Goal: Task Accomplishment & Management: Manage account settings

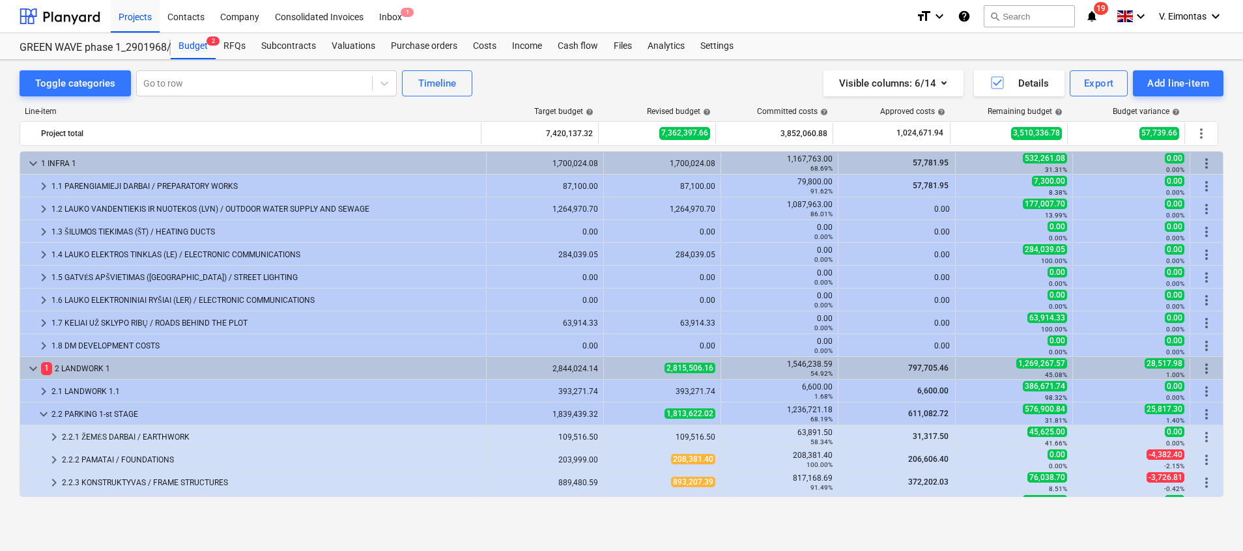
scroll to position [195, 0]
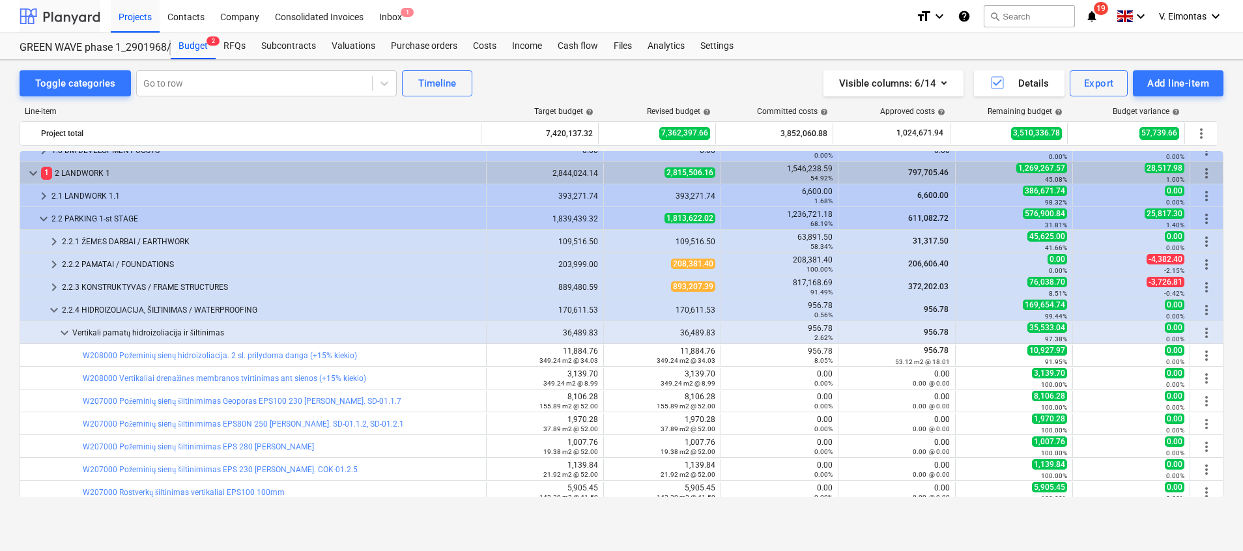
click at [0, 110] on html "Projects Contacts Company Consolidated Invoices Inbox 1 format_size keyboard_ar…" at bounding box center [621, 275] width 1243 height 551
click at [130, 19] on div "Projects" at bounding box center [135, 15] width 49 height 33
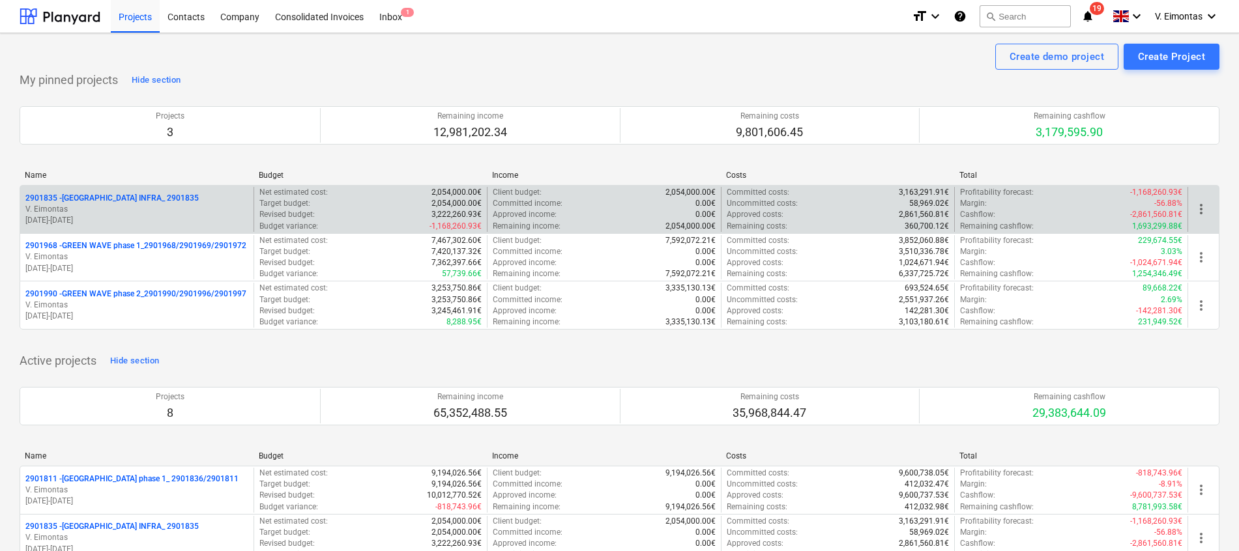
click at [151, 199] on p "2901835 - LAKE TOWN INFRA_ 2901835" at bounding box center [111, 198] width 173 height 11
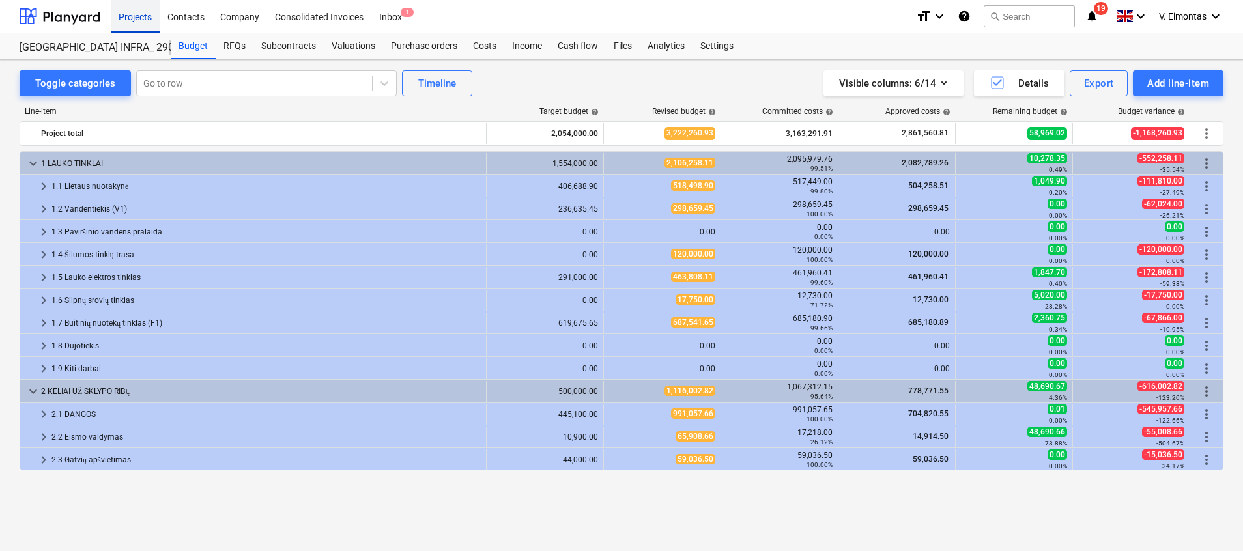
click at [123, 12] on div "Projects" at bounding box center [135, 15] width 49 height 33
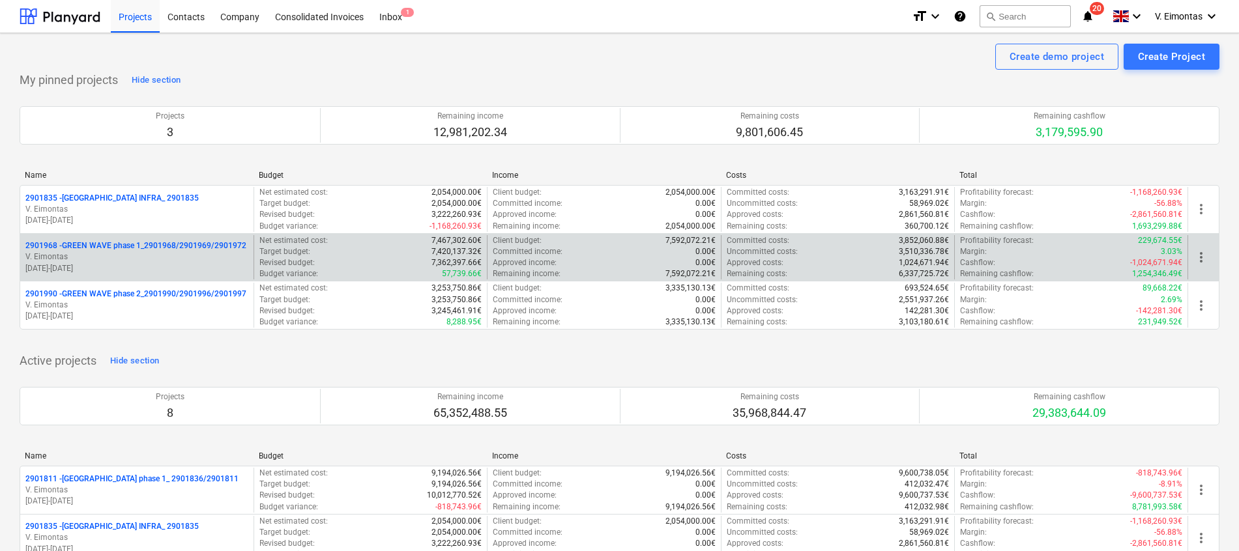
click at [132, 244] on p "2901968 - GREEN WAVE phase 1_2901968/2901969/2901972" at bounding box center [135, 245] width 221 height 11
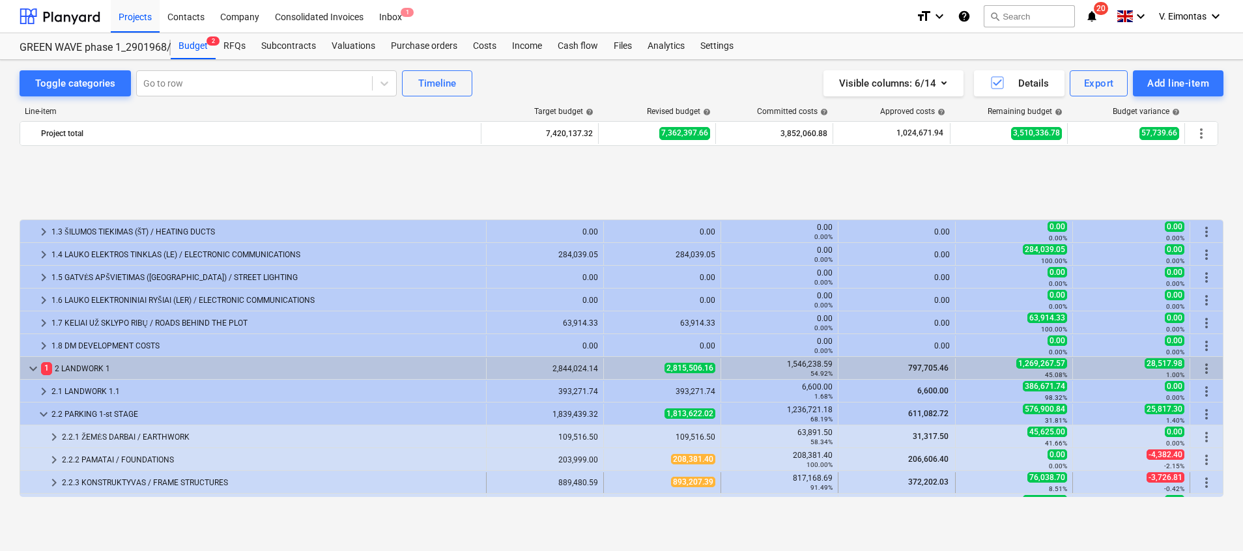
scroll to position [98, 0]
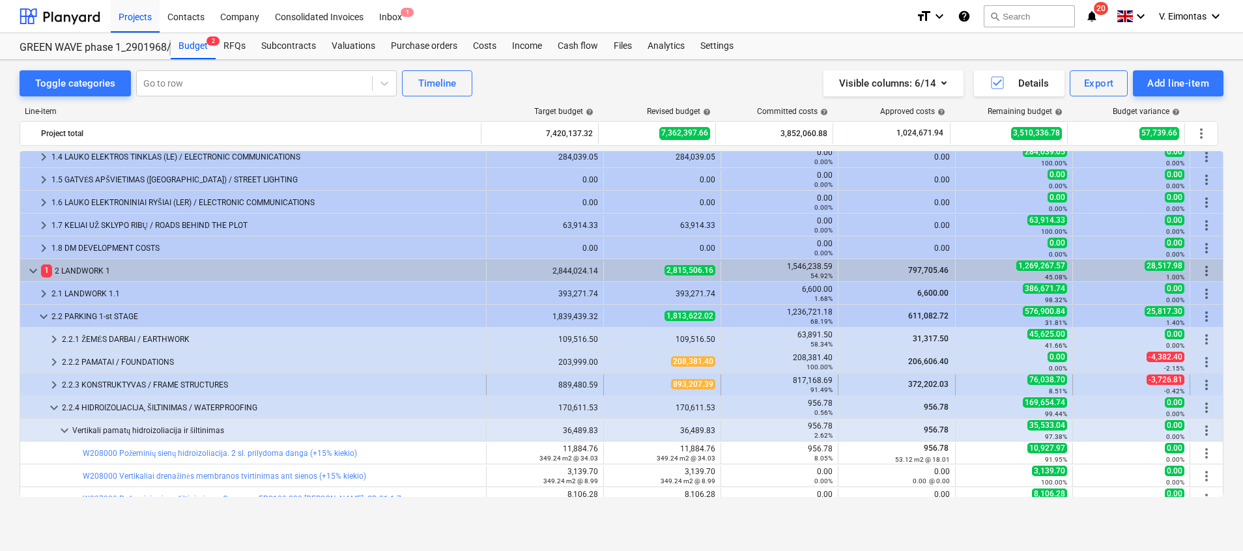
click at [98, 380] on div "2.2.3 KONSTRUKTYVAS / FRAME STRUCTURES" at bounding box center [271, 385] width 419 height 21
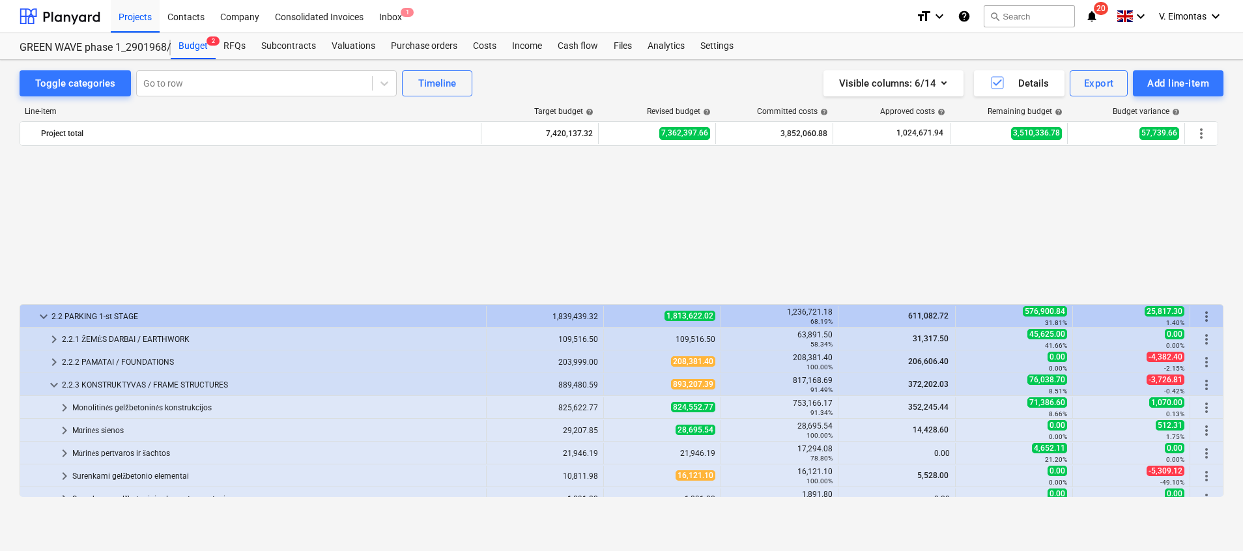
scroll to position [293, 0]
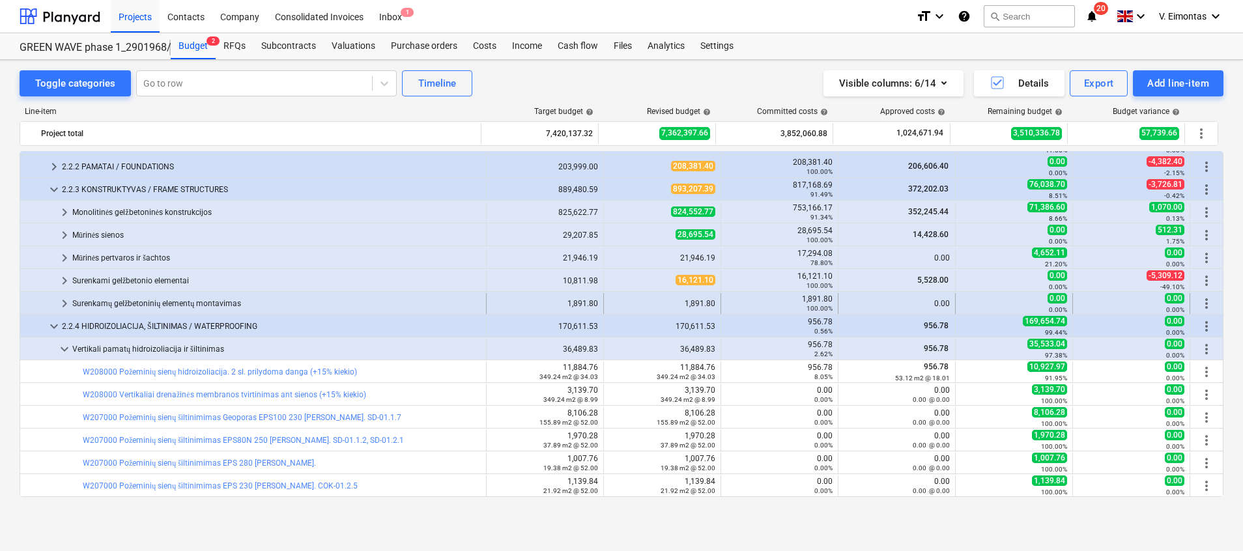
click at [151, 296] on div "Surenkamų gelžbetoninių elementų montavimas" at bounding box center [276, 303] width 409 height 21
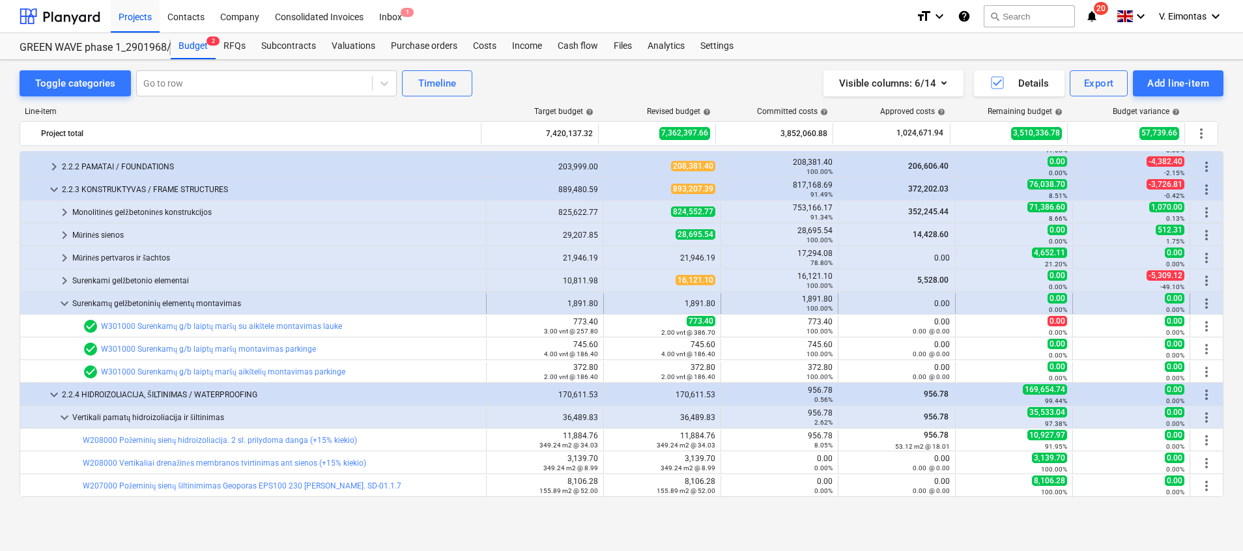
click at [151, 296] on div "Surenkamų gelžbetoninių elementų montavimas" at bounding box center [276, 303] width 409 height 21
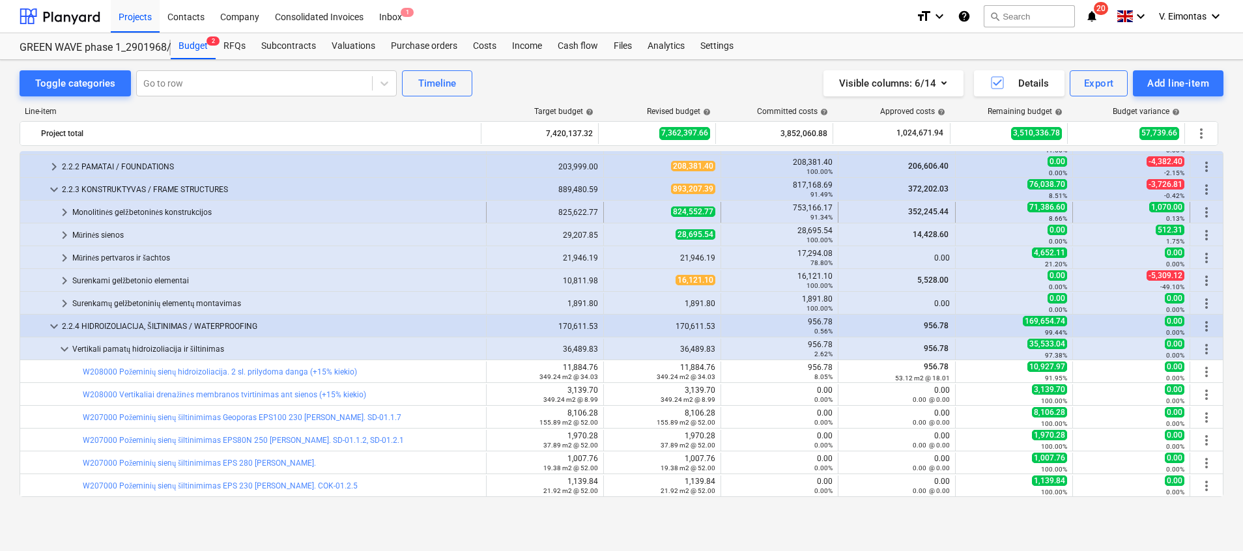
click at [94, 217] on div "Monolitinės gelžbetoninės konstrukcijos" at bounding box center [276, 212] width 409 height 21
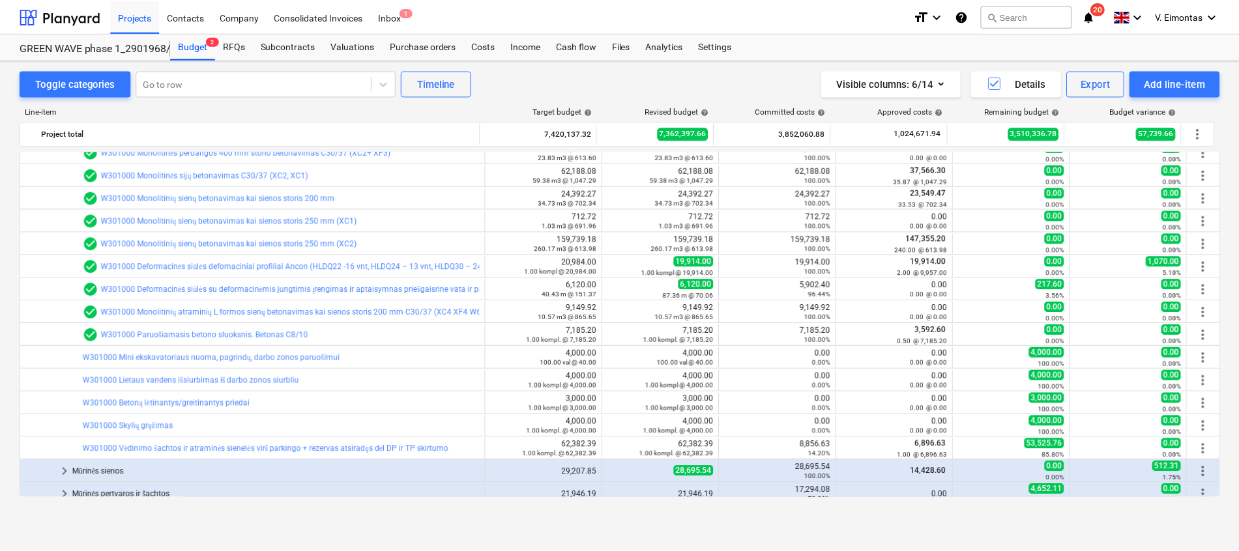
scroll to position [586, 0]
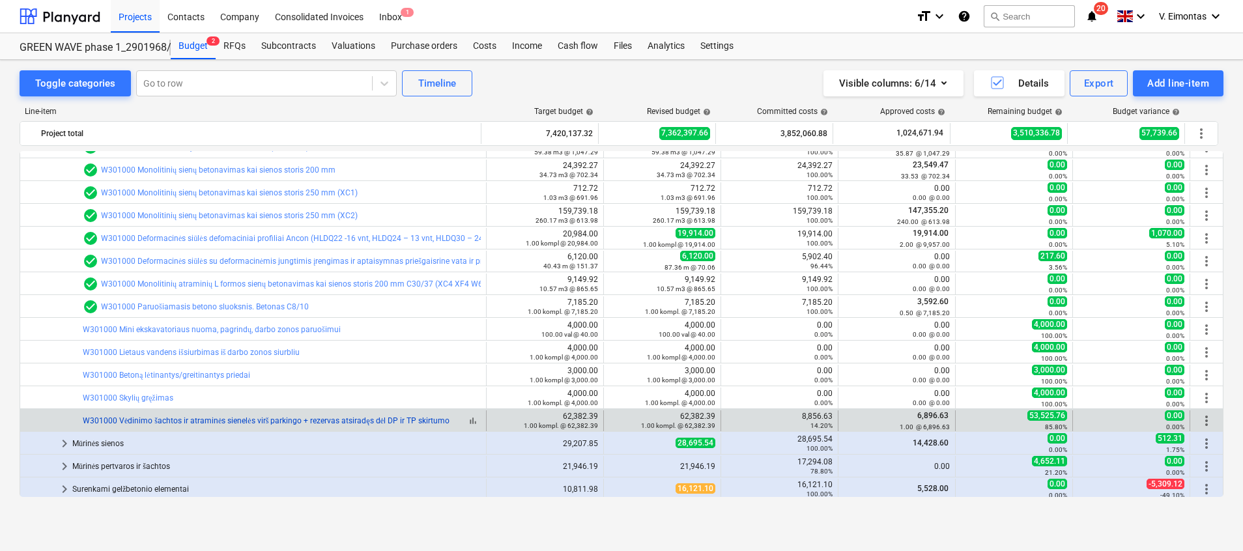
click at [373, 418] on link "W301000 Vėdinimo šachtos ir atraminės sienelės virš parkingo + rezervas atsirad…" at bounding box center [266, 420] width 367 height 9
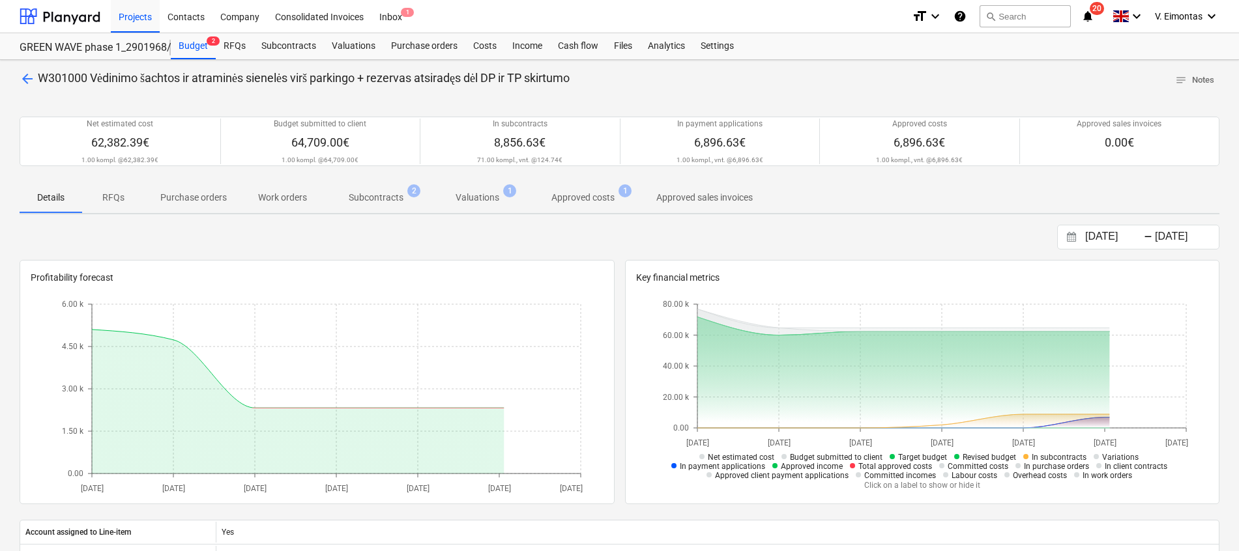
click at [389, 195] on p "Subcontracts" at bounding box center [376, 198] width 55 height 14
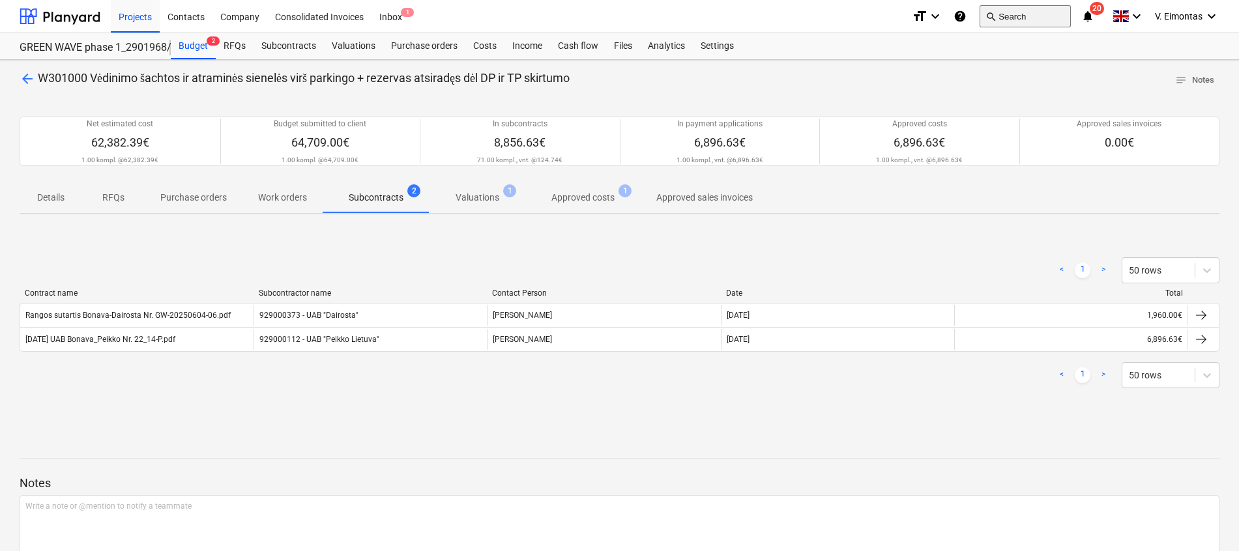
click at [1012, 16] on button "search Search" at bounding box center [1024, 16] width 91 height 22
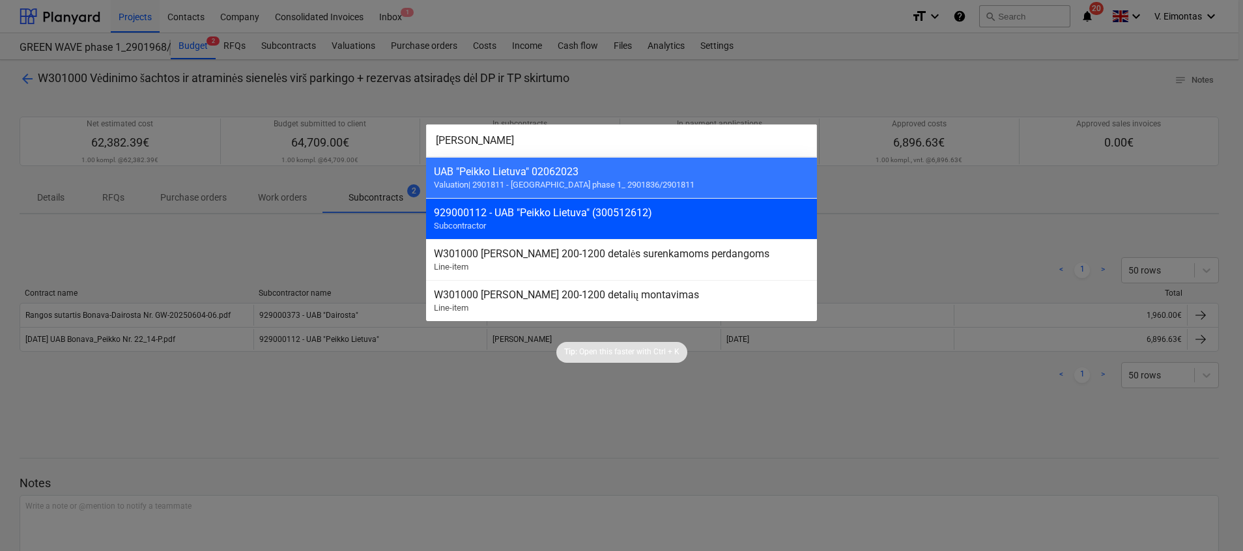
type input "Peikko lietu"
click at [571, 215] on div "929000112 - UAB "Peikko Lietuva" (300512612)" at bounding box center [621, 213] width 375 height 12
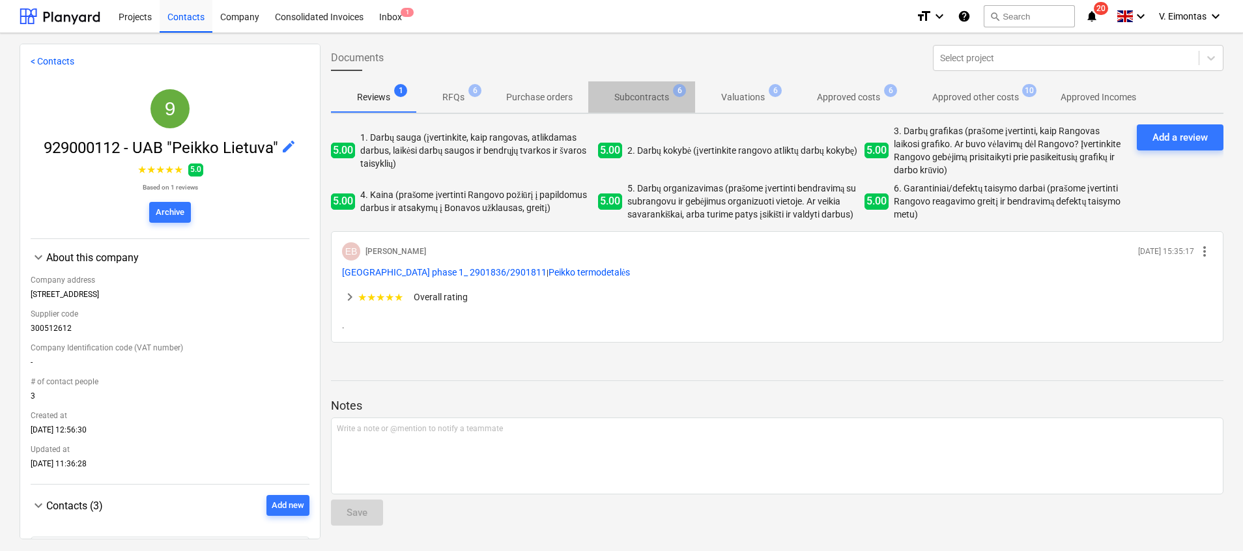
click at [665, 91] on p "Subcontracts" at bounding box center [641, 98] width 55 height 14
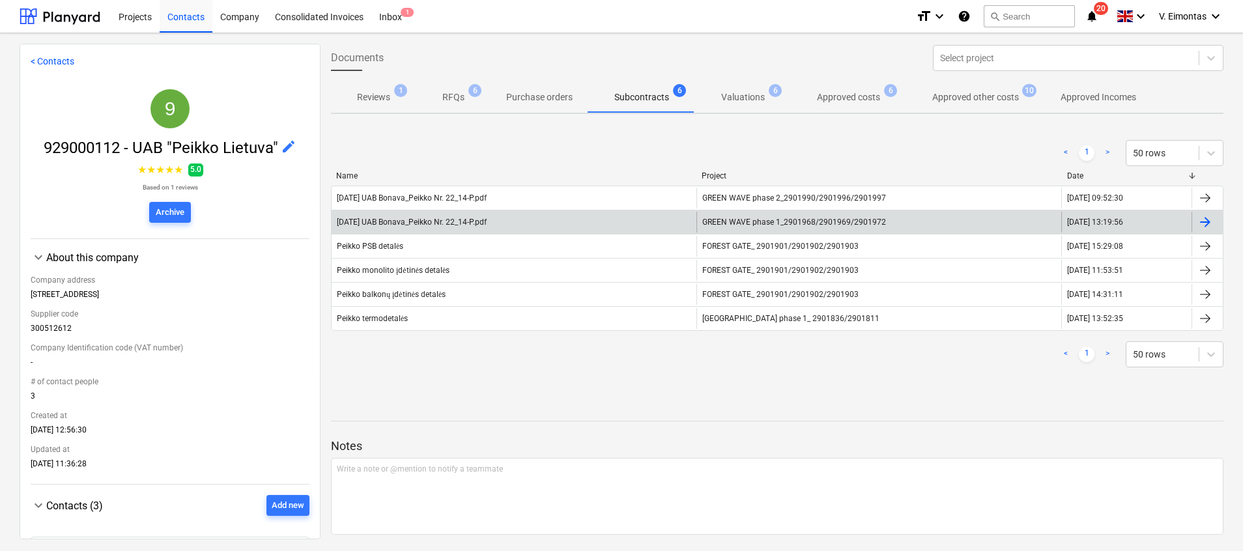
click at [738, 216] on div "GREEN WAVE phase 1_2901968/2901969/2901972" at bounding box center [879, 222] width 365 height 21
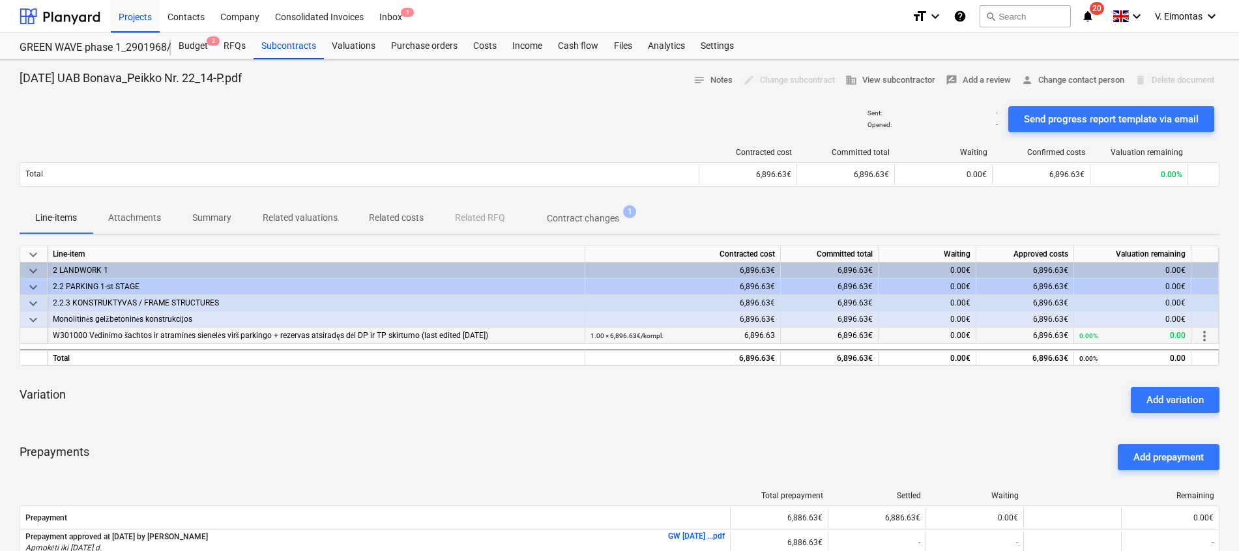
click at [1205, 334] on span "more_vert" at bounding box center [1204, 336] width 16 height 16
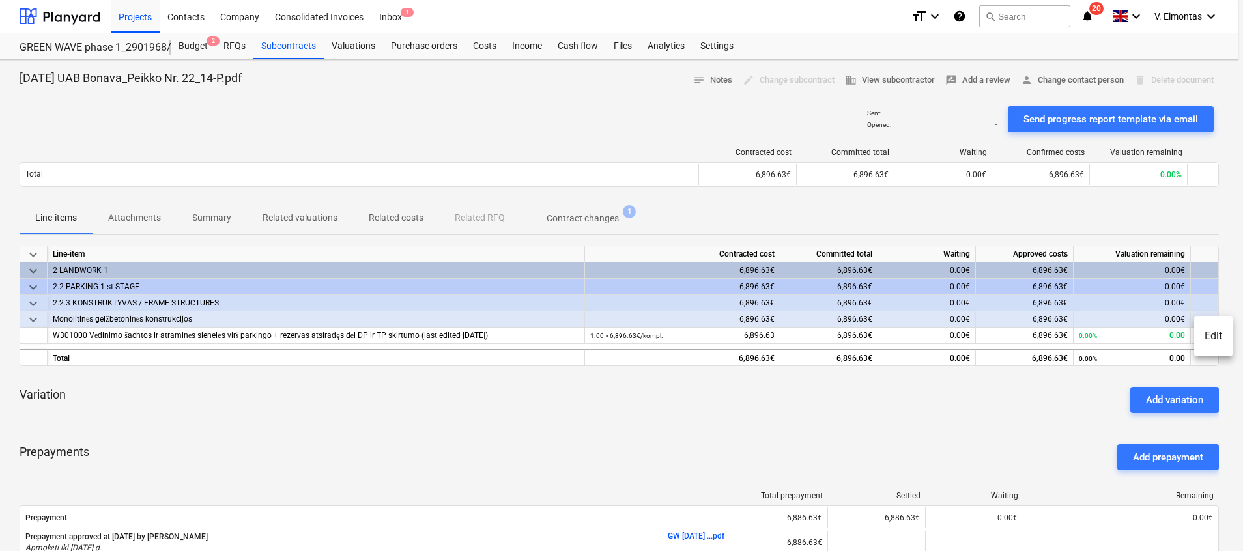
click at [1217, 336] on li "Edit" at bounding box center [1213, 336] width 38 height 30
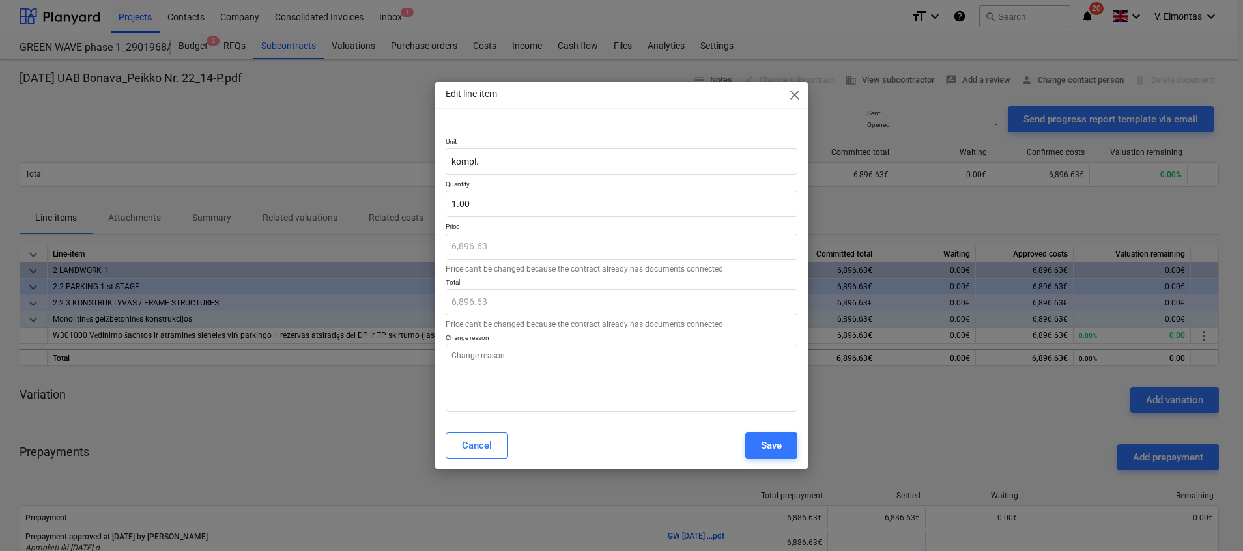
type textarea "x"
click at [468, 439] on div "Cancel" at bounding box center [477, 445] width 30 height 17
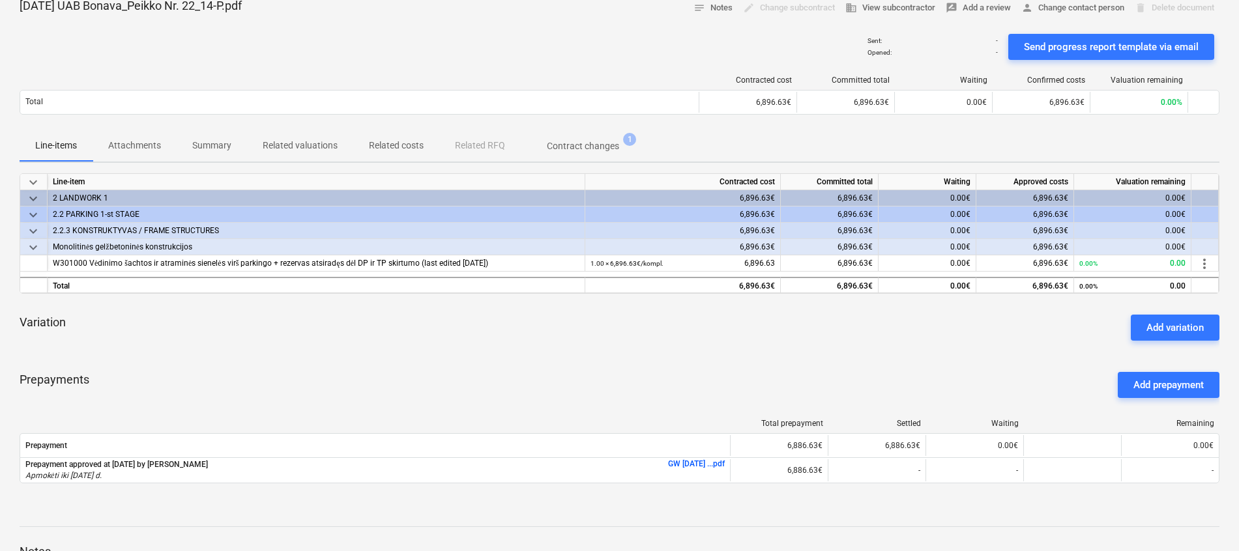
scroll to position [116, 0]
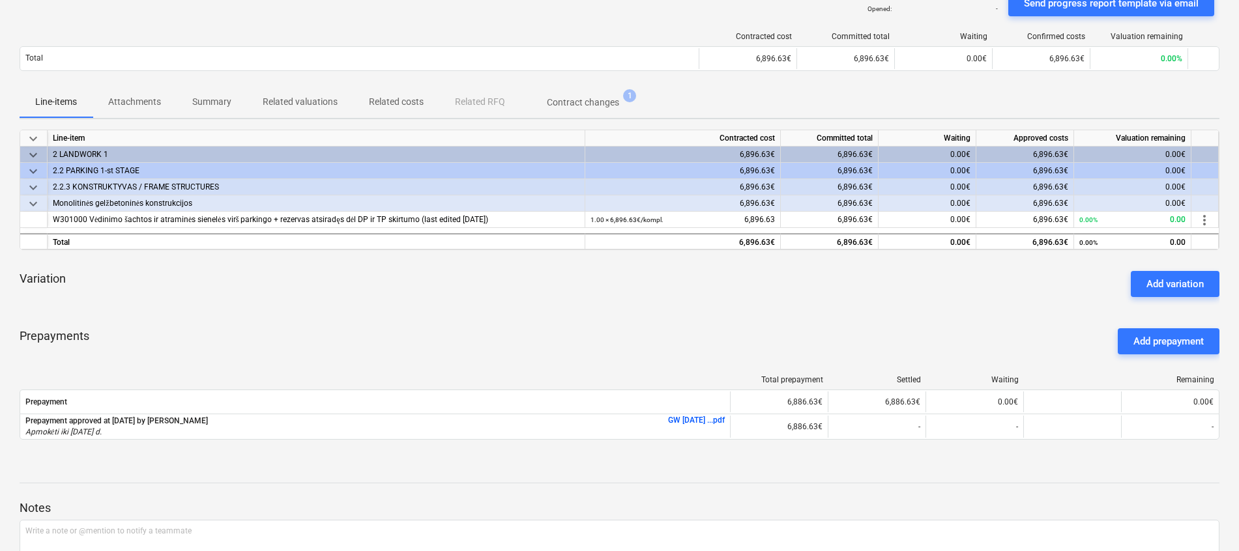
click at [172, 293] on div "Variation Add variation" at bounding box center [620, 284] width 1200 height 47
click at [166, 329] on div "Prepayments Add prepayment" at bounding box center [620, 341] width 1200 height 47
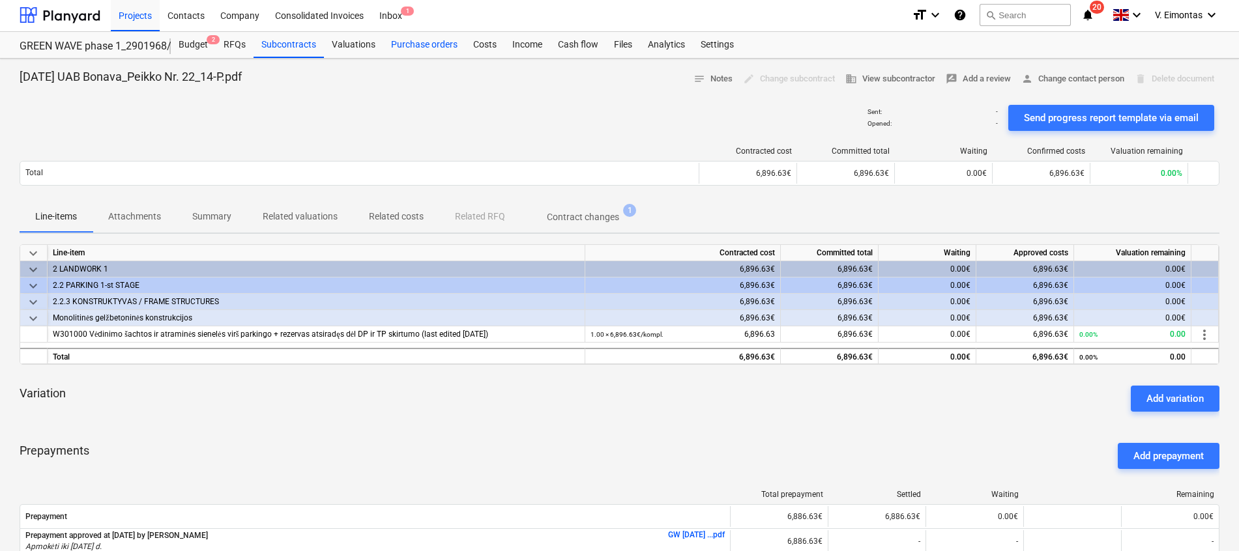
scroll to position [0, 0]
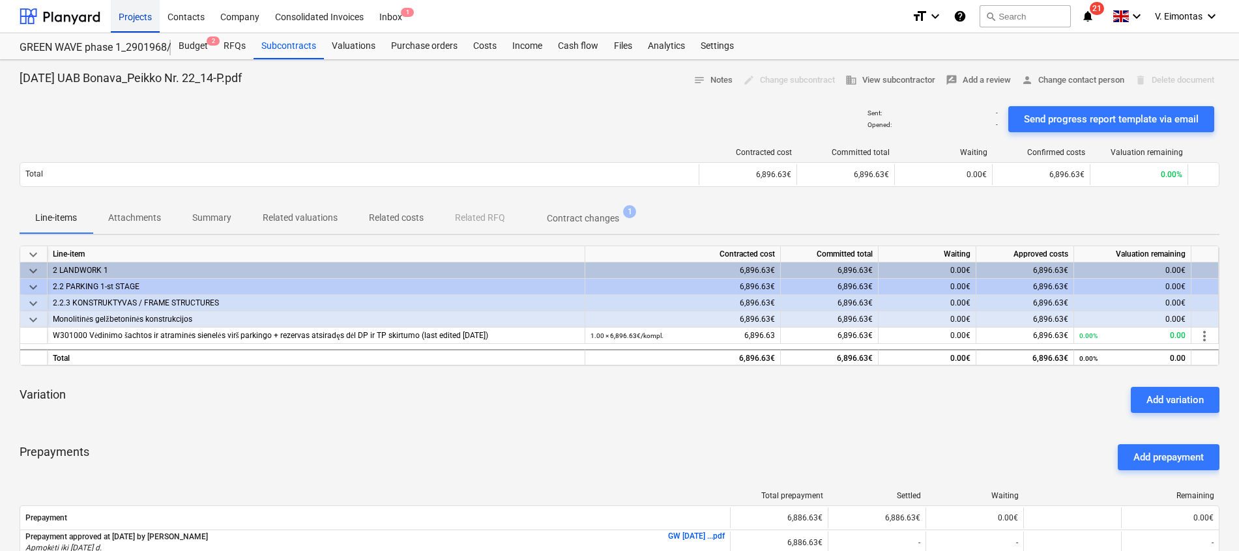
click at [132, 11] on div "Projects" at bounding box center [135, 15] width 49 height 33
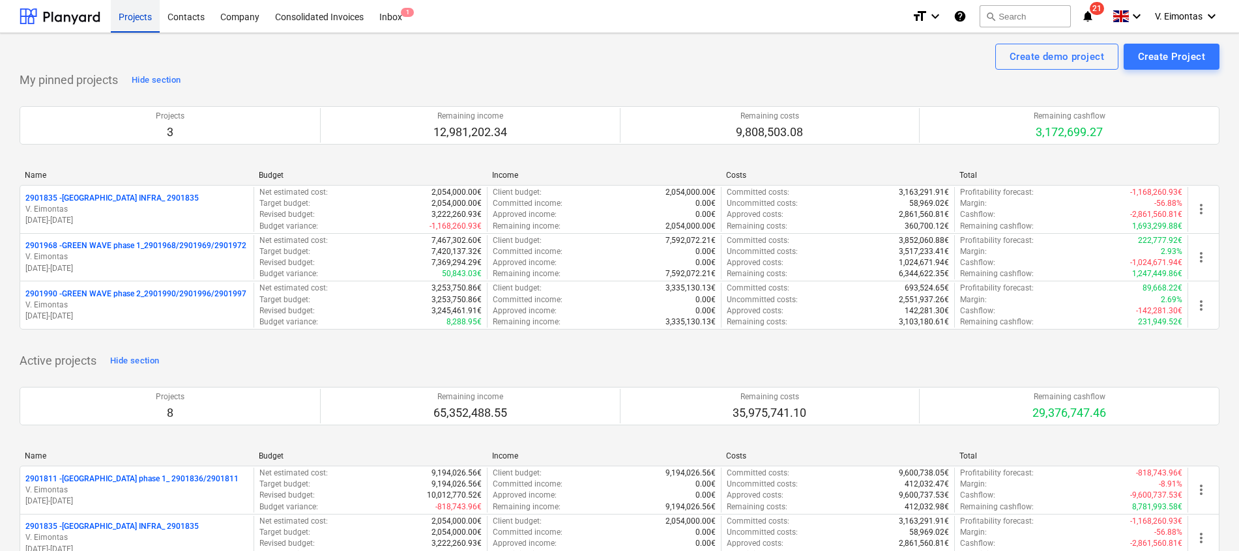
click at [141, 15] on div "Projects" at bounding box center [135, 15] width 49 height 33
click at [664, 57] on div "Create demo project Create Project" at bounding box center [620, 57] width 1200 height 26
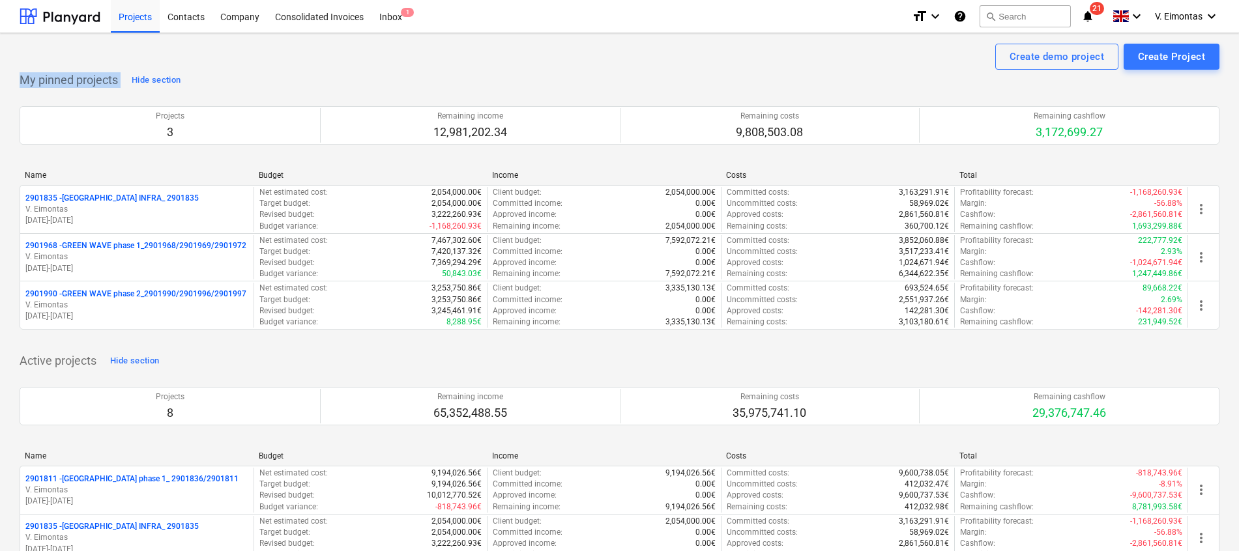
drag, startPoint x: 664, startPoint y: 57, endPoint x: 630, endPoint y: 74, distance: 38.2
click at [630, 74] on div "My pinned projects Hide section Projects 3 Remaining income 12,981,202.34 Remai…" at bounding box center [620, 208] width 1200 height 276
click at [761, 73] on div "My pinned projects Hide section Projects 3 Remaining income 12,981,202.34 Remai…" at bounding box center [620, 208] width 1200 height 276
click at [136, 18] on div "Projects" at bounding box center [135, 15] width 49 height 33
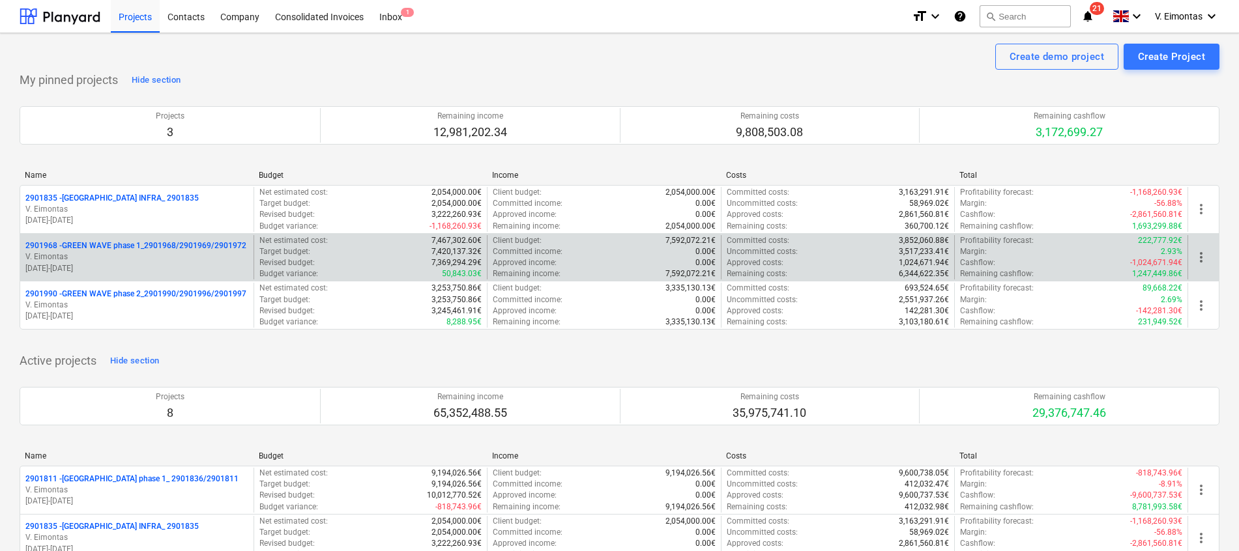
click at [124, 243] on p "2901968 - GREEN WAVE phase 1_2901968/2901969/2901972" at bounding box center [135, 245] width 221 height 11
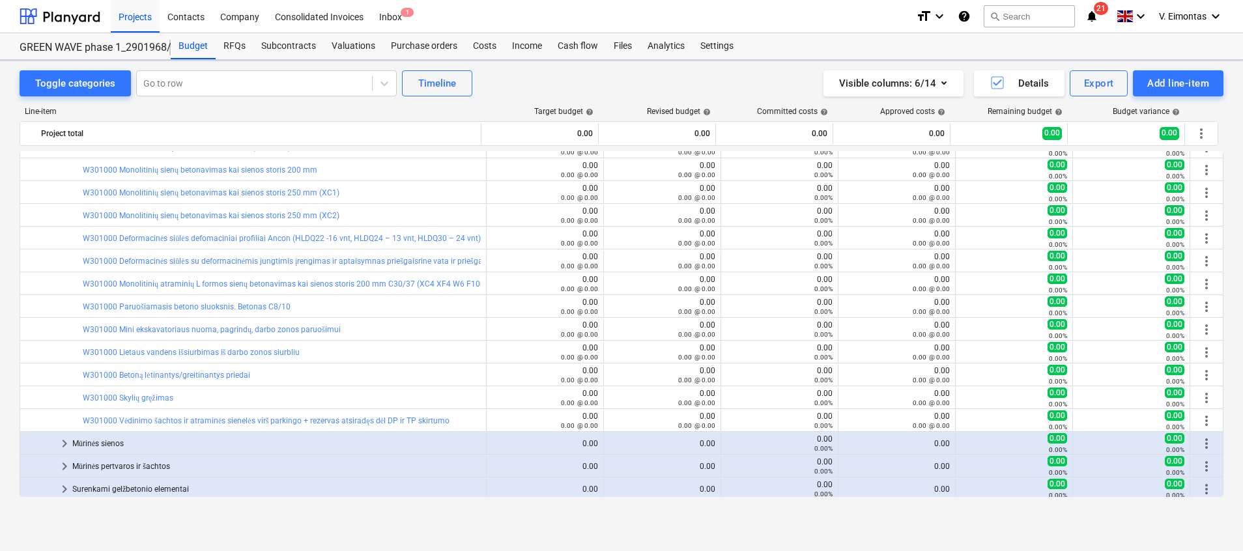
scroll to position [195, 0]
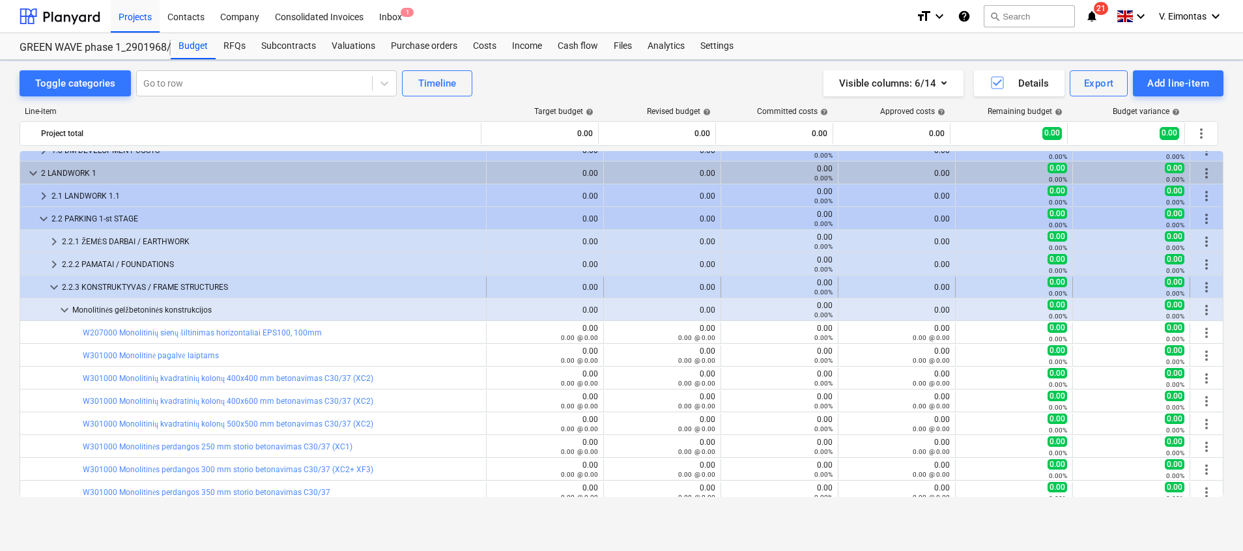
click at [51, 284] on span "keyboard_arrow_down" at bounding box center [54, 288] width 16 height 16
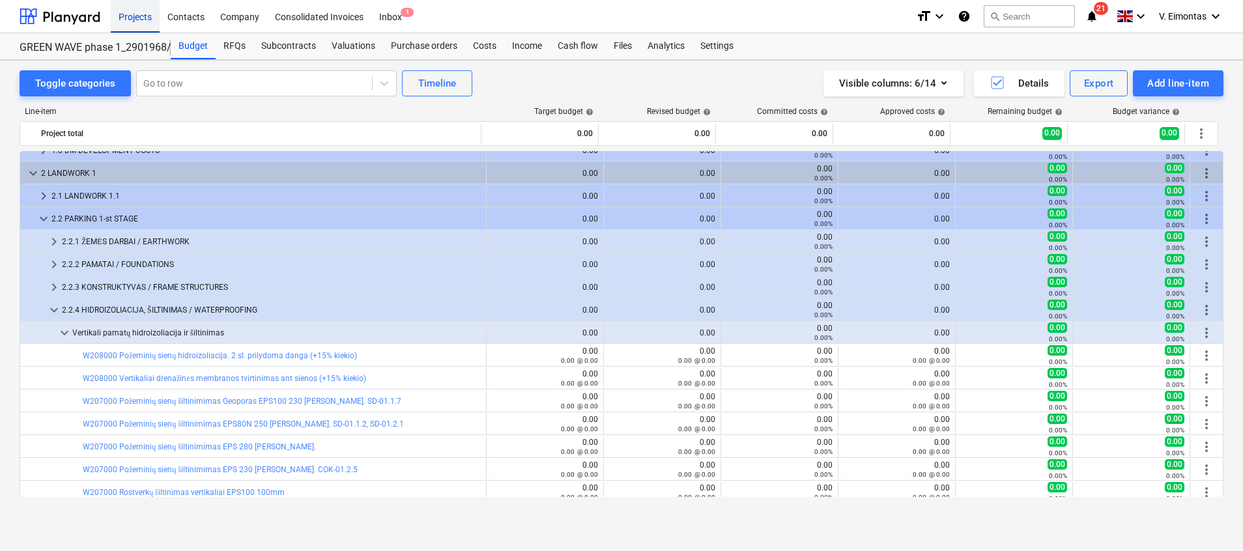
click at [146, 16] on div "Projects" at bounding box center [135, 15] width 49 height 33
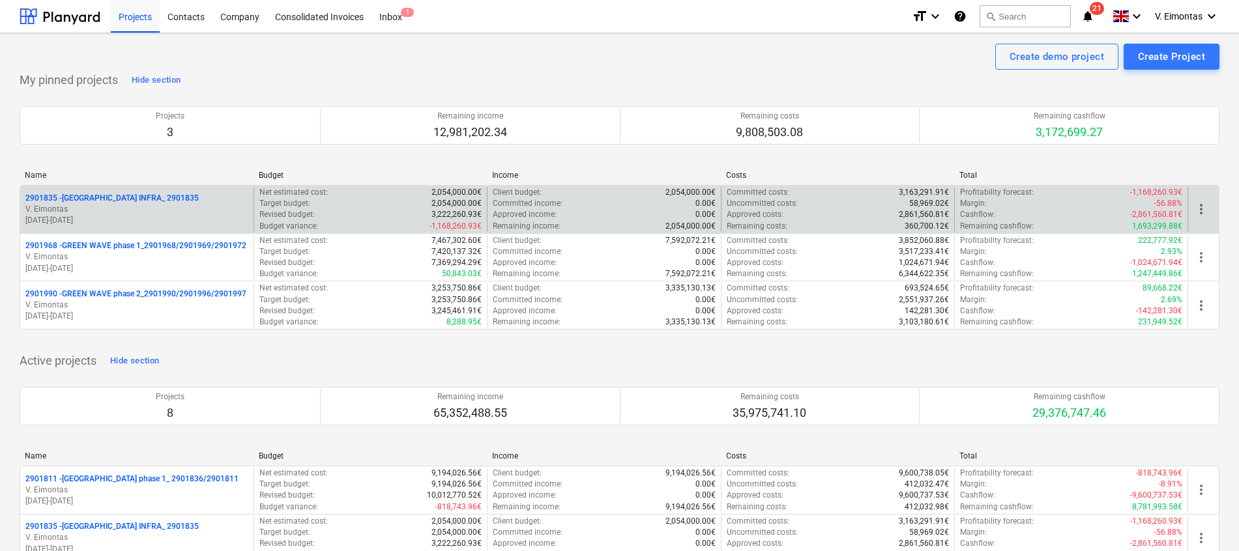
click at [145, 229] on div "2901835 - LAKE TOWN INFRA_ 2901835 V. Eimontas 01.05.2024 - 31.12.2024" at bounding box center [136, 209] width 233 height 45
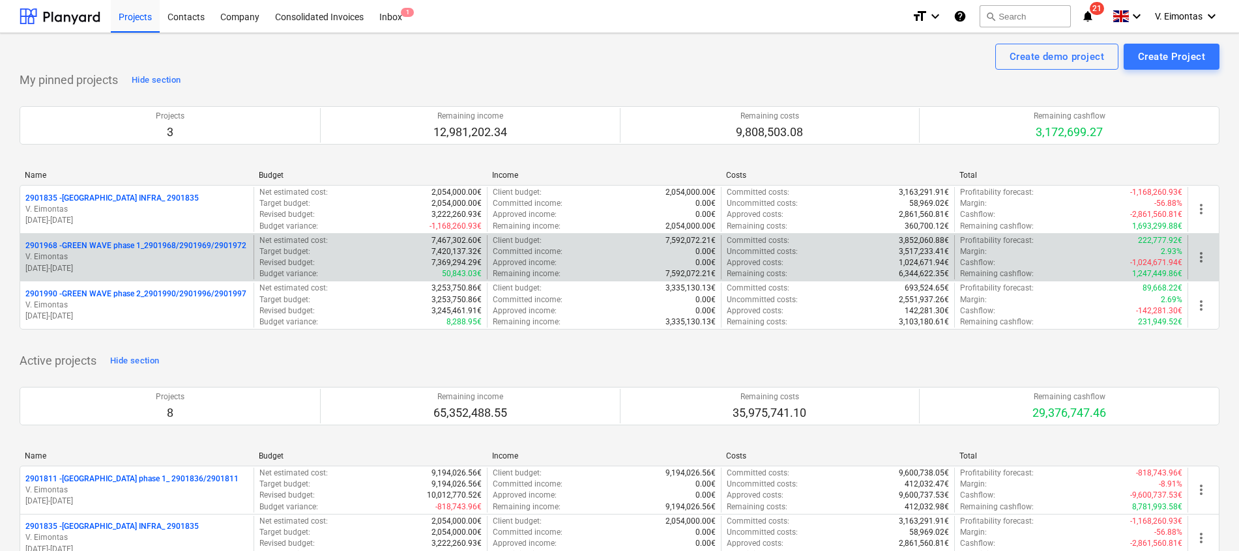
click at [145, 240] on div "2901968 - GREEN WAVE phase 1_2901968/2901969/2901972 V. Eimontas 09.06.2025 - 3…" at bounding box center [136, 257] width 233 height 45
click at [151, 250] on p "2901968 - GREEN WAVE phase 1_2901968/2901969/2901972" at bounding box center [135, 245] width 221 height 11
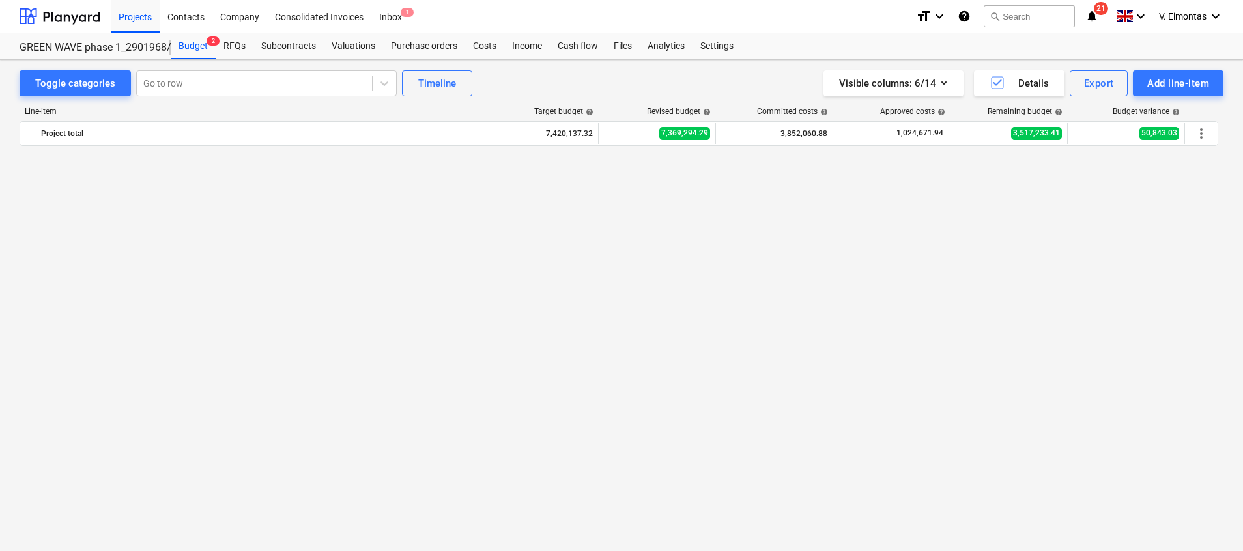
scroll to position [1376, 0]
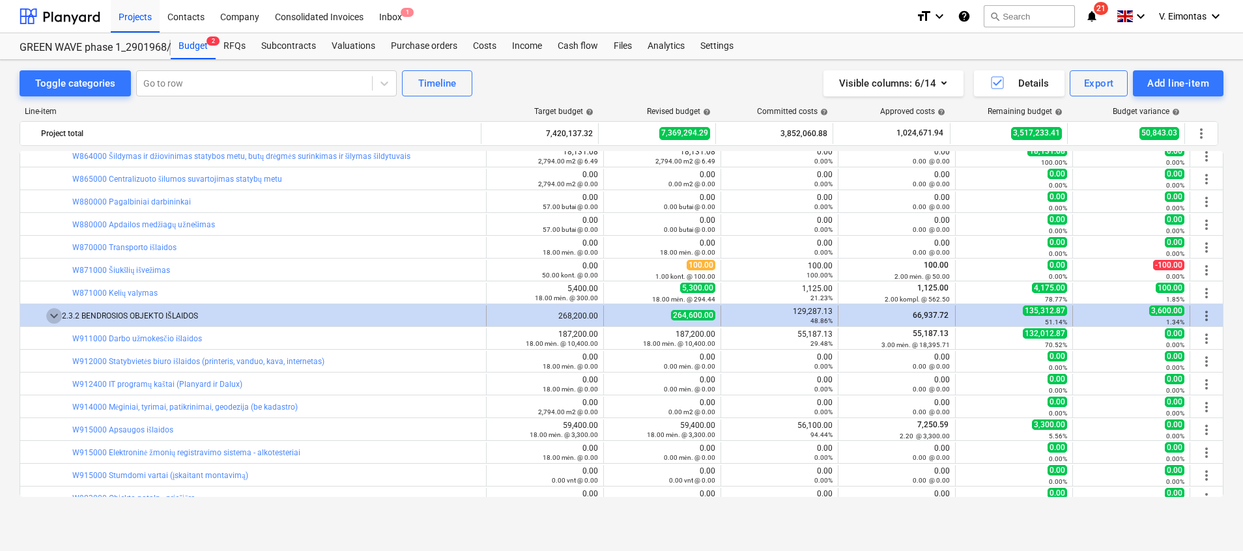
click at [53, 314] on span "keyboard_arrow_down" at bounding box center [54, 316] width 16 height 16
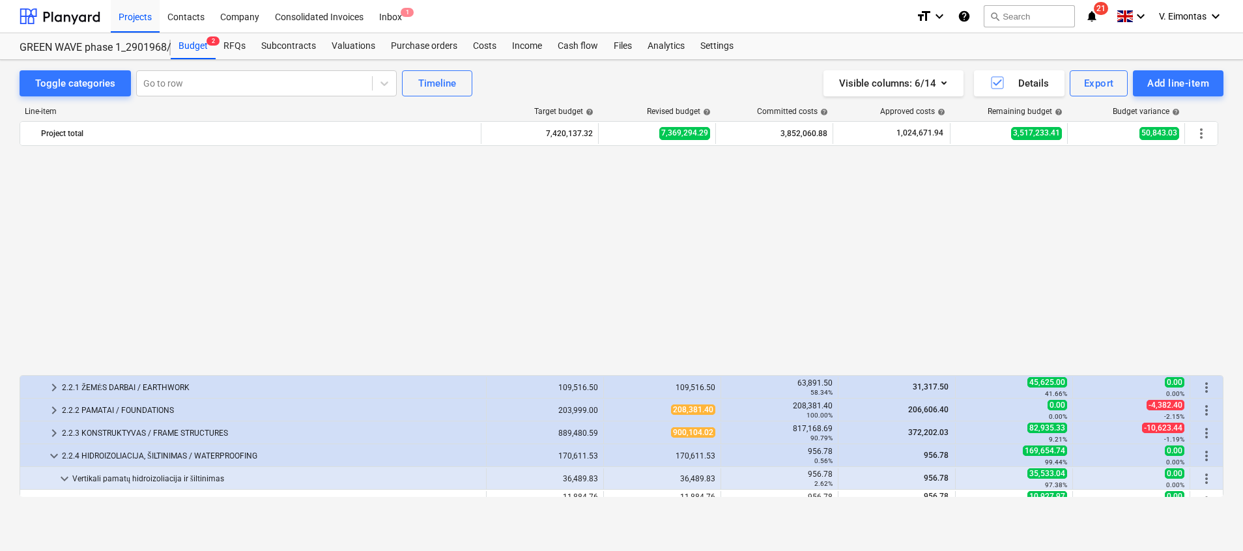
scroll to position [300, 0]
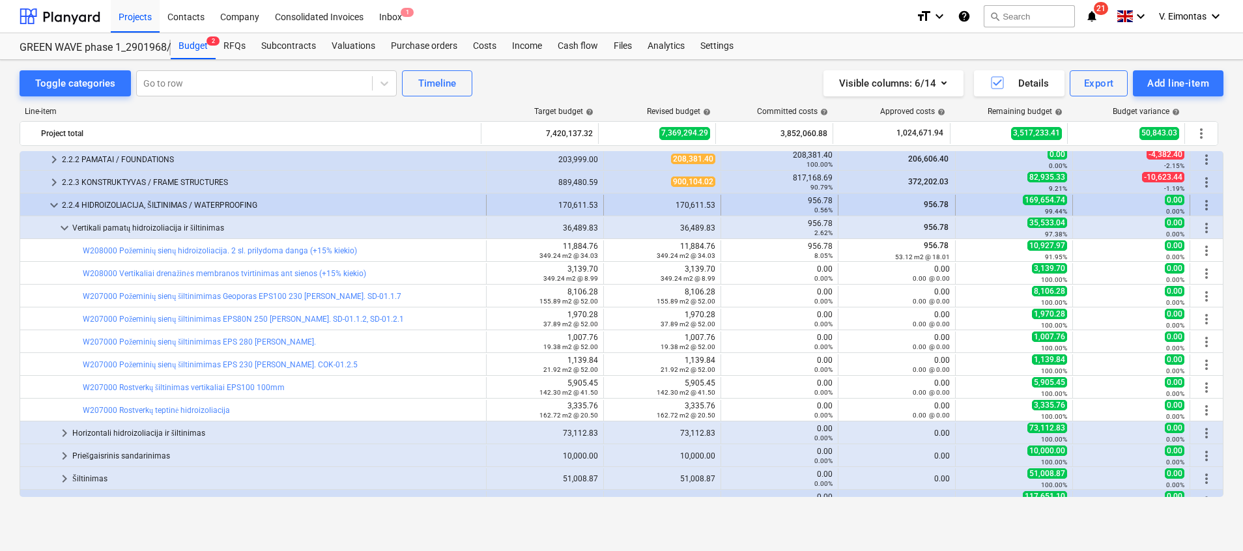
click at [50, 207] on span "keyboard_arrow_down" at bounding box center [54, 205] width 16 height 16
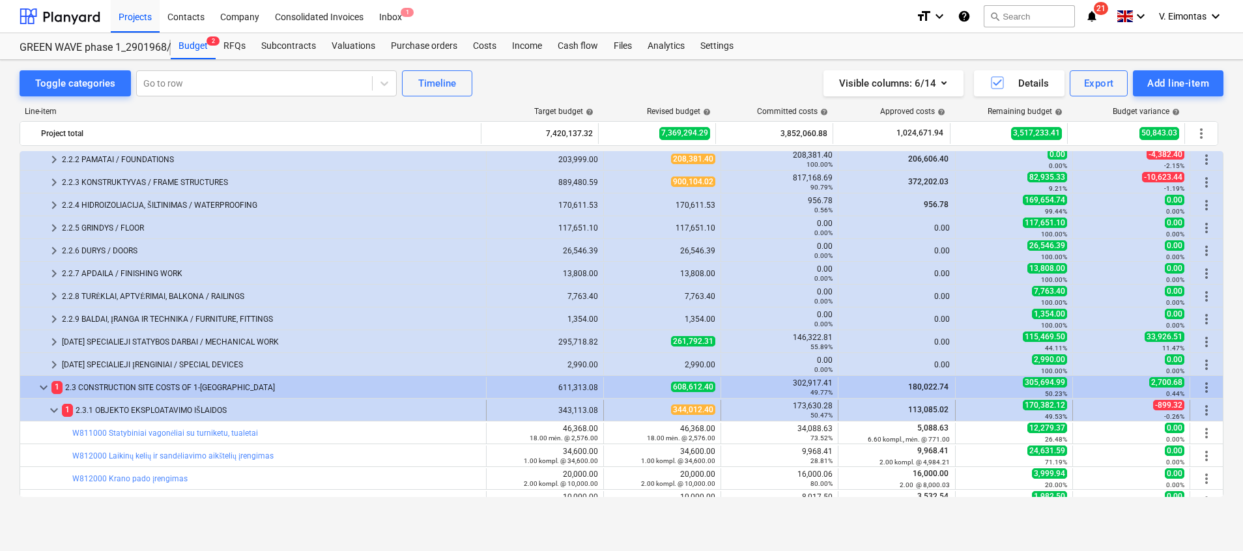
click at [53, 414] on span "keyboard_arrow_down" at bounding box center [54, 411] width 16 height 16
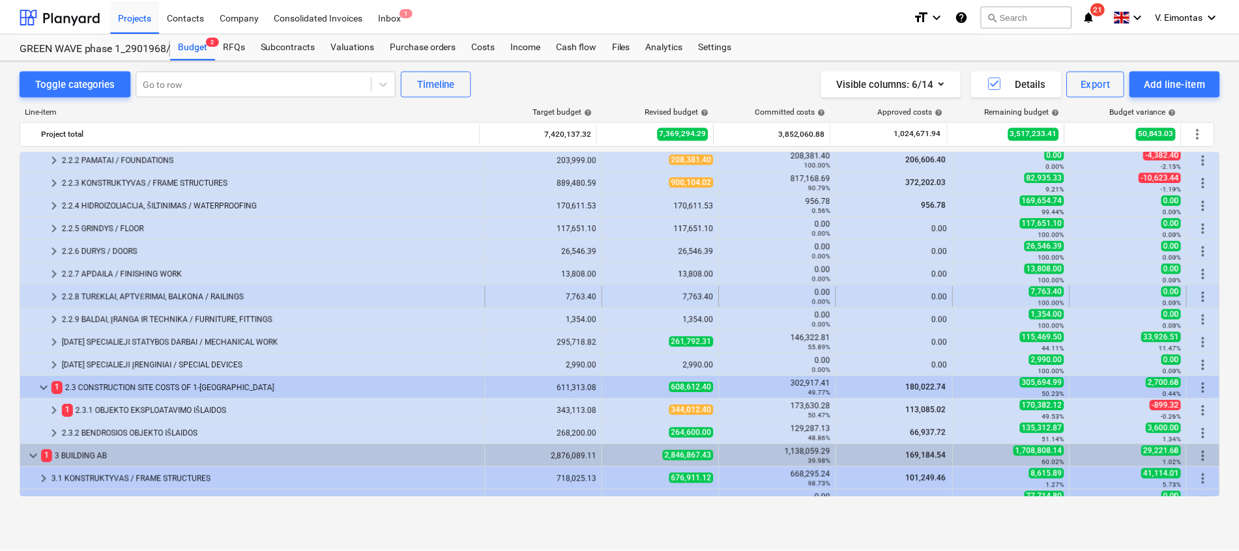
scroll to position [0, 0]
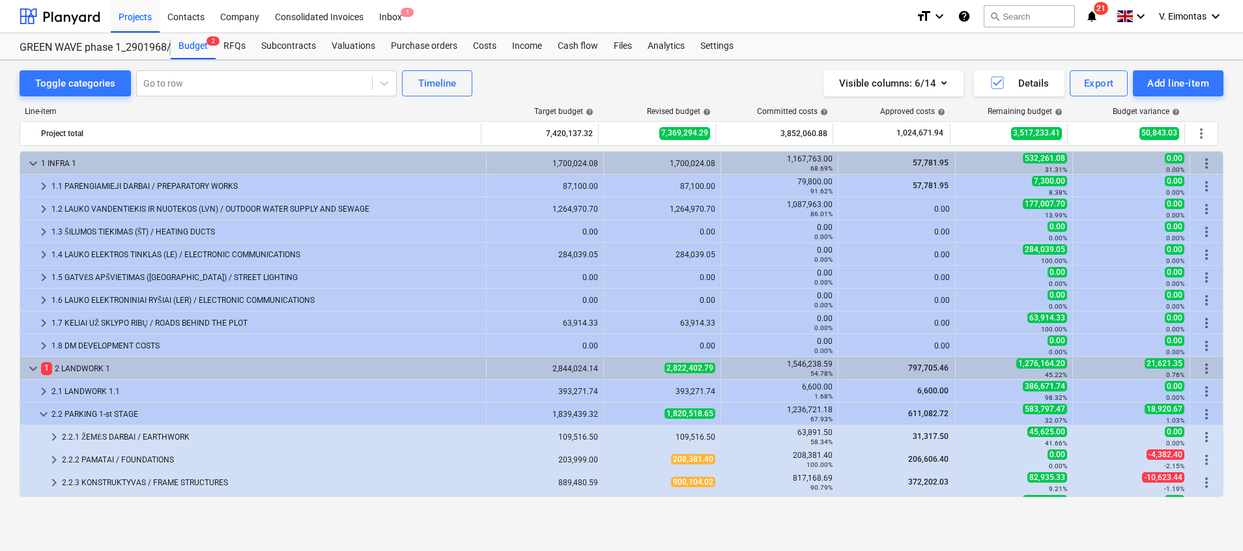
click at [620, 88] on div "Toggle categories Go to row Timeline Visible columns : 6/14 Details Export Add …" at bounding box center [622, 83] width 1204 height 26
click at [119, 10] on div "Projects" at bounding box center [135, 15] width 49 height 33
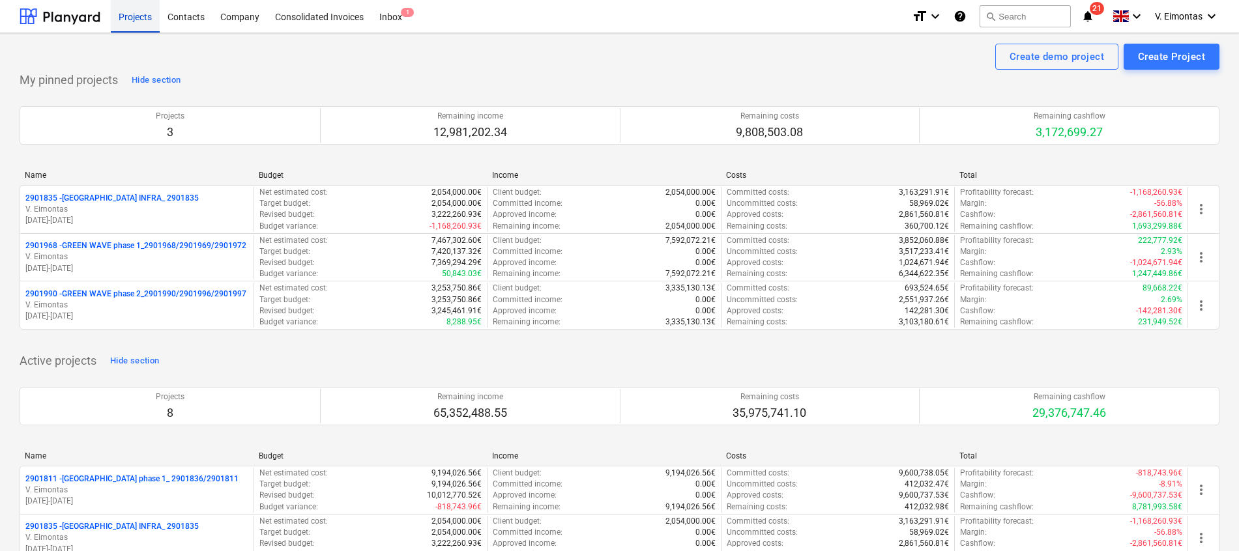
click at [150, 27] on div "Projects" at bounding box center [135, 15] width 49 height 33
click at [151, 22] on div "Projects" at bounding box center [135, 15] width 49 height 33
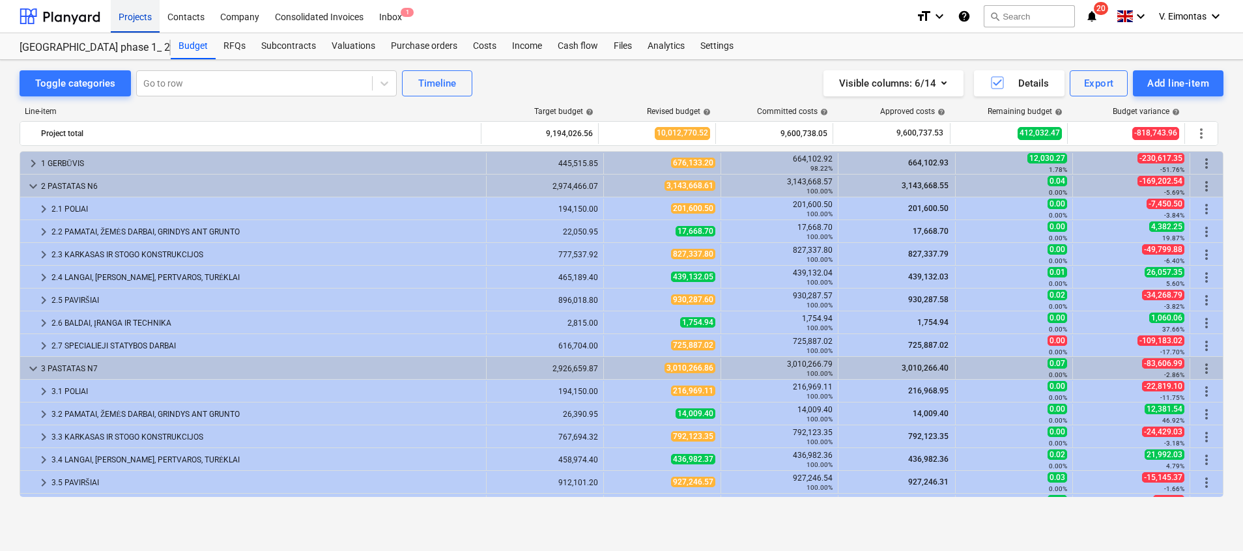
drag, startPoint x: 127, startPoint y: 18, endPoint x: 124, endPoint y: 25, distance: 7.6
click at [127, 18] on div "Projects" at bounding box center [135, 15] width 49 height 33
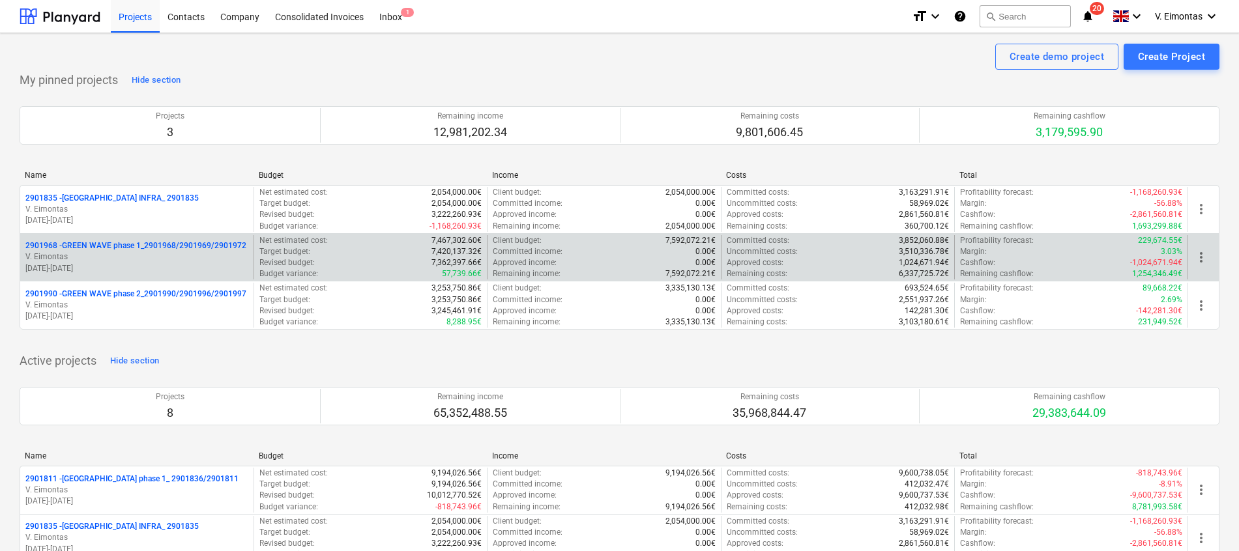
click at [132, 239] on div "2901968 - GREEN WAVE phase 1_2901968/2901969/2901972 V. Eimontas 09.06.2025 - 3…" at bounding box center [136, 257] width 233 height 45
click at [132, 251] on p "2901968 - GREEN WAVE phase 1_2901968/2901969/2901972" at bounding box center [135, 245] width 221 height 11
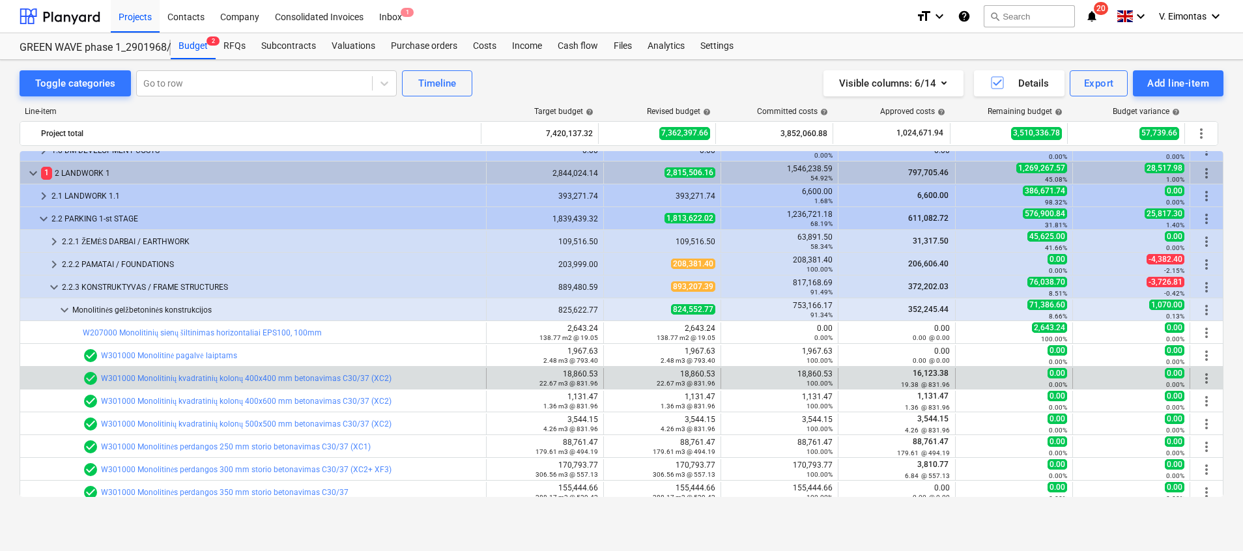
scroll to position [293, 0]
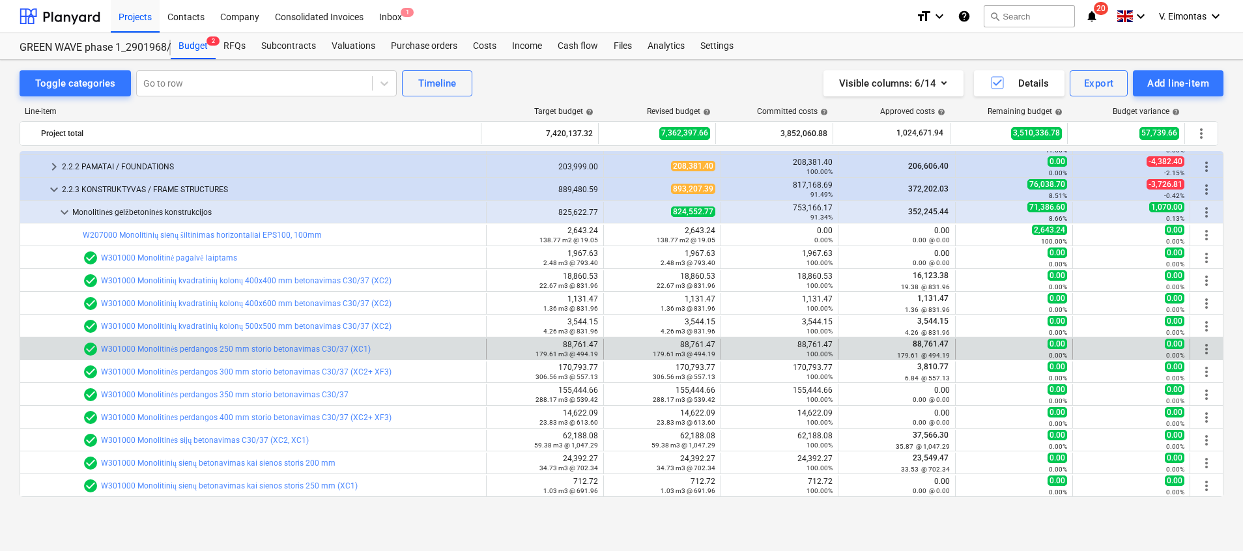
click at [1207, 347] on span "more_vert" at bounding box center [1207, 349] width 16 height 16
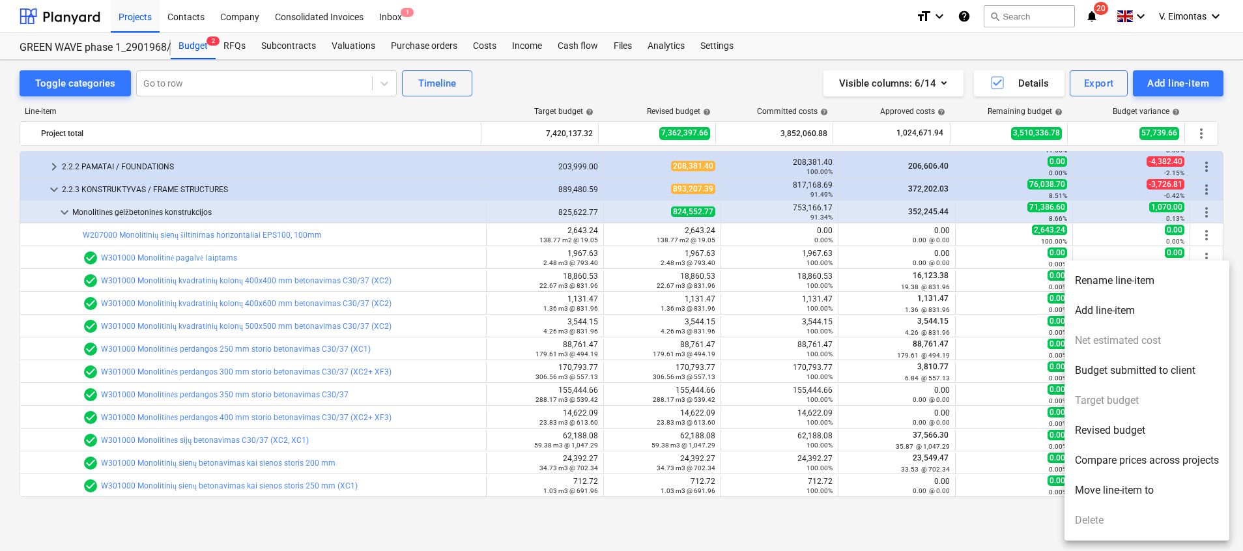
click at [1143, 309] on li "Add line-item" at bounding box center [1147, 311] width 165 height 30
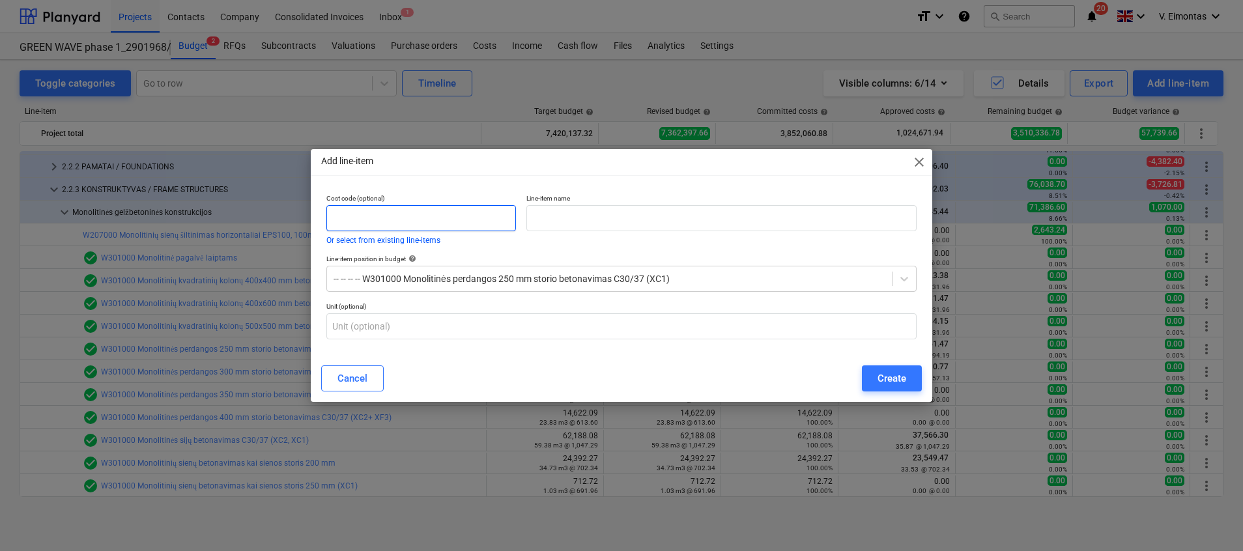
click at [422, 220] on input "text" at bounding box center [421, 218] width 190 height 26
type input "W301000"
click at [668, 222] on input "text" at bounding box center [721, 218] width 390 height 26
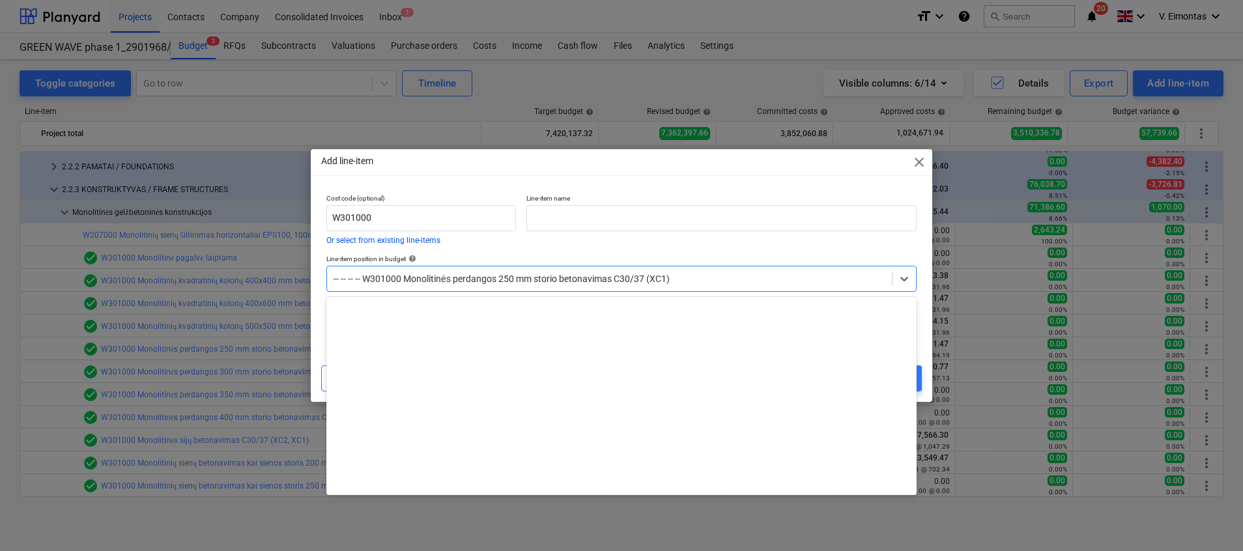
click at [385, 280] on div at bounding box center [610, 278] width 552 height 13
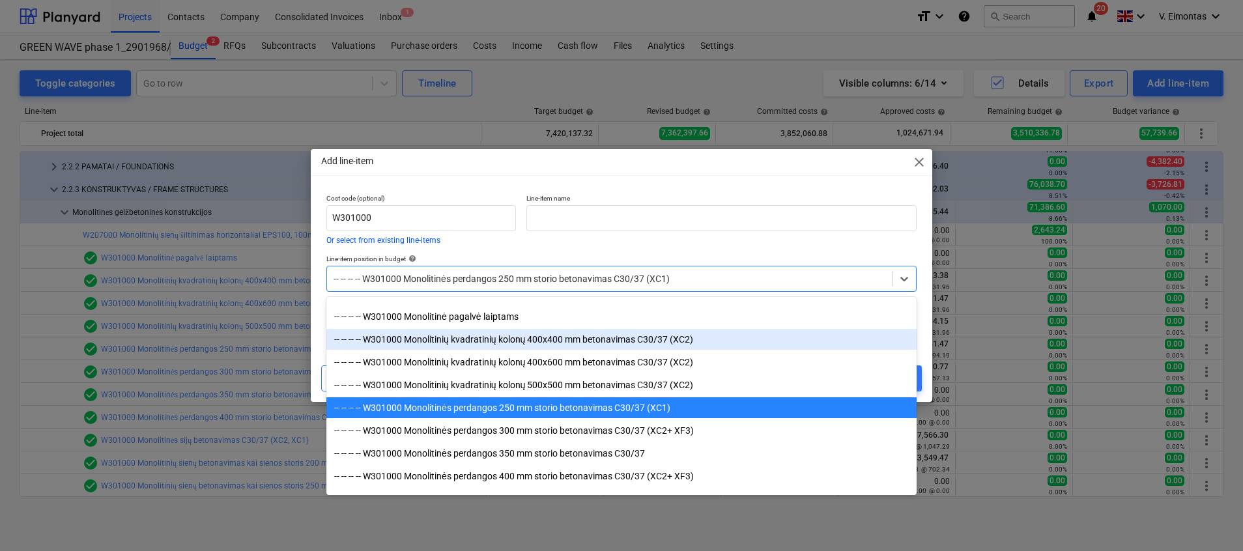
scroll to position [2404, 0]
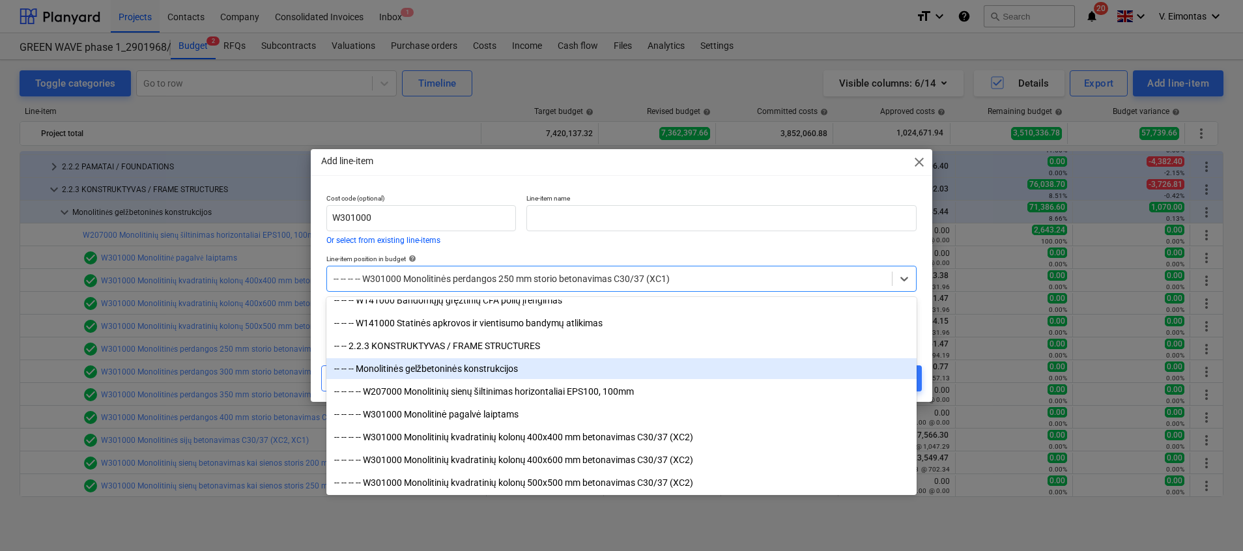
click at [534, 368] on div "-- -- -- Monolitinės gelžbetoninės konstrukcijos" at bounding box center [621, 368] width 590 height 21
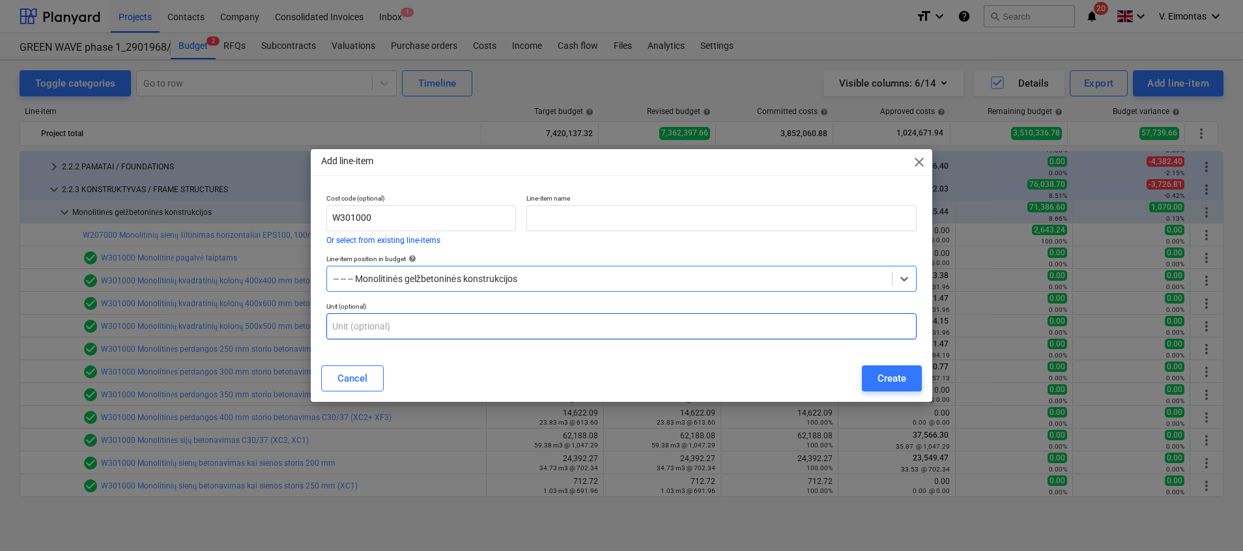
click at [379, 330] on input "text" at bounding box center [621, 326] width 590 height 26
type input "vnt."
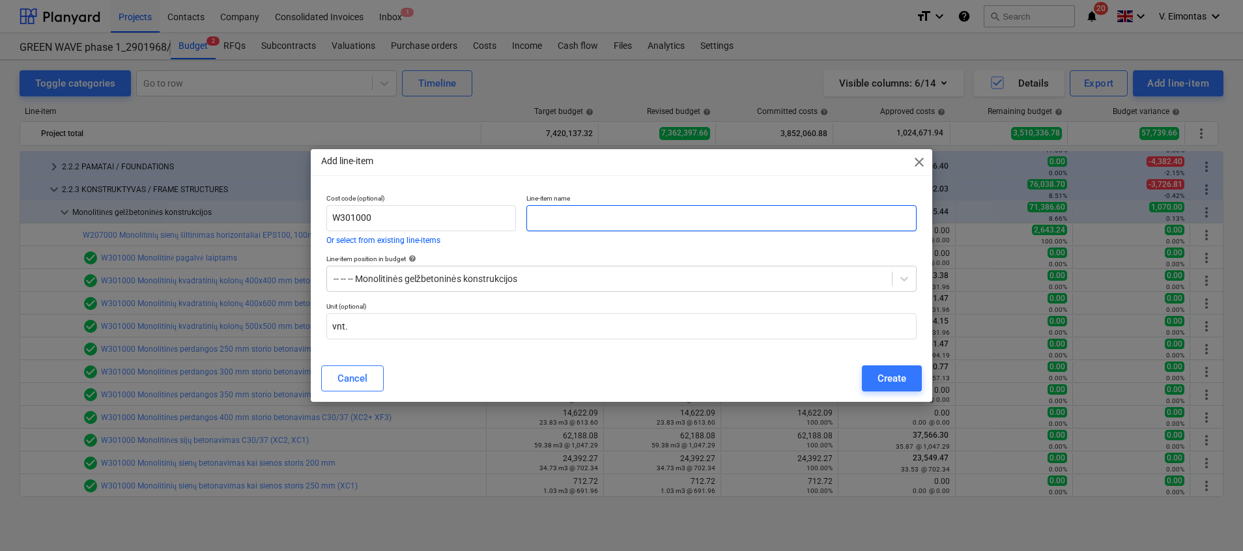
click at [620, 222] on input "text" at bounding box center [721, 218] width 390 height 26
type input "K"
type input "Įdėtinės kolonų praspaudimo detalės"
click at [884, 377] on div "Create" at bounding box center [892, 378] width 29 height 17
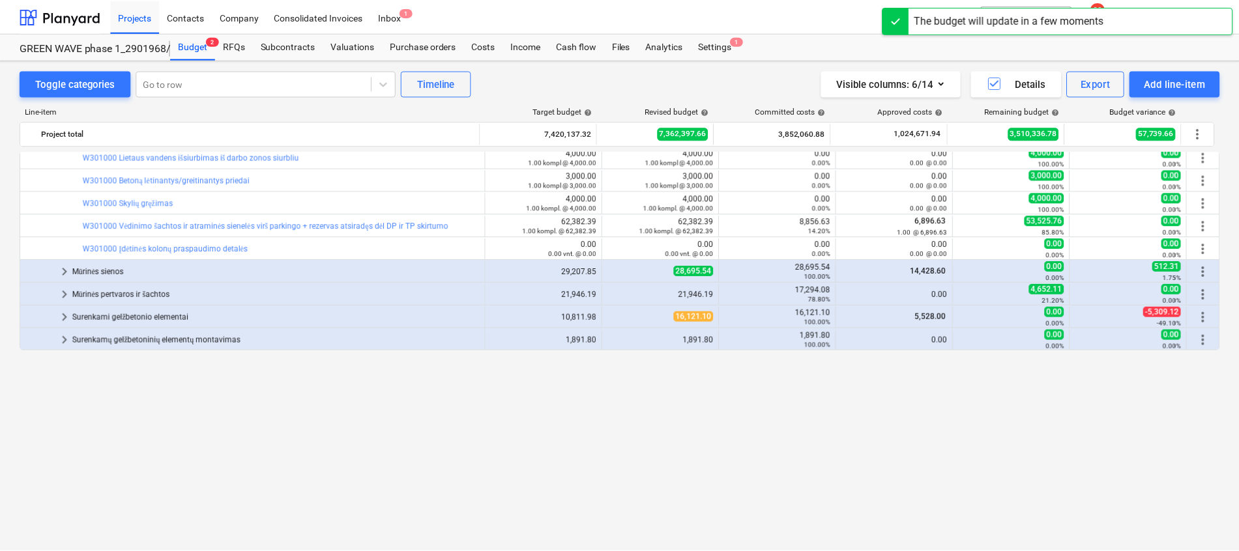
scroll to position [586, 0]
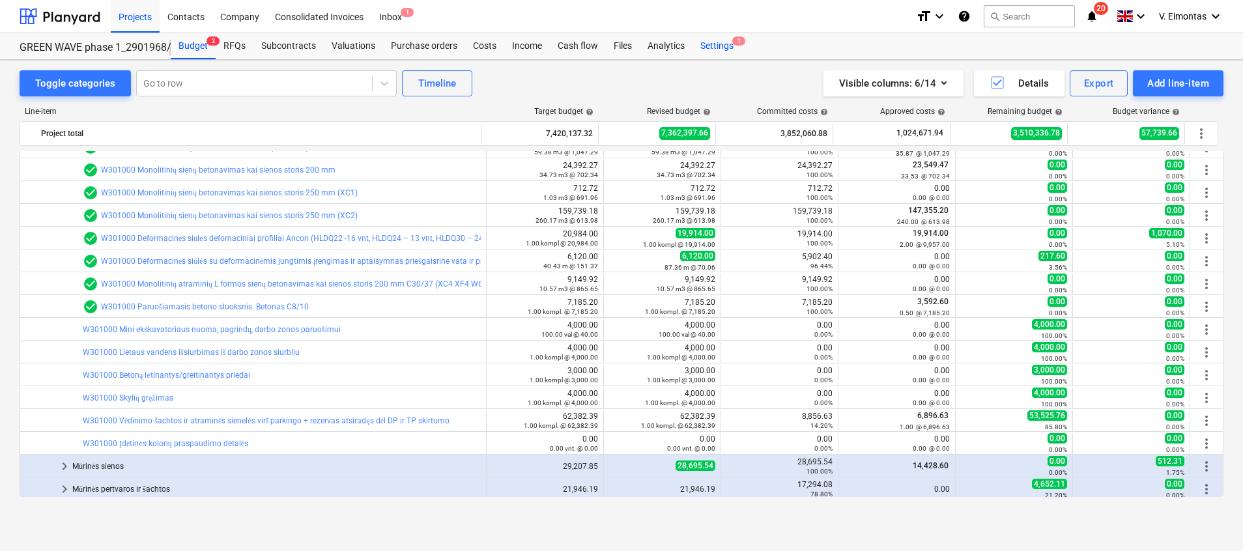
click at [715, 45] on div "Settings 1" at bounding box center [717, 46] width 49 height 26
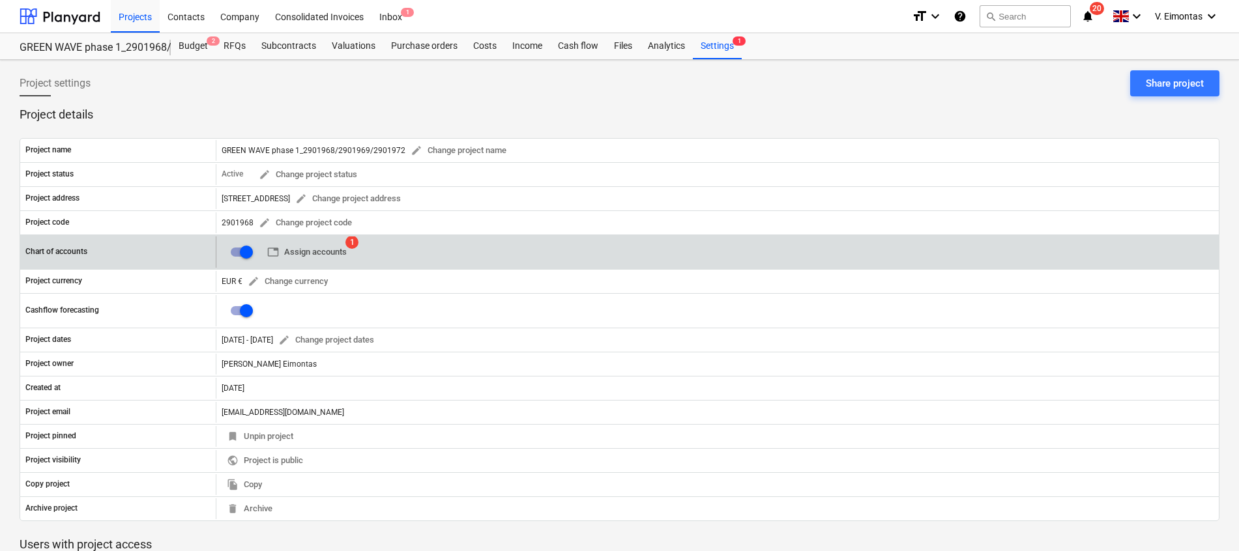
click at [324, 251] on span "table Assign accounts" at bounding box center [306, 252] width 79 height 15
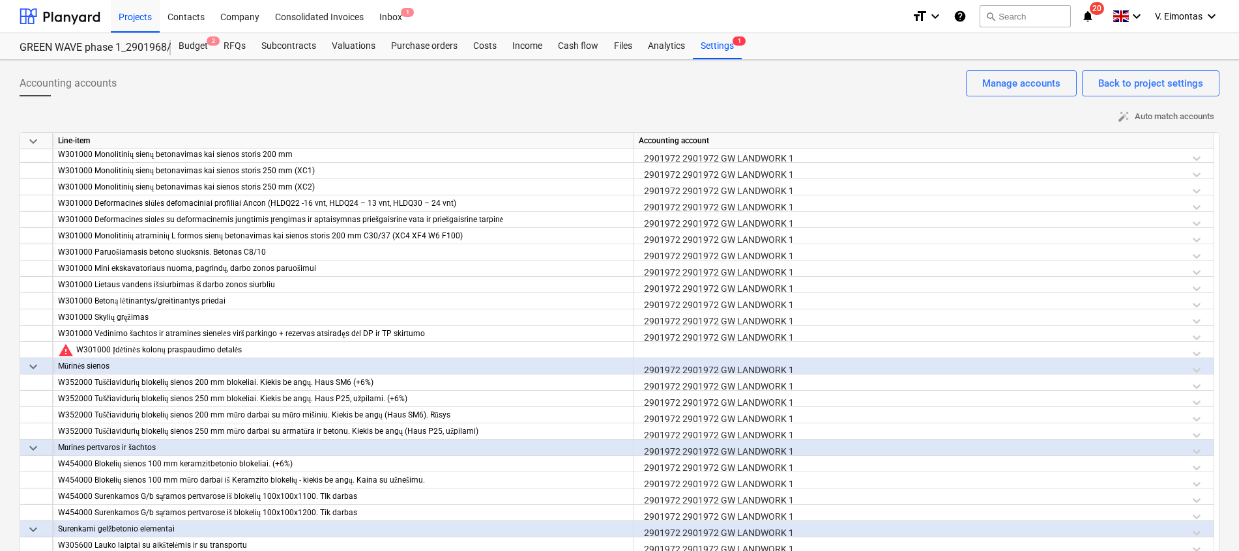
scroll to position [1955, 0]
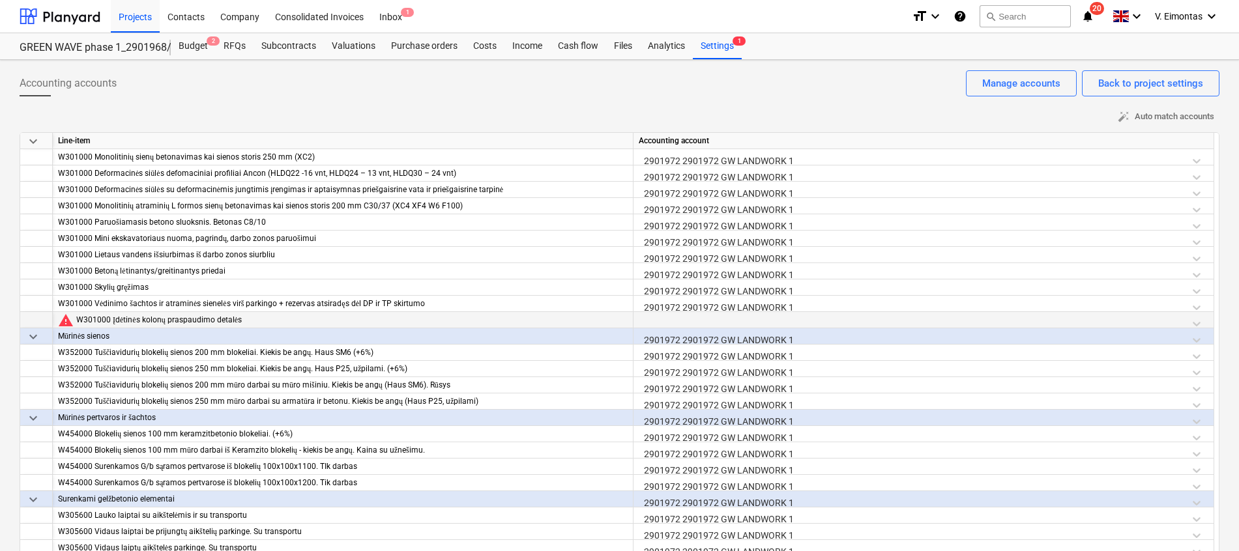
click at [684, 321] on div at bounding box center [923, 323] width 569 height 23
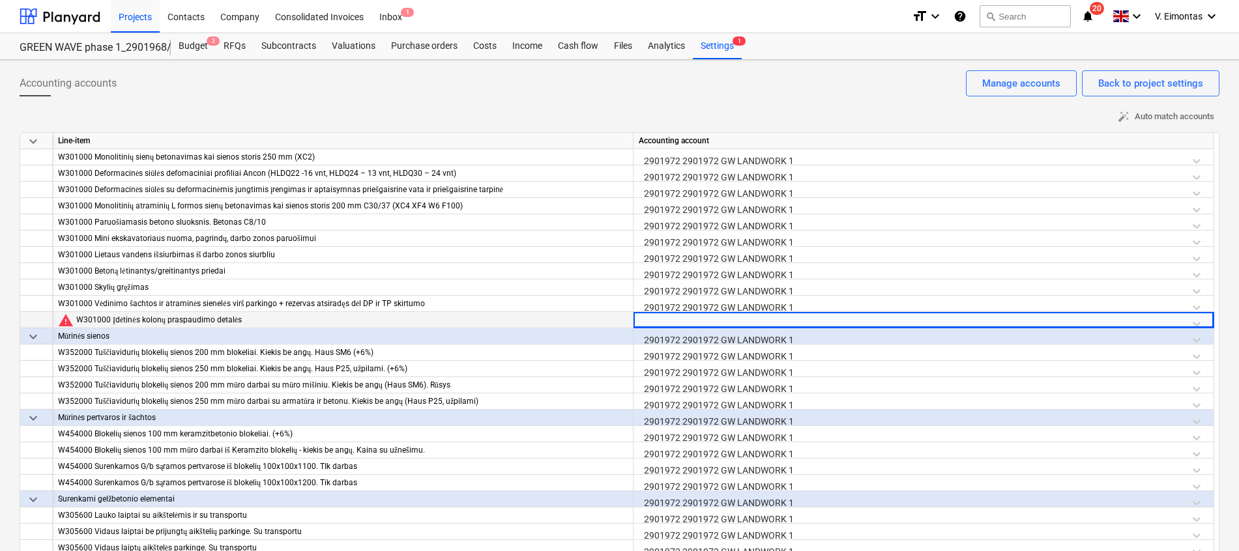
click at [708, 321] on div at bounding box center [923, 323] width 569 height 23
click at [1194, 319] on div at bounding box center [923, 323] width 569 height 23
click at [869, 322] on div at bounding box center [923, 323] width 569 height 23
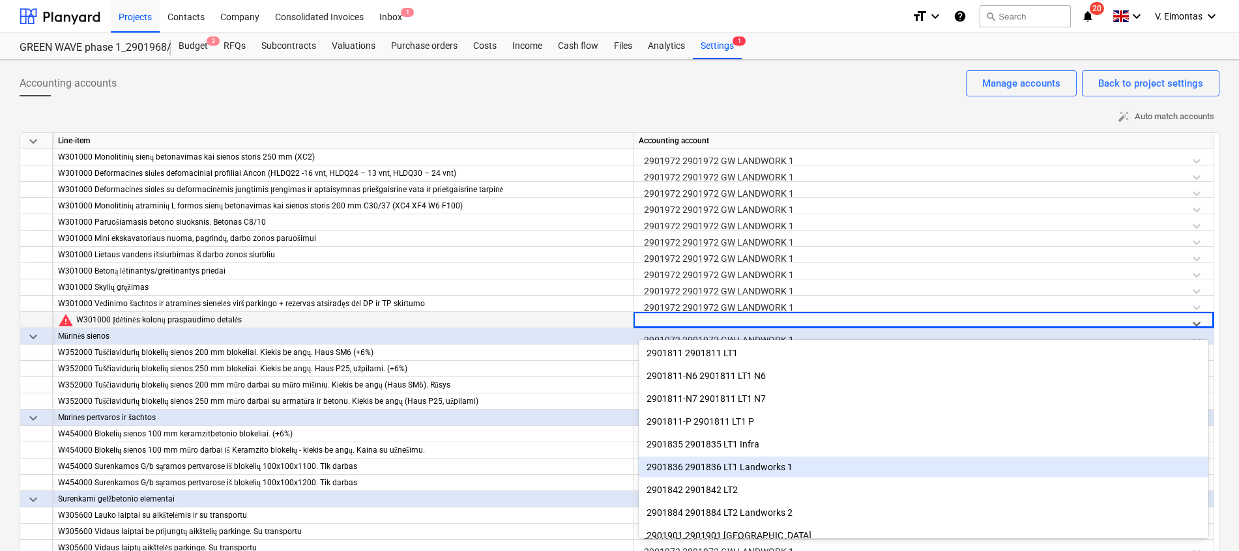
click at [831, 464] on div "2901836 2901836 LT1 Landworks 1" at bounding box center [923, 467] width 569 height 21
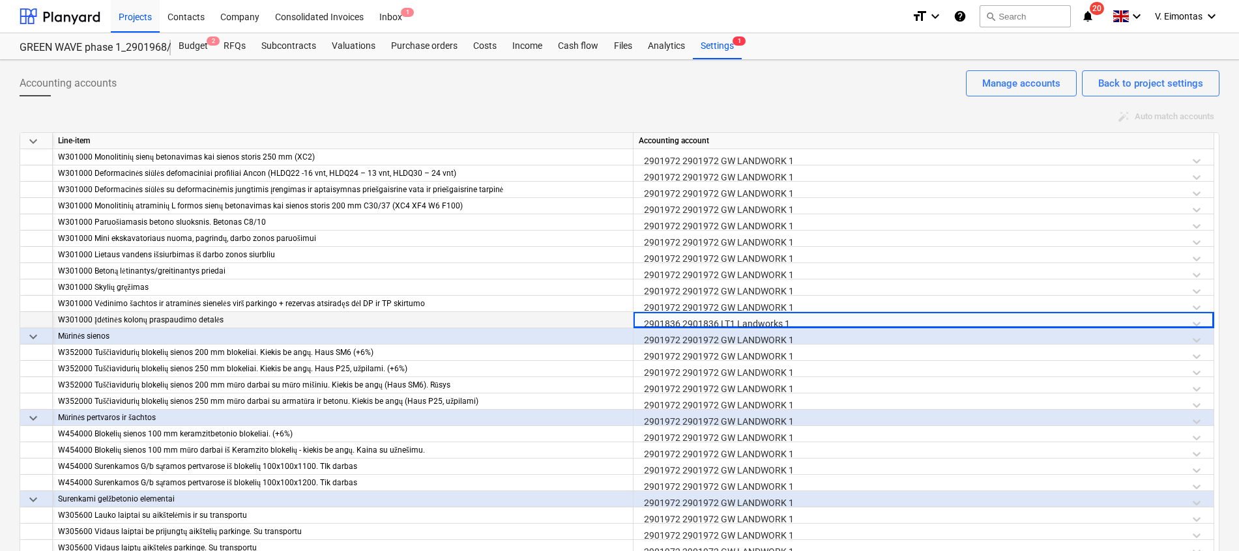
click at [822, 317] on div "2901836 2901836 LT1 Landworks 1" at bounding box center [923, 323] width 569 height 23
click at [1172, 323] on div "2901836 2901836 LT1 Landworks 1" at bounding box center [923, 323] width 569 height 23
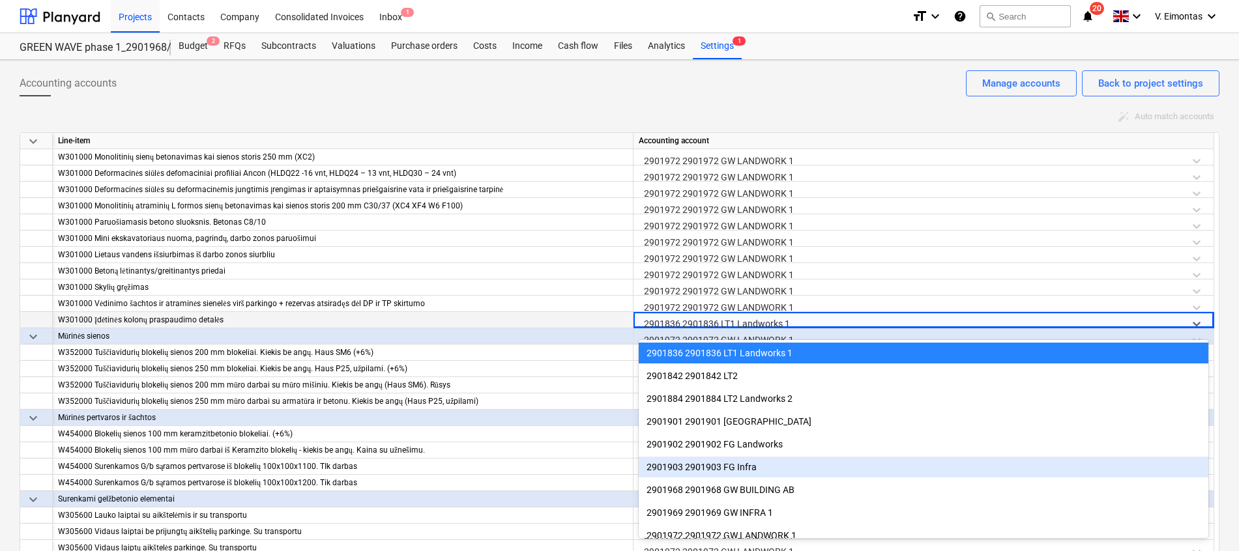
scroll to position [212, 0]
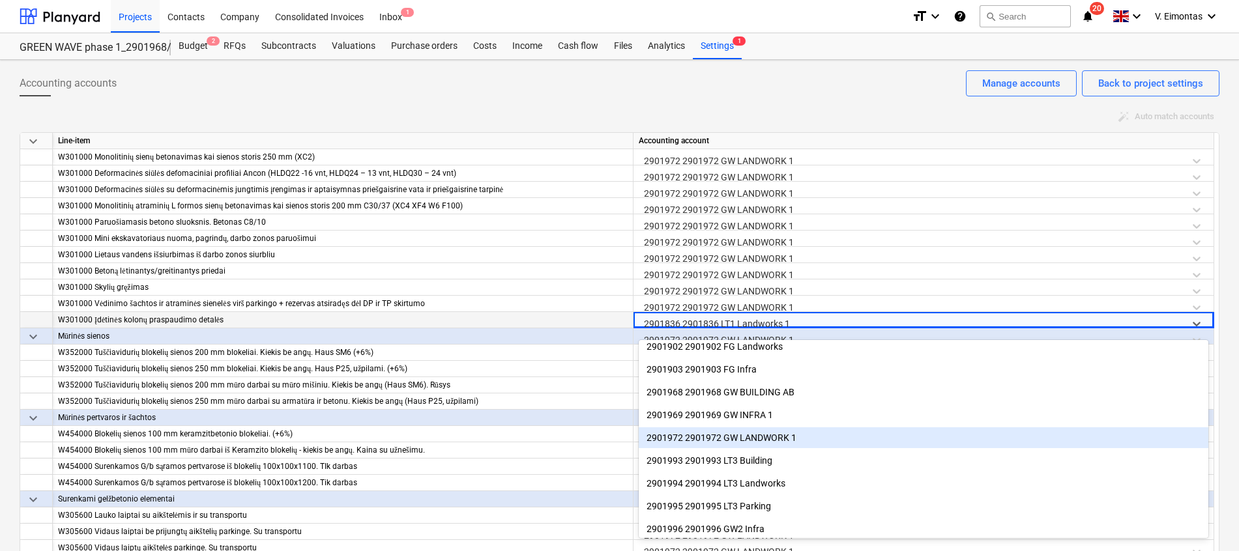
click at [792, 435] on div "2901972 2901972 GW LANDWORK 1" at bounding box center [923, 437] width 569 height 21
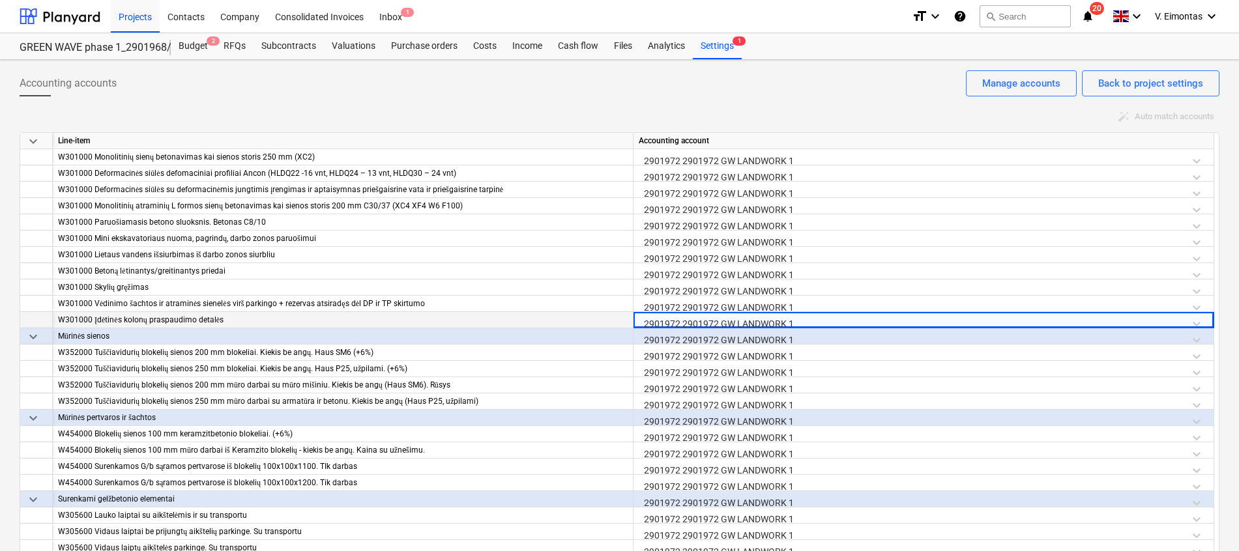
click at [8, 295] on div "Accounting accounts Back to project settings Manage accounts auto_fix_high Auto…" at bounding box center [619, 322] width 1239 height 524
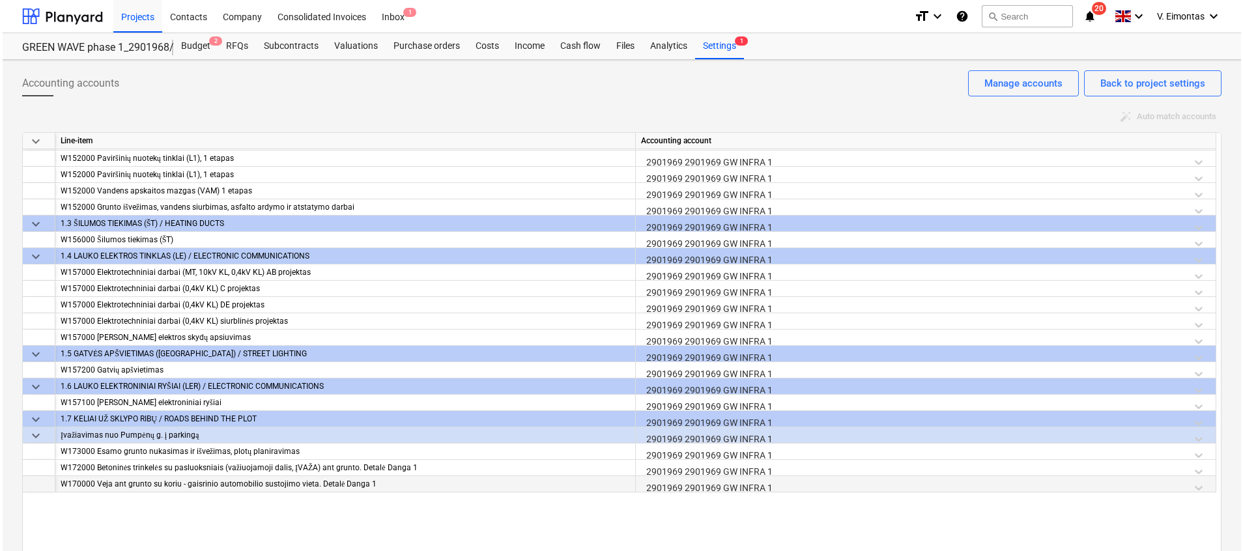
scroll to position [0, 0]
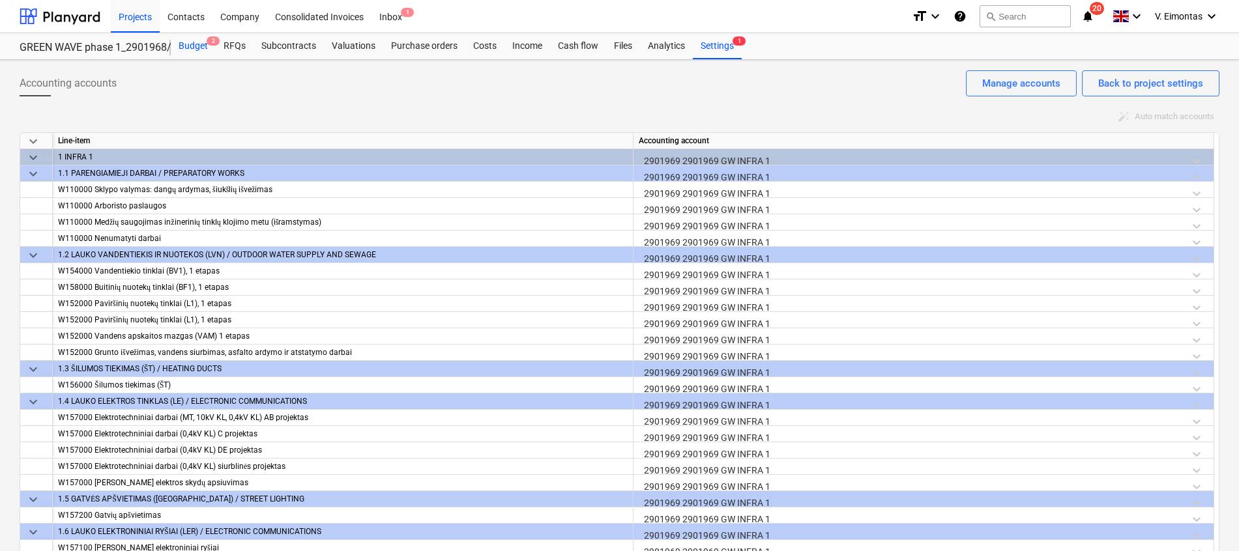
click at [197, 46] on div "Budget 2" at bounding box center [193, 46] width 45 height 26
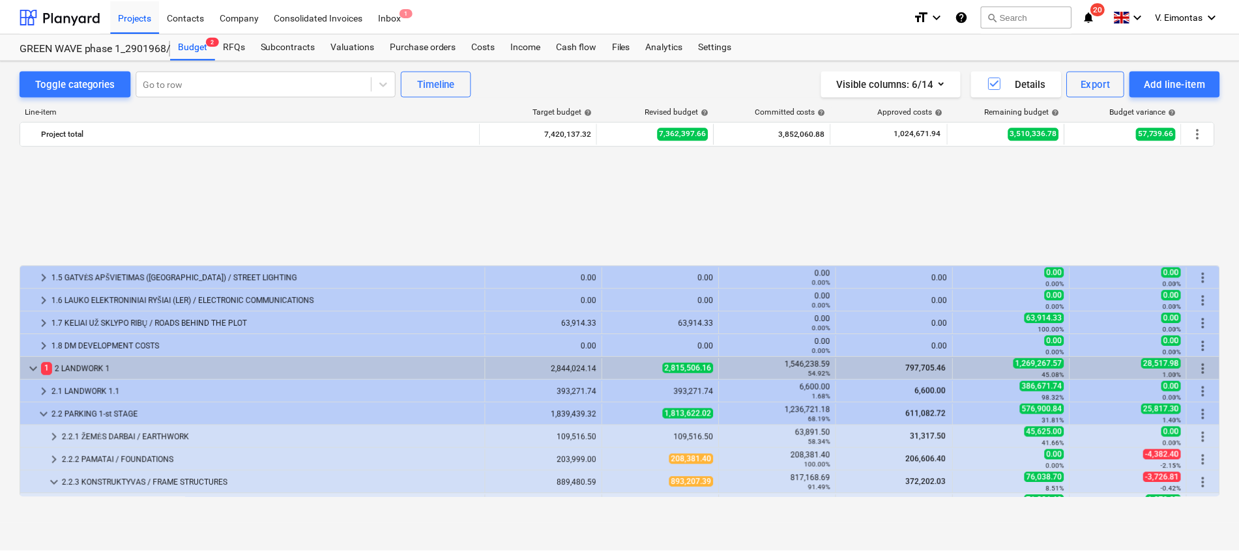
scroll to position [586, 0]
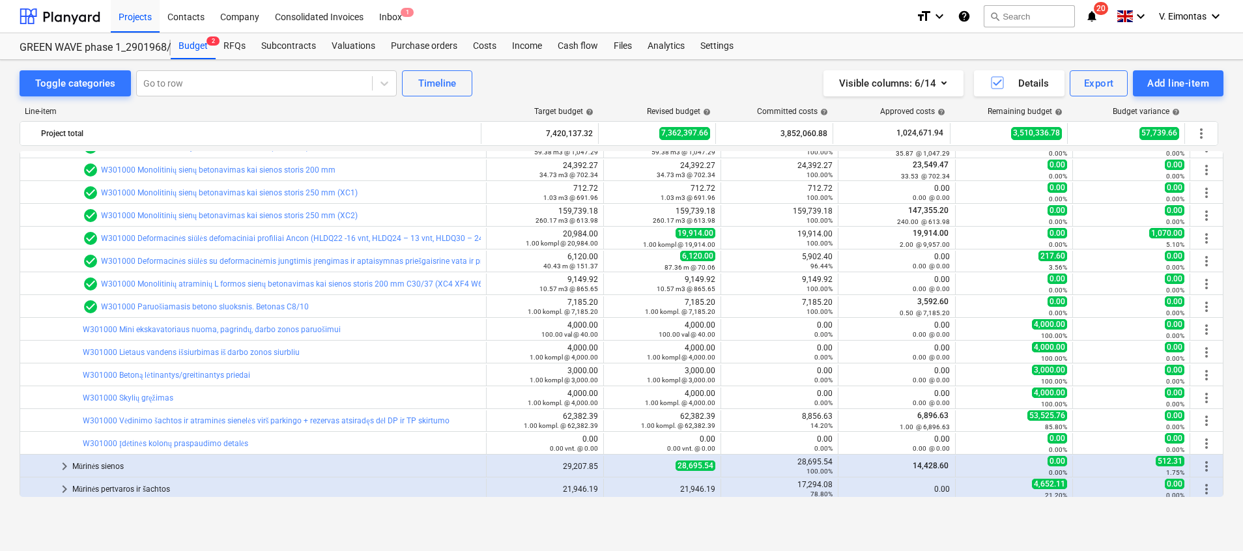
drag, startPoint x: 497, startPoint y: 534, endPoint x: 529, endPoint y: 521, distance: 35.1
click at [497, 534] on div "Toggle categories Go to row Timeline Visible columns : 6/14 Details Export Add …" at bounding box center [621, 305] width 1243 height 491
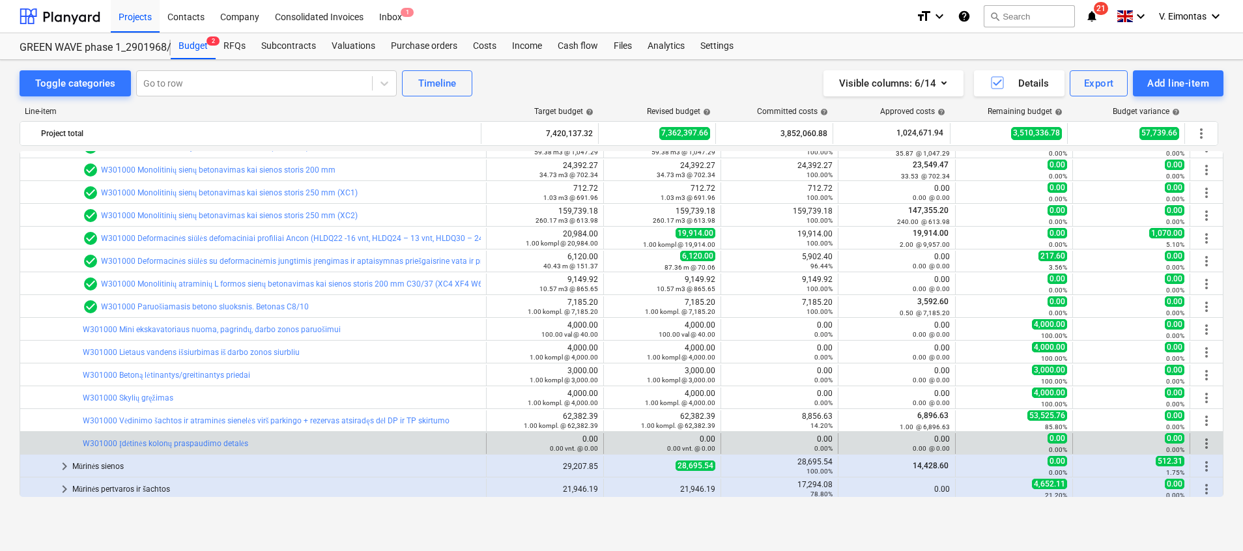
click at [813, 443] on div "0.00 0.00%" at bounding box center [780, 444] width 106 height 18
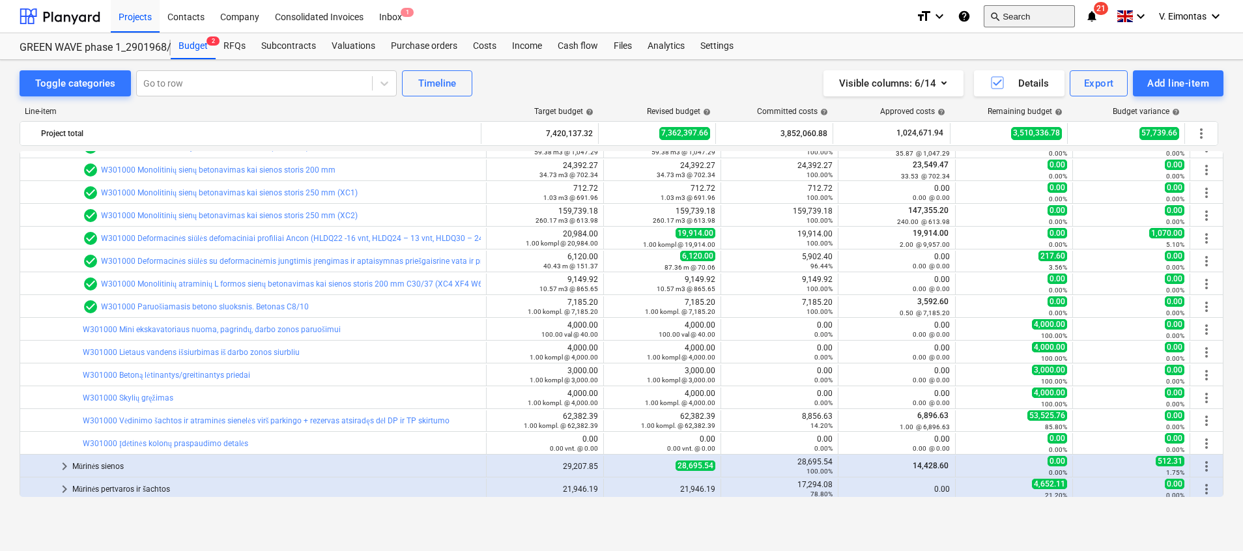
click at [1024, 23] on button "search Search" at bounding box center [1029, 16] width 91 height 22
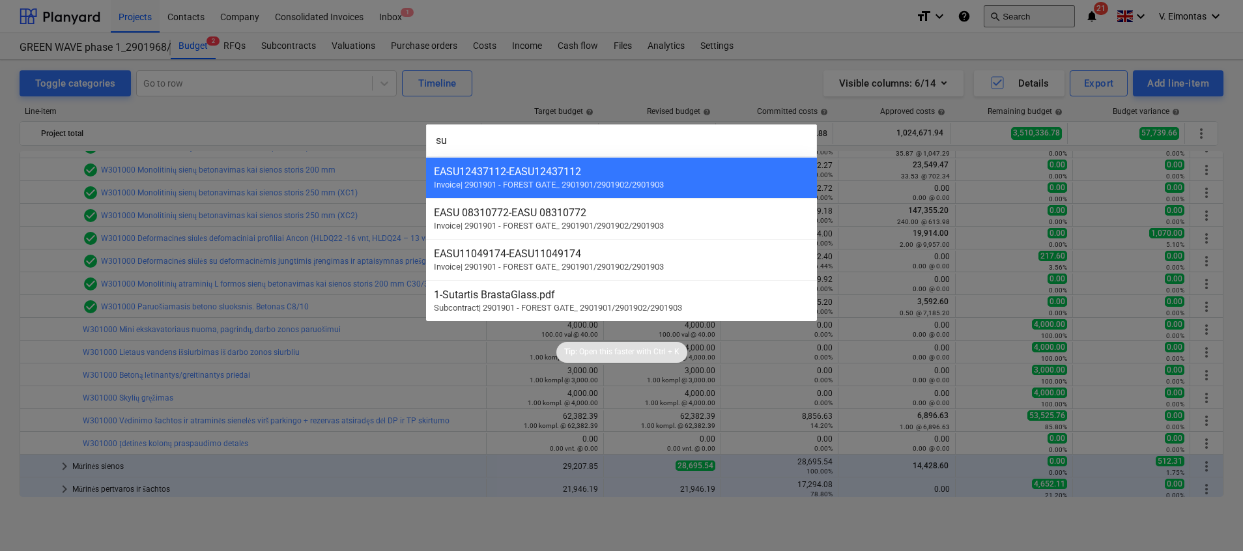
type input "s"
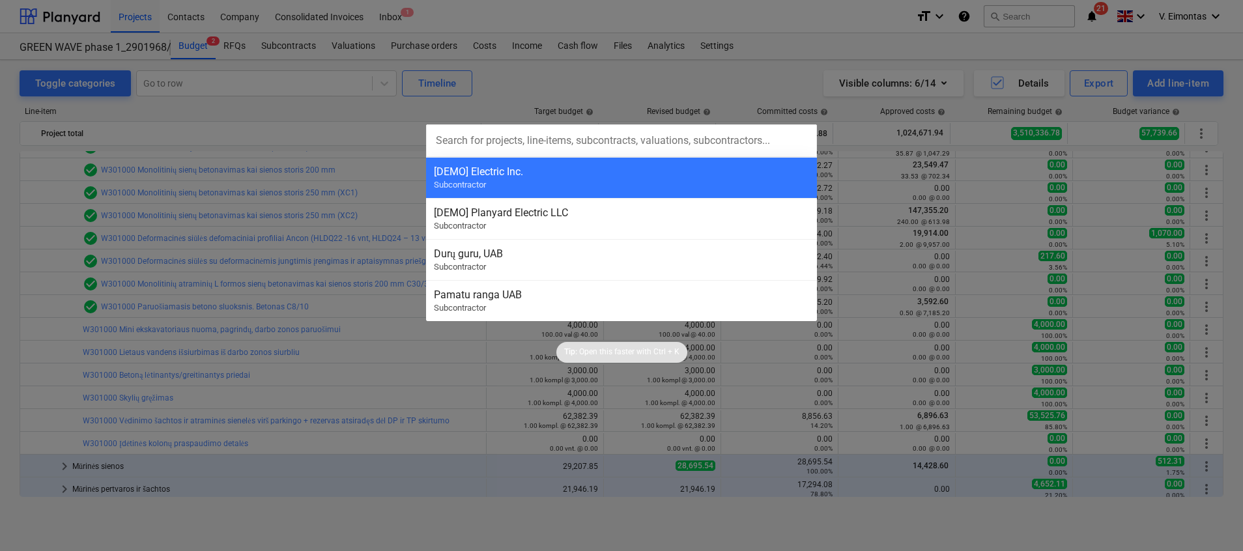
click at [1108, 53] on div at bounding box center [621, 275] width 1243 height 551
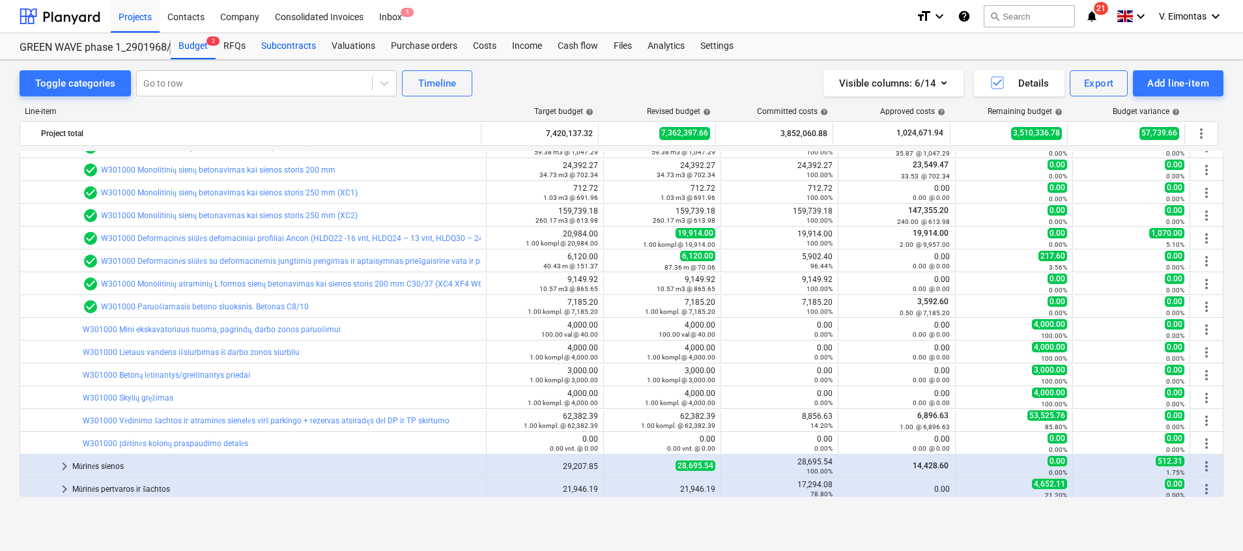
click at [278, 41] on div "Subcontracts" at bounding box center [288, 46] width 70 height 26
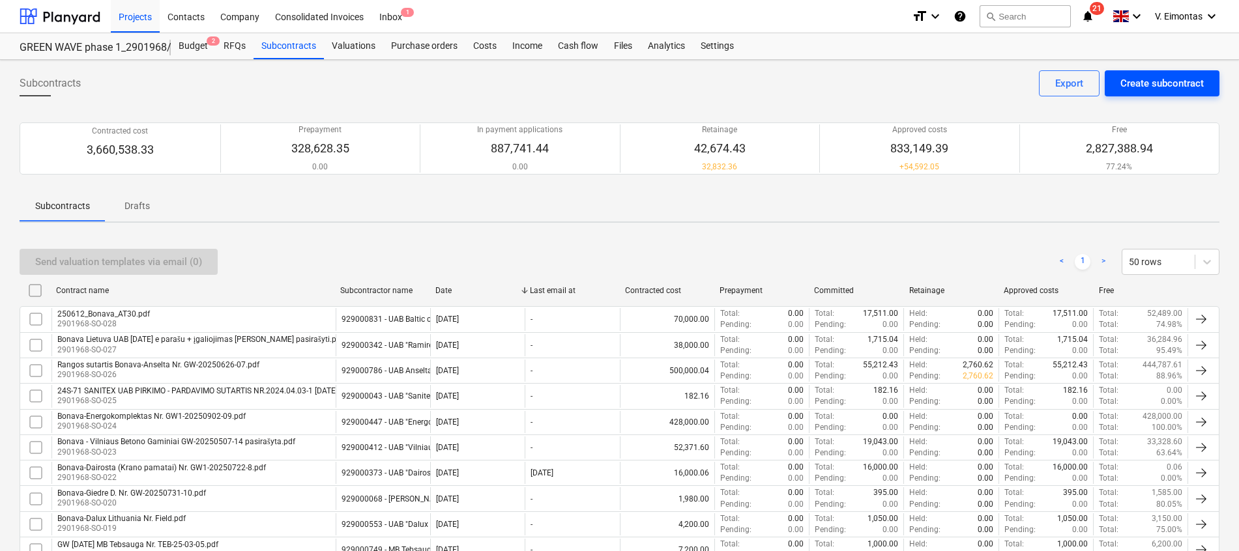
click at [1130, 83] on div "Create subcontract" at bounding box center [1161, 83] width 83 height 17
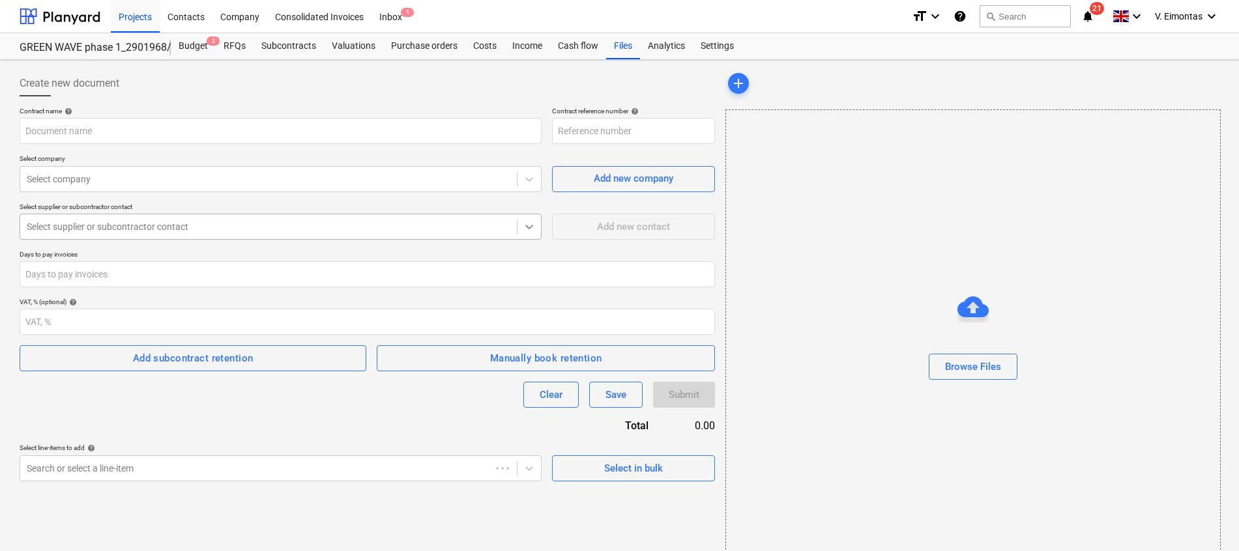
type input "2901968-SO-029"
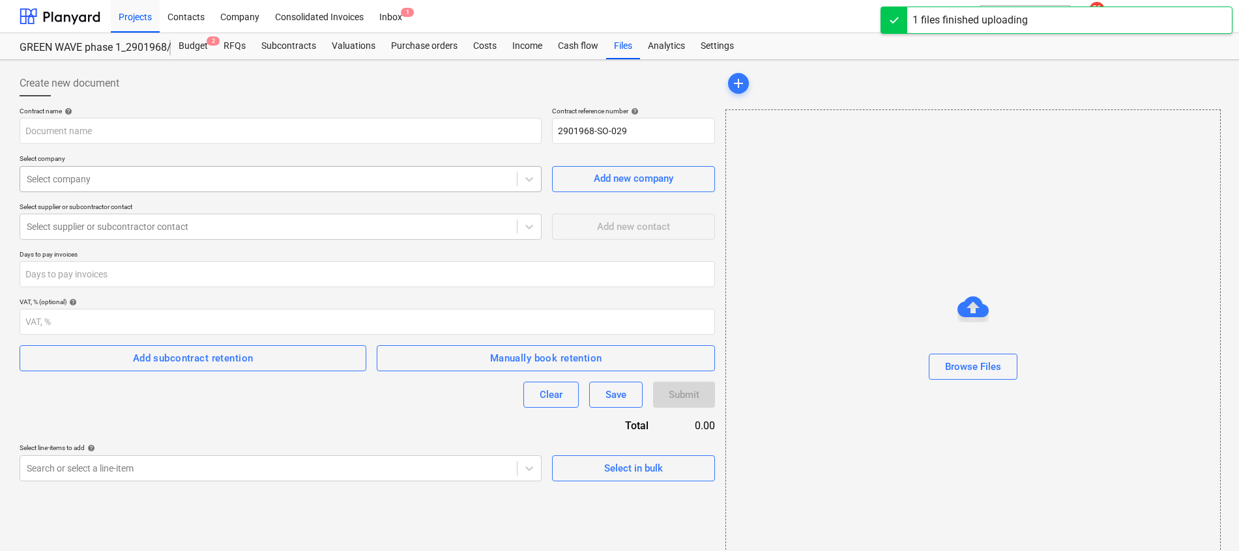
type input "2022-10-10 UAB Bonava_Peikko Nr. 22_14-P.pdf"
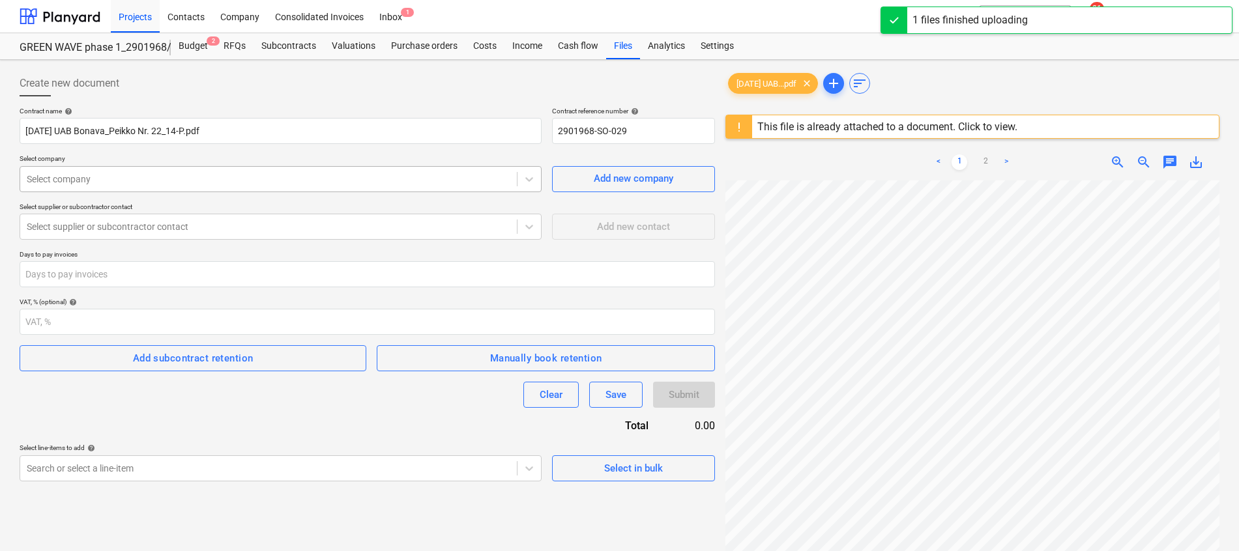
click at [300, 184] on div at bounding box center [268, 179] width 483 height 13
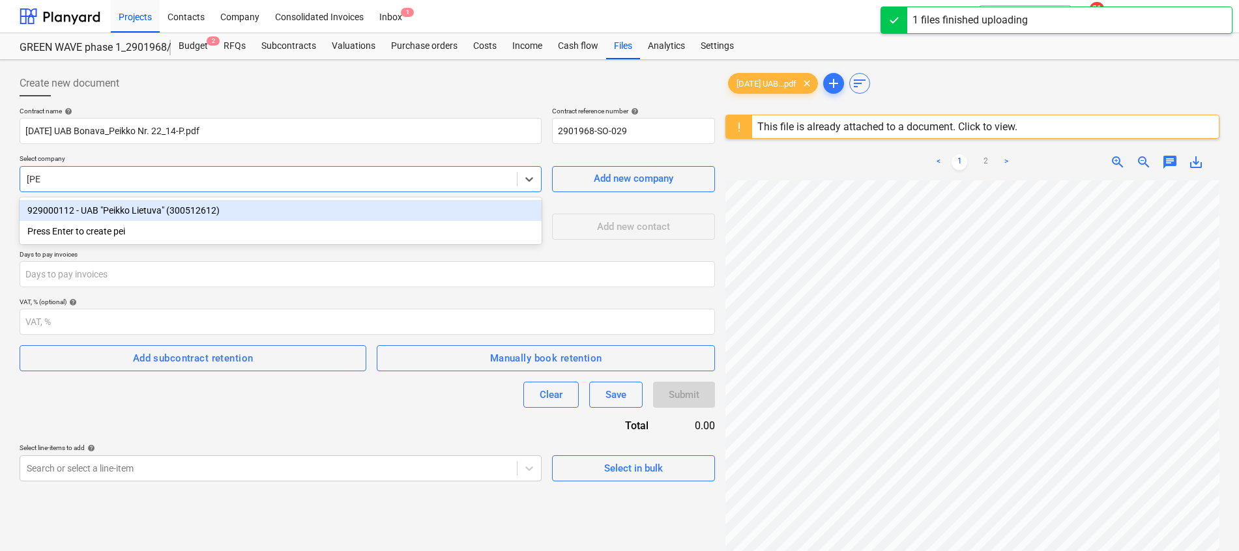
type input "peikk"
click at [287, 211] on div "929000112 - UAB "Peikko Lietuva" (300512612)" at bounding box center [281, 210] width 522 height 21
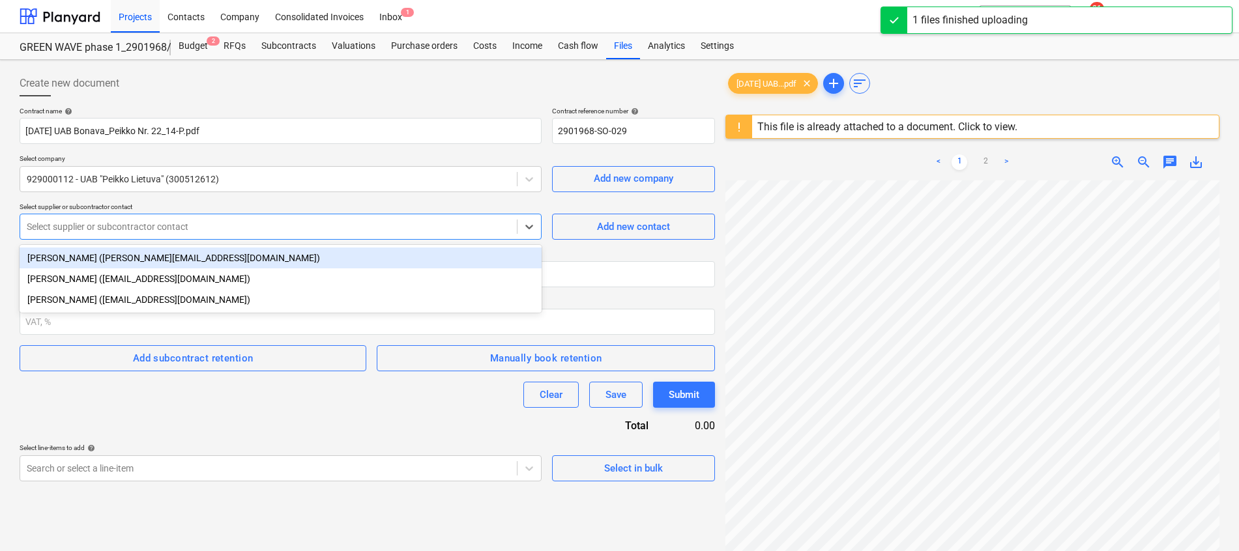
click at [252, 223] on div at bounding box center [268, 226] width 483 height 13
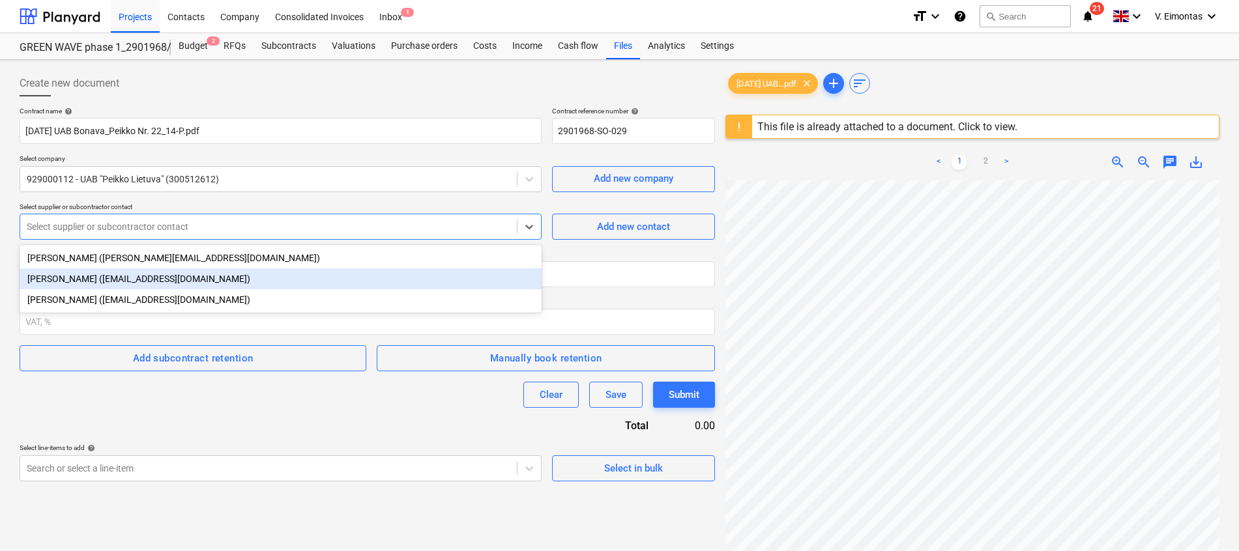
click at [194, 280] on div "Ričardas Gasevičius (ricardas.gasevicius@peikko.com)" at bounding box center [281, 278] width 522 height 21
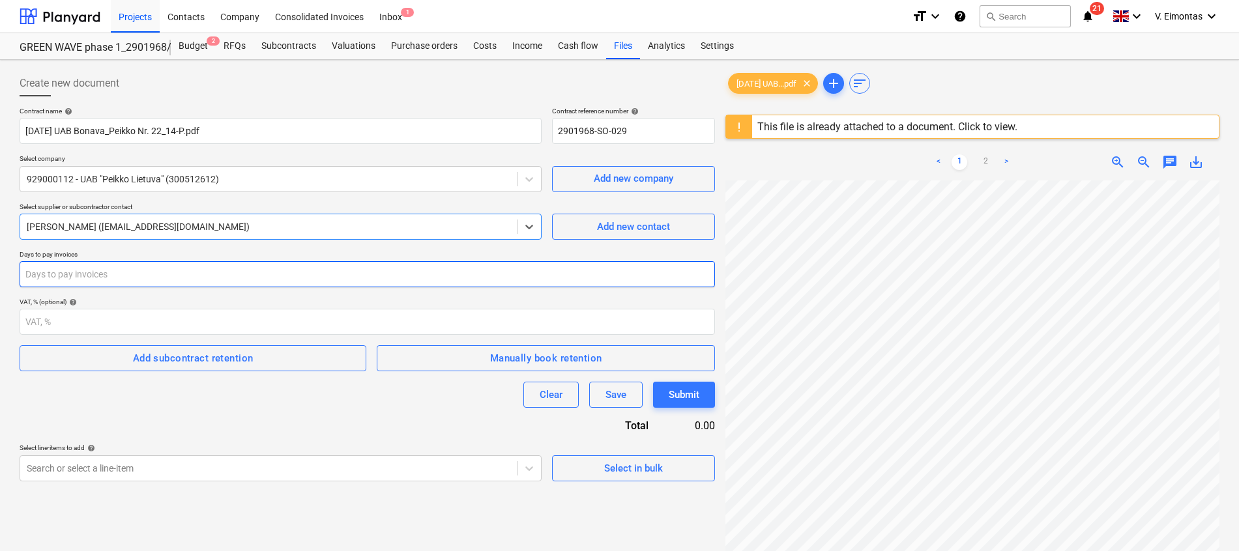
click at [180, 278] on input "number" at bounding box center [367, 274] width 695 height 26
type input "30"
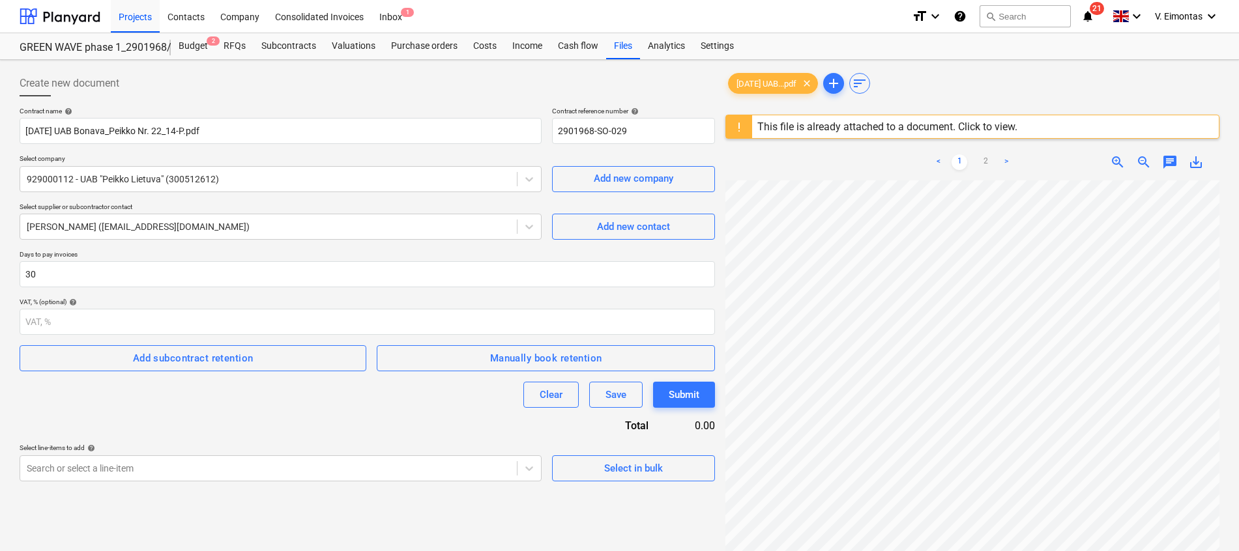
click at [214, 401] on div "Clear Save Submit" at bounding box center [367, 395] width 695 height 26
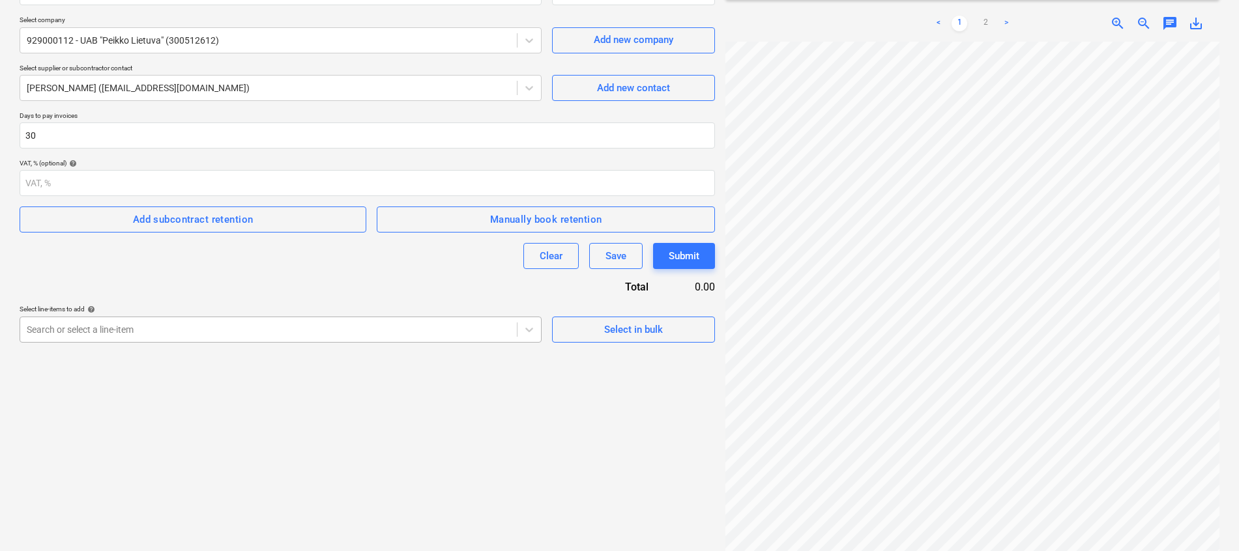
click at [328, 412] on body "Projects Contacts Company Consolidated Invoices Inbox 1 format_size keyboard_ar…" at bounding box center [619, 136] width 1239 height 551
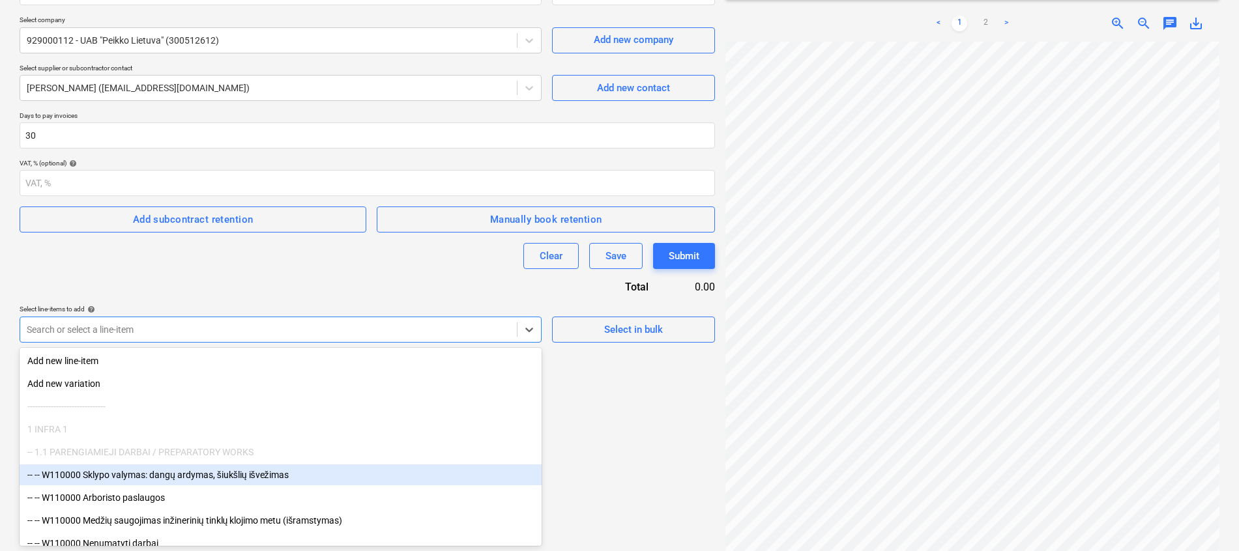
type input "5"
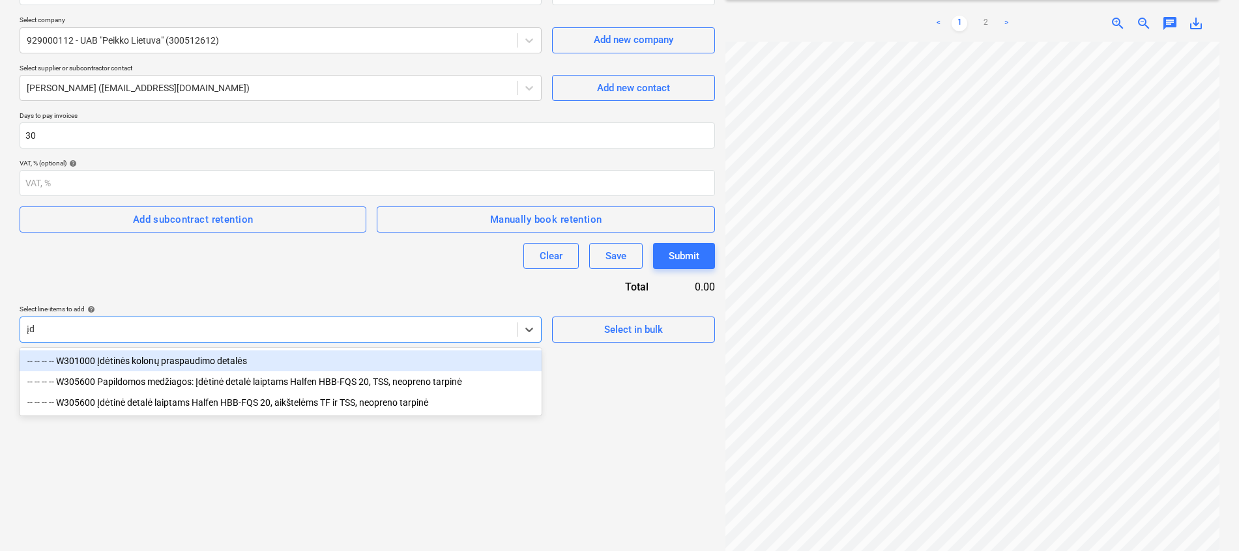
type input "įdė"
click at [216, 362] on div "-- -- -- -- W301000 Įdėtinės kolonų praspaudimo detalės" at bounding box center [281, 361] width 522 height 21
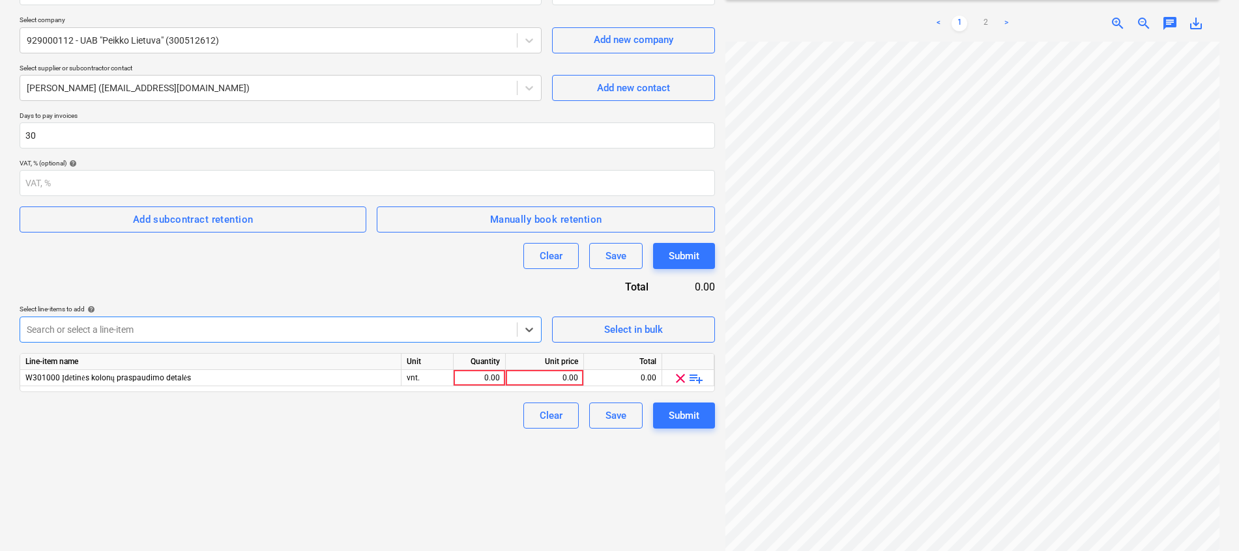
click at [342, 458] on div "Create new document Contract name help 2022-10-10 UAB Bonava_Peikko Nr. 22_14-P…" at bounding box center [367, 243] width 706 height 635
click at [992, 28] on link "2" at bounding box center [985, 24] width 16 height 16
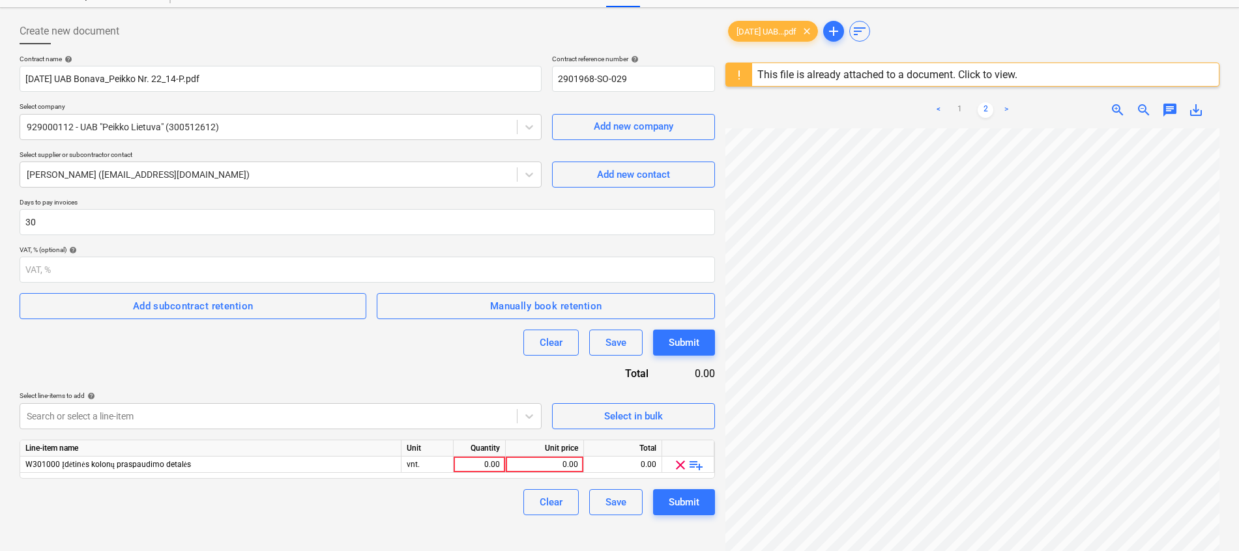
scroll to position [0, 0]
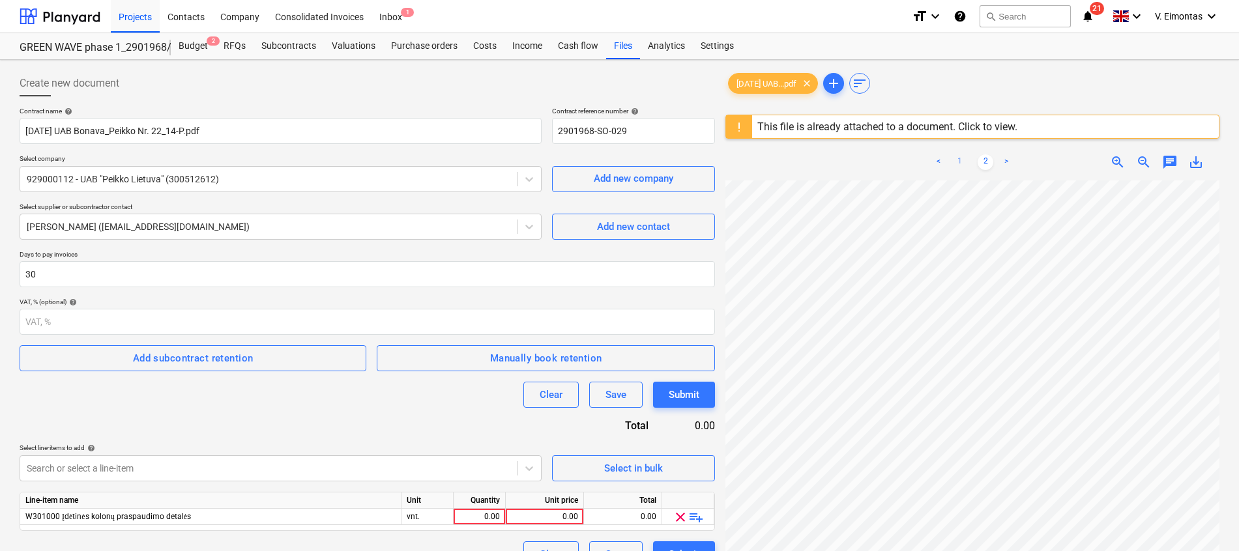
click at [961, 163] on link "1" at bounding box center [959, 162] width 16 height 16
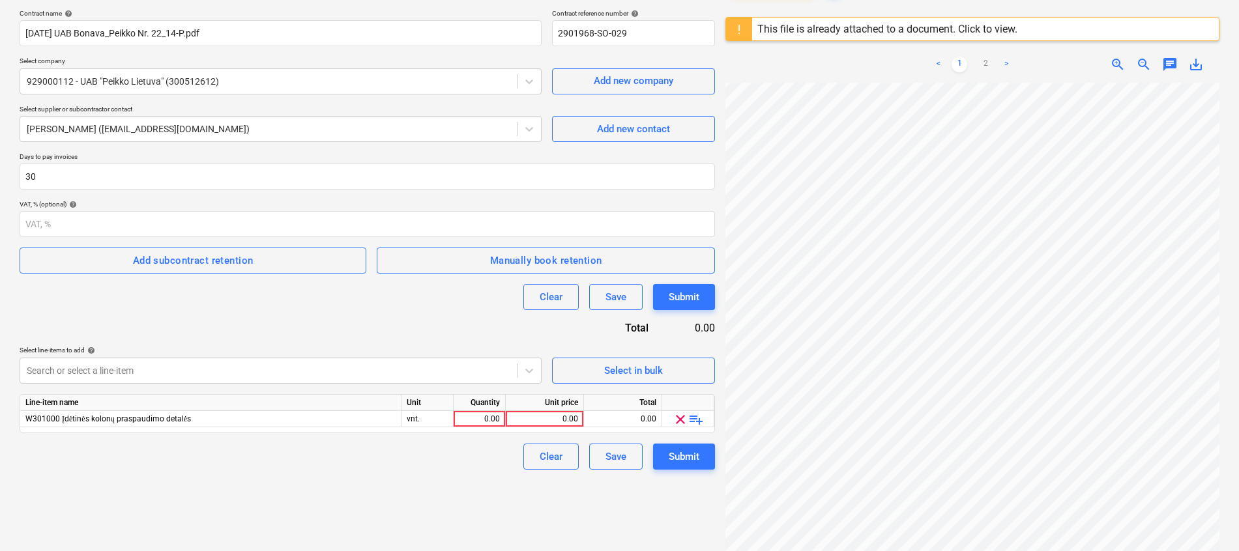
click at [362, 488] on div "Create new document Contract name help 2022-10-10 UAB Bonava_Peikko Nr. 22_14-P…" at bounding box center [367, 284] width 706 height 635
click at [481, 416] on div "0.00" at bounding box center [479, 419] width 41 height 16
type input "į"
type input "582"
click at [642, 411] on div "Total" at bounding box center [623, 403] width 78 height 16
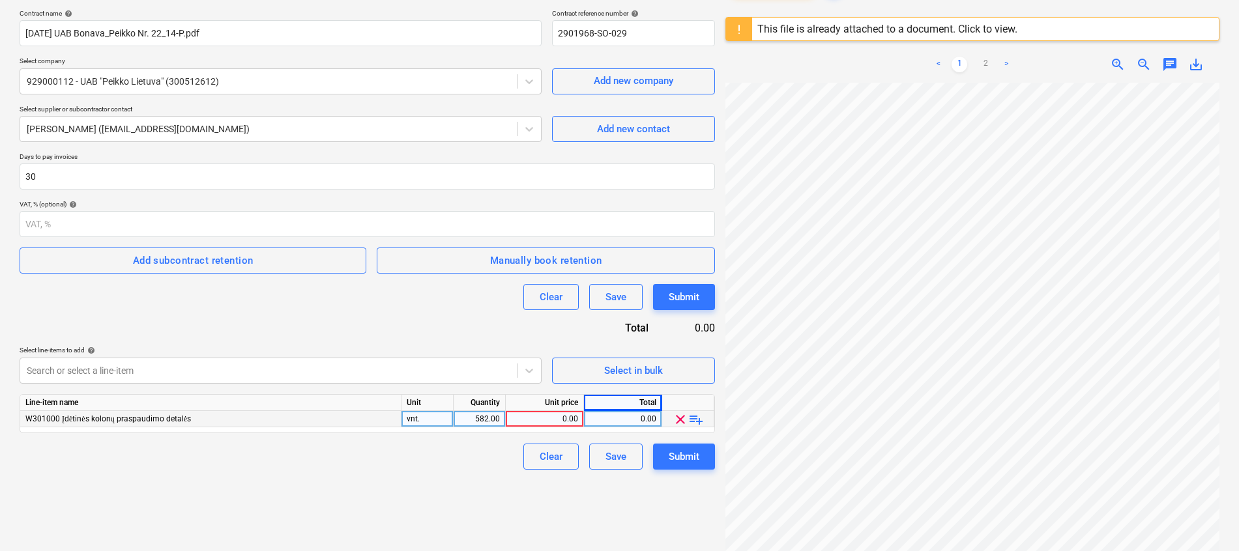
click at [642, 422] on div "0.00" at bounding box center [622, 419] width 67 height 16
click at [584, 525] on div "Create new document Contract name help 2022-10-10 UAB Bonava_Peikko Nr. 22_14-P…" at bounding box center [367, 284] width 706 height 635
click at [613, 415] on div "0.00" at bounding box center [622, 419] width 67 height 16
type input "6886,63"
click at [453, 487] on div "Create new document Contract name help 2022-10-10 UAB Bonava_Peikko Nr. 22_14-P…" at bounding box center [367, 284] width 706 height 635
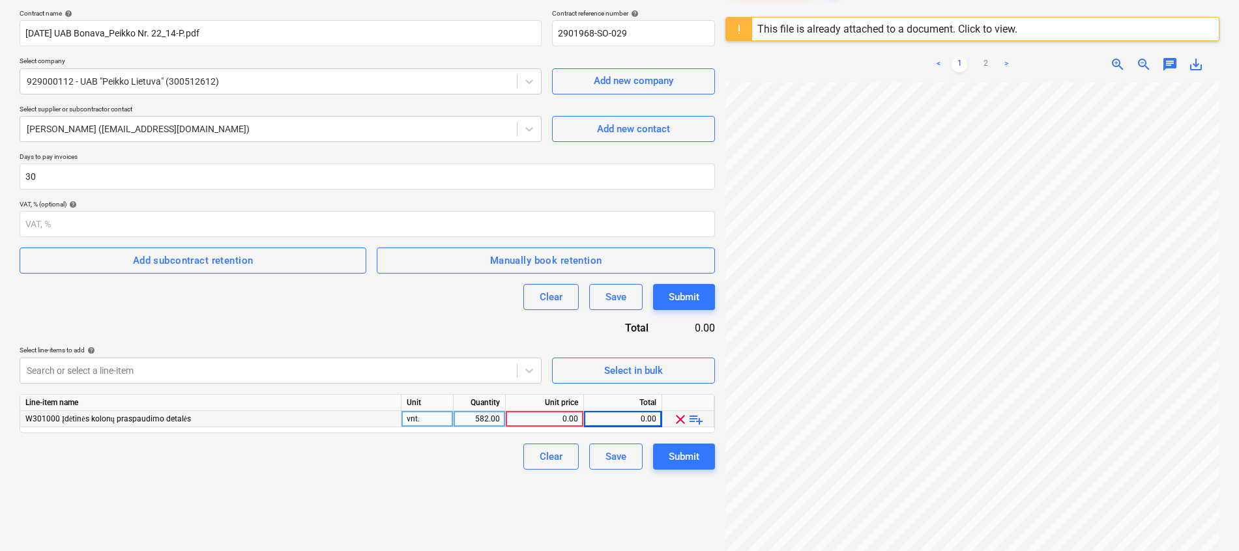
click at [640, 419] on div "0.00" at bounding box center [622, 419] width 67 height 16
type input "6886.63"
click at [412, 486] on div "Create new document Contract name help 2022-10-10 UAB Bonava_Peikko Nr. 22_14-P…" at bounding box center [367, 284] width 706 height 635
click at [476, 516] on div "Create new document Contract name help 2022-10-10 UAB Bonava_Peikko Nr. 22_14-P…" at bounding box center [367, 284] width 706 height 635
click at [559, 495] on div "Create new document Contract name help 2022-10-10 UAB Bonava_Peikko Nr. 22_14-P…" at bounding box center [367, 284] width 706 height 635
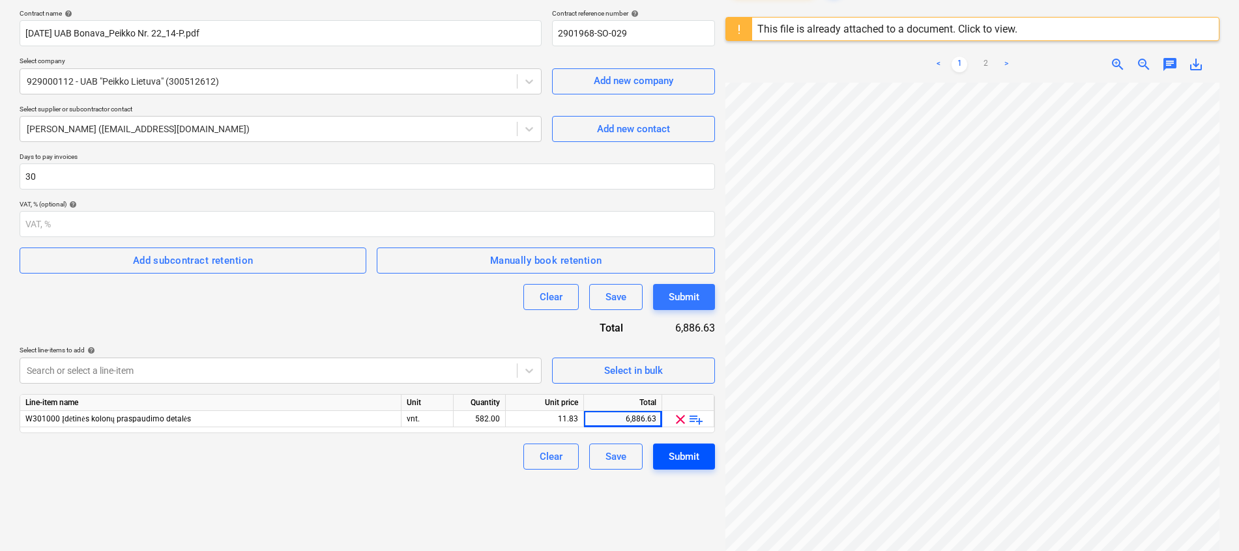
click at [684, 454] on div "Submit" at bounding box center [684, 456] width 31 height 17
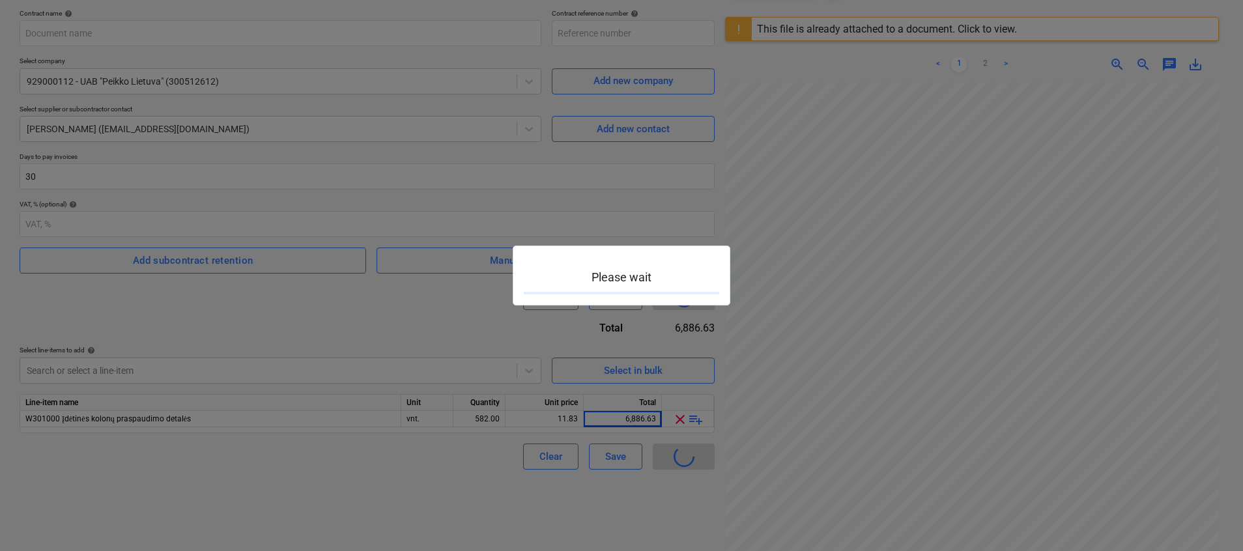
type input "2901968-SO-029"
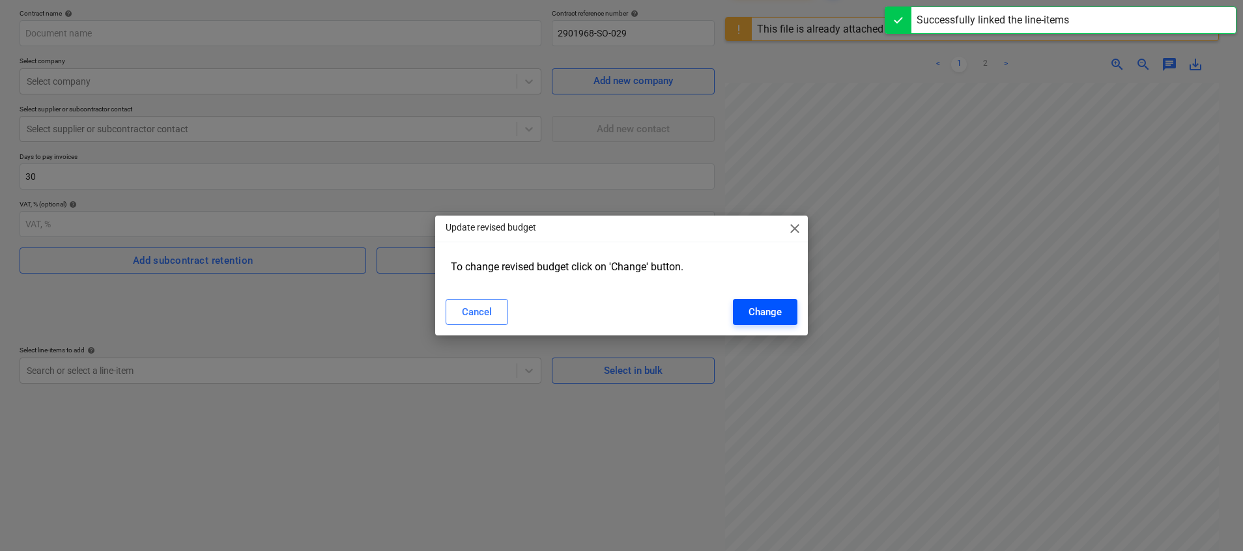
click at [775, 308] on div "Change" at bounding box center [765, 312] width 33 height 17
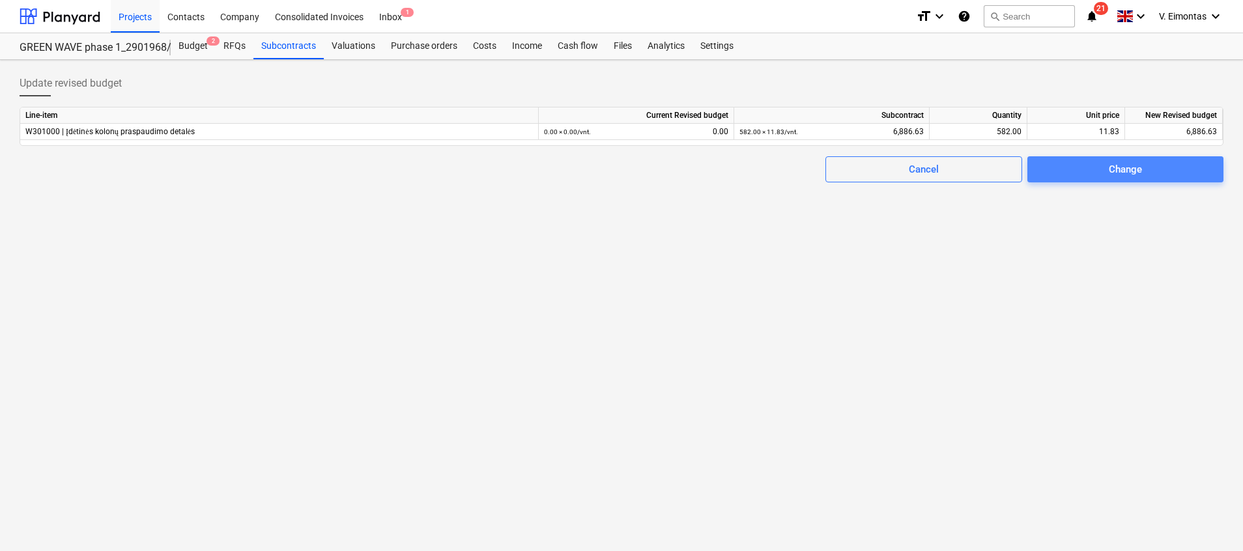
click at [1170, 171] on span "Change" at bounding box center [1125, 169] width 165 height 17
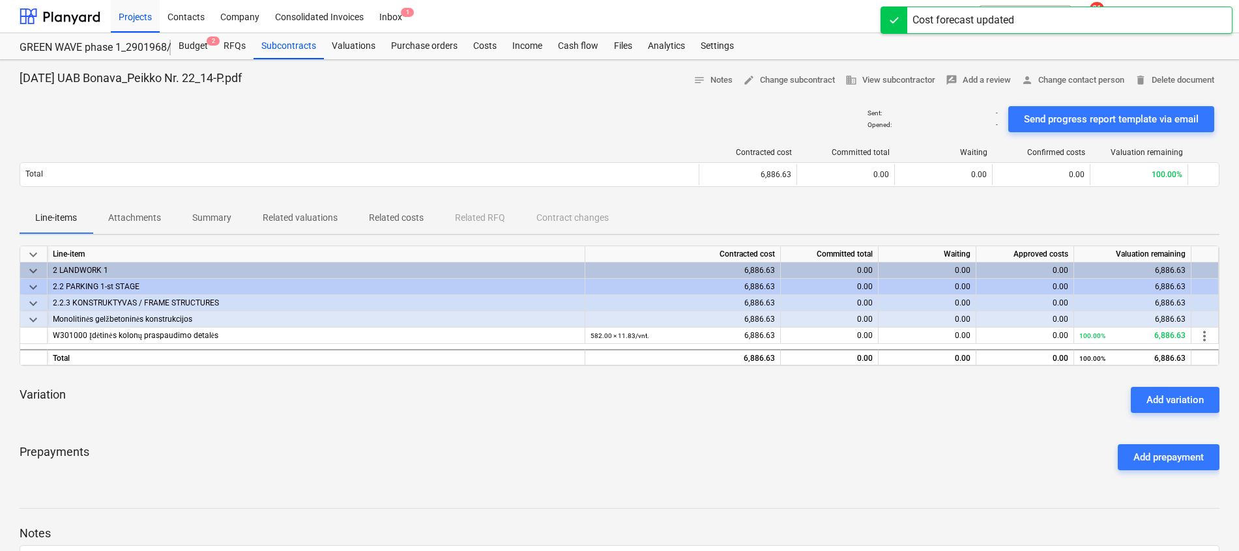
click at [573, 119] on div "Sent : - Opened : - Send progress report template via email" at bounding box center [620, 119] width 1200 height 36
click at [137, 12] on div "Projects" at bounding box center [135, 15] width 49 height 33
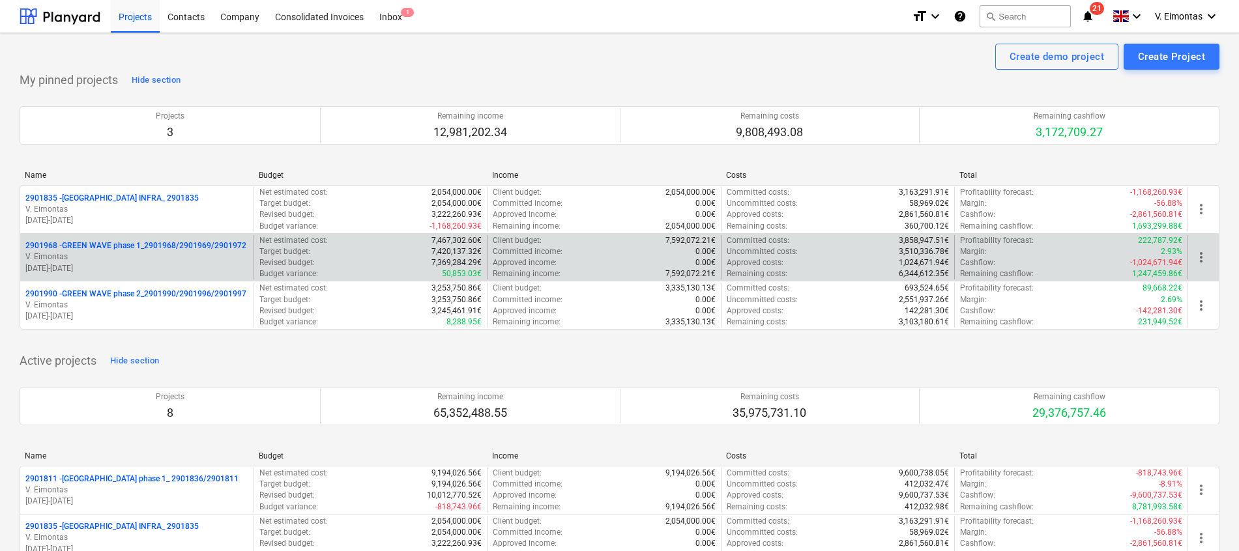
click at [145, 242] on p "2901968 - GREEN WAVE phase 1_2901968/2901969/2901972" at bounding box center [135, 245] width 221 height 11
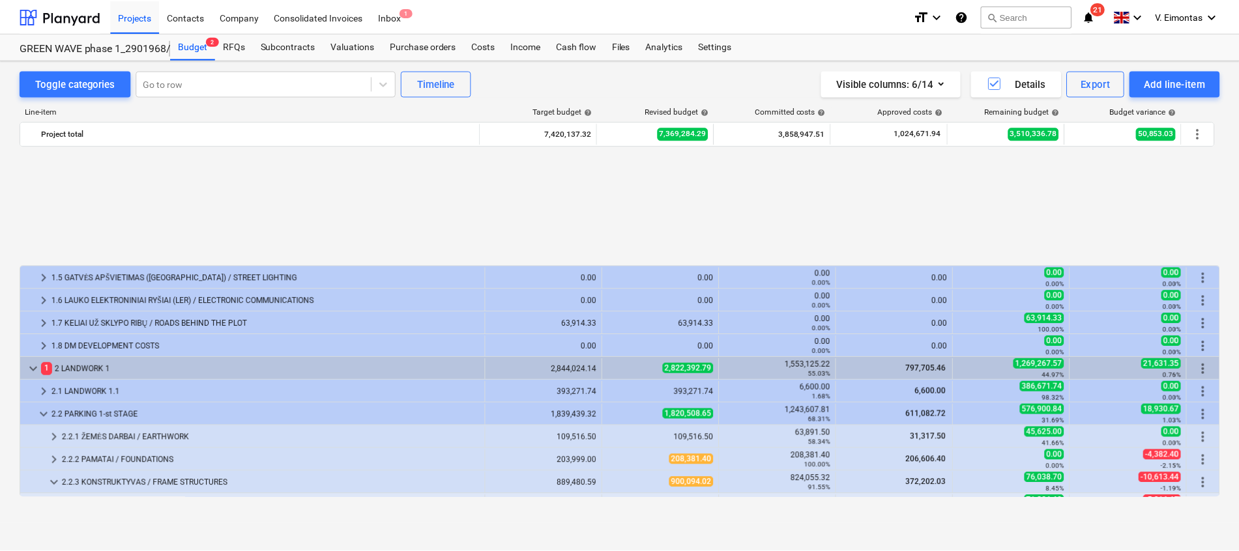
scroll to position [586, 0]
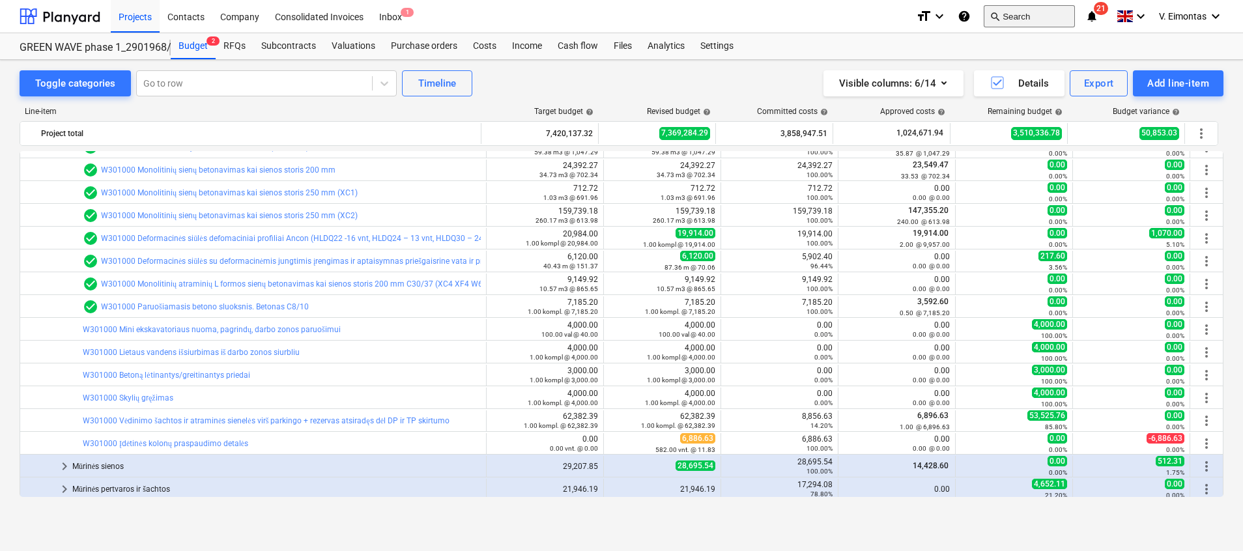
click at [1020, 8] on button "search Search" at bounding box center [1029, 16] width 91 height 22
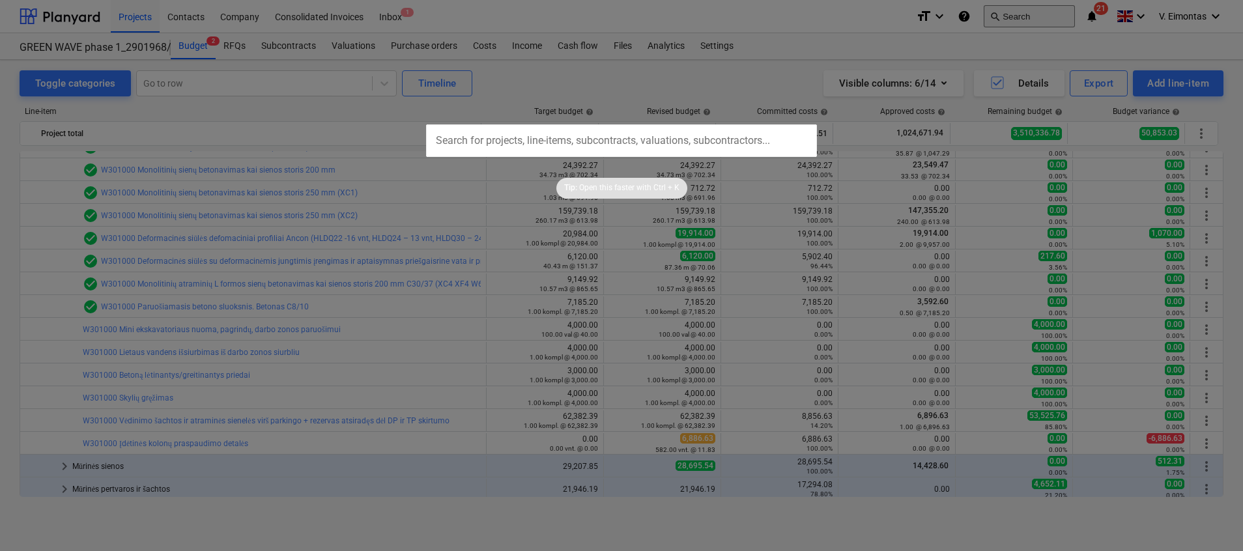
type input "s"
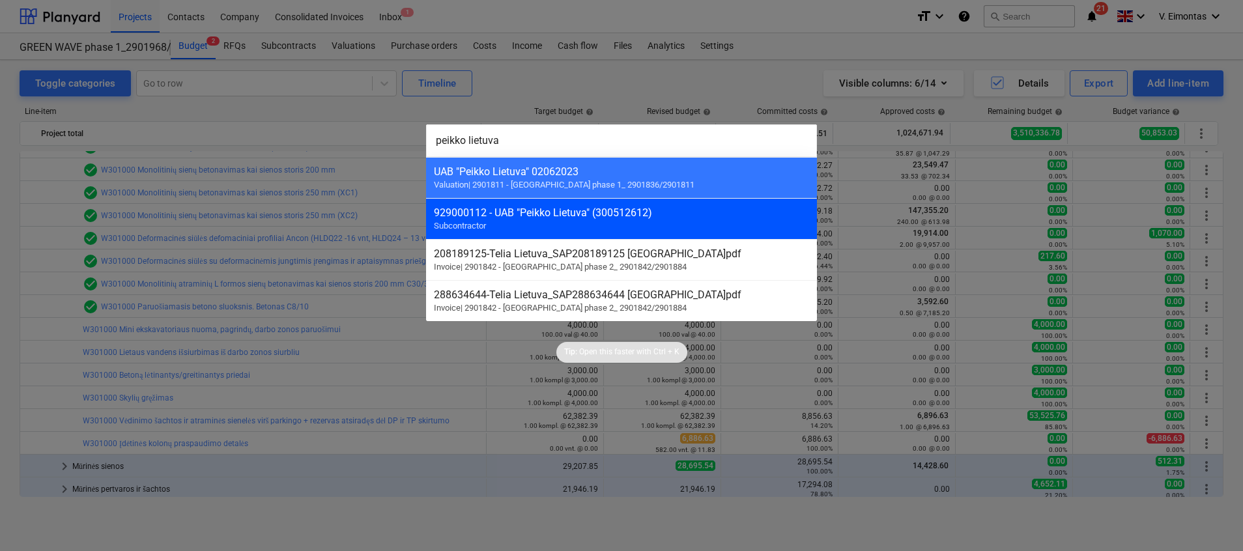
type input "peikko lietuva"
click at [625, 216] on div "929000112 - UAB "Peikko Lietuva" (300512612)" at bounding box center [621, 213] width 375 height 12
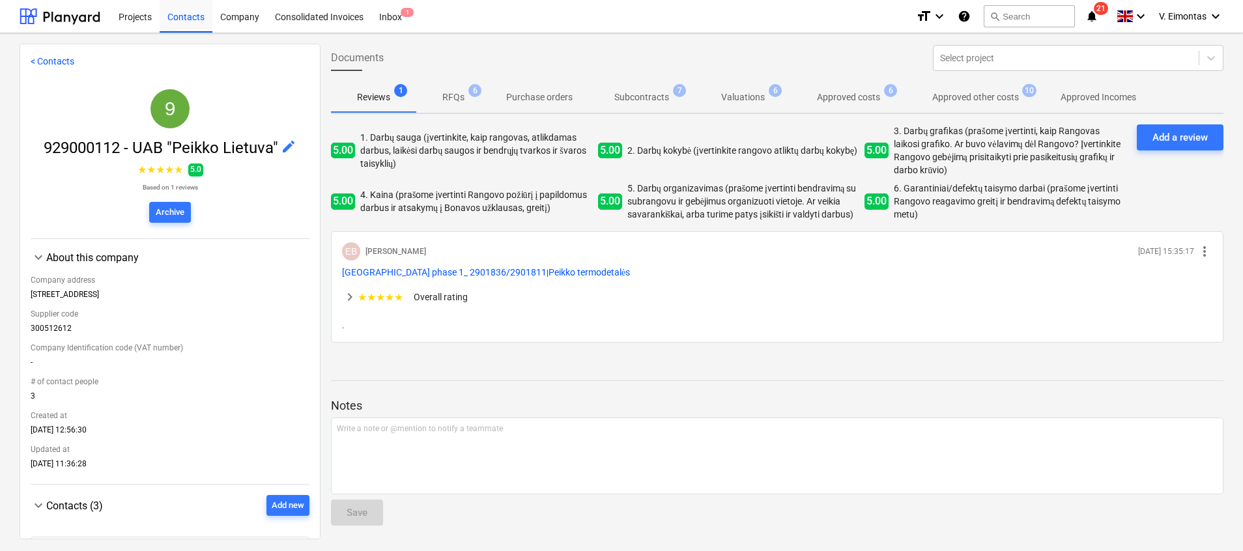
click at [629, 101] on p "Subcontracts" at bounding box center [641, 98] width 55 height 14
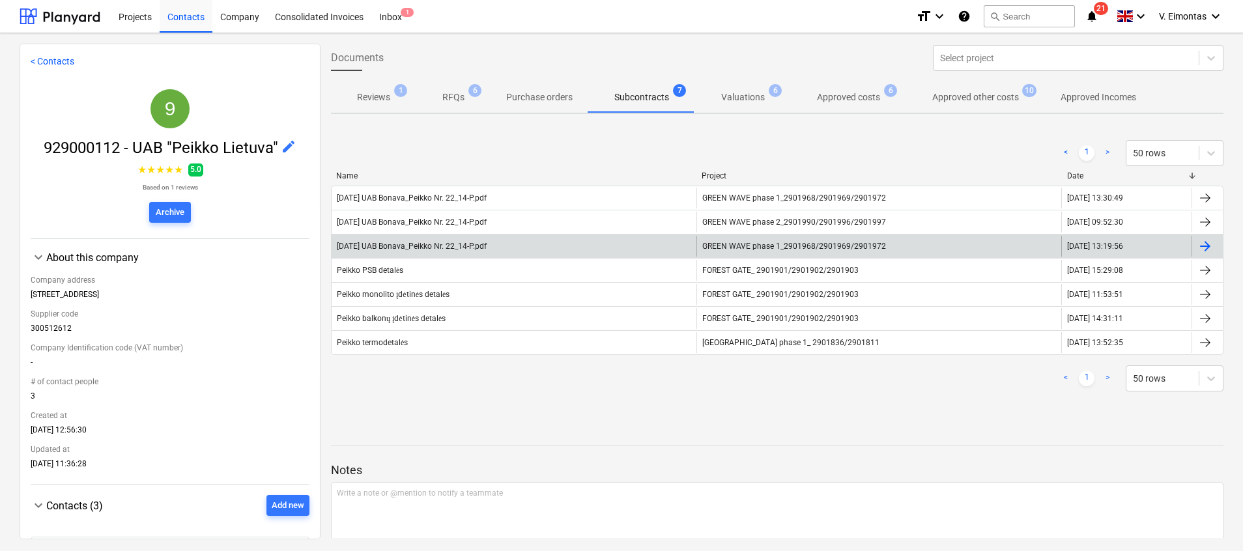
click at [487, 249] on div "2022-10-10 UAB Bonava_Peikko Nr. 22_14-P.pdf" at bounding box center [412, 246] width 150 height 9
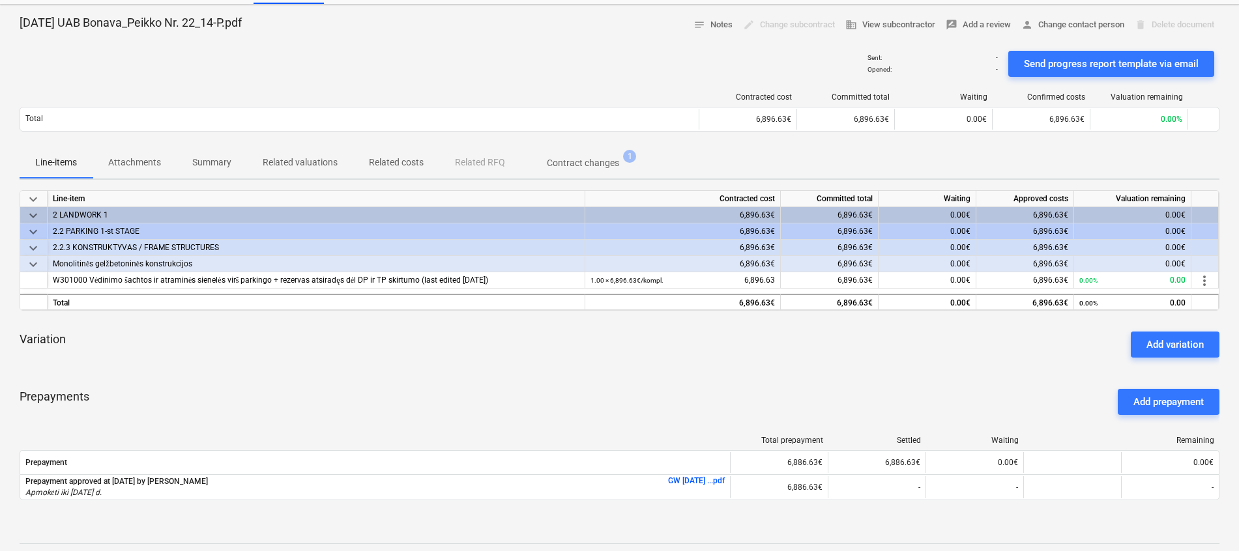
scroll to position [98, 0]
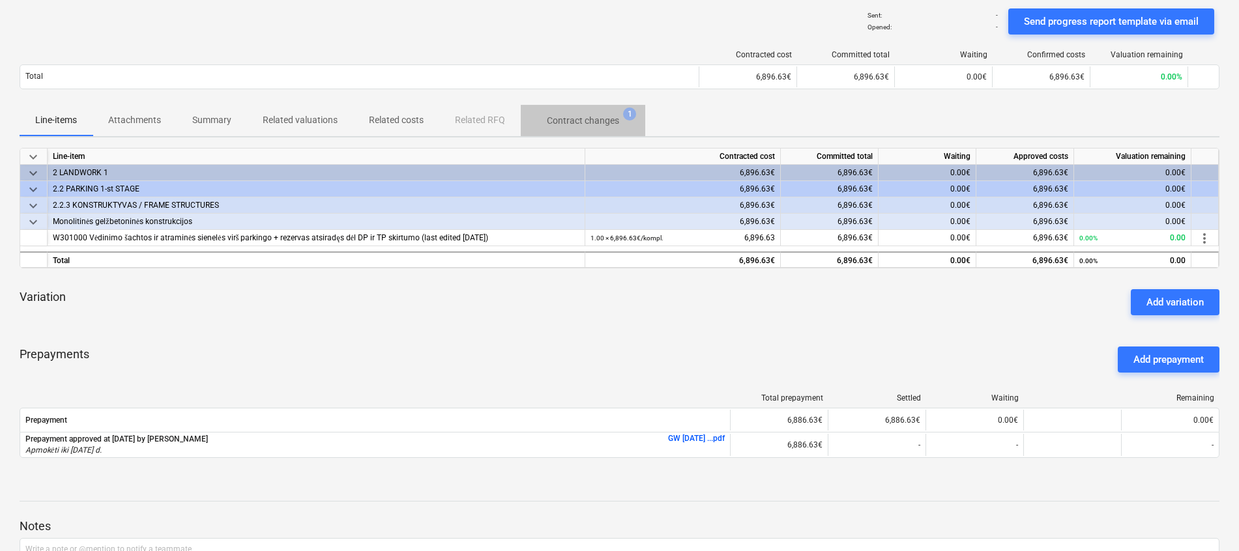
click at [573, 121] on p "Contract changes" at bounding box center [583, 121] width 72 height 14
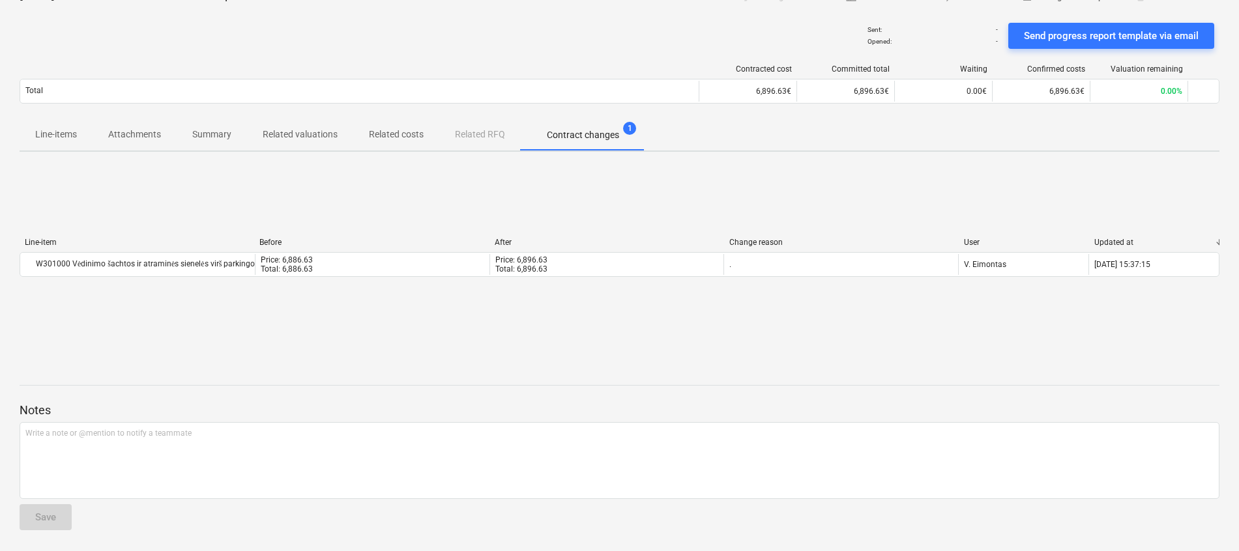
click at [123, 125] on span "Attachments" at bounding box center [135, 135] width 84 height 22
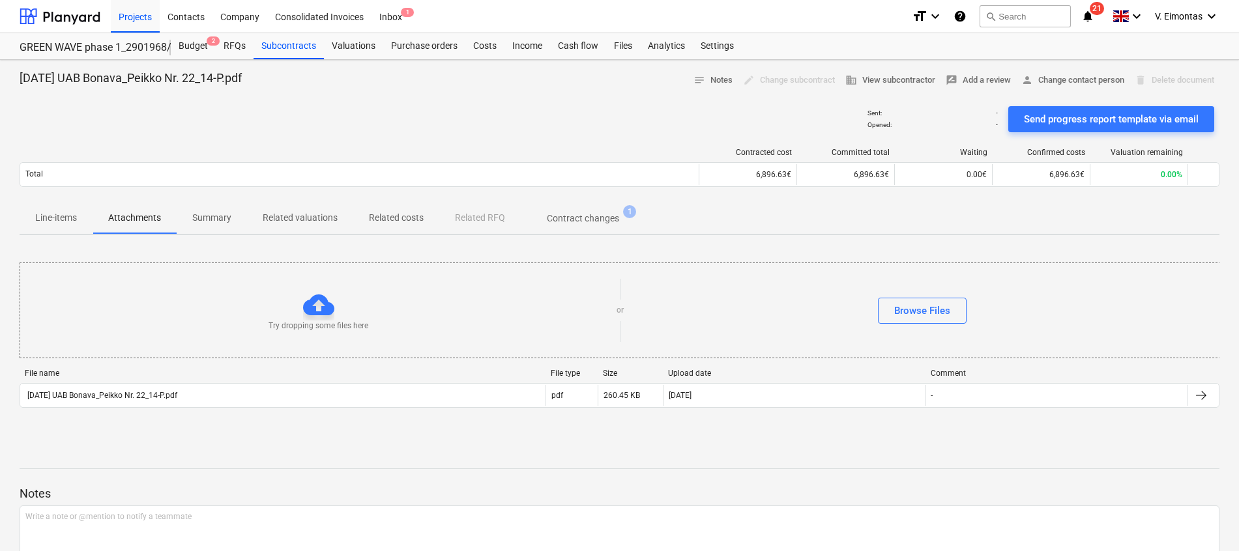
click at [61, 216] on p "Line-items" at bounding box center [56, 218] width 42 height 14
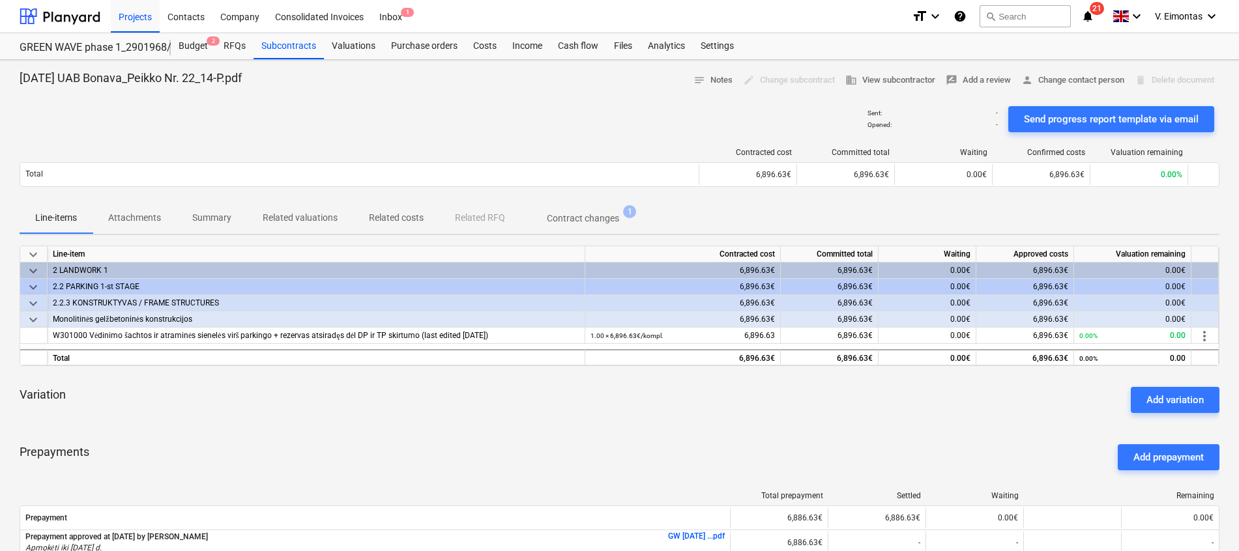
click at [570, 216] on p "Contract changes" at bounding box center [583, 219] width 72 height 14
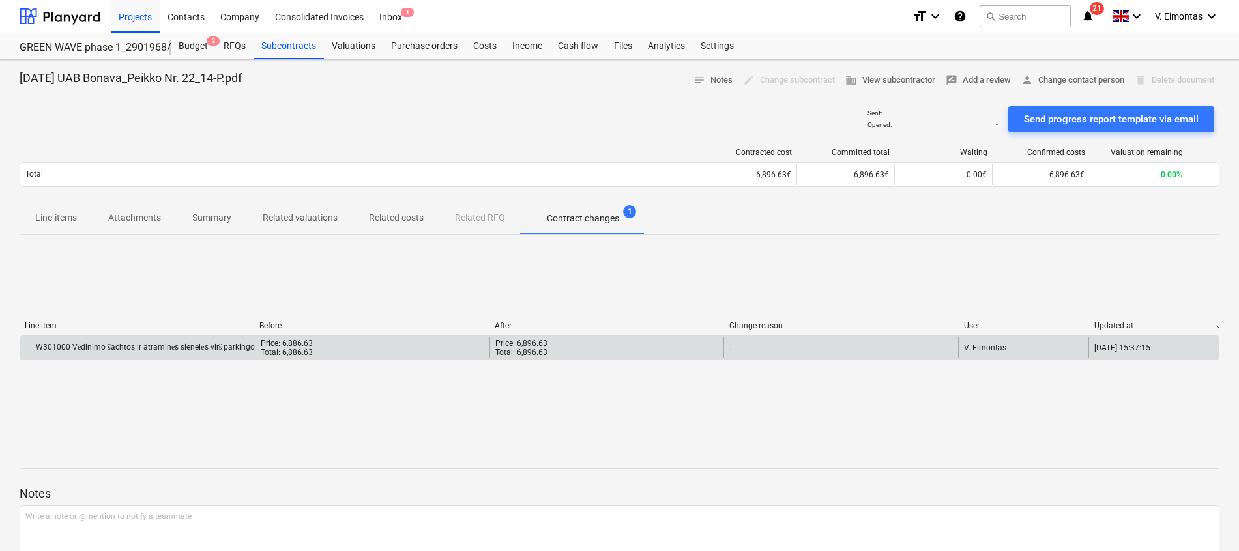
click at [98, 353] on div "W301000 Vėdinimo šachtos ir atraminės sienelės virš parkingo + rezervas atsirad…" at bounding box center [137, 348] width 235 height 21
click at [112, 343] on div "W301000 Vėdinimo šachtos ir atraminės sienelės virš parkingo + rezervas atsirad…" at bounding box center [213, 348] width 377 height 10
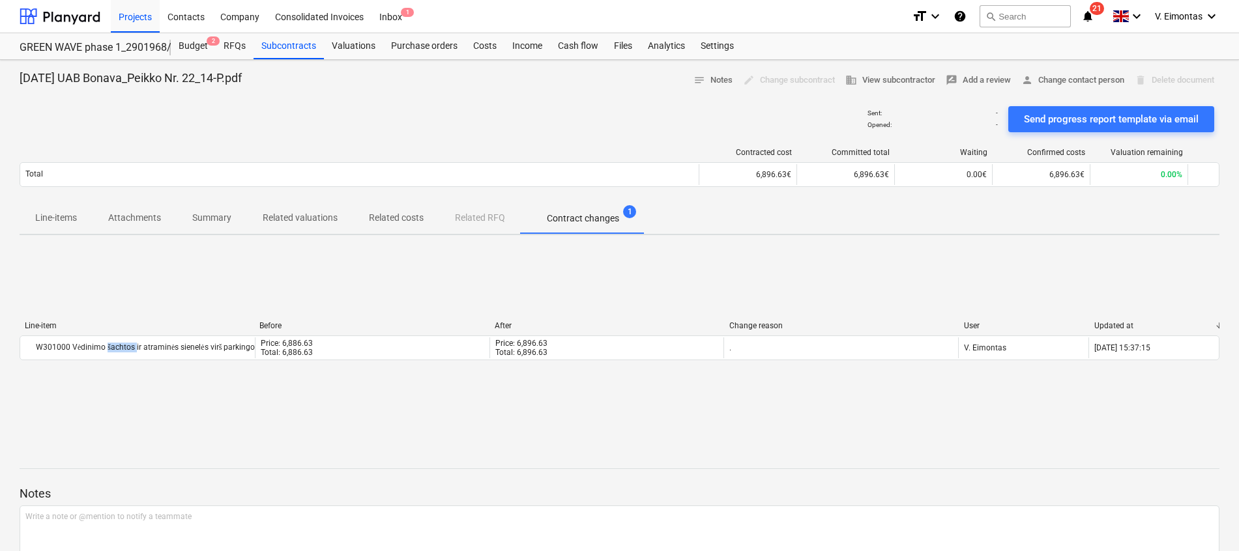
drag, startPoint x: 112, startPoint y: 343, endPoint x: 63, endPoint y: 224, distance: 129.1
click at [63, 224] on p "Line-items" at bounding box center [56, 218] width 42 height 14
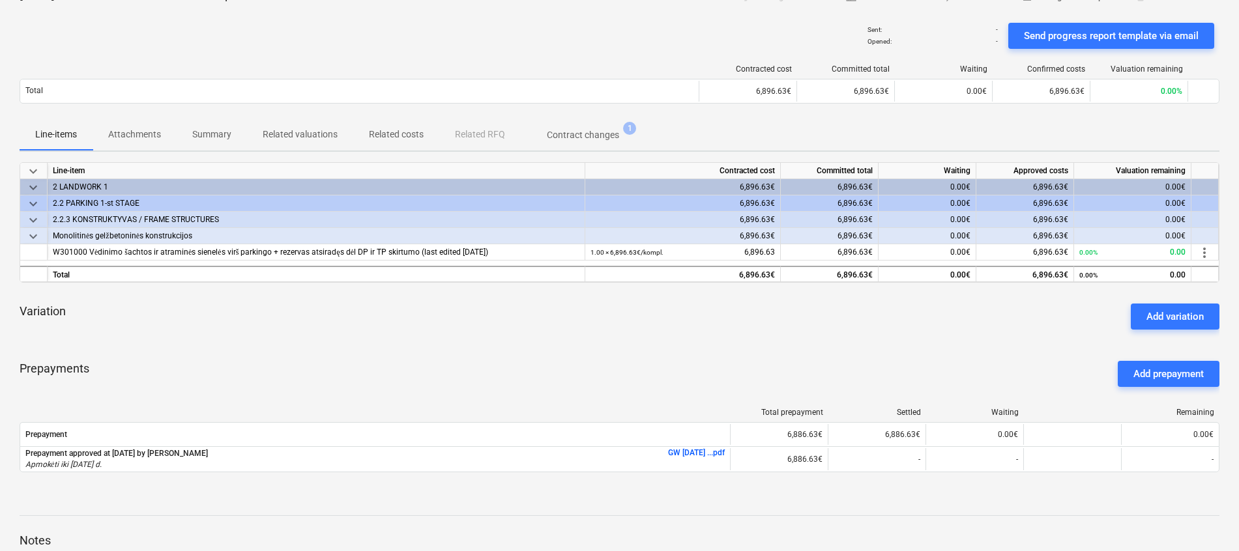
scroll to position [98, 0]
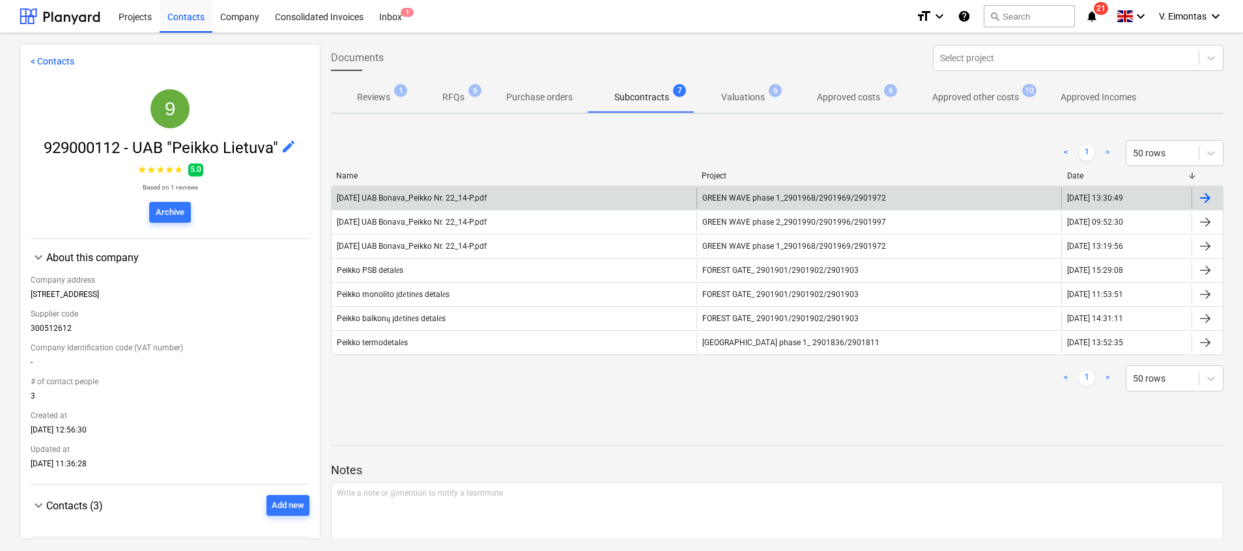
click at [764, 191] on div "GREEN WAVE phase 1_2901968/2901969/2901972" at bounding box center [879, 198] width 365 height 21
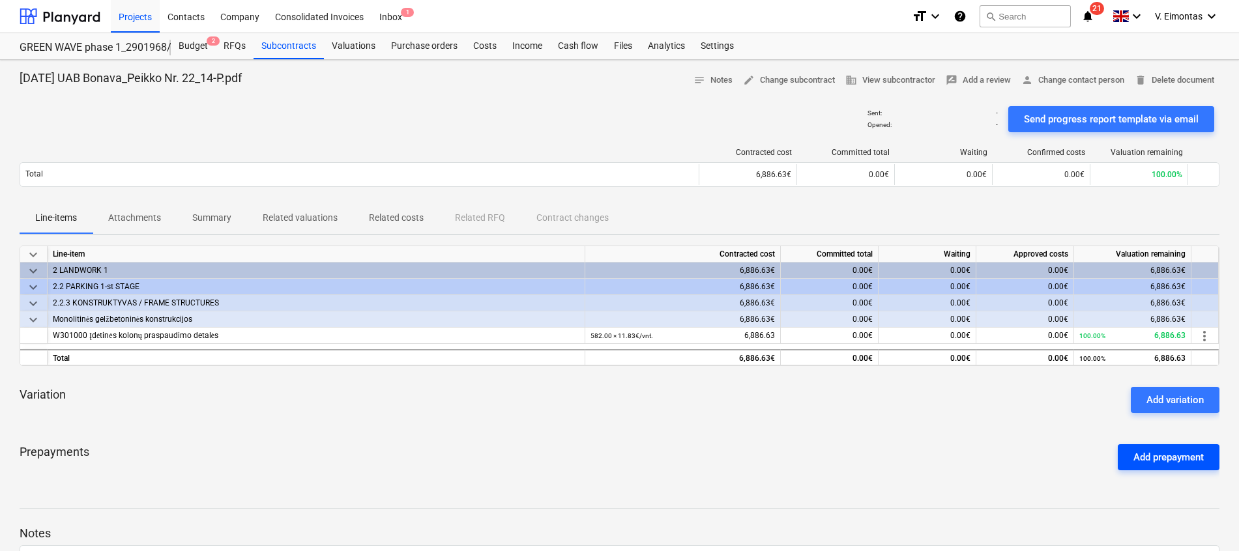
click at [1159, 456] on div "Add prepayment" at bounding box center [1168, 457] width 70 height 17
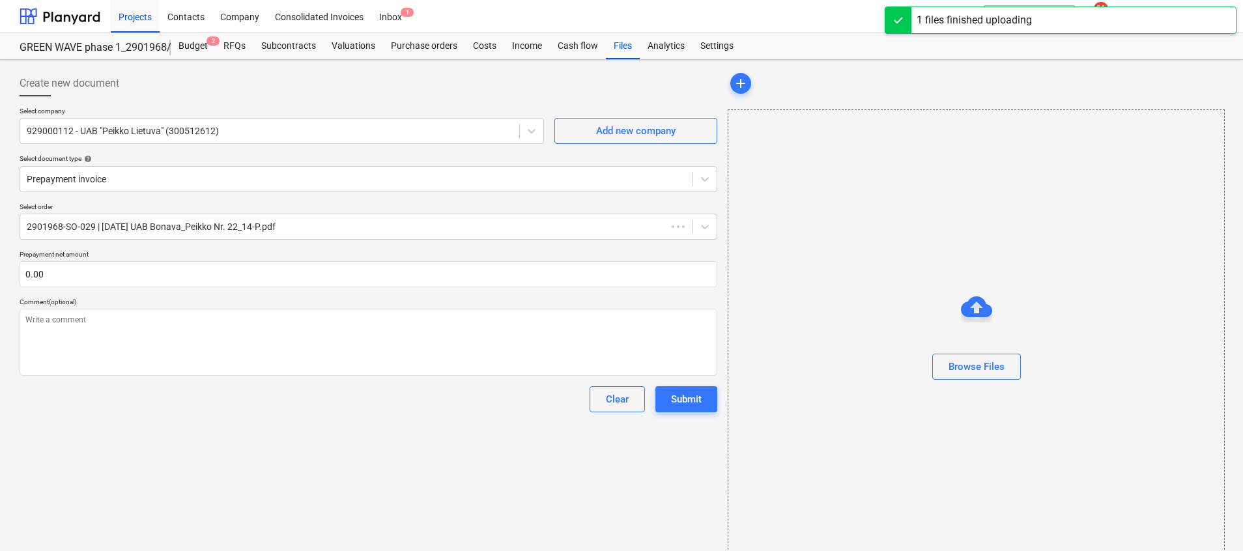
type textarea "x"
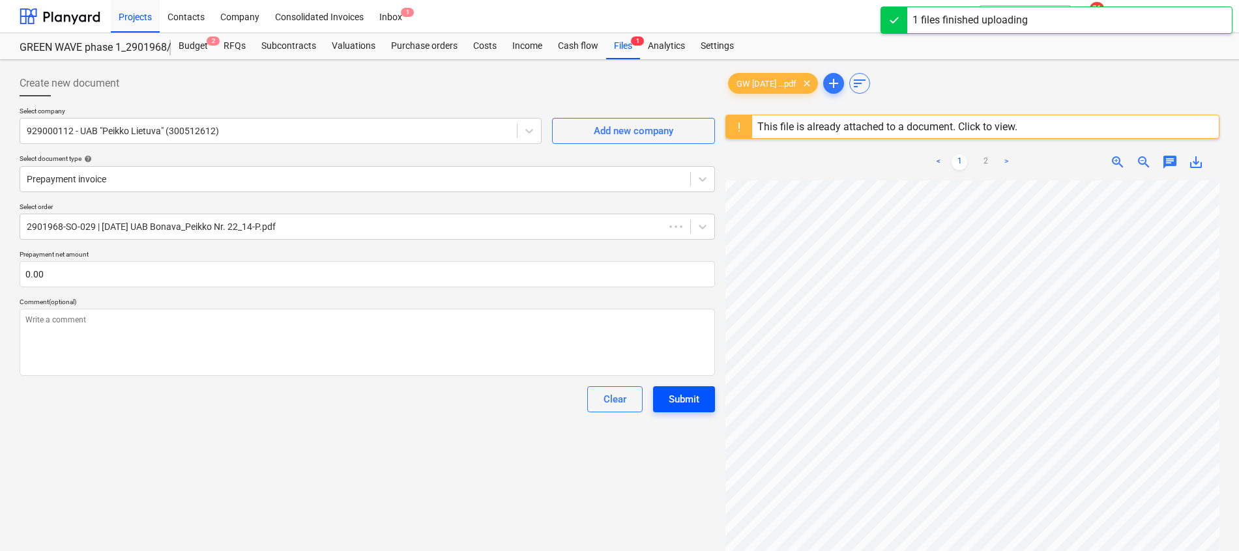
scroll to position [318, 95]
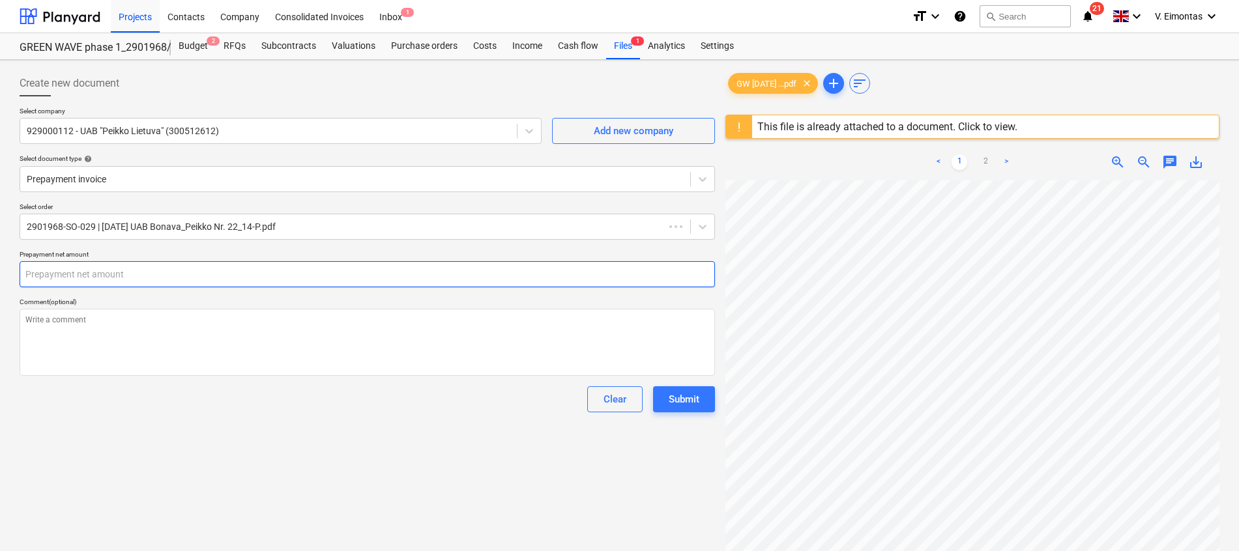
click at [412, 267] on input "text" at bounding box center [367, 274] width 695 height 26
type textarea "x"
type input "6"
type textarea "x"
type input "68"
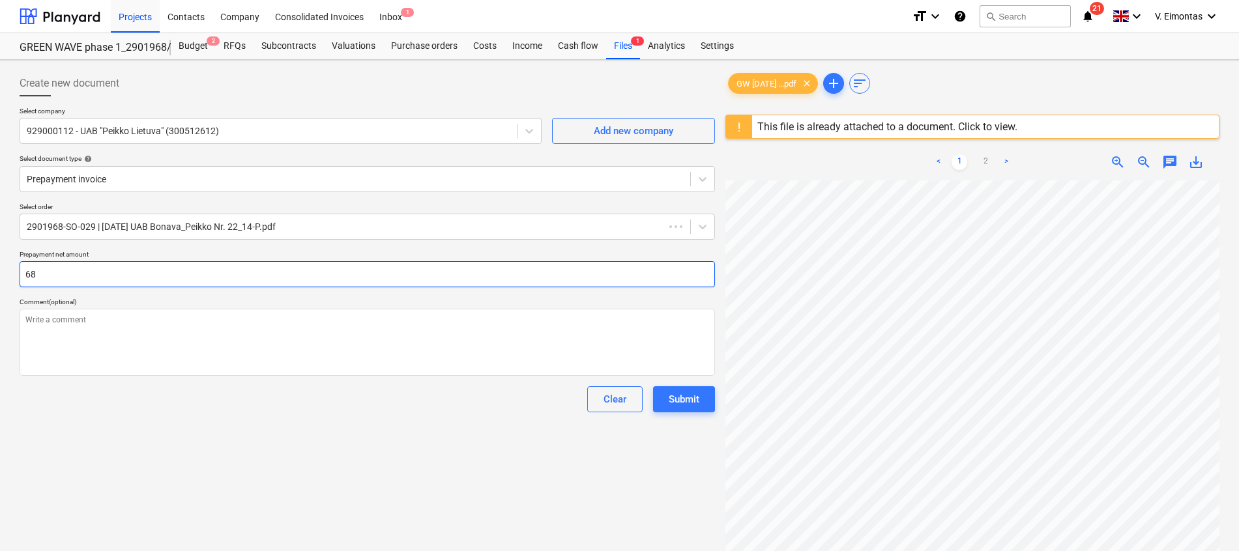
type textarea "x"
type input "688"
type textarea "x"
type input "6886"
type textarea "x"
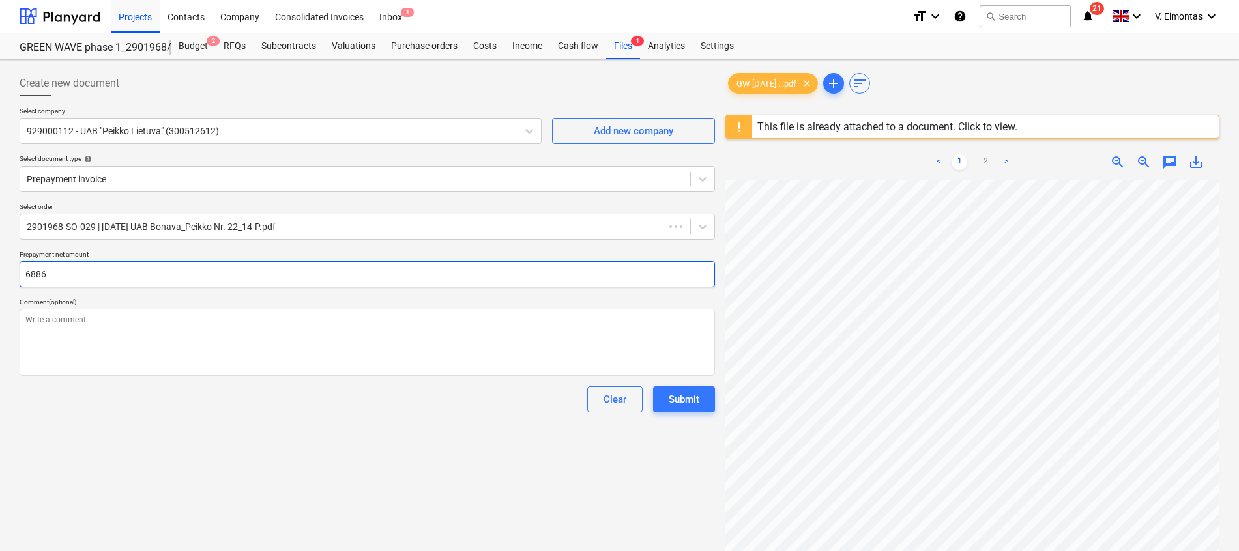
type input "6886."
type textarea "x"
type input "6886.6"
type textarea "x"
type input "6886.63"
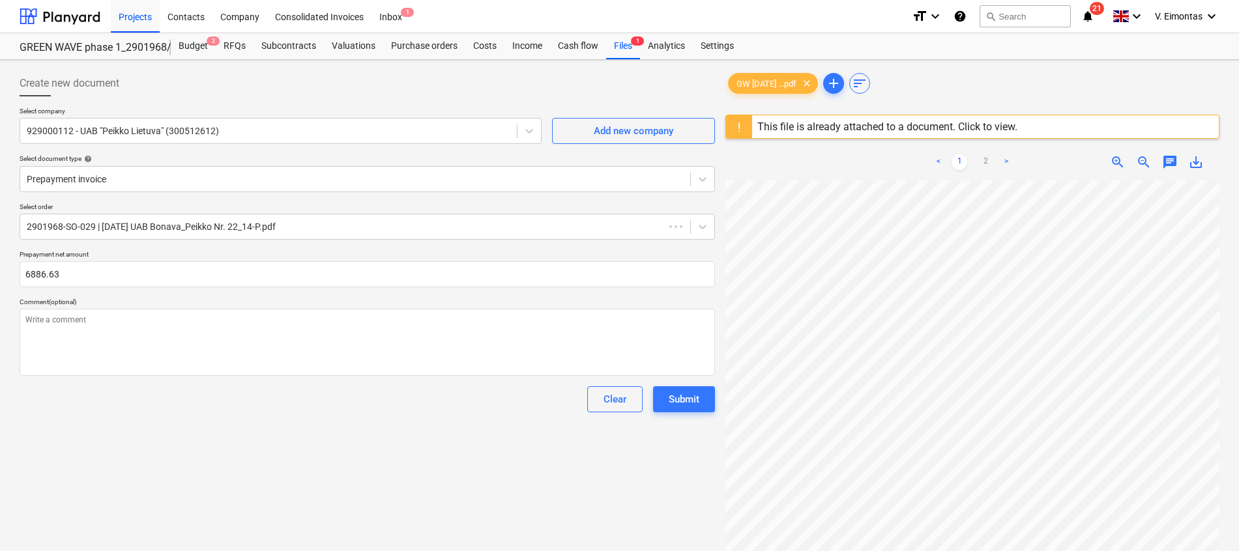
type textarea "x"
type input "6,886.63"
click at [340, 487] on div "Create new document Select company 929000112 - UAB "Peikko Lietuva" (300512612)…" at bounding box center [367, 382] width 706 height 635
click at [687, 392] on div "Submit" at bounding box center [684, 399] width 31 height 17
type textarea "x"
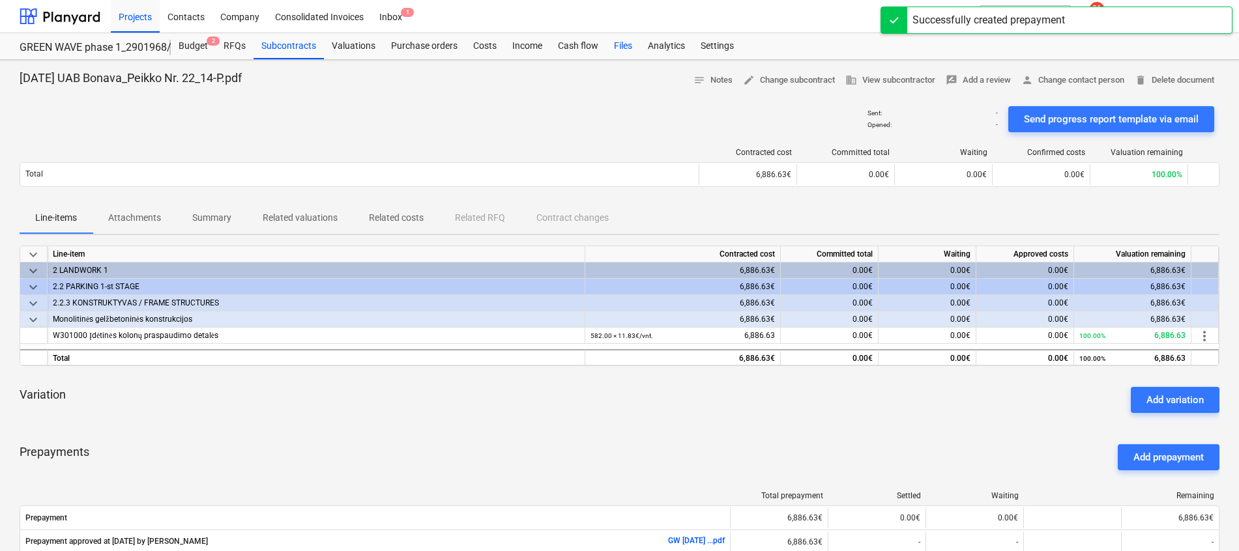
click at [614, 51] on div "Files" at bounding box center [623, 46] width 34 height 26
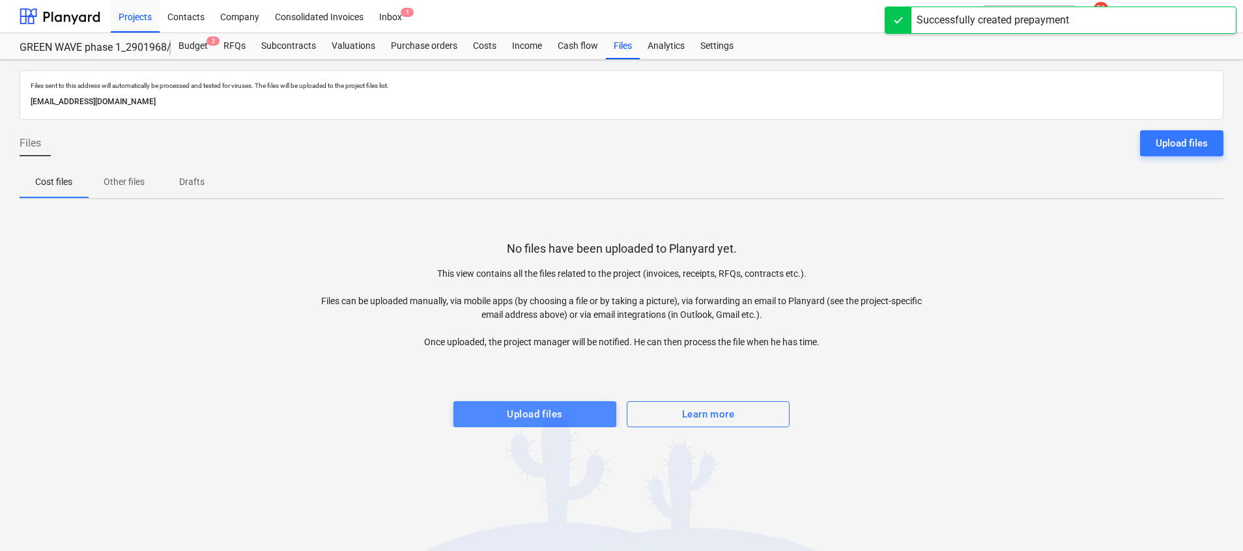
click at [545, 415] on div "Upload files" at bounding box center [534, 414] width 55 height 17
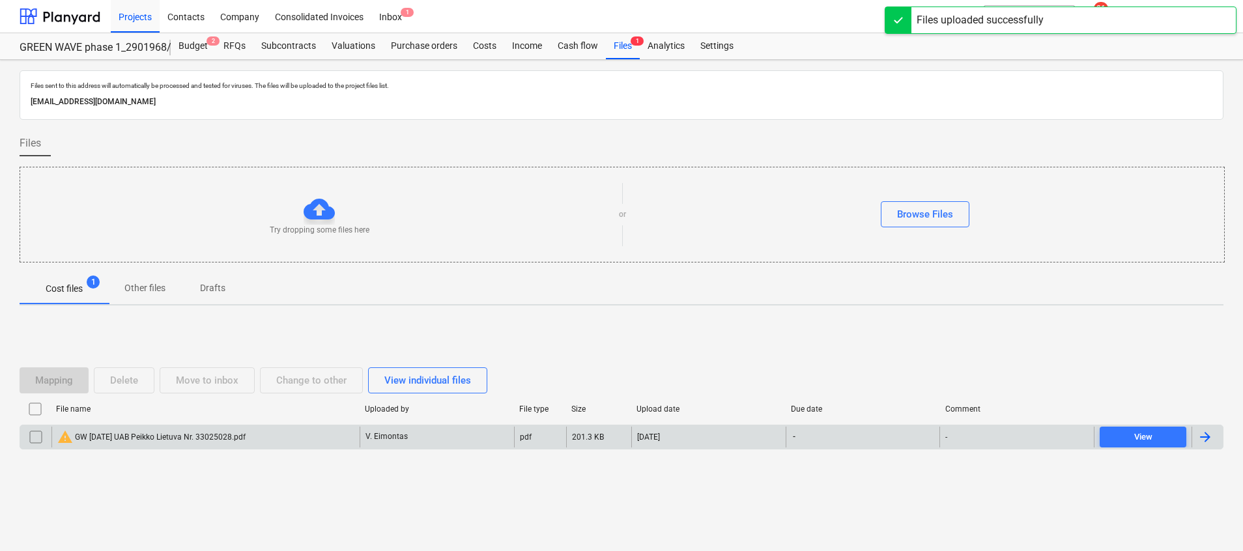
click at [276, 440] on div "warning GW 2025-07-09 UAB Peikko Lietuva Nr. 33025028.pdf" at bounding box center [205, 437] width 308 height 21
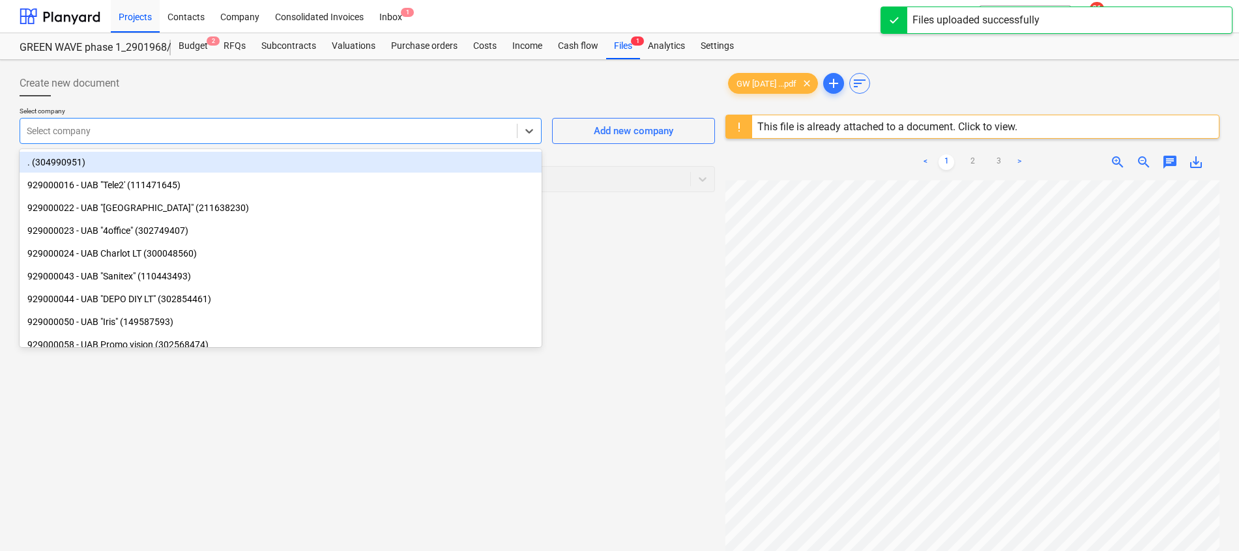
click at [240, 134] on div at bounding box center [268, 130] width 483 height 13
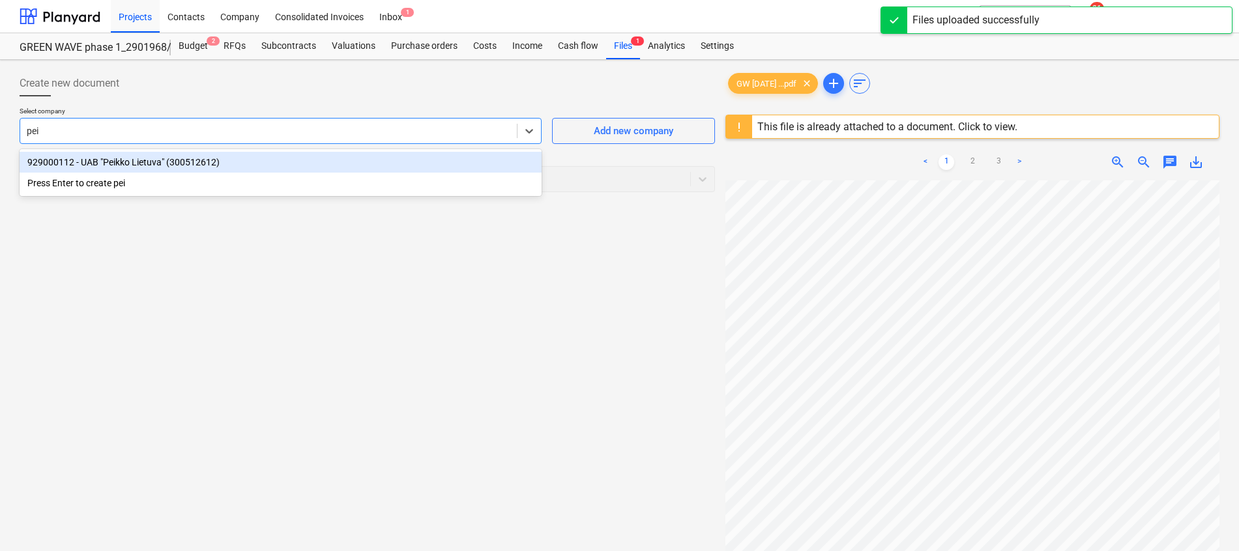
type input "peik"
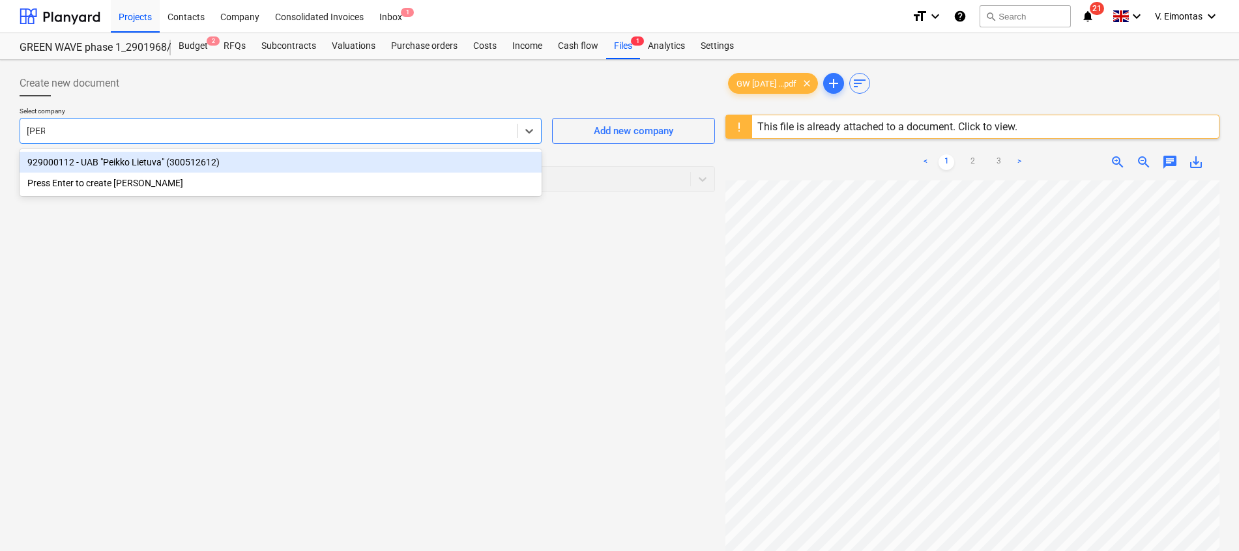
click at [242, 163] on div "929000112 - UAB "Peikko Lietuva" (300512612)" at bounding box center [281, 162] width 522 height 21
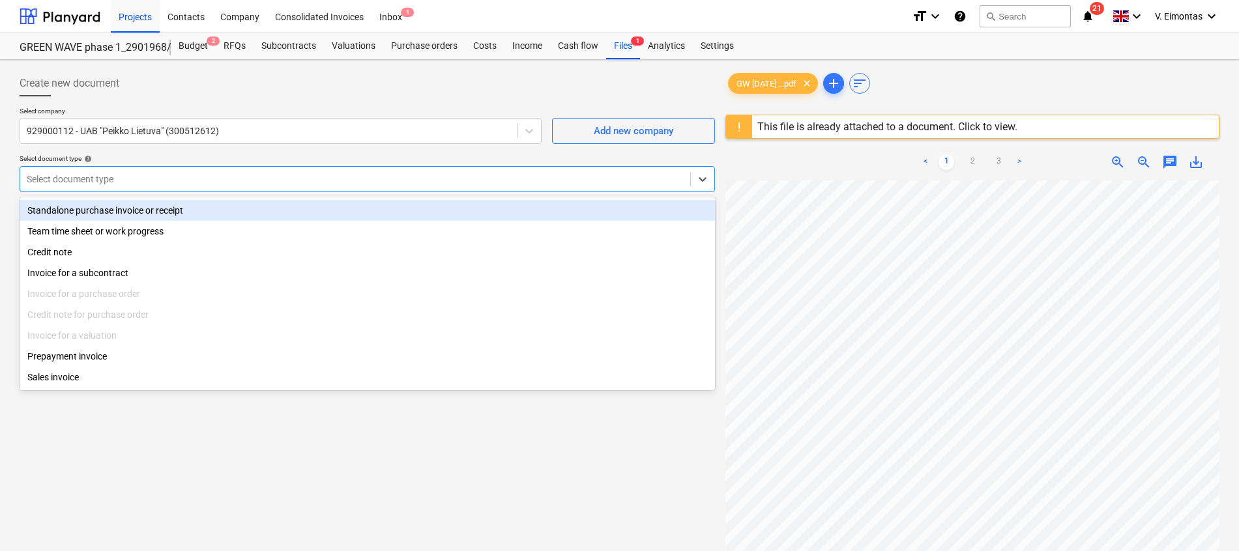
click at [238, 186] on div "Select document type" at bounding box center [355, 179] width 670 height 18
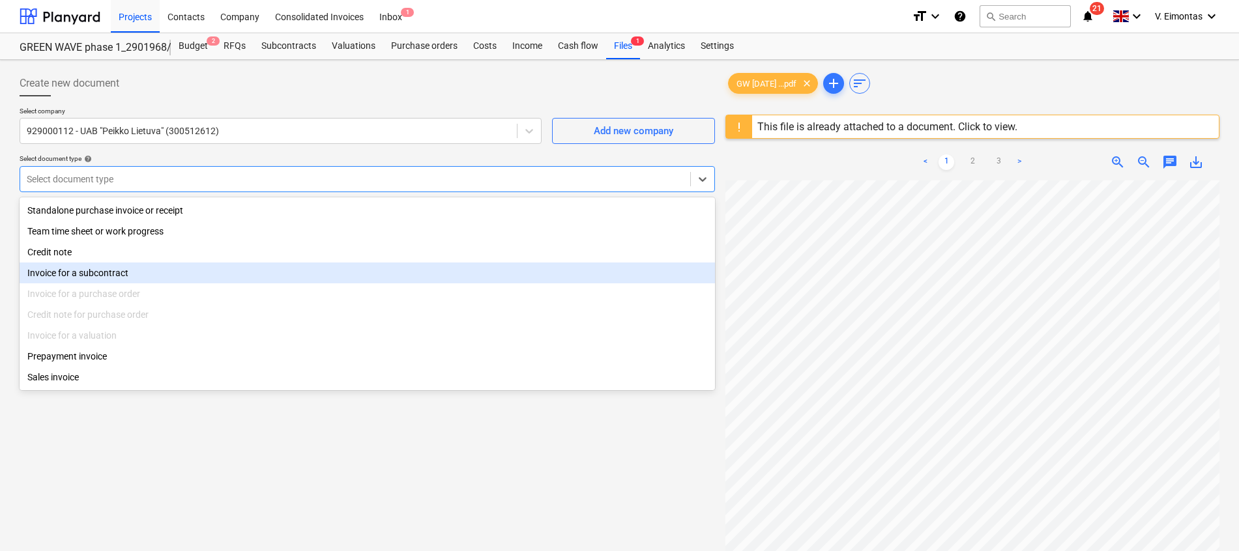
click at [136, 274] on div "Invoice for a subcontract" at bounding box center [367, 273] width 695 height 21
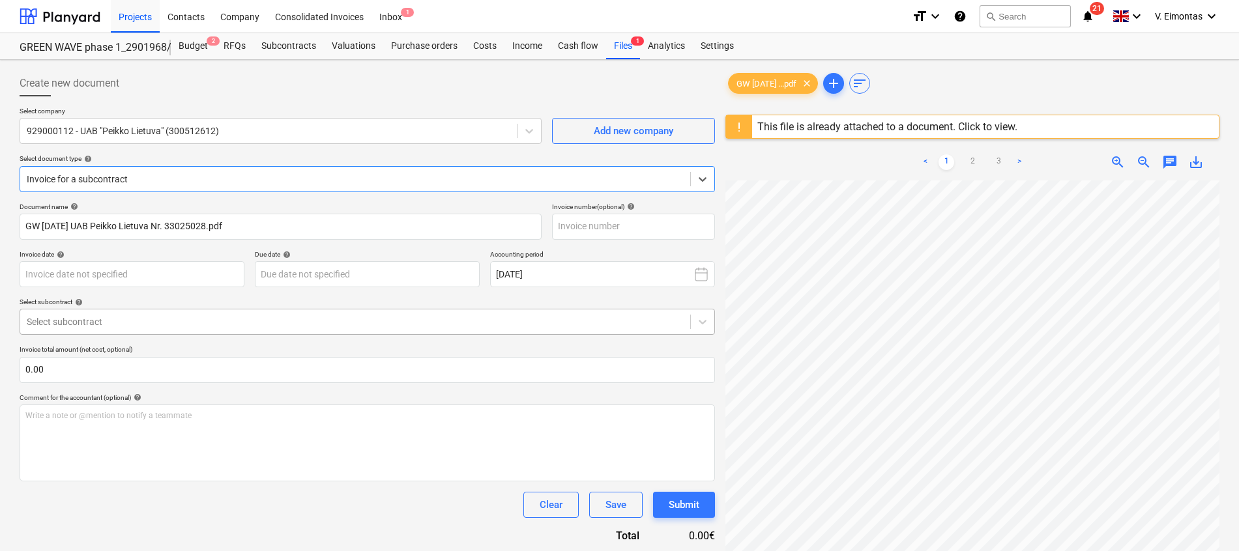
click at [184, 322] on div at bounding box center [355, 321] width 657 height 13
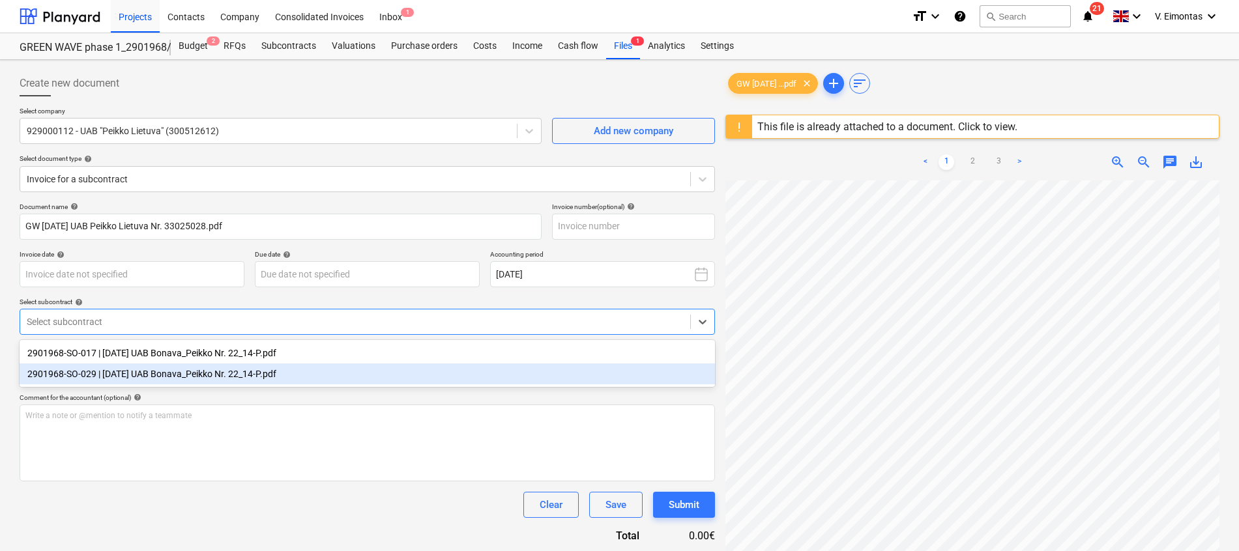
click at [266, 373] on div "2901968-SO-029 | 2022-10-10 UAB Bonava_Peikko Nr. 22_14-P.pdf" at bounding box center [367, 374] width 695 height 21
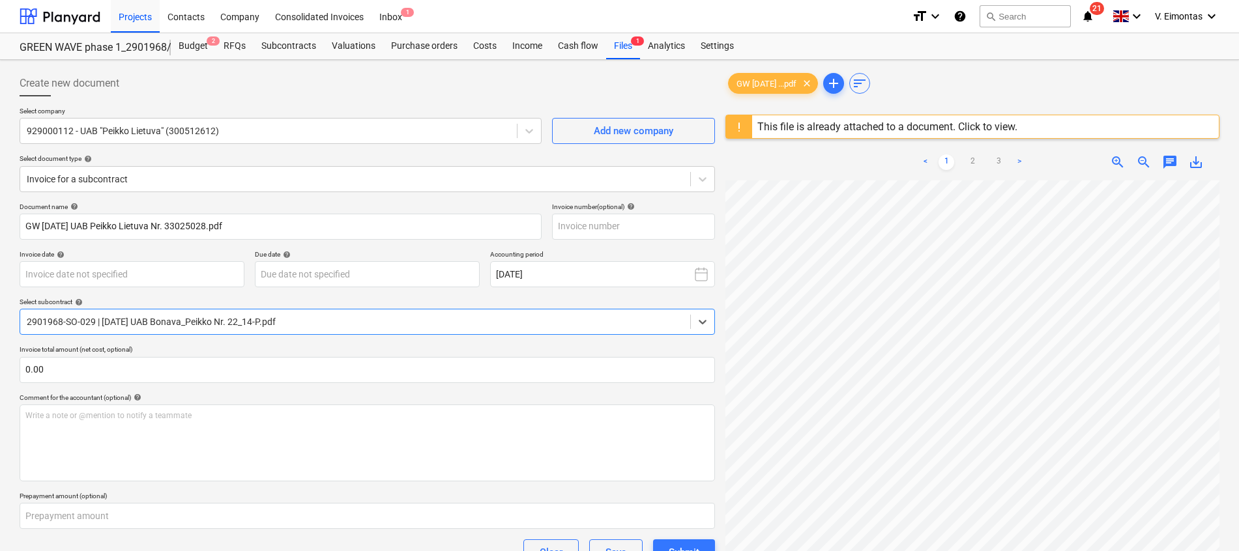
scroll to position [179, 0]
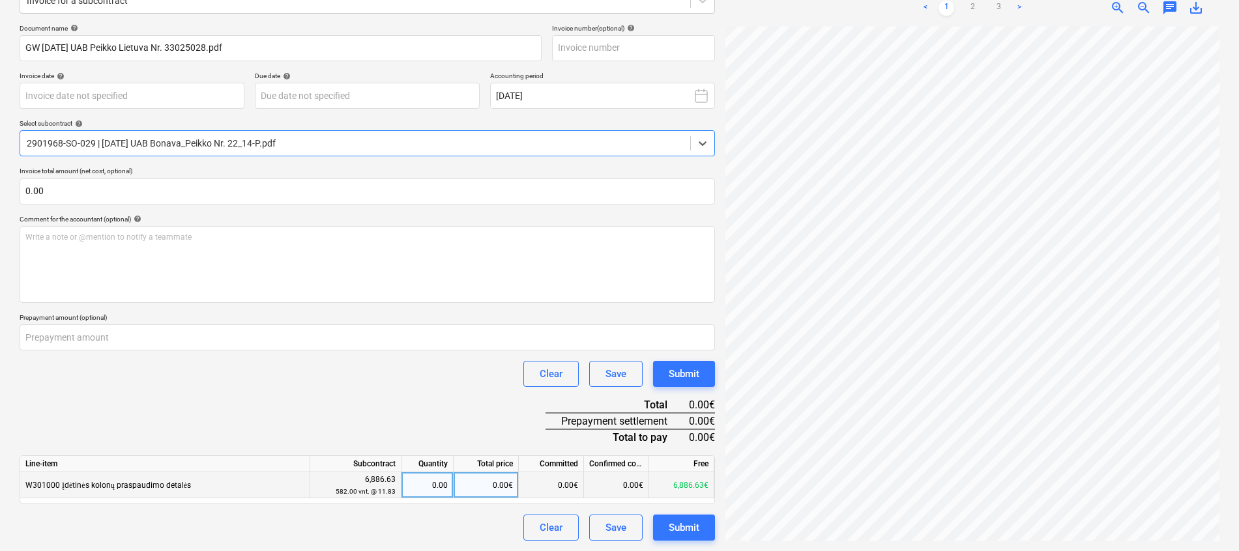
click at [433, 487] on div "0.00" at bounding box center [427, 485] width 41 height 26
click at [491, 487] on div "0.00€" at bounding box center [486, 485] width 65 height 26
click at [998, 7] on link "3" at bounding box center [998, 8] width 16 height 16
click at [971, 8] on link "2" at bounding box center [972, 8] width 16 height 16
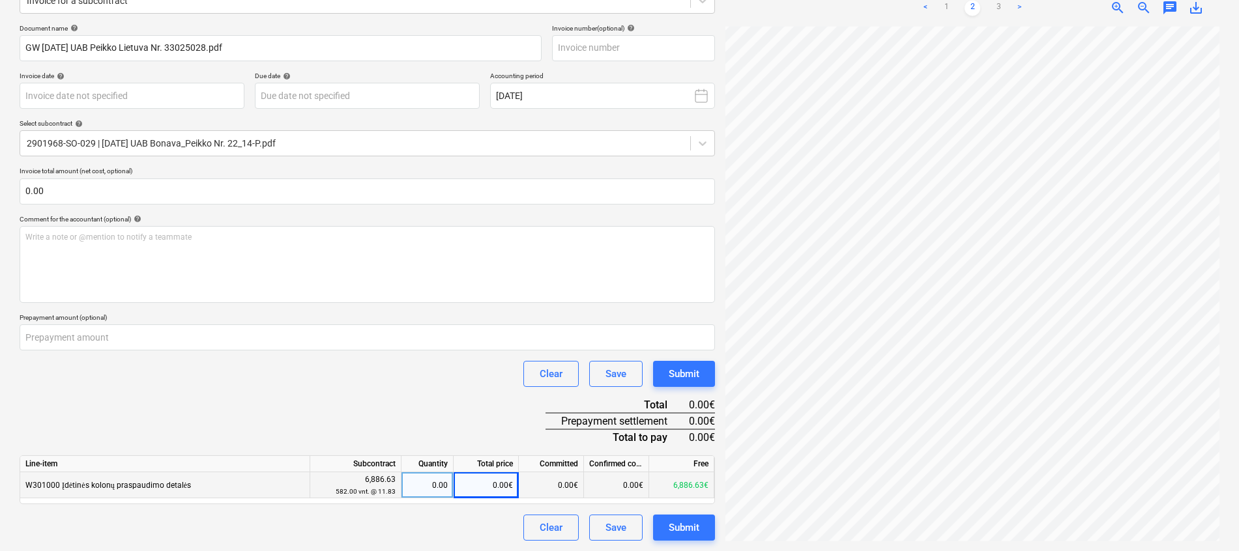
scroll to position [79, 95]
click at [501, 484] on div "0.00€" at bounding box center [486, 485] width 65 height 26
type input "6896.63"
click at [465, 420] on div "Document name help GW 2025-07-09 UAB Peikko Lietuva Nr. 33025028.pdf Invoice nu…" at bounding box center [367, 282] width 695 height 517
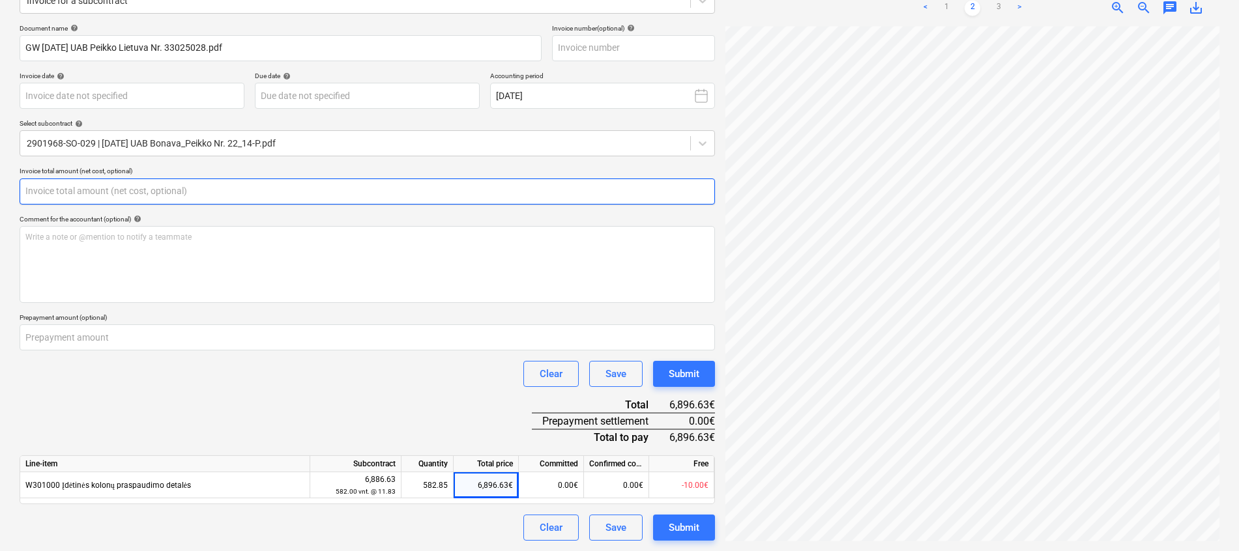
click at [258, 198] on input "text" at bounding box center [367, 192] width 695 height 26
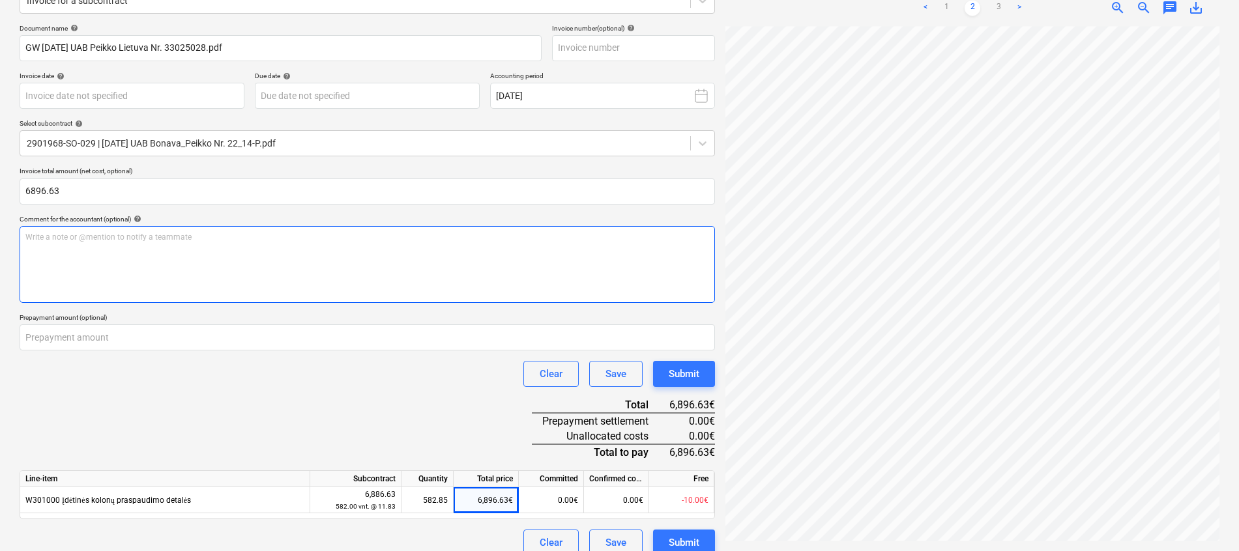
type input "6,896.63"
click at [261, 267] on div "Write a note or @mention to notify a teammate ﻿" at bounding box center [367, 264] width 695 height 77
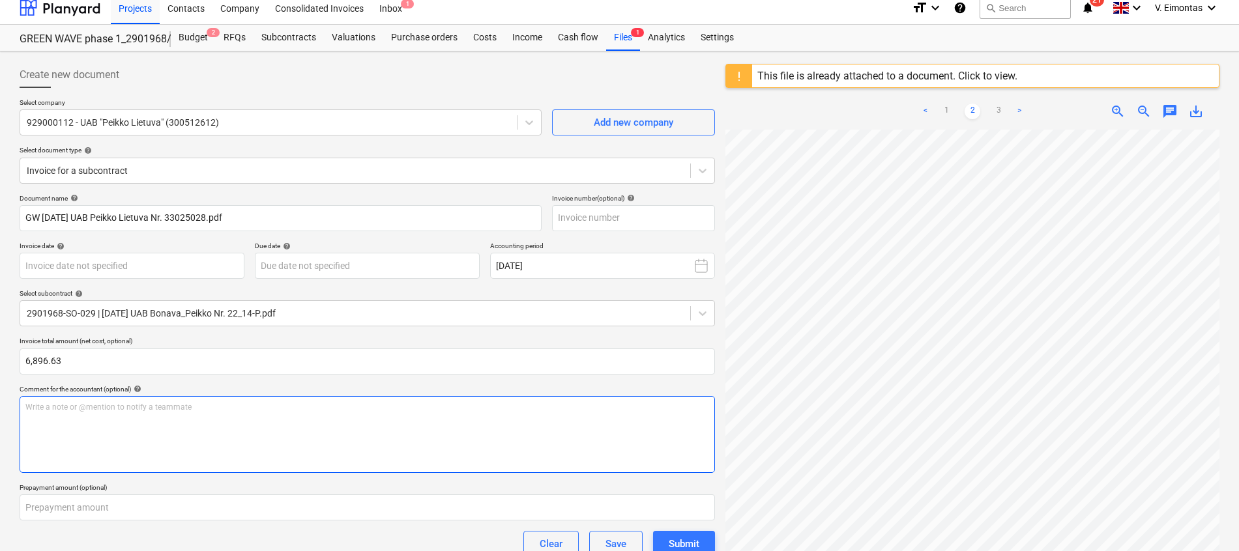
scroll to position [0, 0]
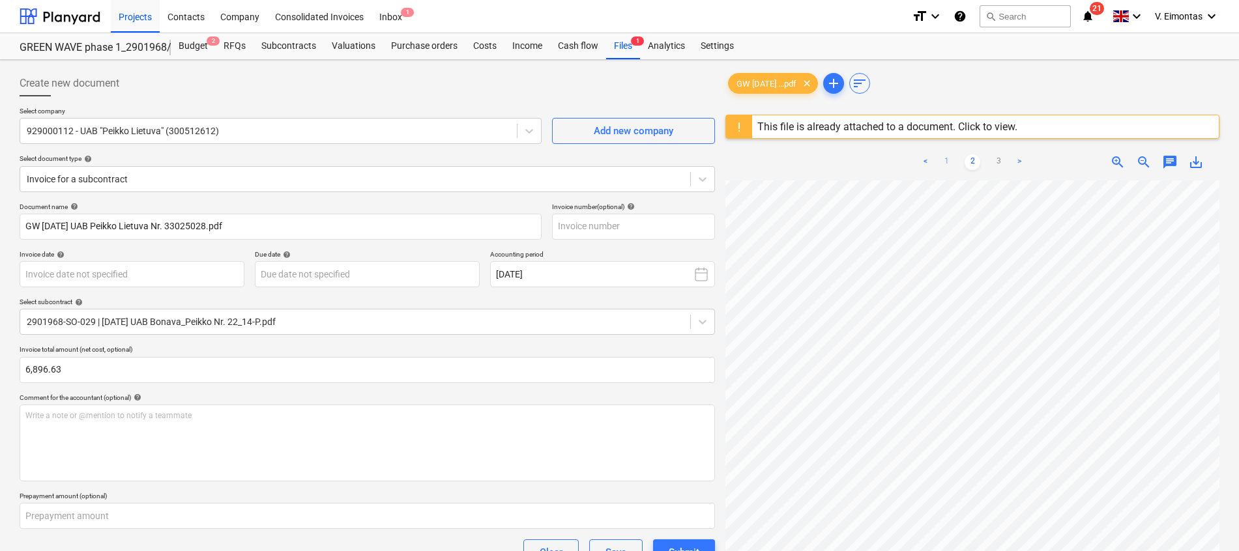
click at [952, 156] on link "1" at bounding box center [946, 162] width 16 height 16
click at [628, 220] on input "text" at bounding box center [633, 227] width 163 height 26
click at [672, 227] on input "3302" at bounding box center [633, 227] width 163 height 26
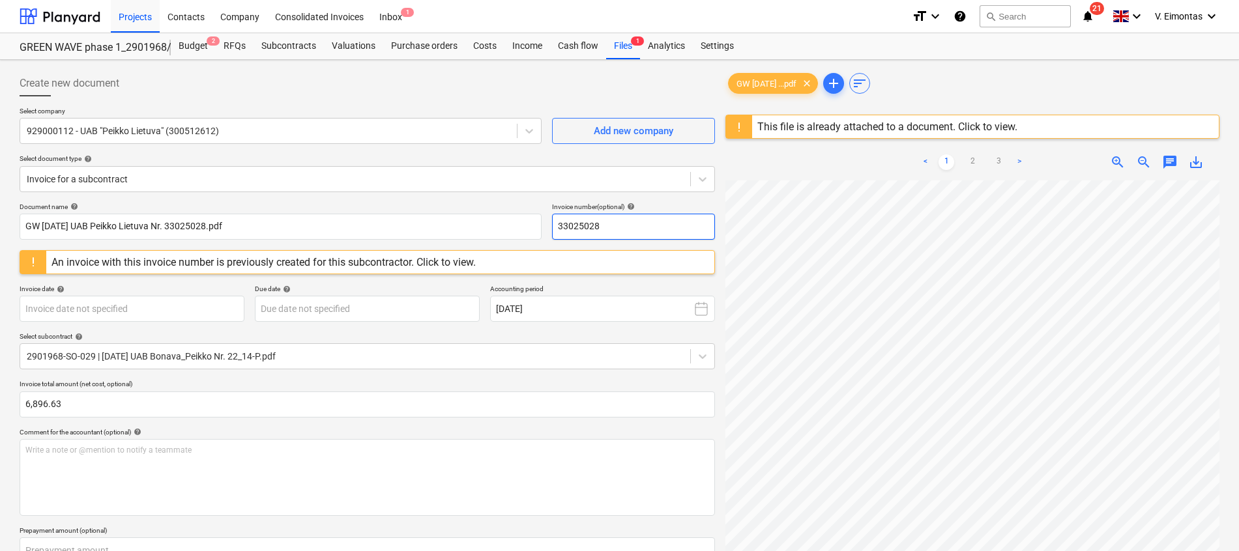
type input "33025028"
click at [147, 308] on body "Projects Contacts Company Consolidated Invoices Inbox 1 format_size keyboard_ar…" at bounding box center [619, 275] width 1239 height 551
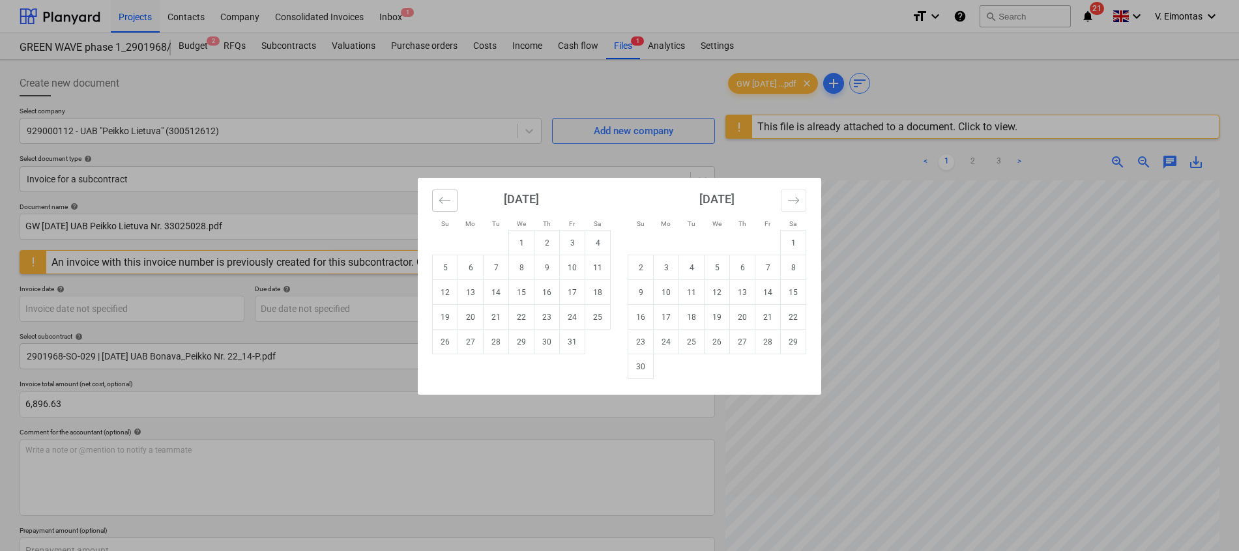
click at [452, 206] on button "Move backward to switch to the previous month." at bounding box center [444, 201] width 25 height 22
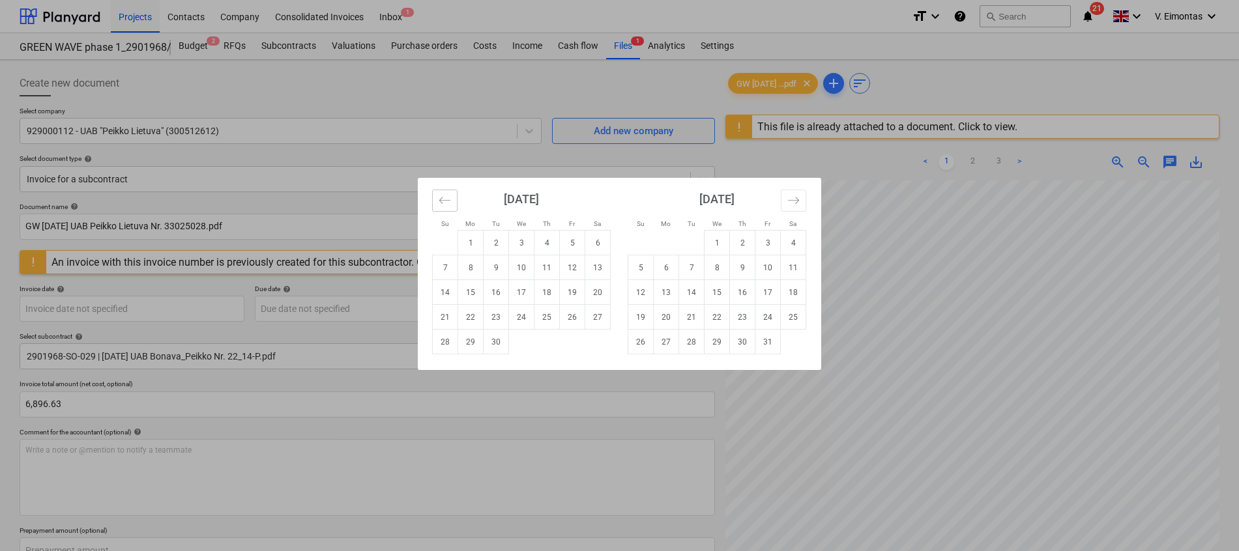
click at [452, 206] on button "Move backward to switch to the previous month." at bounding box center [444, 201] width 25 height 22
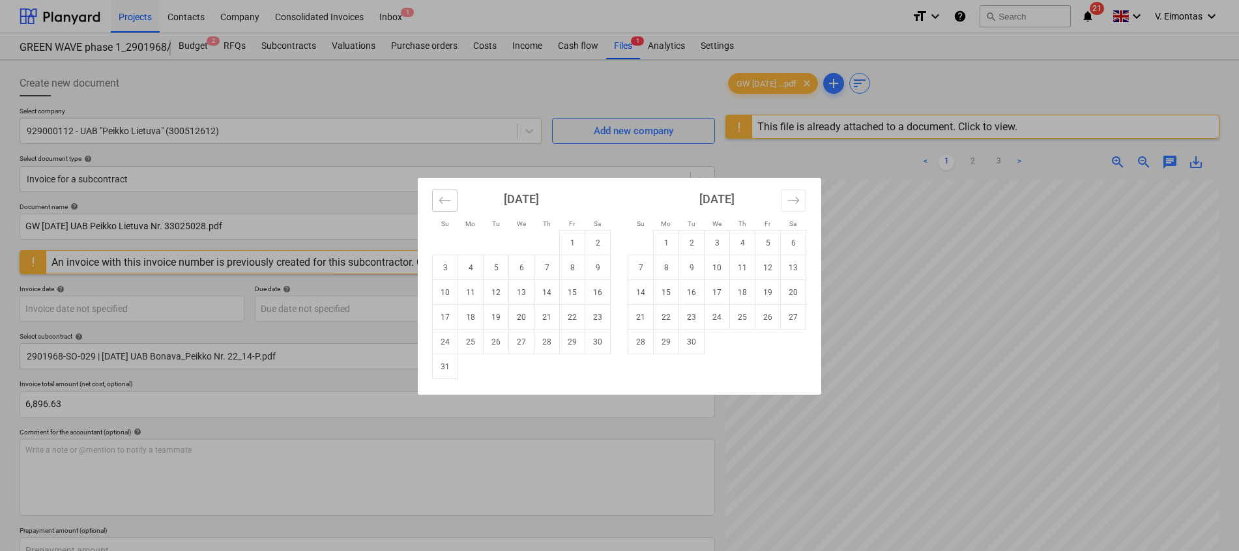
click at [452, 206] on button "Move backward to switch to the previous month." at bounding box center [444, 201] width 25 height 22
click at [519, 266] on td "9" at bounding box center [521, 267] width 25 height 25
type input "09 Jul 2025"
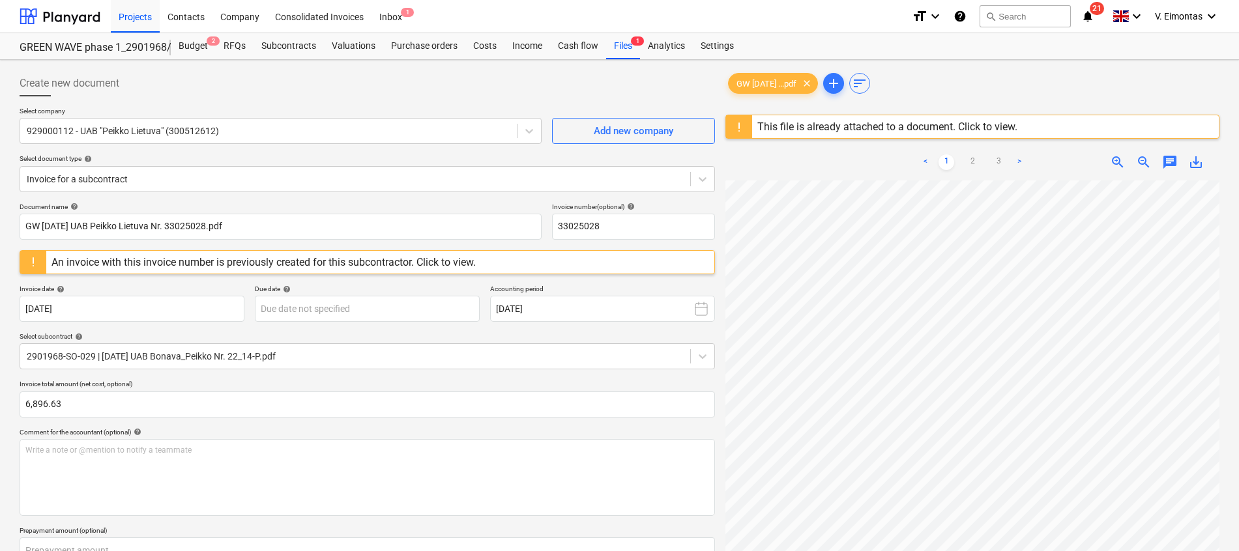
scroll to position [318, 95]
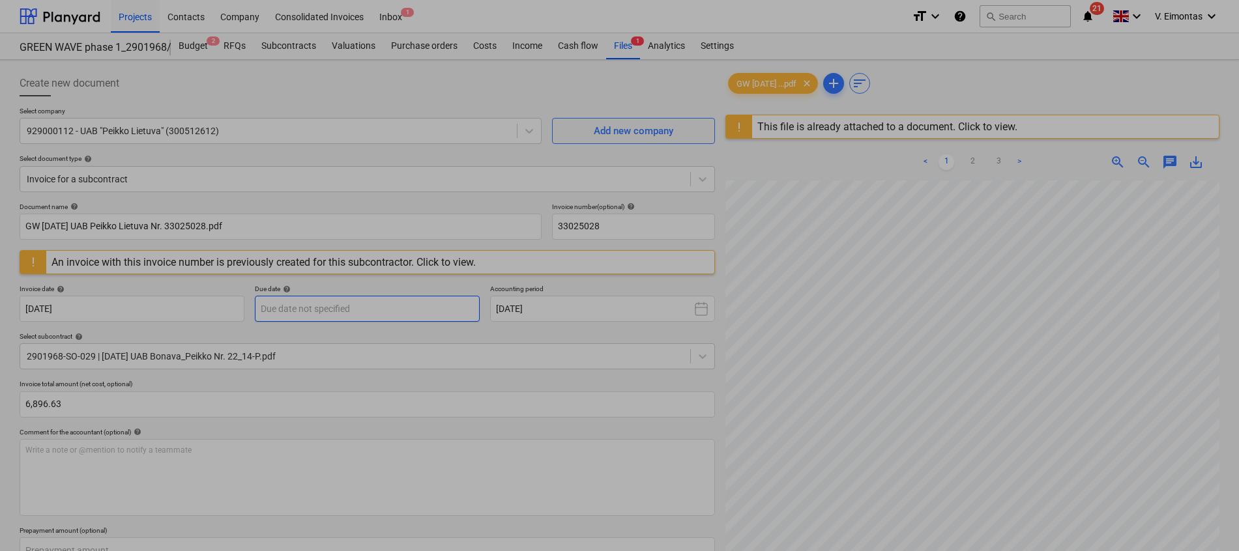
click at [364, 303] on body "Projects Contacts Company Consolidated Invoices Inbox 1 format_size keyboard_ar…" at bounding box center [619, 275] width 1239 height 551
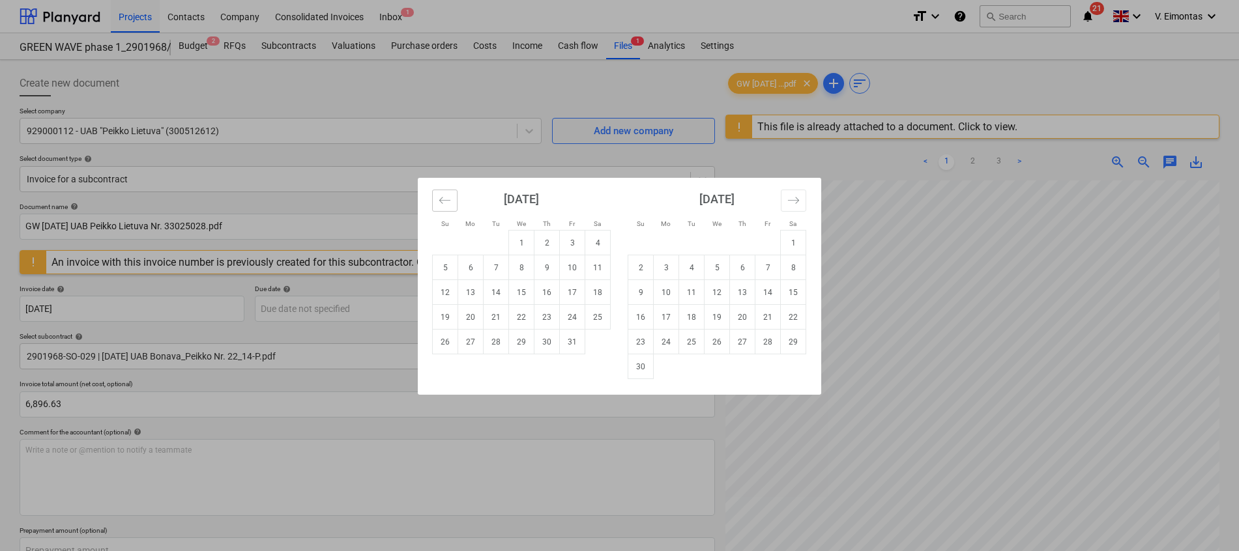
click at [445, 200] on icon "Move backward to switch to the previous month." at bounding box center [445, 200] width 12 height 12
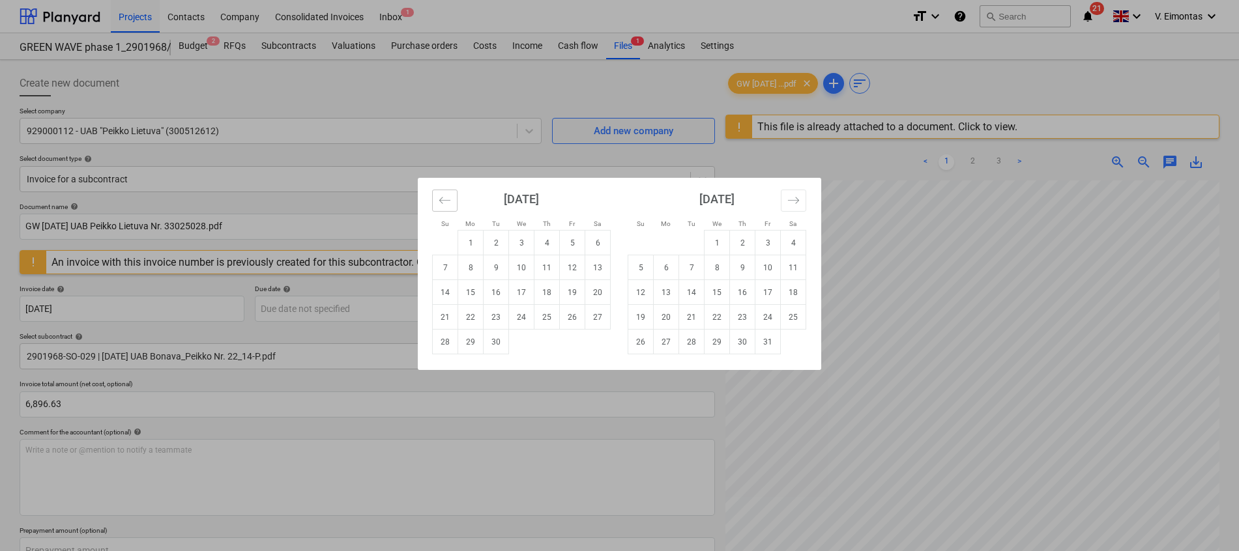
click at [446, 199] on icon "Move backward to switch to the previous month." at bounding box center [445, 200] width 12 height 12
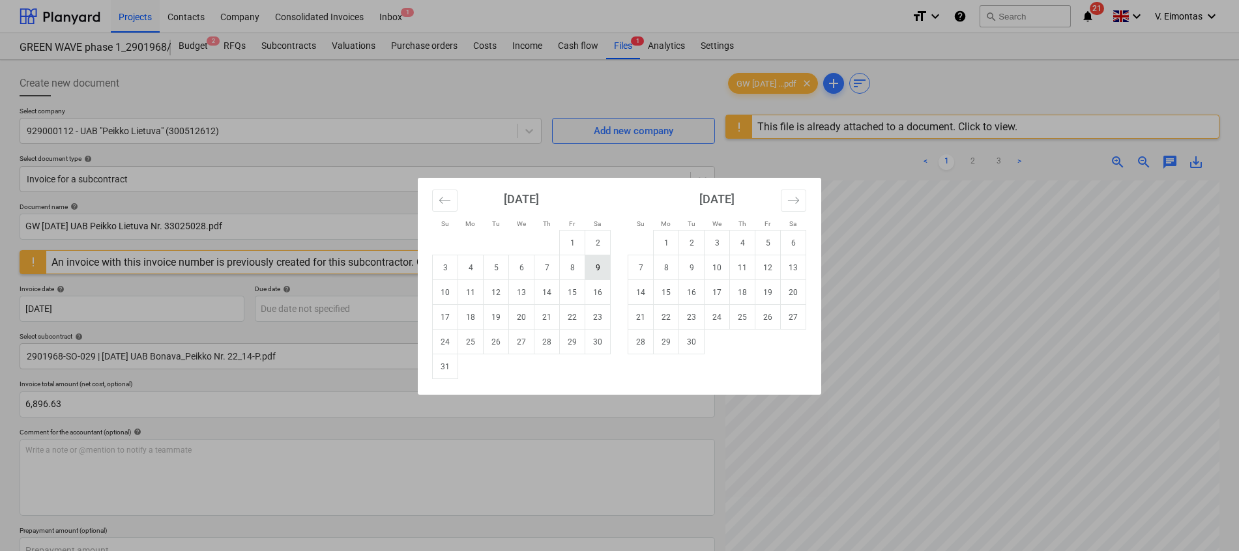
click at [593, 269] on td "9" at bounding box center [597, 267] width 25 height 25
type input "09 Aug 2025"
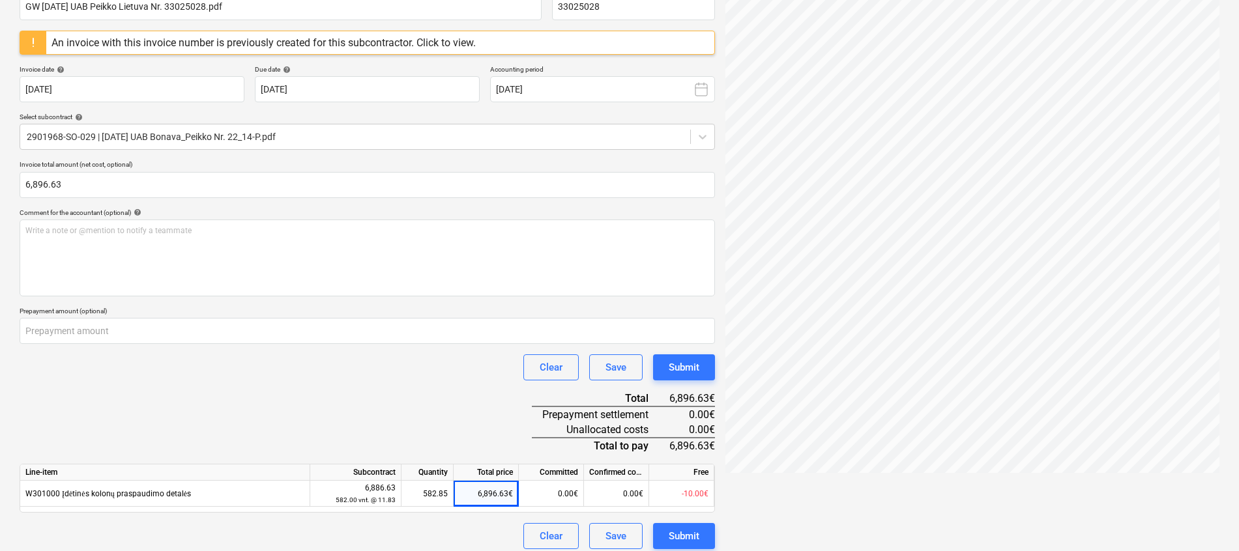
scroll to position [228, 0]
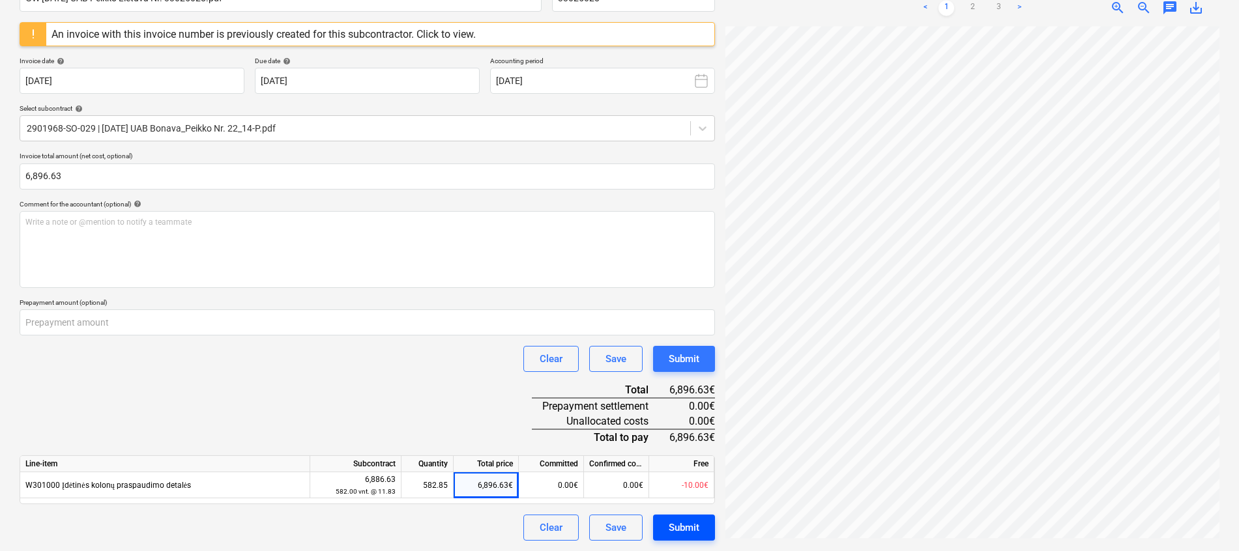
click at [691, 525] on div "Submit" at bounding box center [684, 527] width 31 height 17
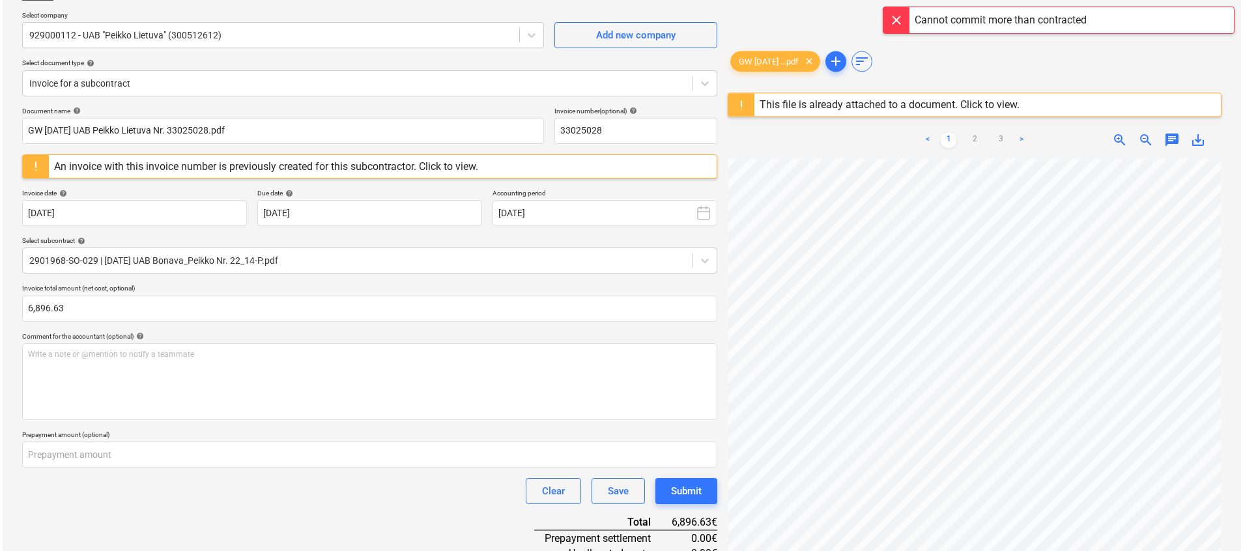
scroll to position [0, 0]
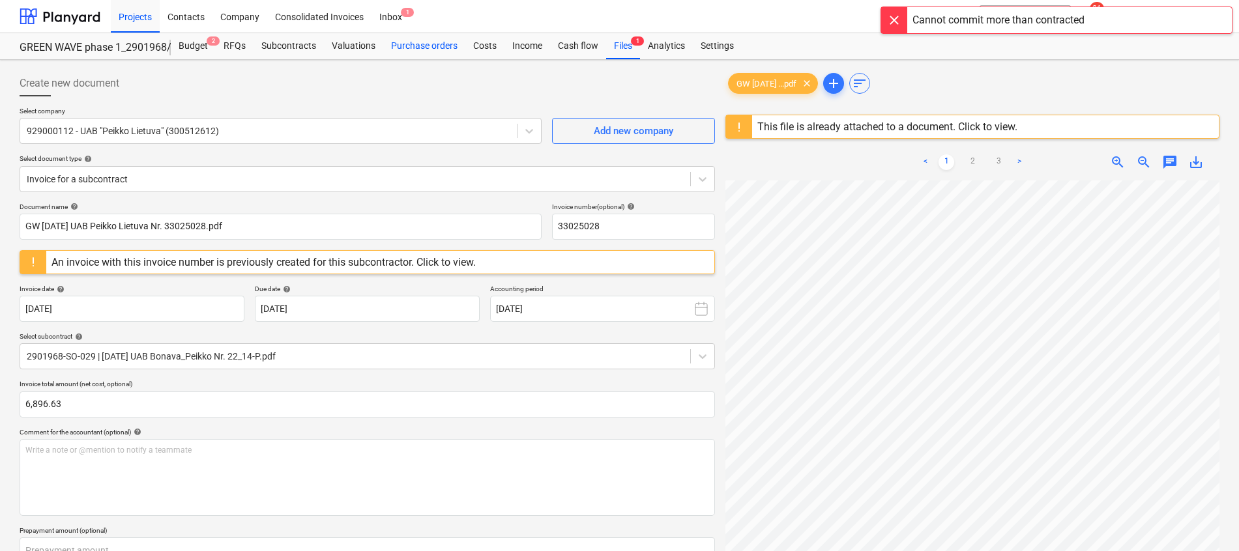
drag, startPoint x: 195, startPoint y: 50, endPoint x: 455, endPoint y: 58, distance: 259.5
click at [196, 49] on div "Budget 2" at bounding box center [193, 46] width 45 height 26
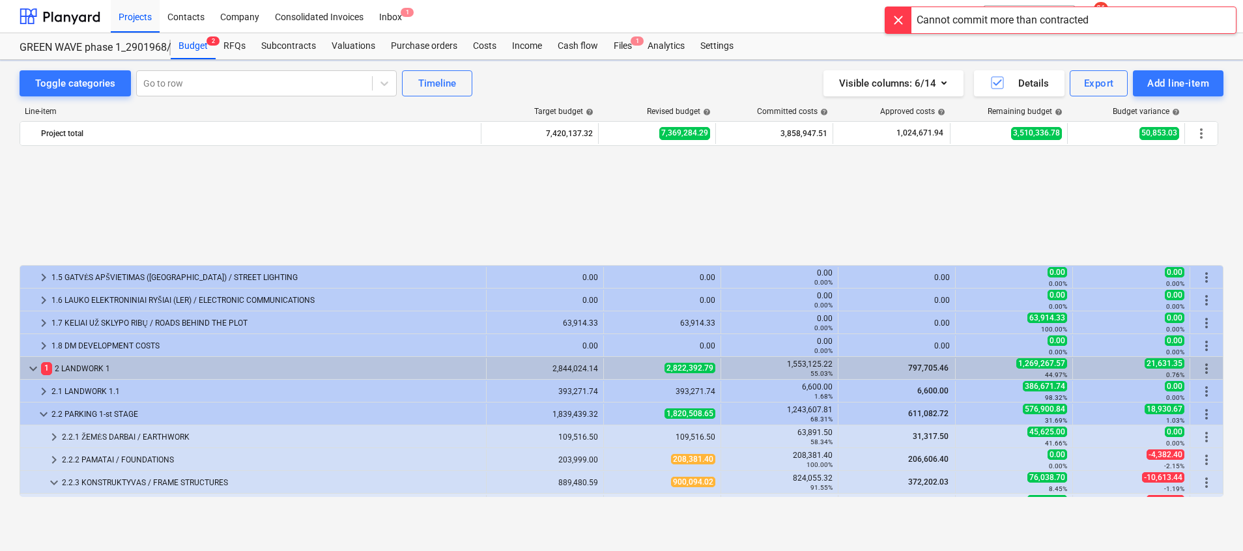
scroll to position [586, 0]
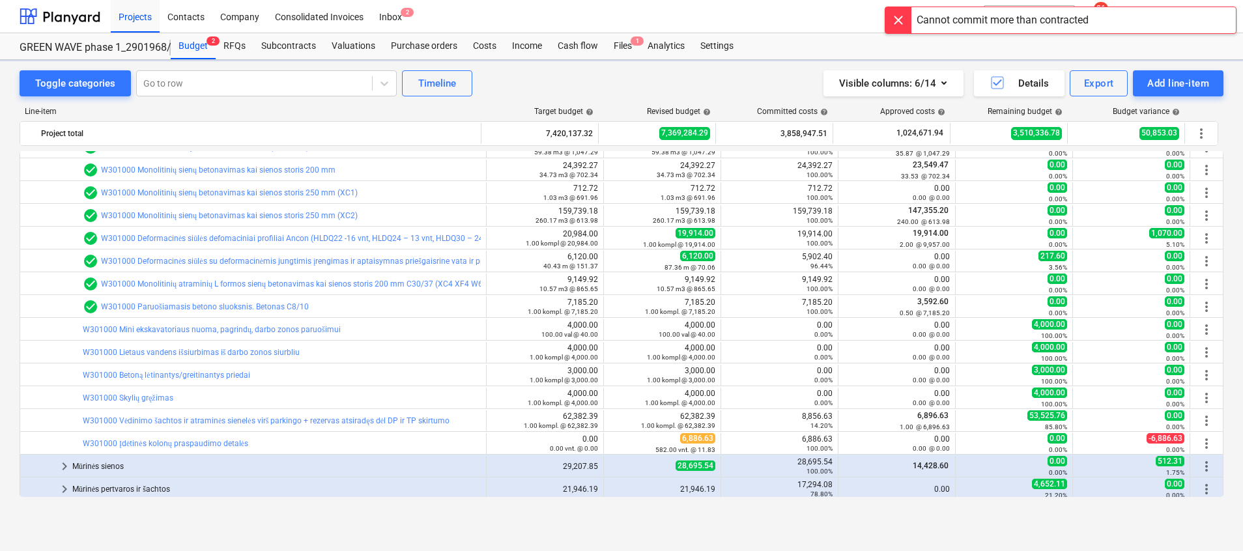
click at [896, 19] on div at bounding box center [899, 20] width 26 height 26
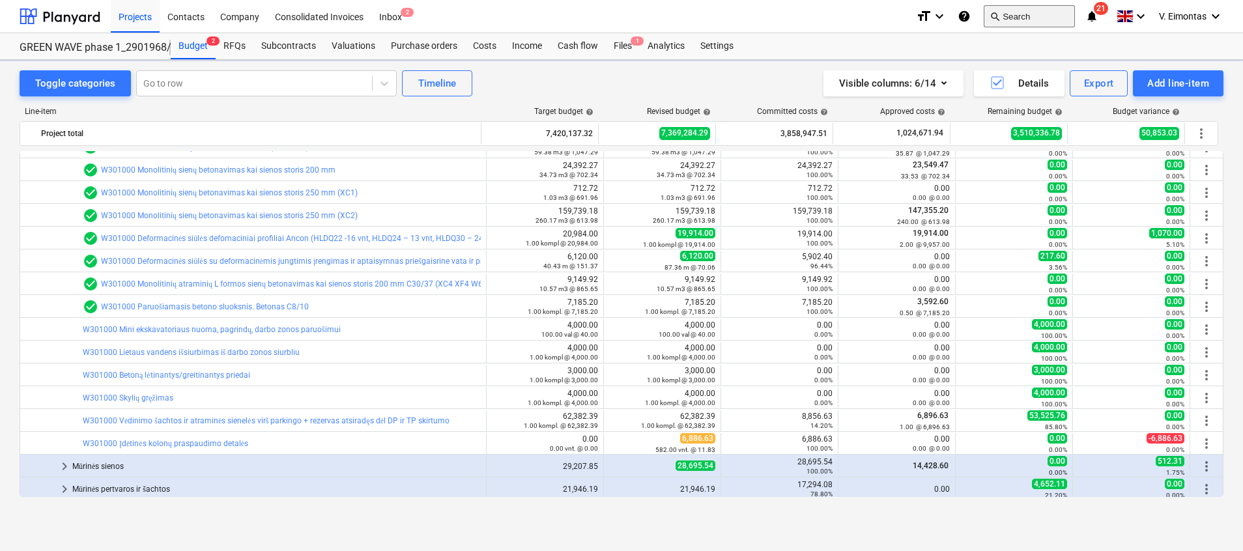
click at [1016, 18] on button "search Search" at bounding box center [1029, 16] width 91 height 22
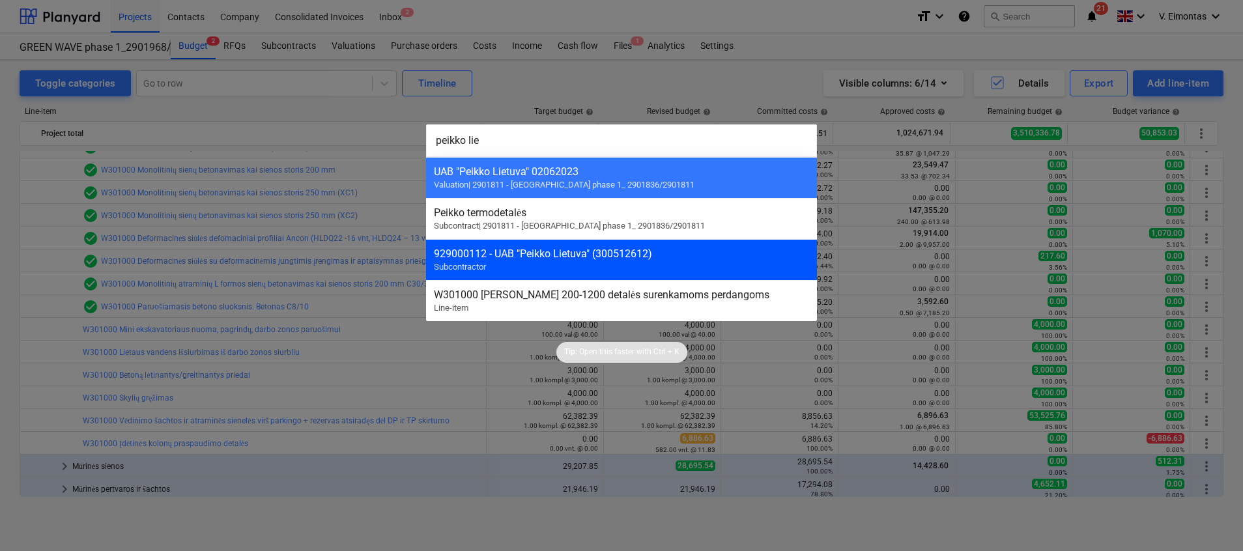
type input "peikko lie"
click at [556, 256] on div "929000112 - UAB "Peikko Lietuva" (300512612)" at bounding box center [621, 254] width 375 height 12
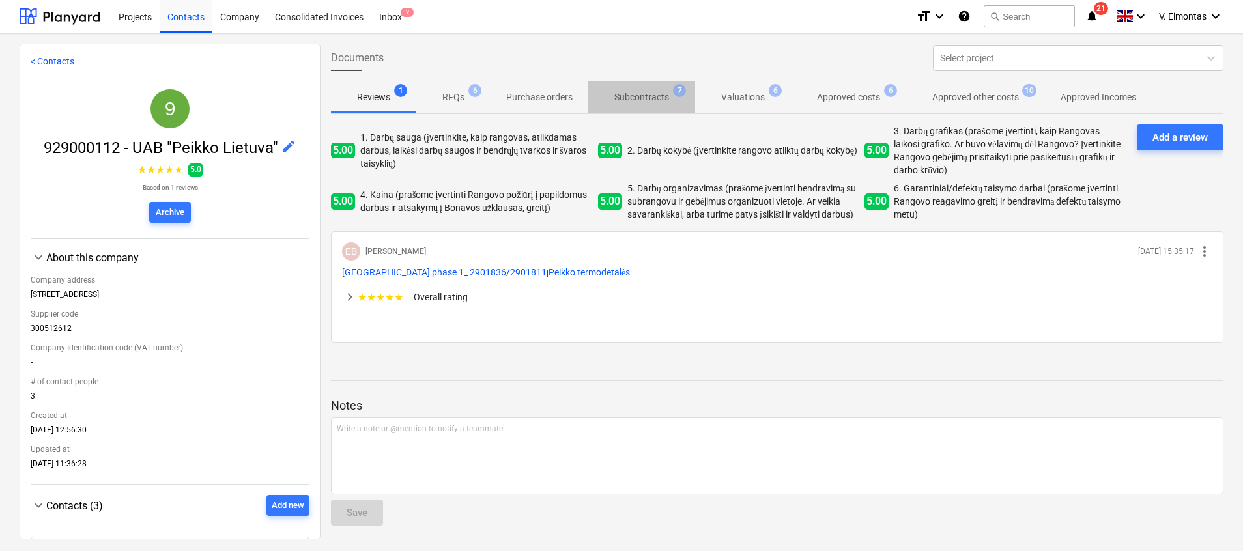
click at [665, 96] on p "Subcontracts" at bounding box center [641, 98] width 55 height 14
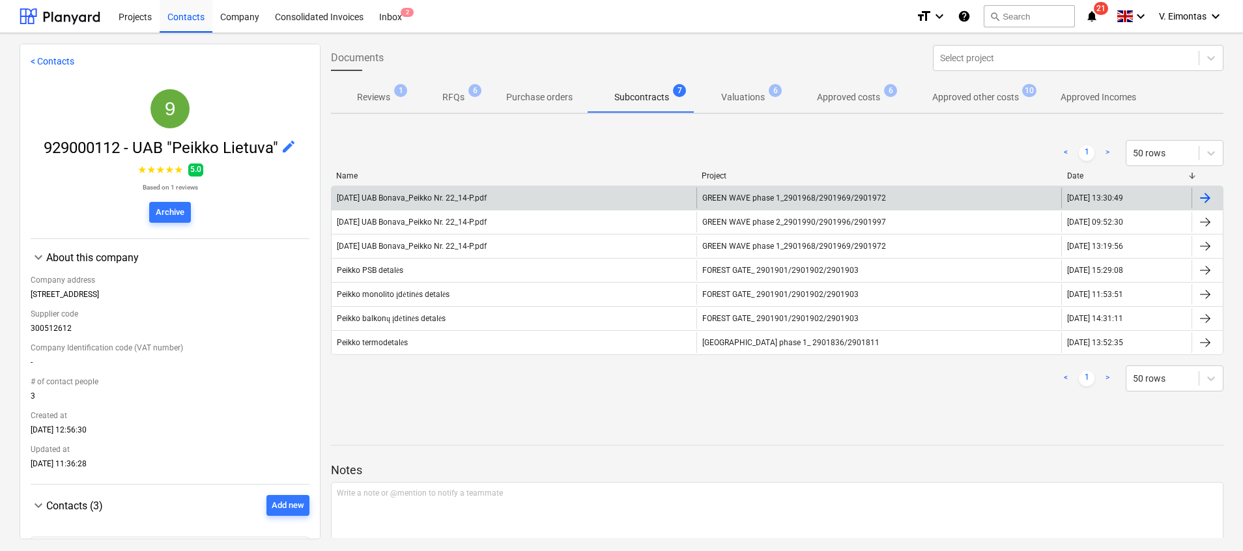
click at [728, 204] on div "GREEN WAVE phase 1_2901968/2901969/2901972" at bounding box center [879, 198] width 365 height 21
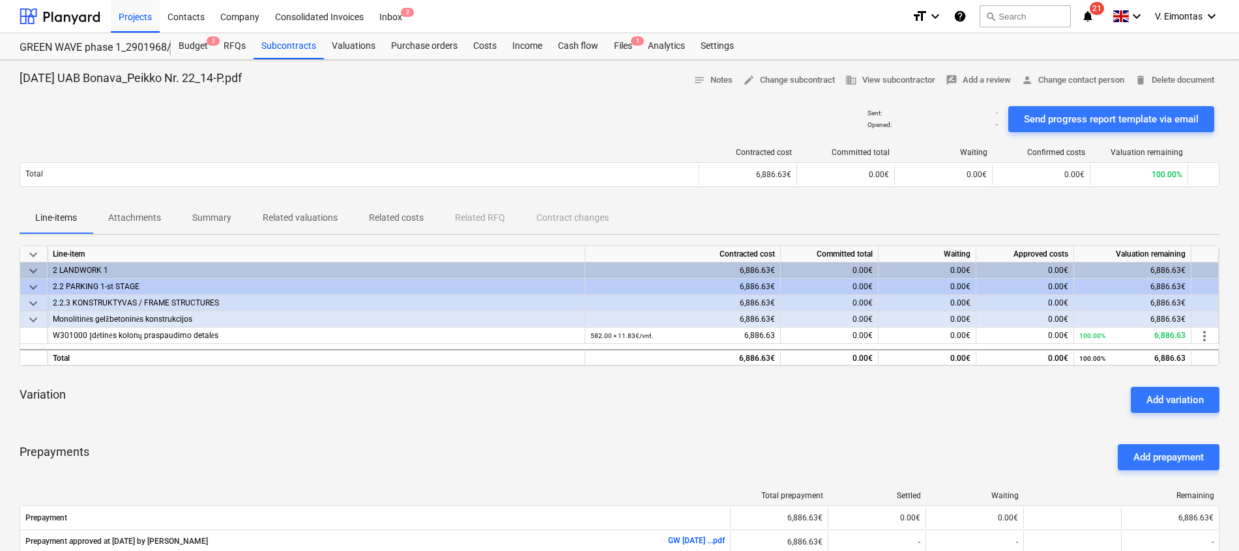
click at [1204, 338] on span "more_vert" at bounding box center [1204, 336] width 16 height 16
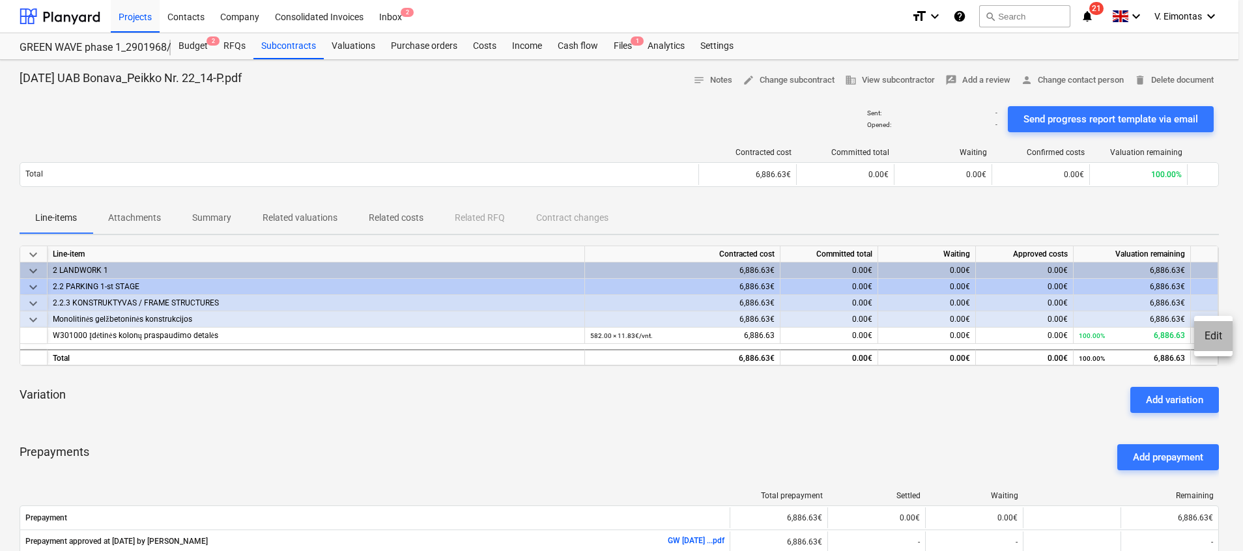
click at [1215, 338] on li "Edit" at bounding box center [1213, 336] width 38 height 30
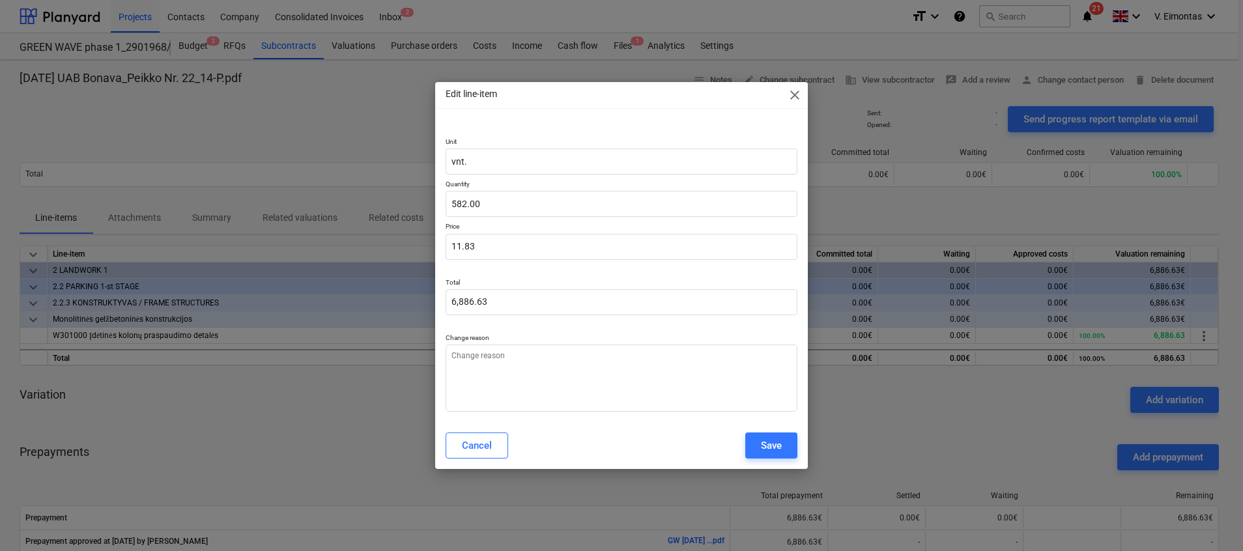
type textarea "x"
type input "6886.63"
click at [463, 302] on input "6886.63" at bounding box center [622, 302] width 352 height 26
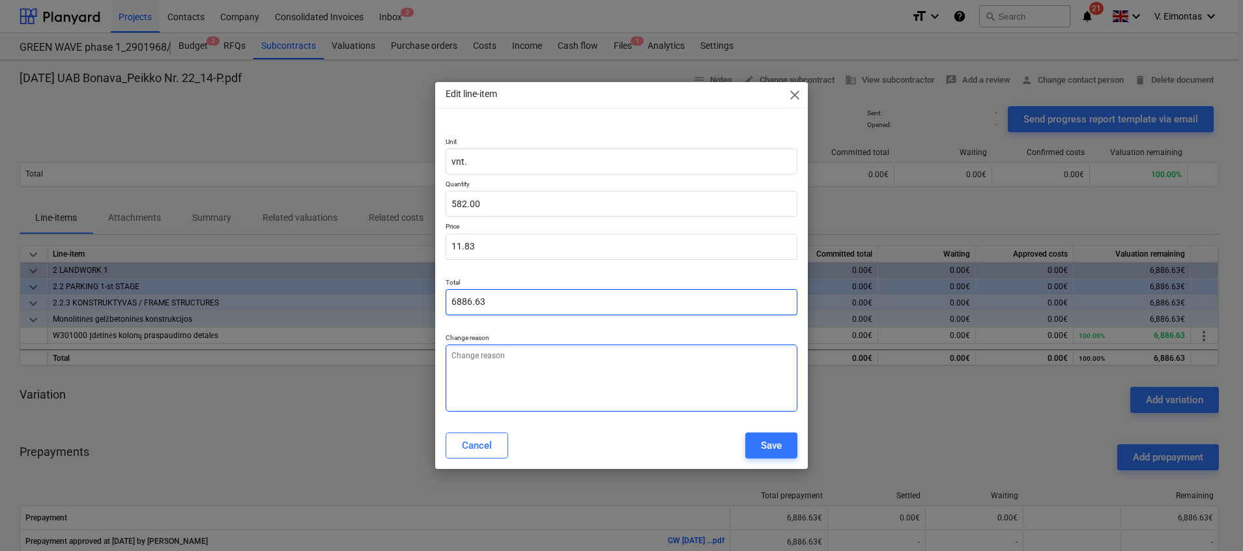
type textarea "x"
type input "6896.63"
type input "11.85"
type input "6,896.63"
click at [521, 405] on textarea at bounding box center [622, 378] width 352 height 67
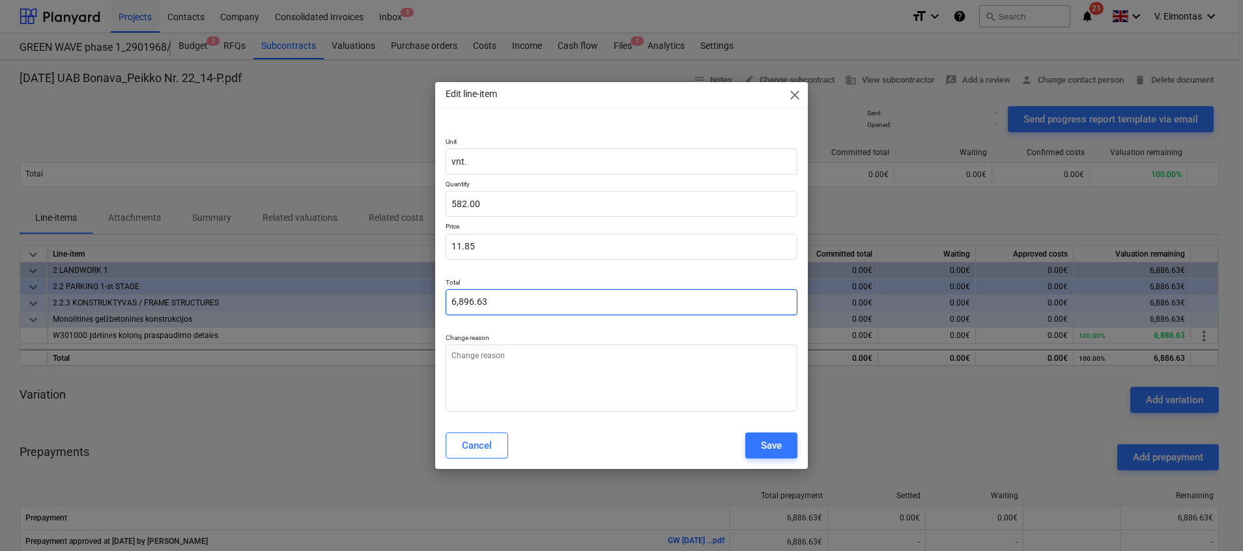
type textarea "x"
click at [493, 306] on input "6896.63" at bounding box center [622, 302] width 352 height 26
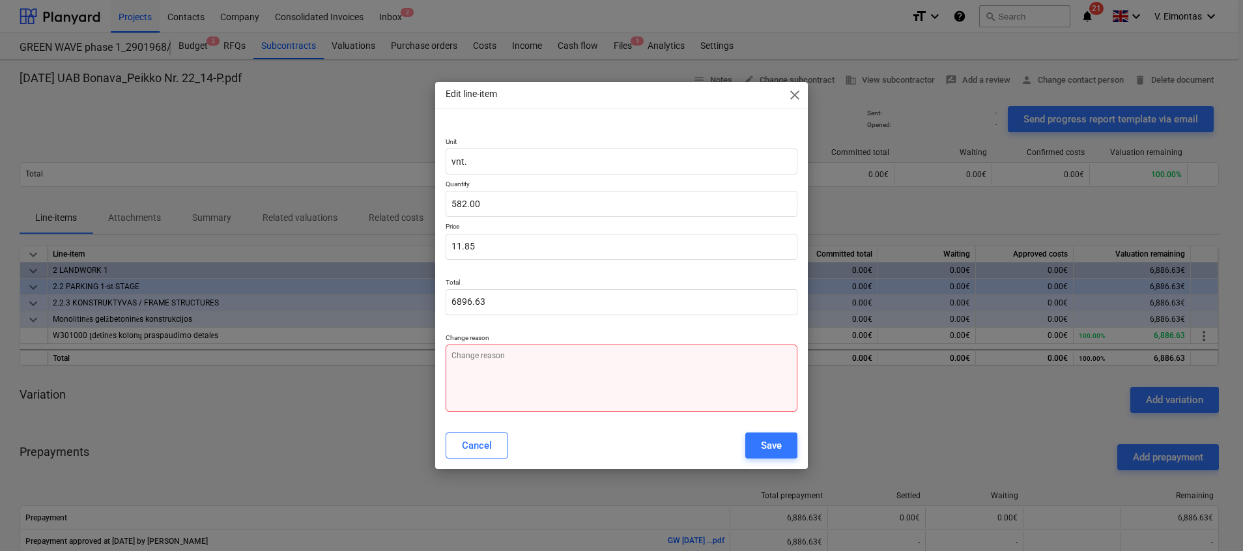
type input "6,896.63"
click at [674, 379] on textarea at bounding box center [622, 378] width 352 height 67
type textarea "x"
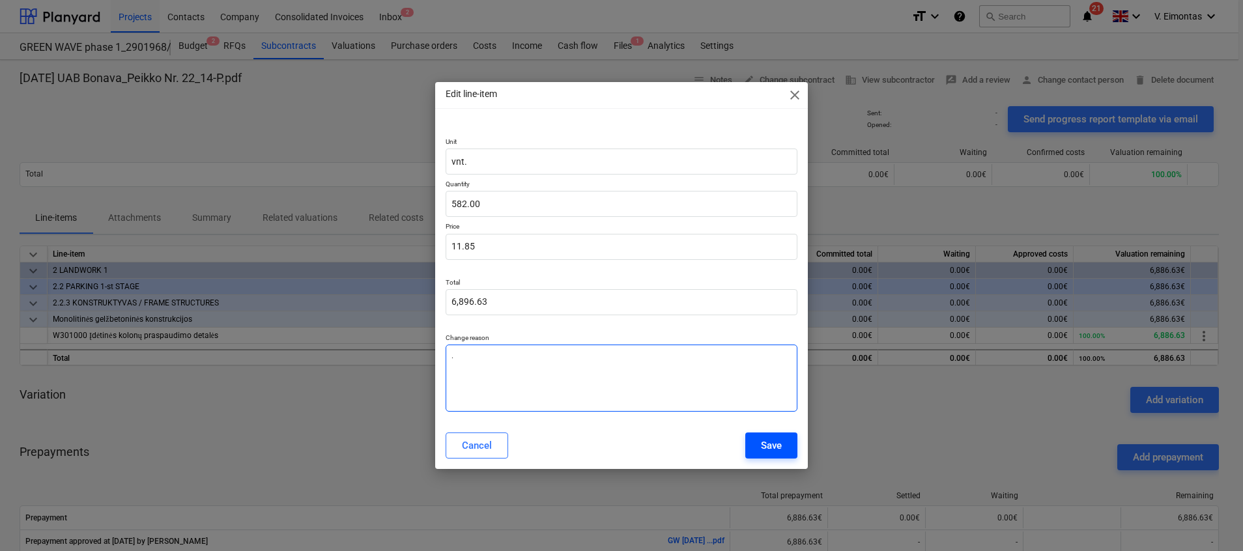
type textarea "."
click at [758, 451] on button "Save" at bounding box center [771, 446] width 52 height 26
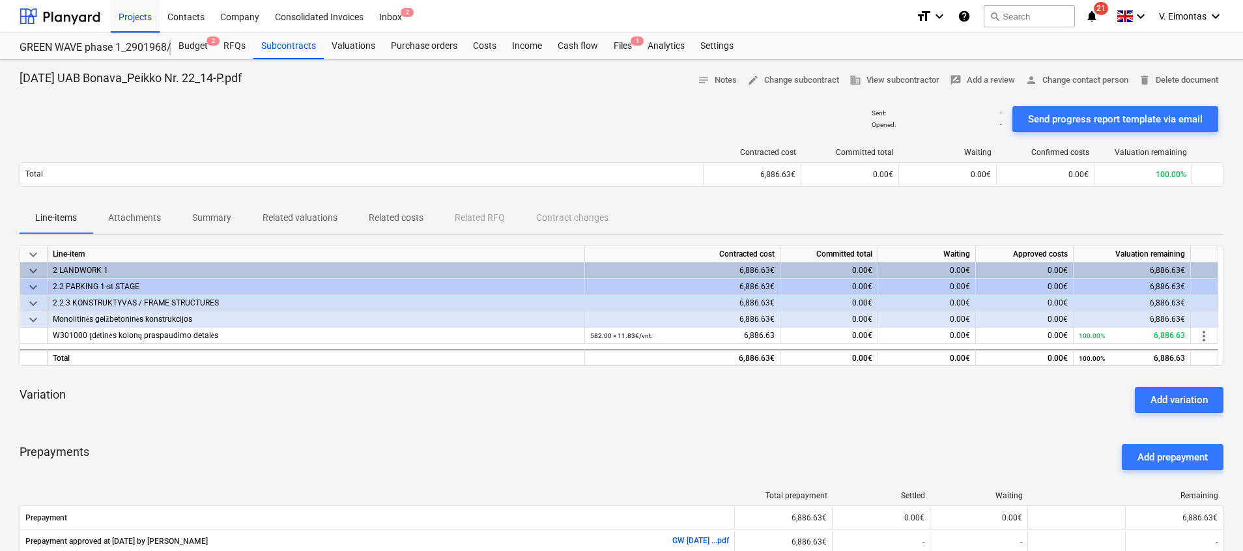
type textarea "x"
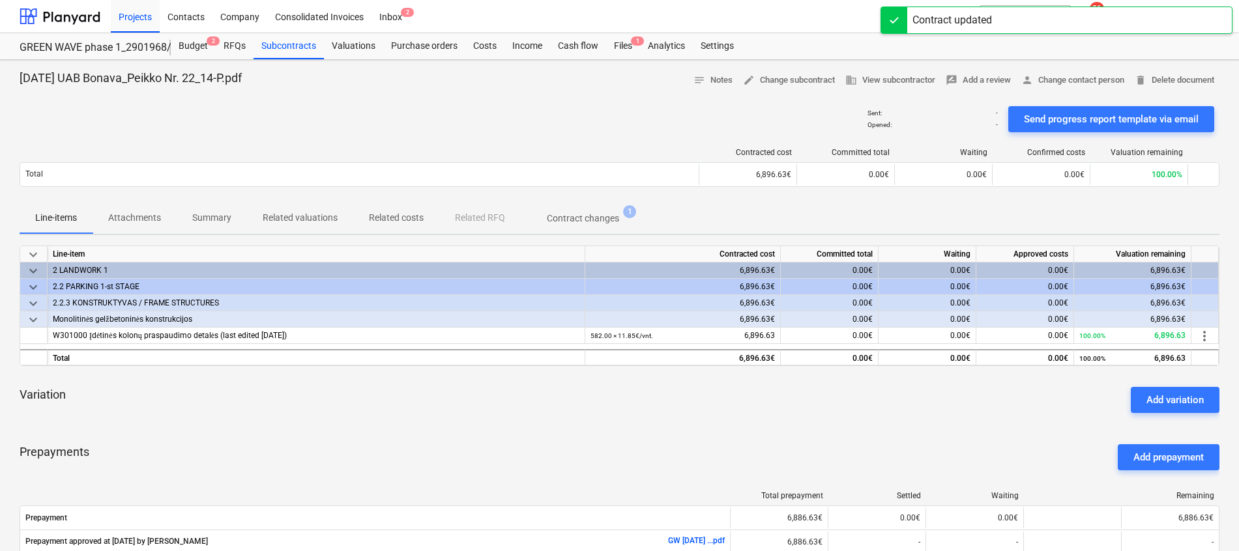
drag, startPoint x: 600, startPoint y: 126, endPoint x: 629, endPoint y: 80, distance: 53.9
click at [600, 126] on div "Sent : - Opened : - Send progress report template via email" at bounding box center [620, 119] width 1200 height 36
click at [628, 41] on div "Files 1" at bounding box center [623, 46] width 34 height 26
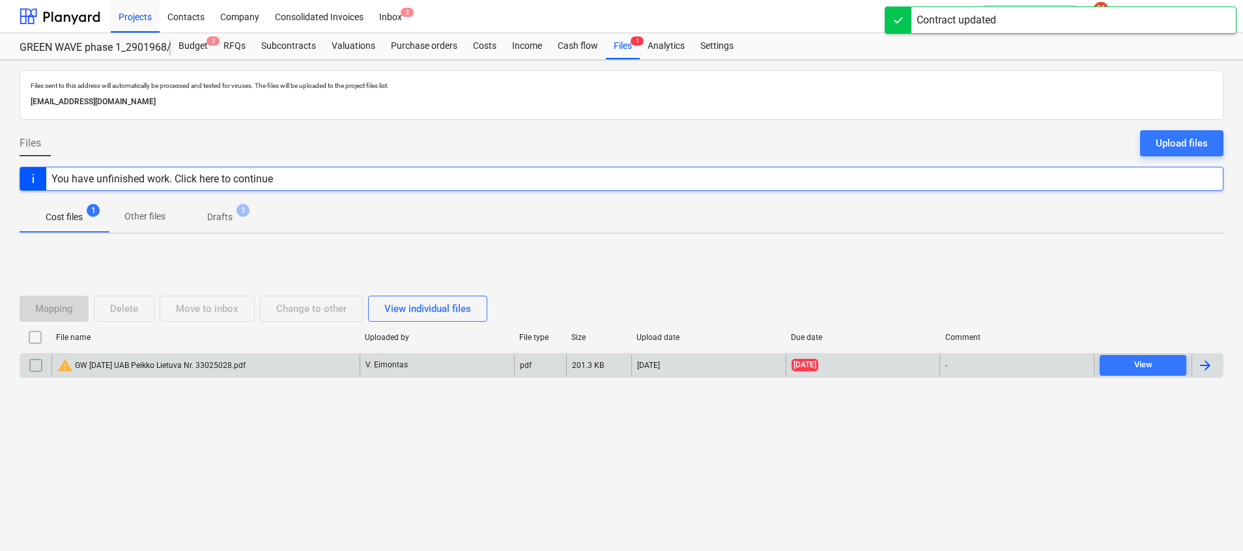
click at [323, 363] on div "warning GW 2025-07-09 UAB Peikko Lietuva Nr. 33025028.pdf" at bounding box center [205, 365] width 308 height 21
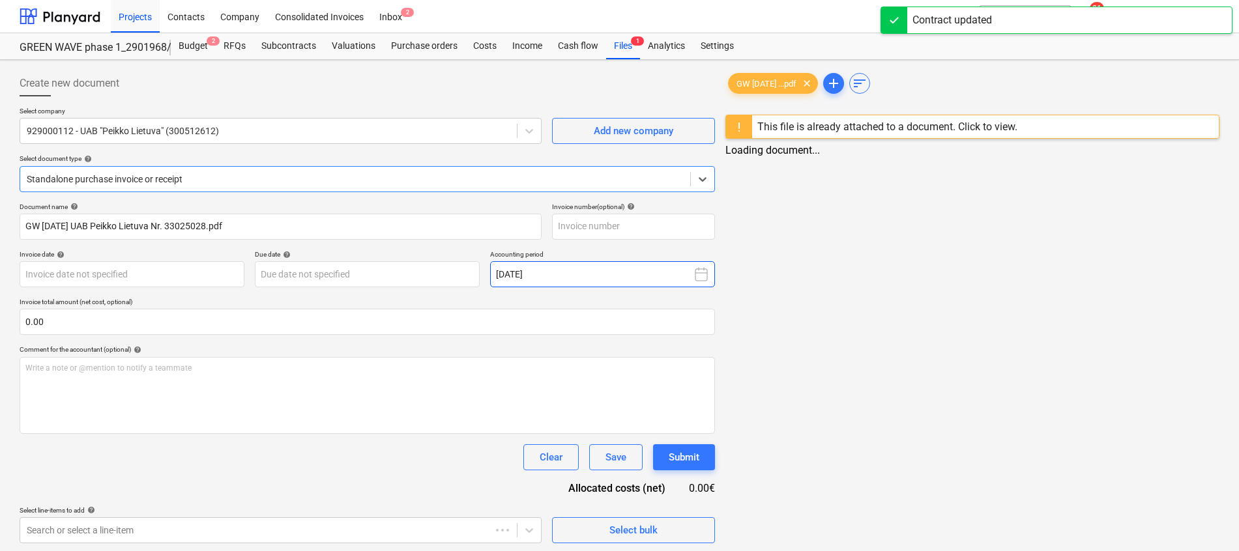
type input "33025028"
type input "09 Jul 2025"
type input "09 Aug 2025"
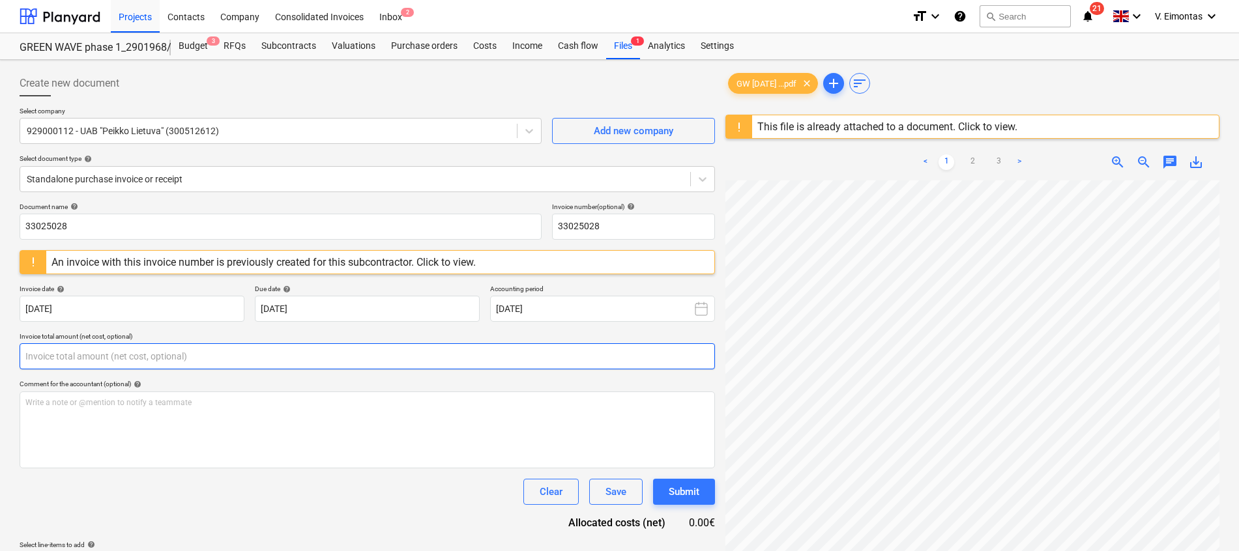
click at [263, 358] on input "text" at bounding box center [367, 356] width 695 height 26
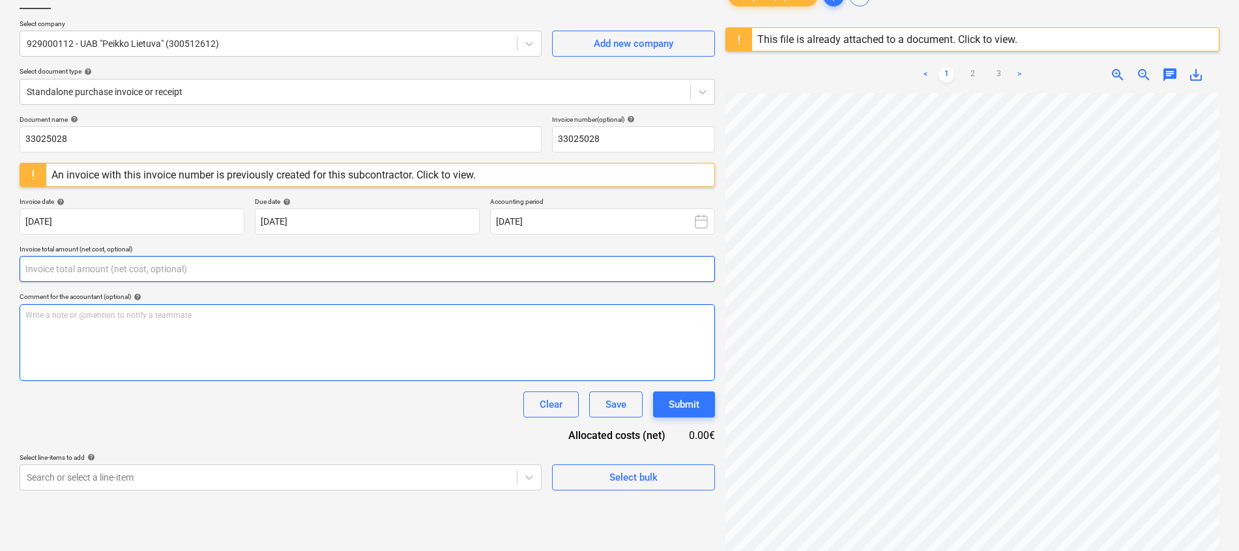
scroll to position [57, 0]
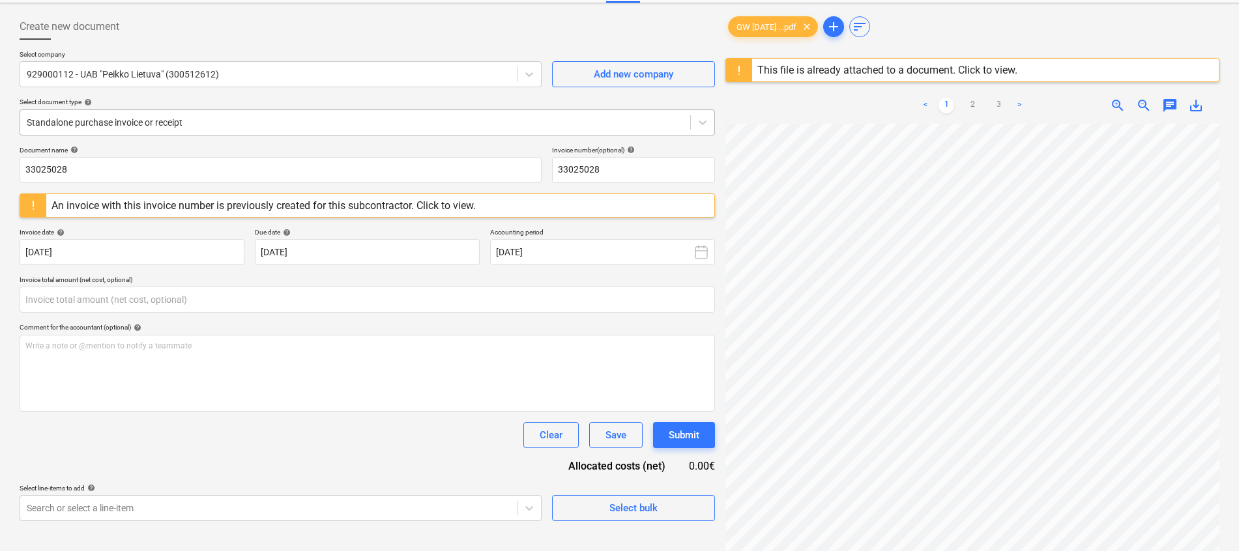
type input "0.00"
click at [141, 123] on div at bounding box center [355, 122] width 657 height 13
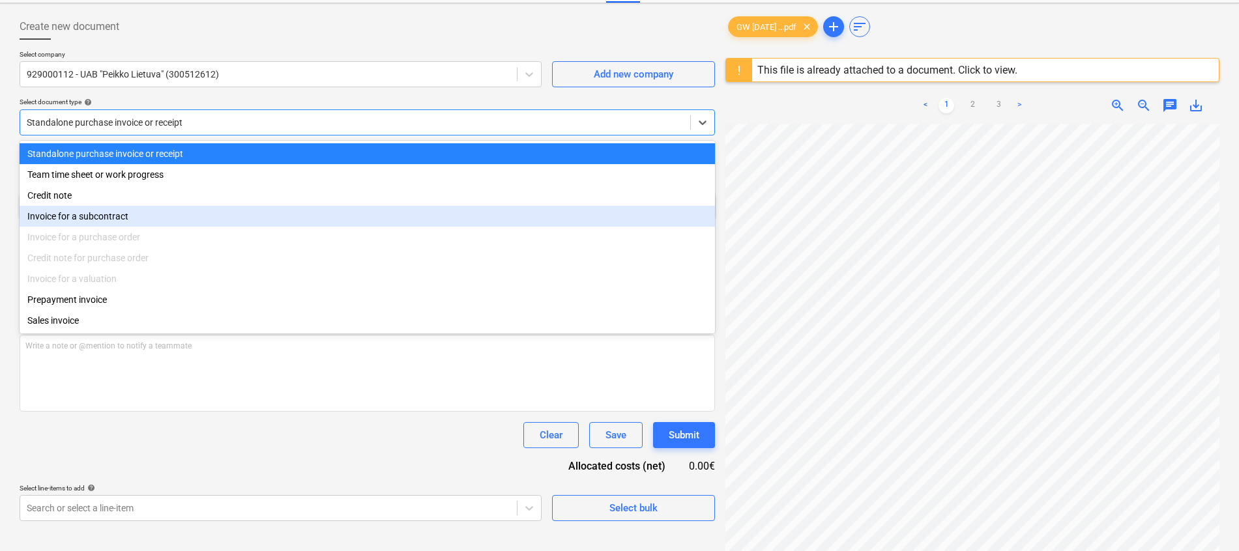
click at [98, 217] on div "Invoice for a subcontract" at bounding box center [367, 216] width 695 height 21
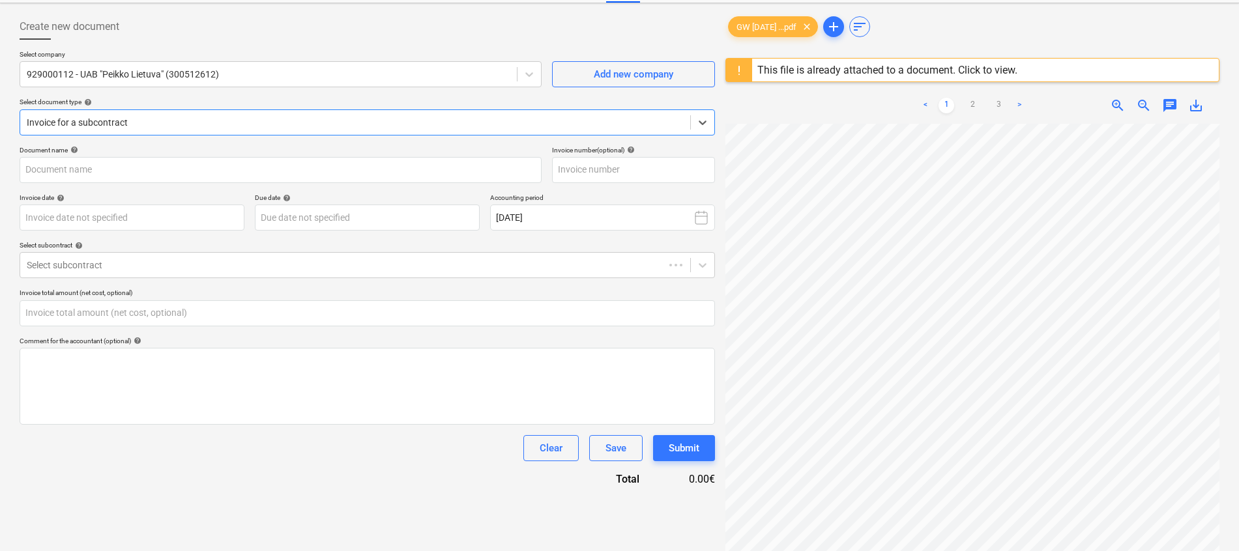
type input "33025028"
type input "09 Jul 2025"
type input "09 Aug 2025"
type input "0.00"
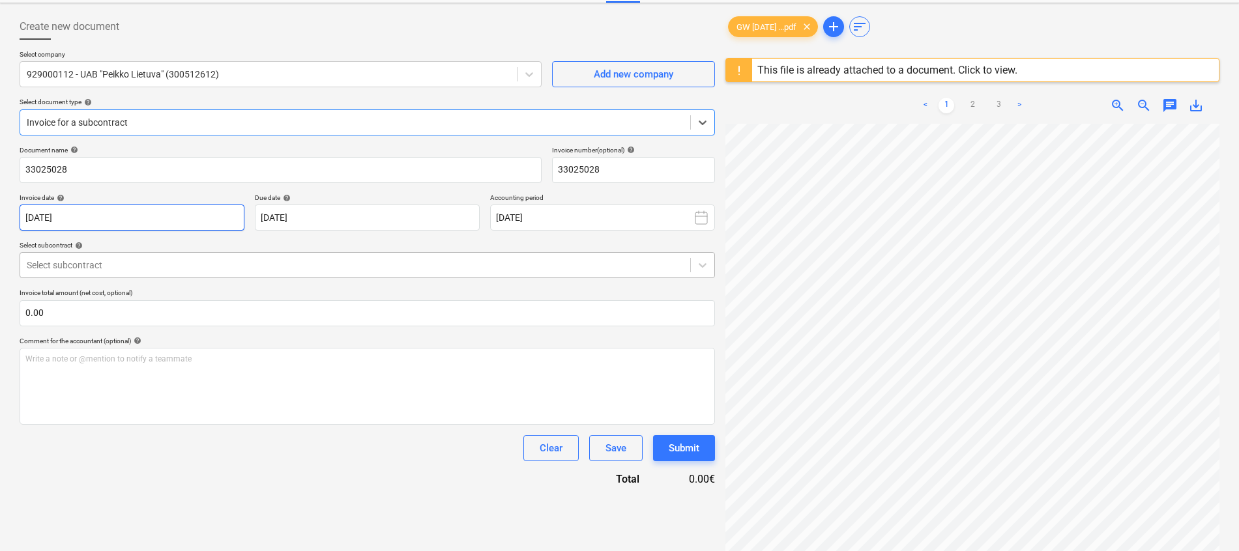
click at [160, 256] on body "Projects Contacts Company Consolidated Invoices Inbox 2 format_size keyboard_ar…" at bounding box center [619, 218] width 1239 height 551
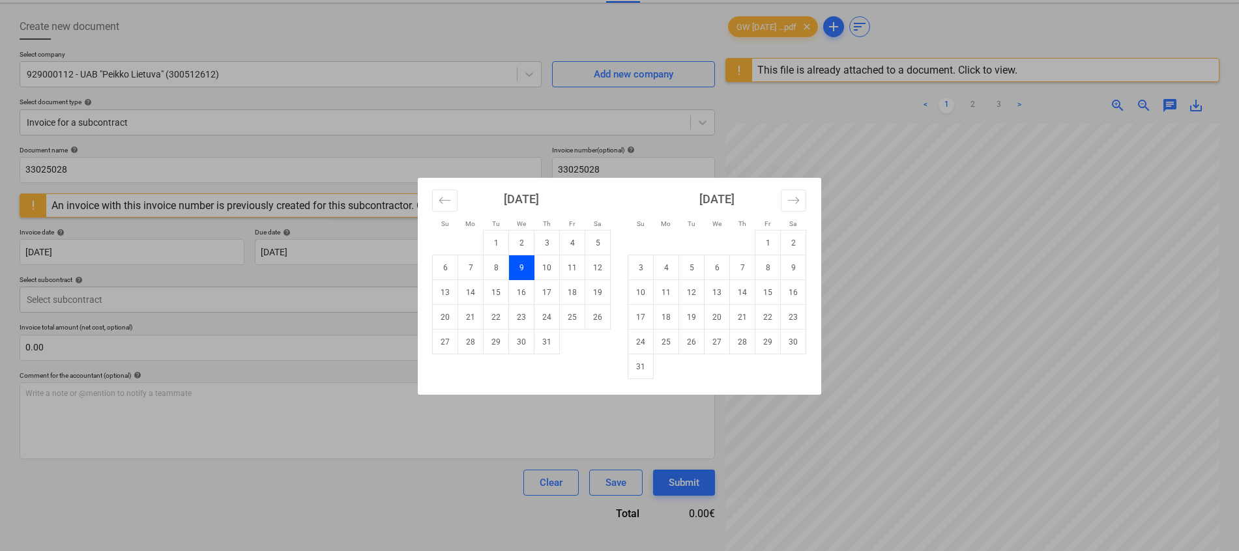
click at [450, 135] on div "Su Mo Tu We Th Fr Sa Su Mo Tu We Th Fr Sa June 2025 1 2 3 4 5 6 7 8 9 10 11 12 …" at bounding box center [619, 275] width 1239 height 551
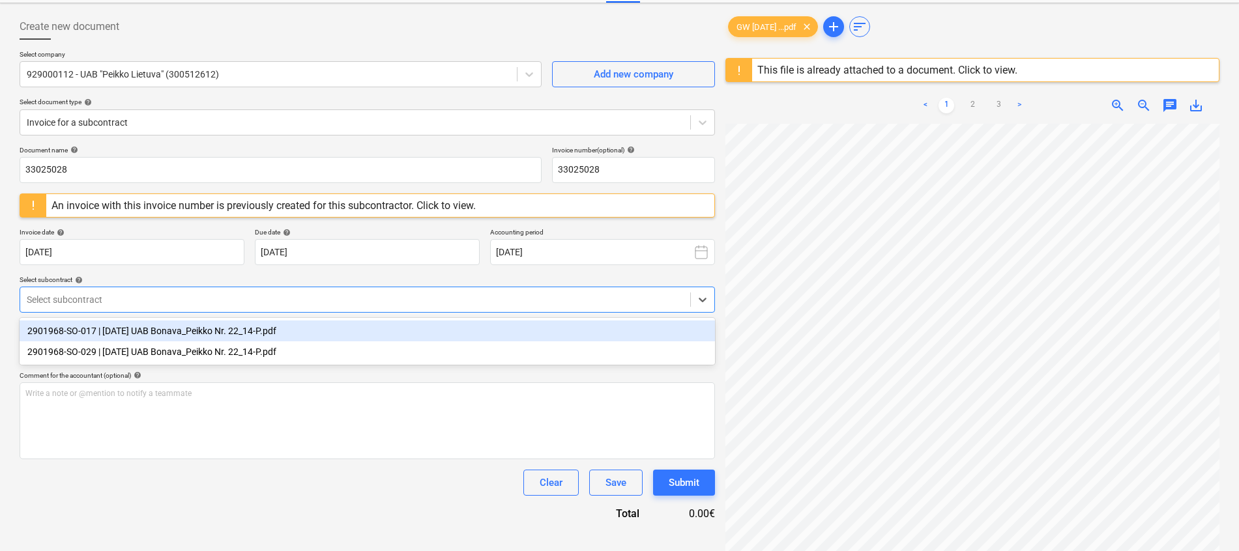
click at [197, 300] on div at bounding box center [355, 299] width 657 height 13
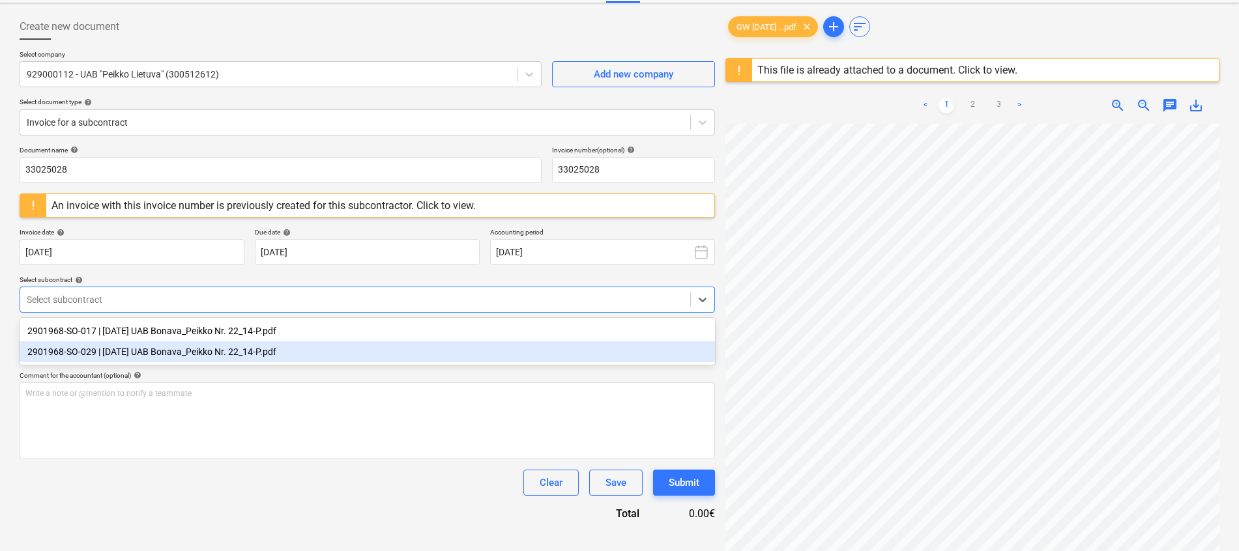
click at [193, 352] on div "2901968-SO-029 | 2022-10-10 UAB Bonava_Peikko Nr. 22_14-P.pdf" at bounding box center [367, 351] width 695 height 21
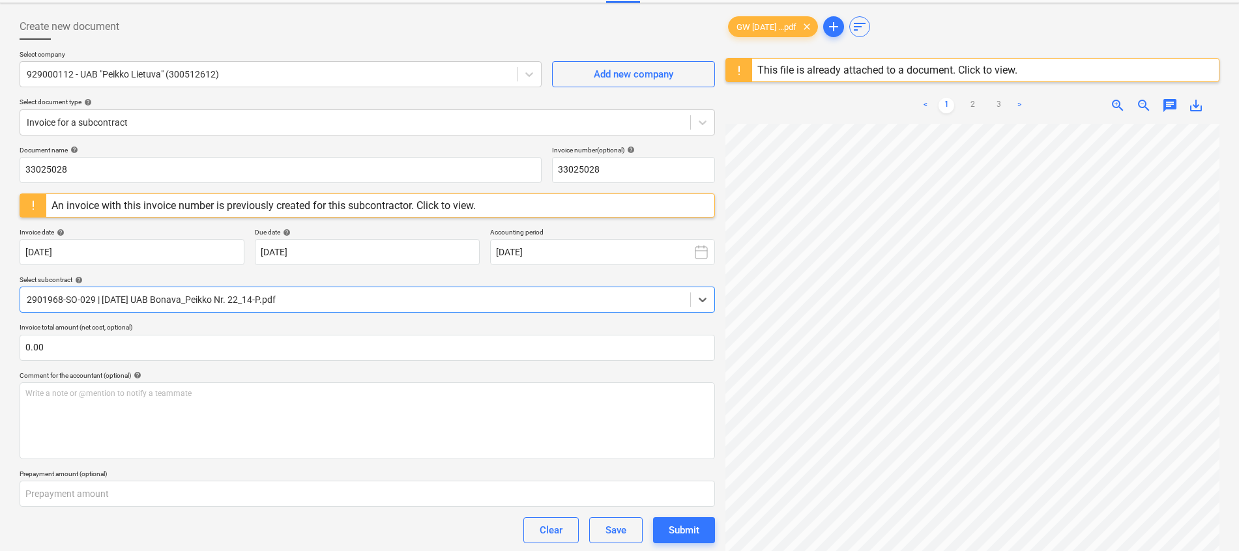
scroll to position [213, 0]
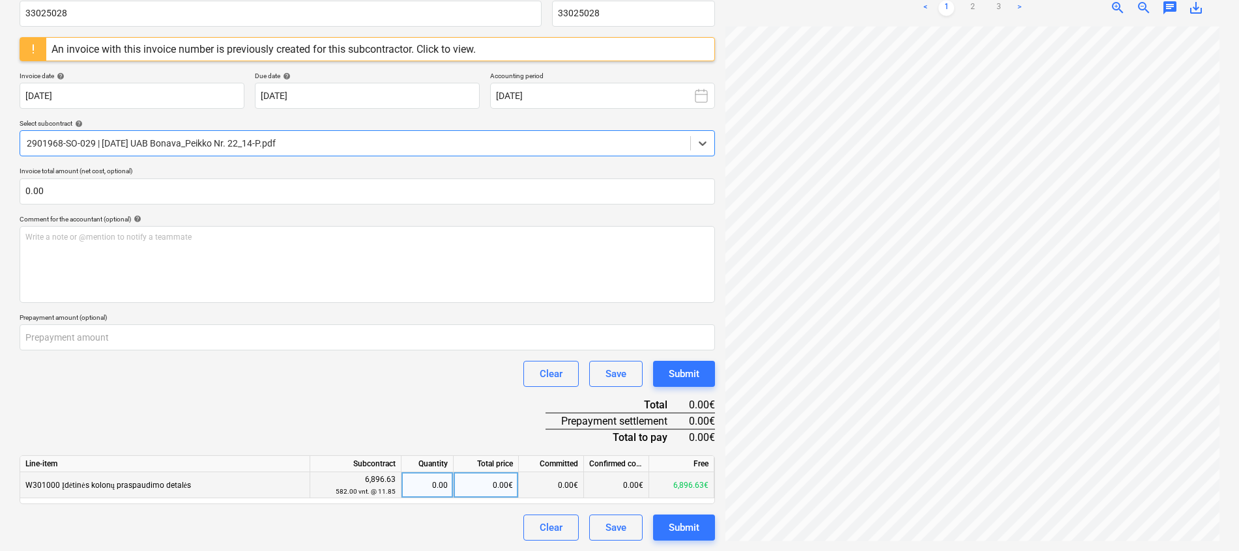
click at [504, 490] on div "0.00€" at bounding box center [486, 485] width 65 height 26
type input "6896.63"
click at [492, 407] on div "Document name help 33025028 Invoice number (optional) help 33025028 An invoice …" at bounding box center [367, 266] width 695 height 552
drag, startPoint x: 478, startPoint y: 485, endPoint x: 523, endPoint y: 484, distance: 45.6
click at [0, 0] on div "W301000 Įdėtinės kolonų praspaudimo detalės 6,896.63 582.00 vnt. @ 11.85 582.00…" at bounding box center [0, 0] width 0 height 0
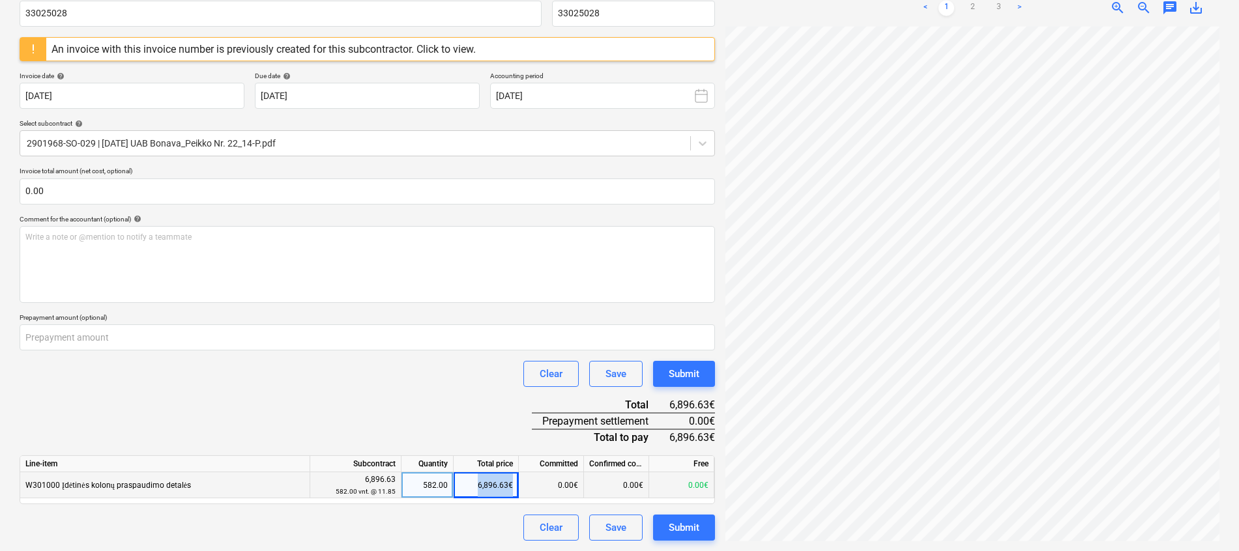
copy div "6,896.63€"
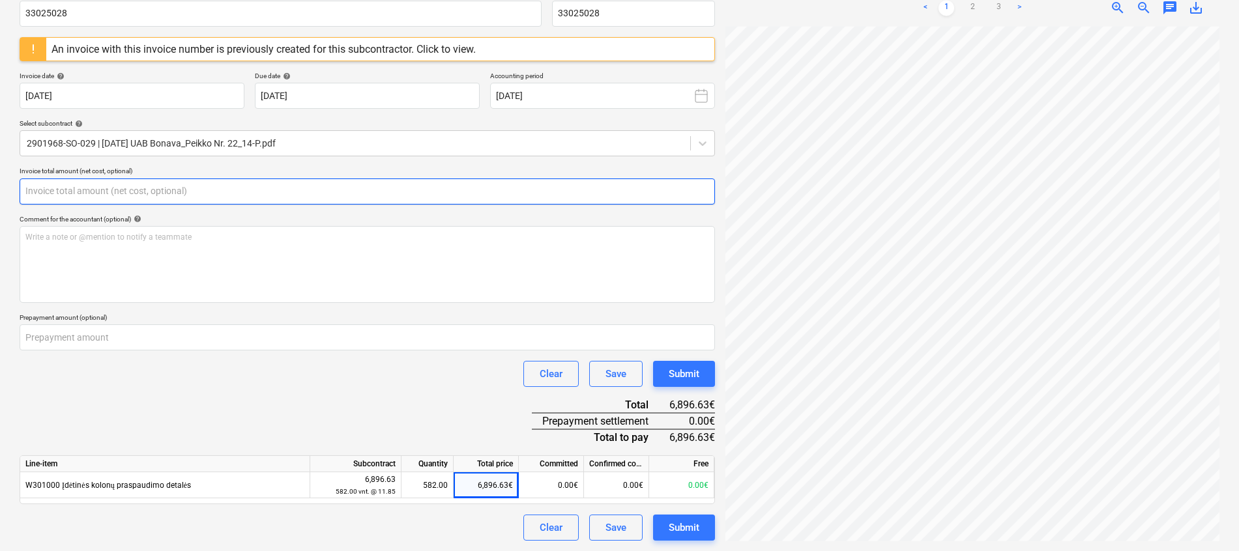
click at [91, 200] on input "text" at bounding box center [367, 192] width 695 height 26
paste input "6,896.63€"
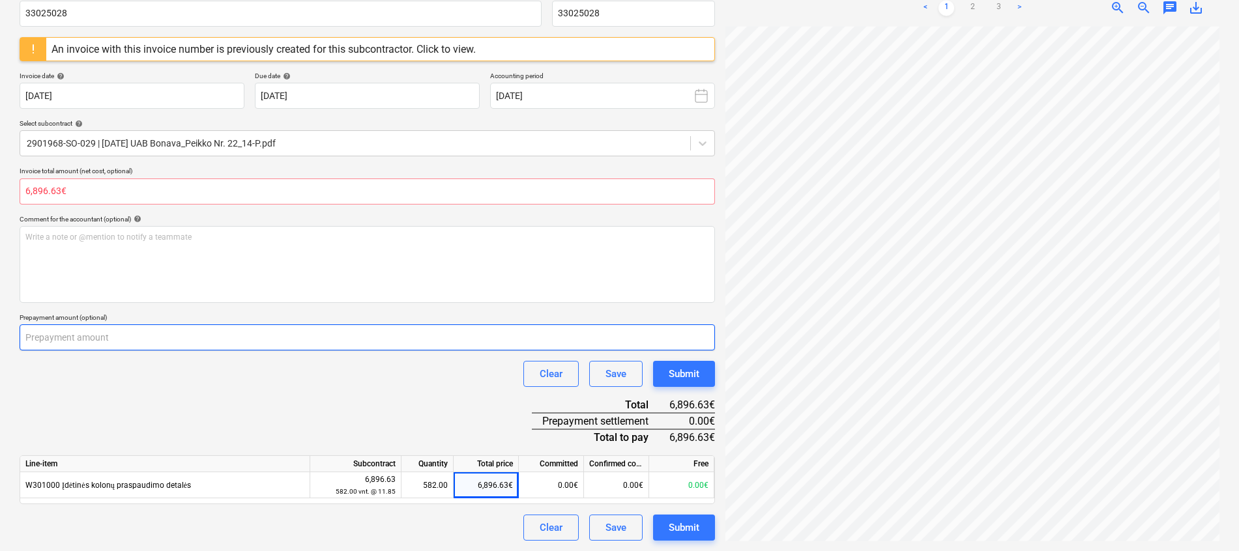
type input "0.00"
click at [89, 338] on input "number" at bounding box center [367, 337] width 695 height 26
paste input "6896.63"
type input "6896.63"
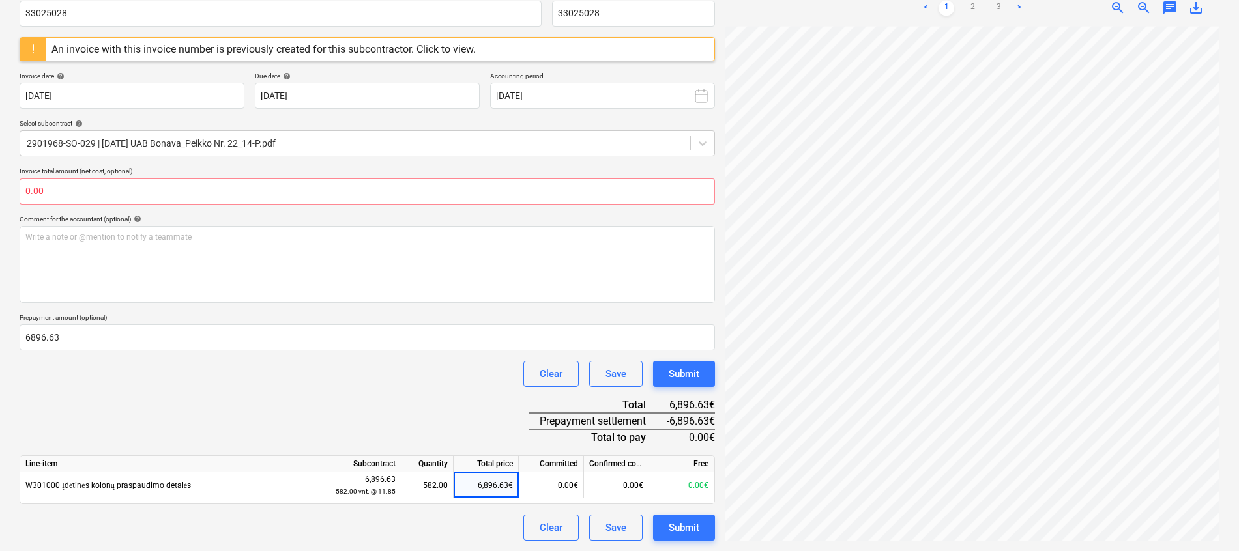
click at [110, 392] on div "Document name help 33025028 Invoice number (optional) help 33025028 An invoice …" at bounding box center [367, 266] width 695 height 552
click at [95, 197] on input "text" at bounding box center [367, 192] width 695 height 26
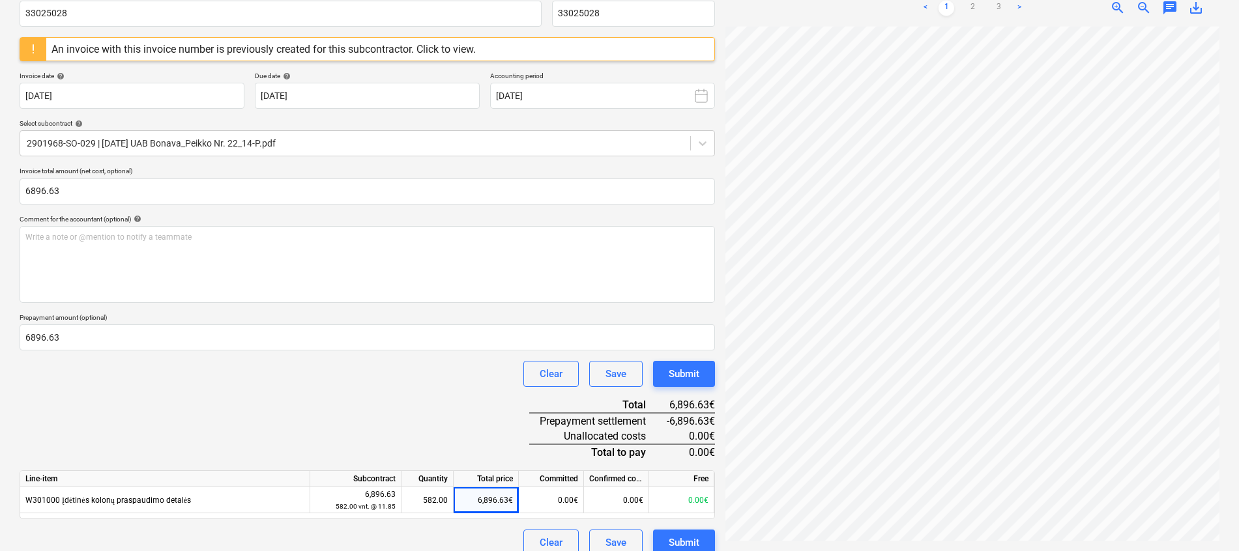
type input "6,896.63"
click at [280, 426] on div "Document name help 33025028 Invoice number (optional) help 33025028 An invoice …" at bounding box center [367, 273] width 695 height 567
click at [150, 431] on div "Document name help 33025028 Invoice number (optional) help 33025028 An invoice …" at bounding box center [367, 273] width 695 height 567
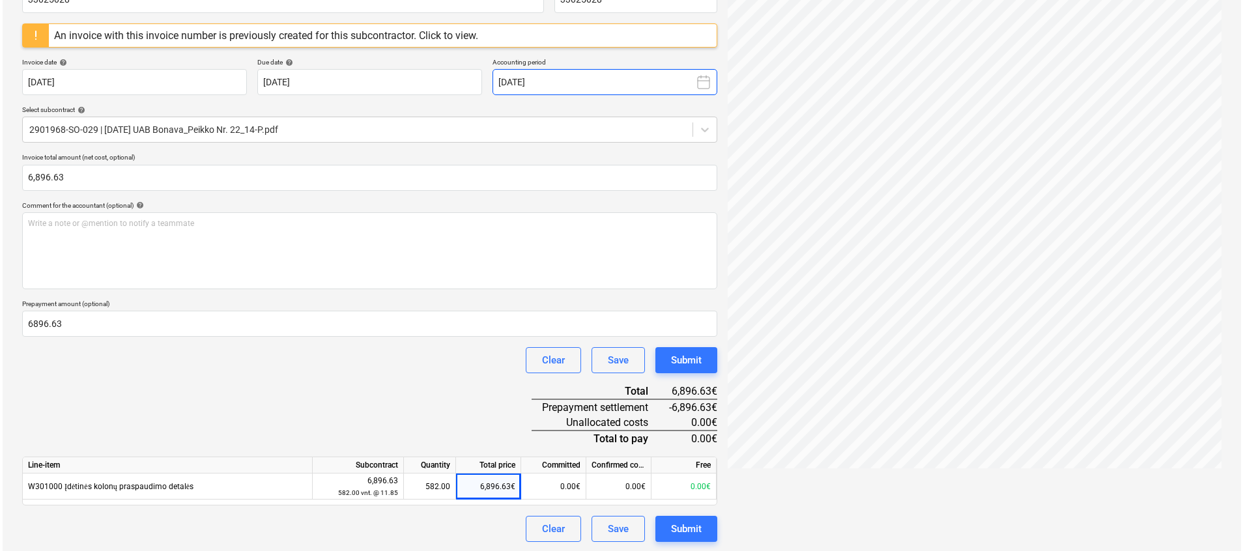
scroll to position [228, 0]
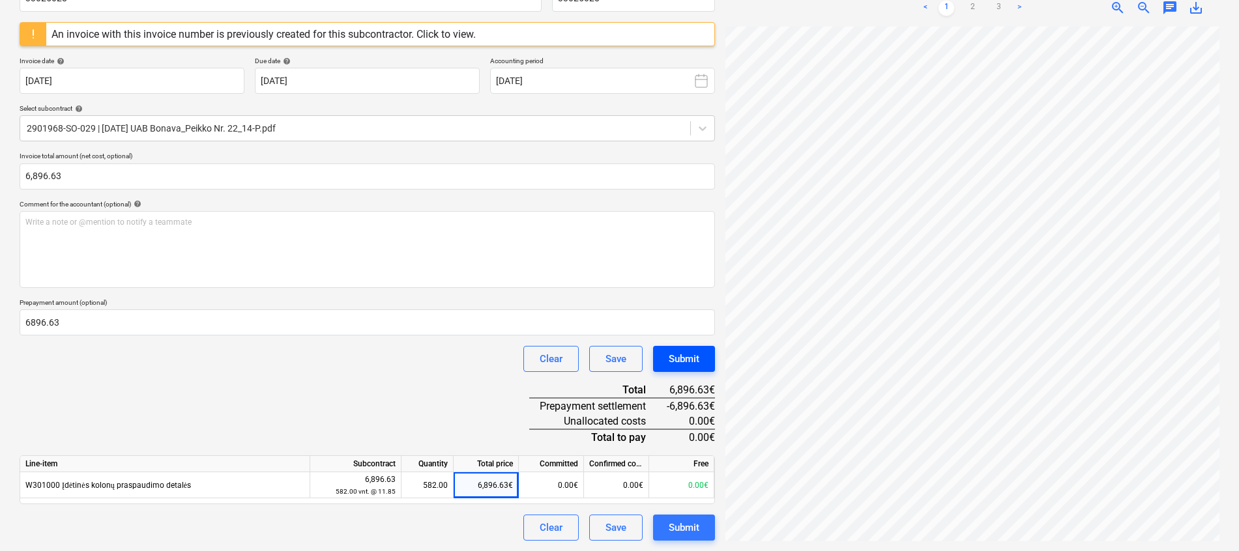
click at [684, 362] on div "Submit" at bounding box center [684, 359] width 31 height 17
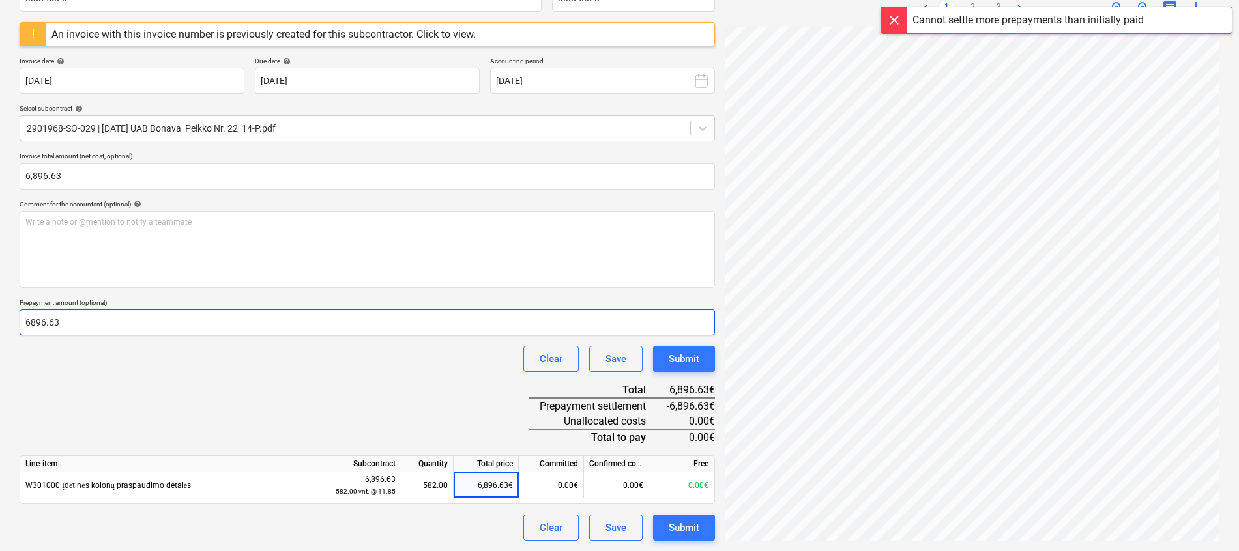
click at [42, 322] on input "6896.63" at bounding box center [367, 323] width 695 height 26
type input "6886.63"
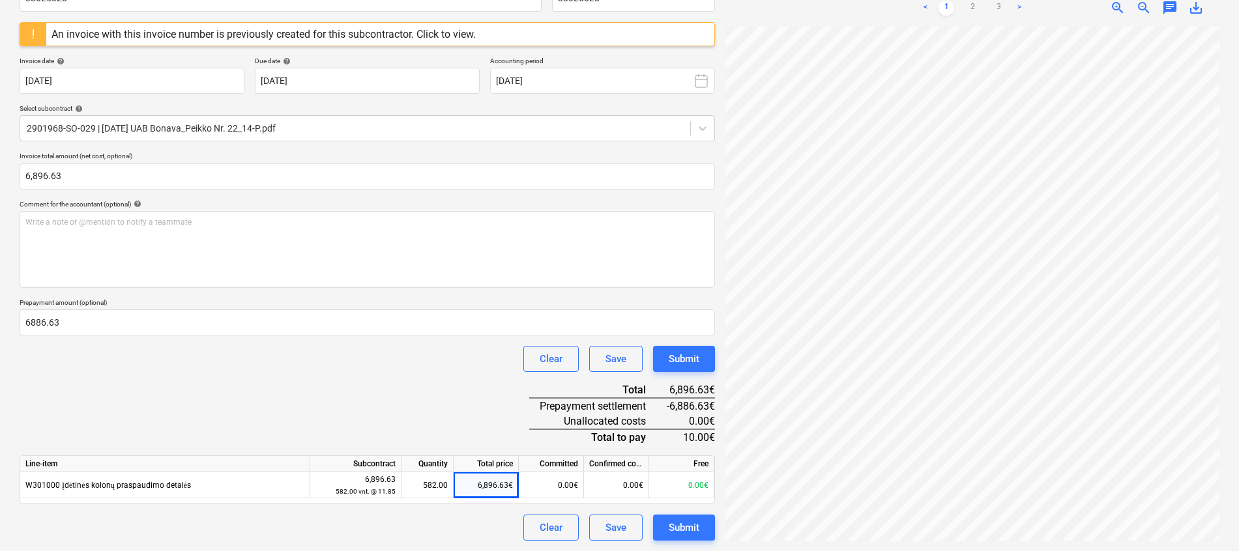
click at [74, 382] on div "Document name help 33025028 Invoice number (optional) help 33025028 An invoice …" at bounding box center [367, 258] width 695 height 567
click at [687, 521] on div "Submit" at bounding box center [684, 527] width 31 height 17
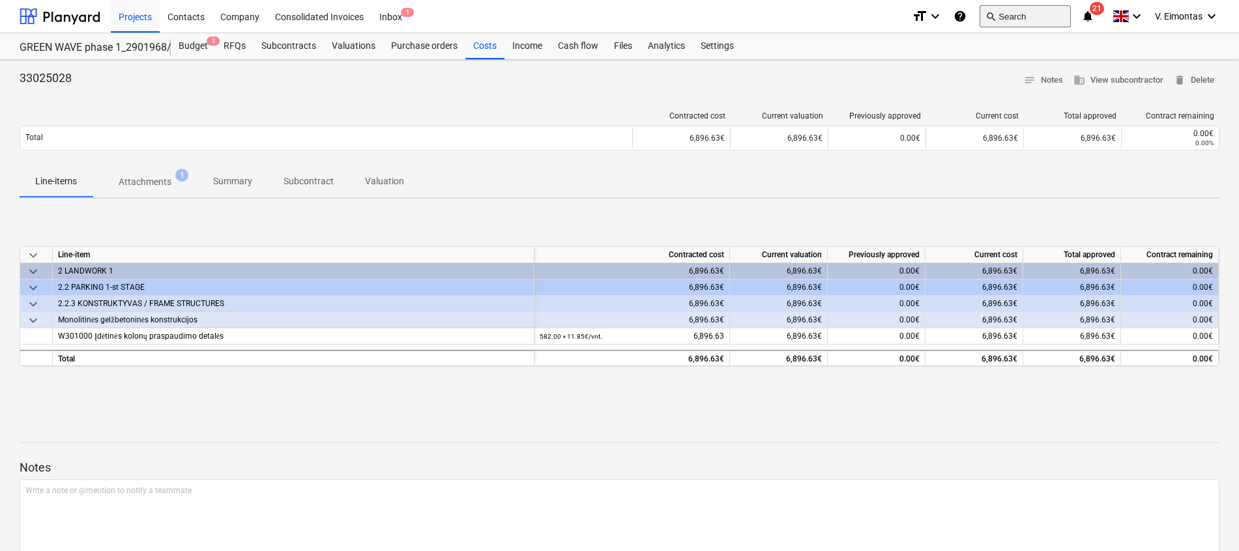
click at [1033, 11] on button "search Search" at bounding box center [1024, 16] width 91 height 22
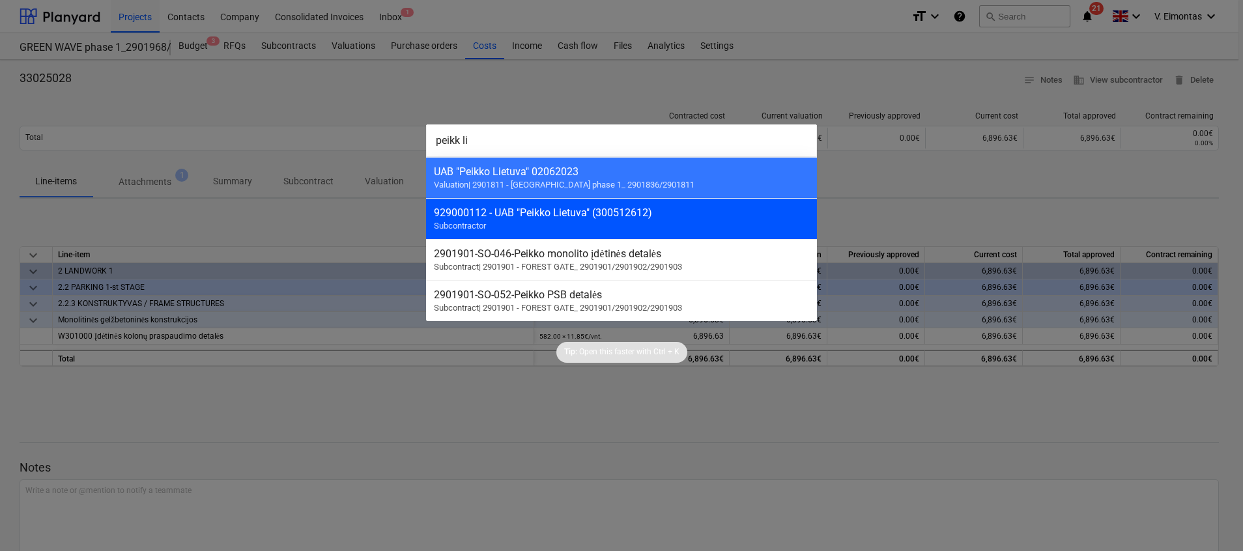
type input "peikk li"
click at [670, 207] on div "929000112 - UAB "Peikko Lietuva" (300512612)" at bounding box center [621, 213] width 375 height 12
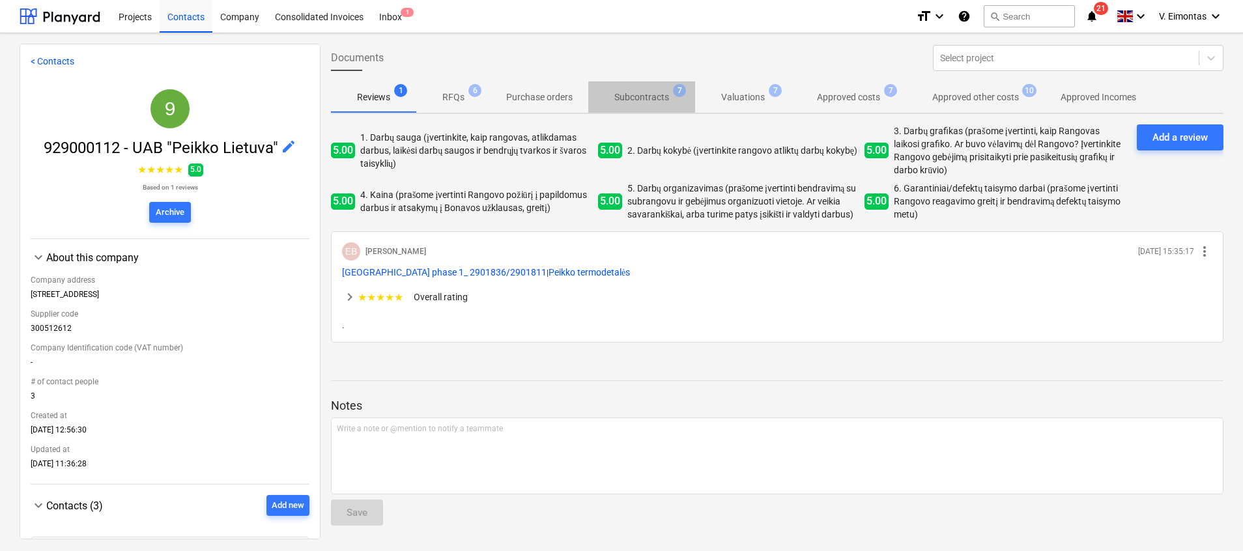
click at [646, 98] on p "Subcontracts" at bounding box center [641, 98] width 55 height 14
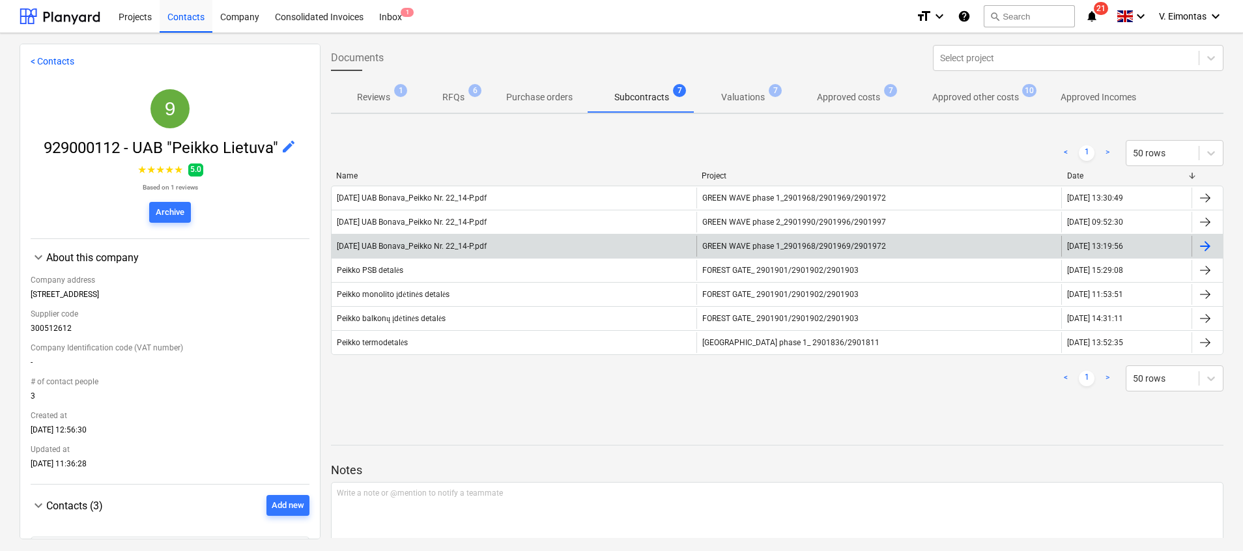
click at [814, 241] on div "GREEN WAVE phase 1_2901968/2901969/2901972" at bounding box center [879, 246] width 365 height 21
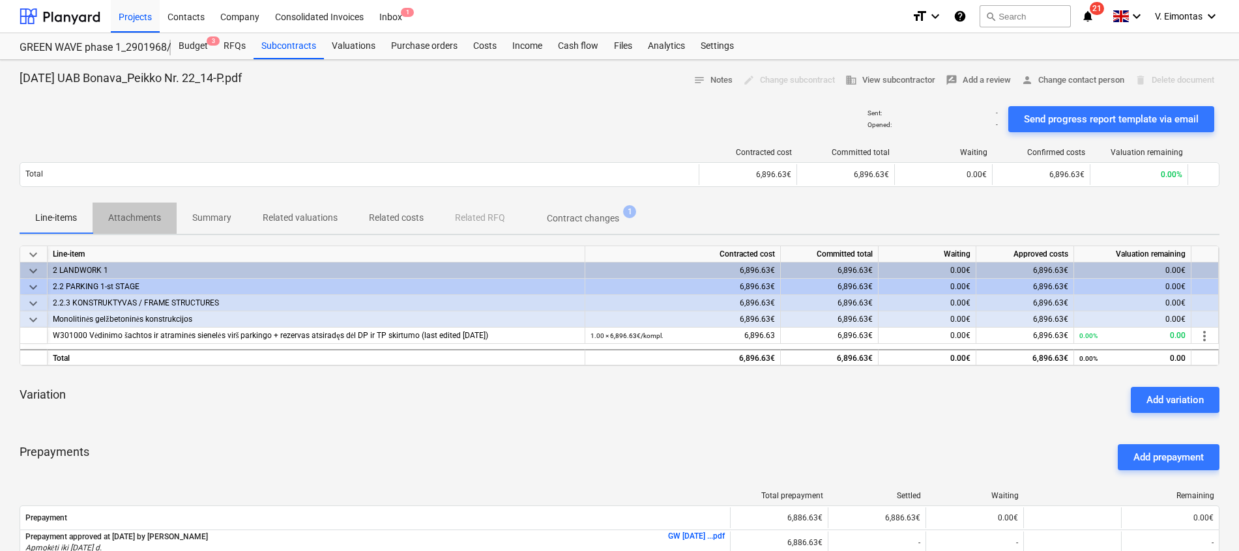
click at [148, 215] on p "Attachments" at bounding box center [134, 218] width 53 height 14
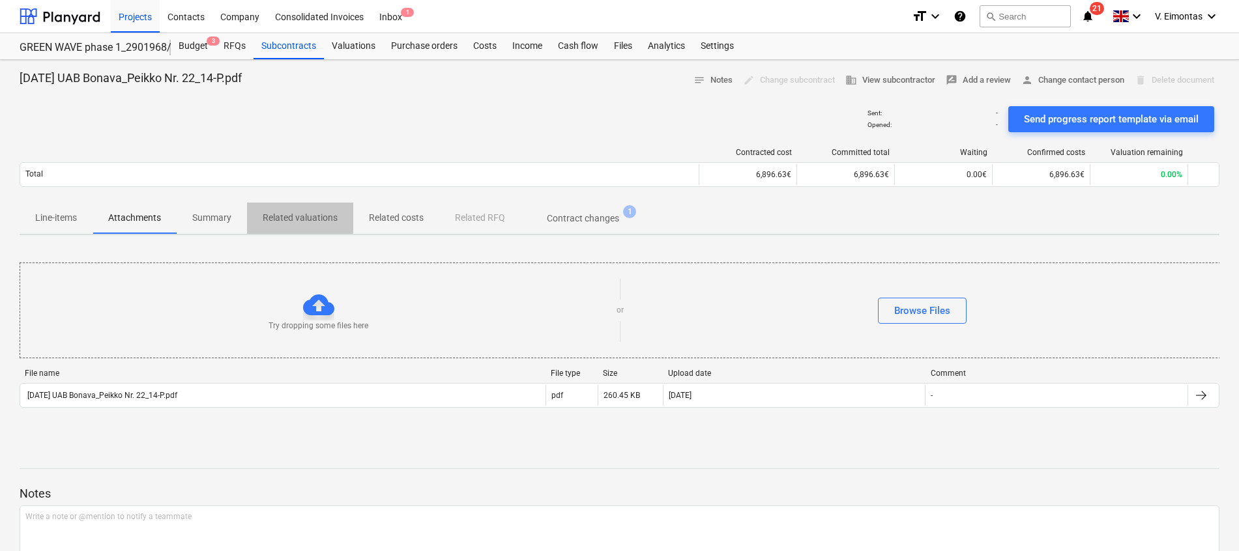
click at [307, 214] on p "Related valuations" at bounding box center [300, 218] width 75 height 14
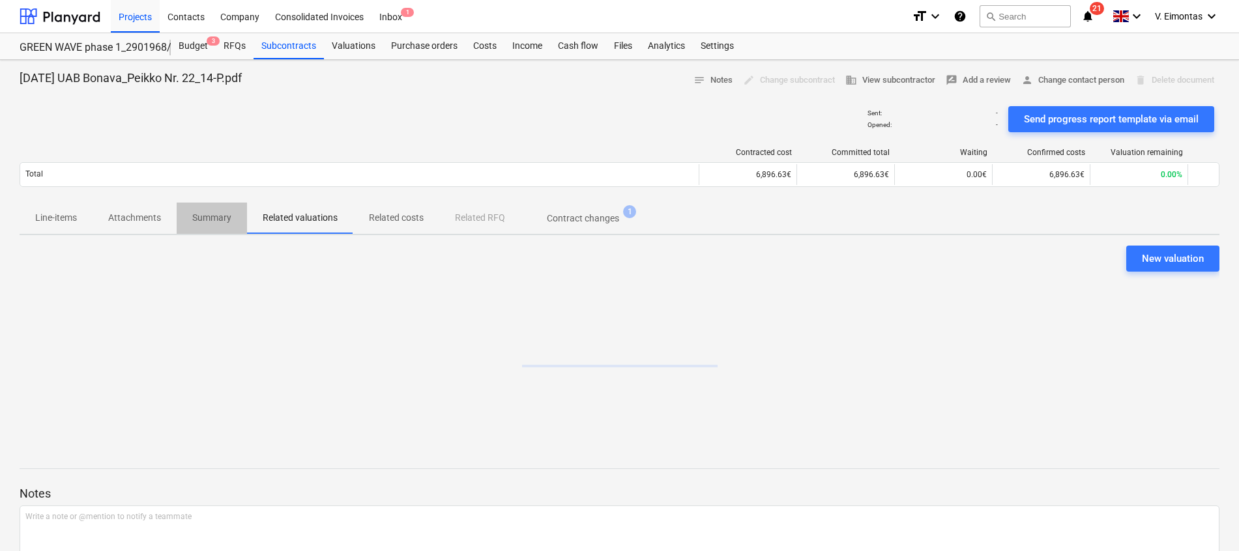
click at [225, 212] on p "Summary" at bounding box center [211, 218] width 39 height 14
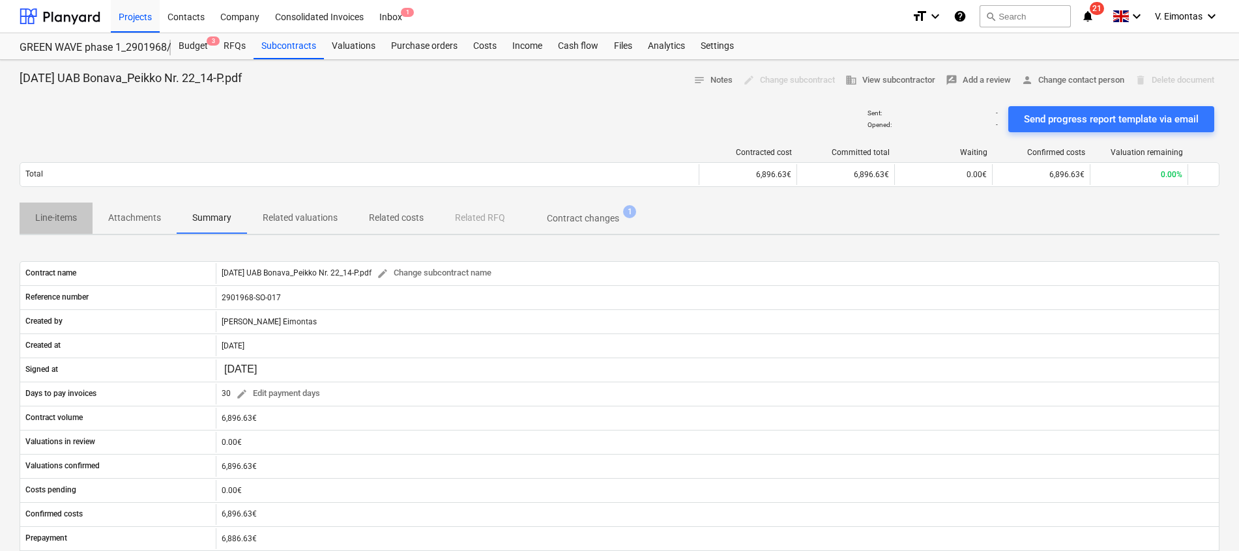
click at [47, 210] on span "Line-items" at bounding box center [56, 218] width 73 height 22
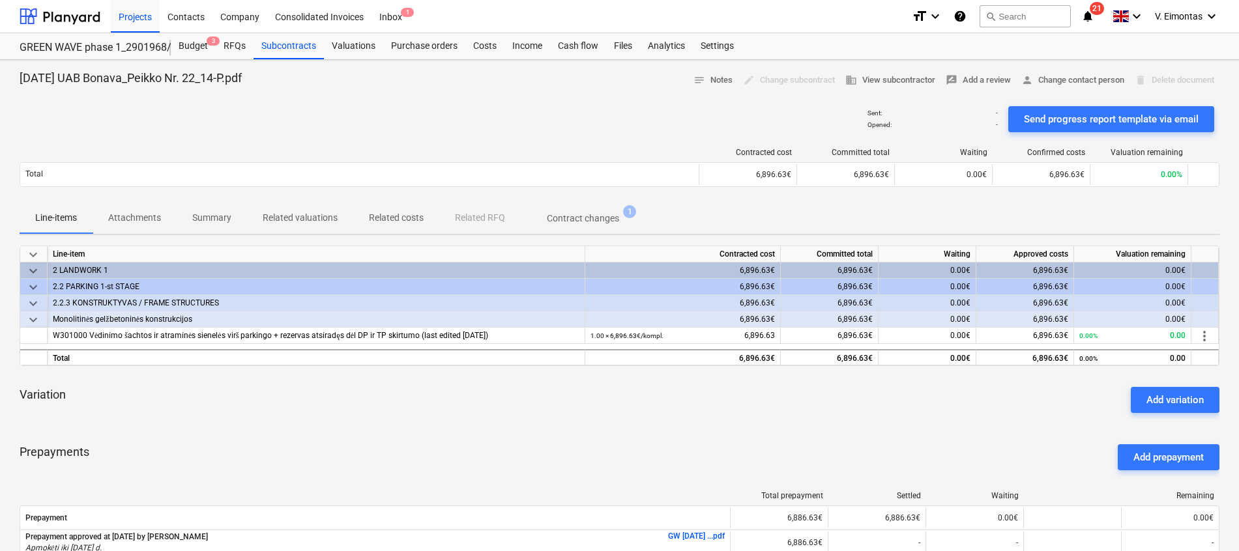
click at [141, 215] on p "Attachments" at bounding box center [134, 218] width 53 height 14
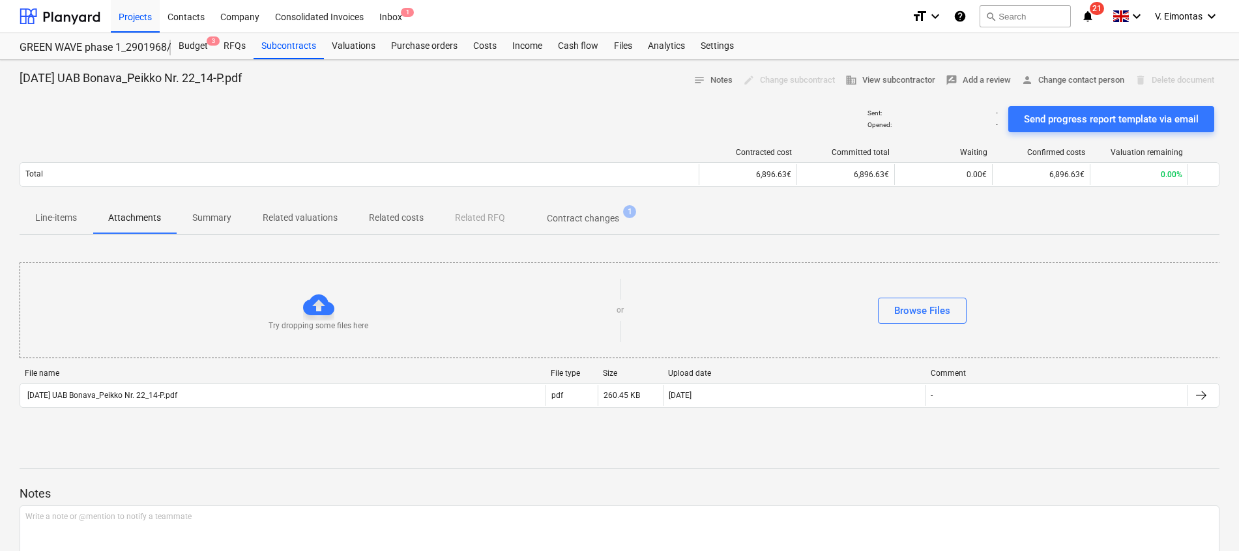
click at [231, 216] on p "Summary" at bounding box center [211, 218] width 39 height 14
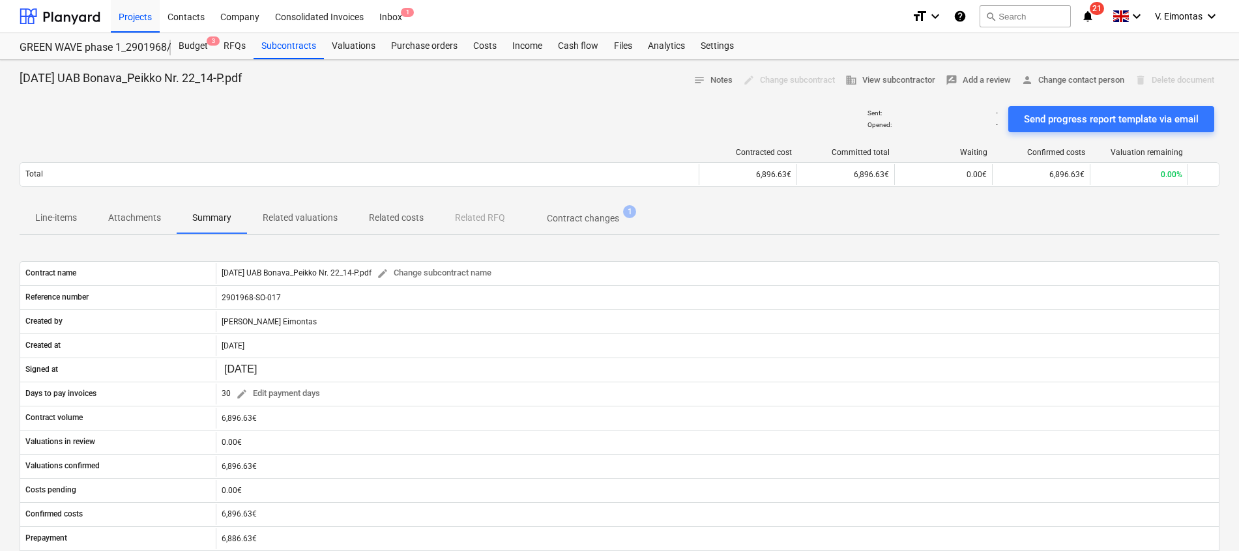
click at [286, 214] on p "Related valuations" at bounding box center [300, 218] width 75 height 14
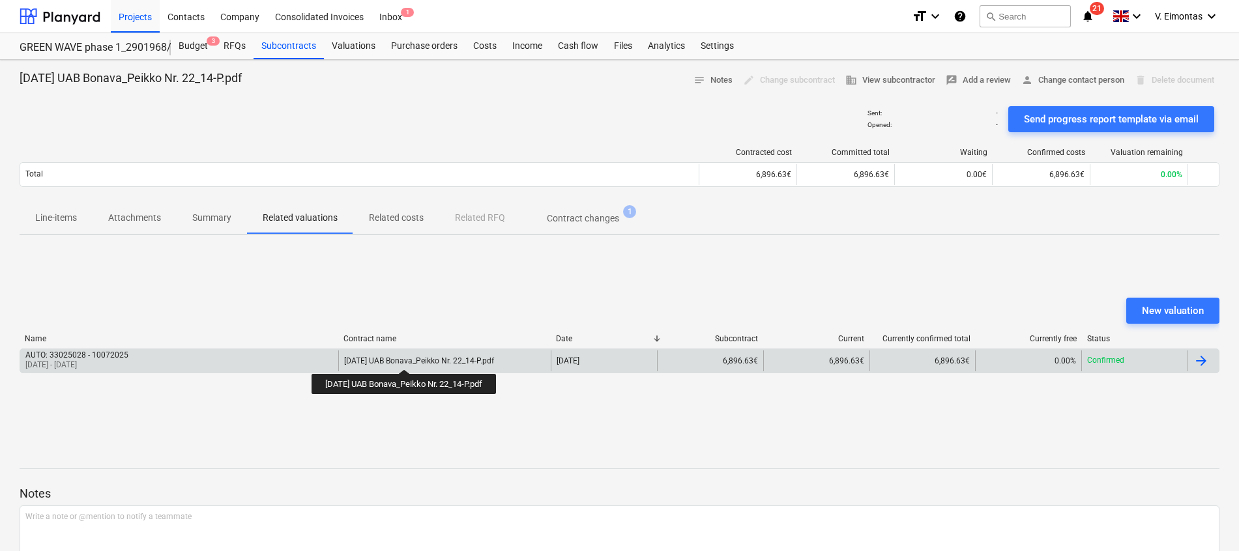
click at [414, 358] on div "2022-10-10 UAB Bonava_Peikko Nr. 22_14-P.pdf" at bounding box center [419, 360] width 150 height 9
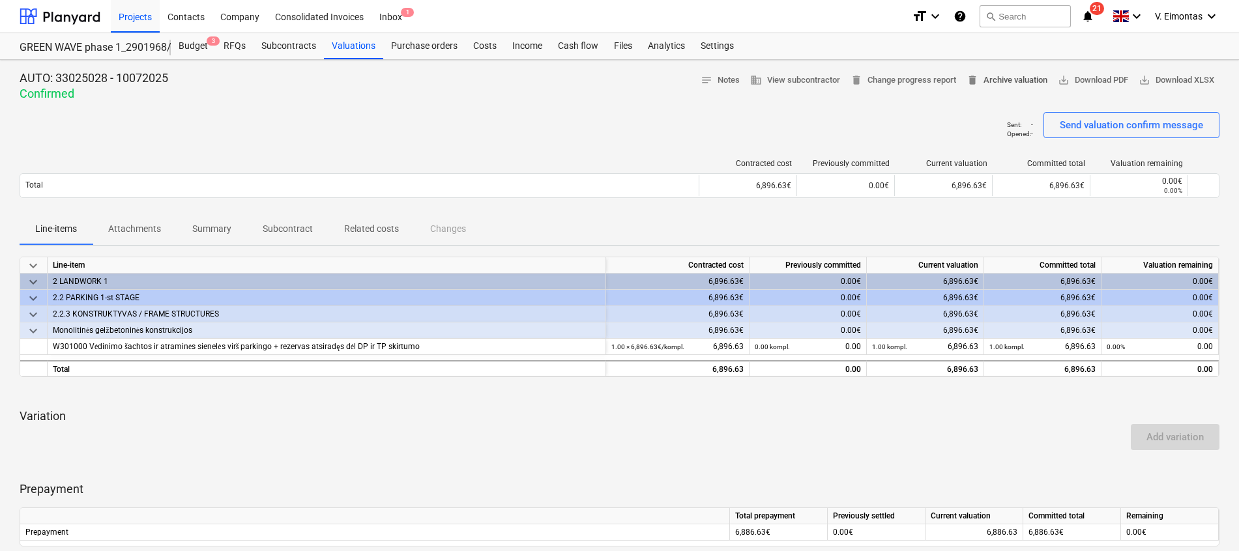
click at [1020, 79] on span "delete Archive valuation" at bounding box center [1006, 80] width 81 height 15
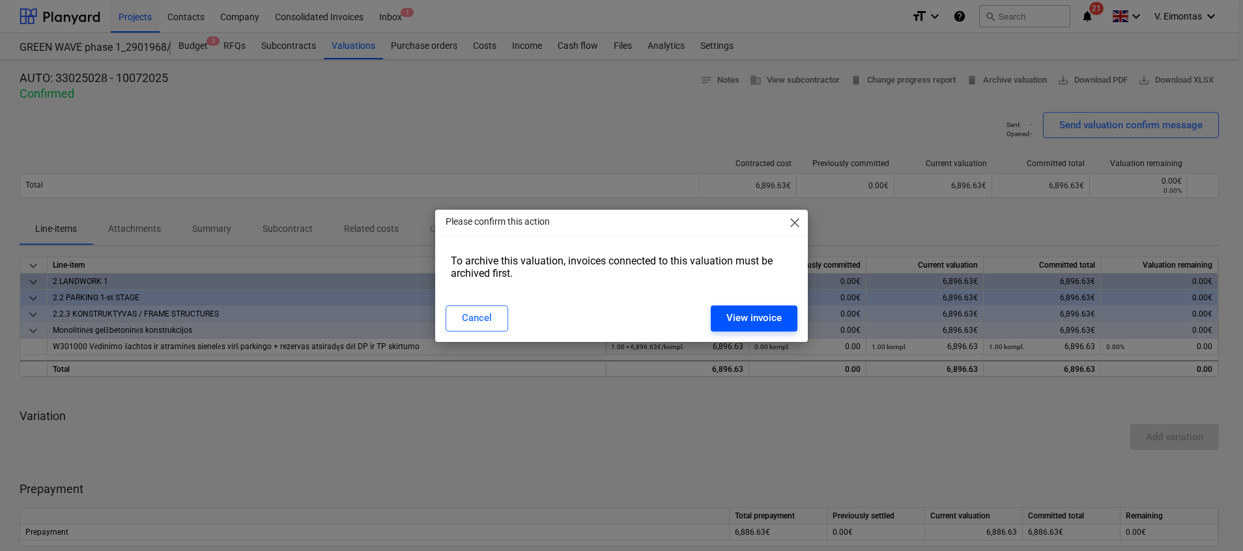
click at [755, 315] on div "View invoice" at bounding box center [754, 318] width 55 height 17
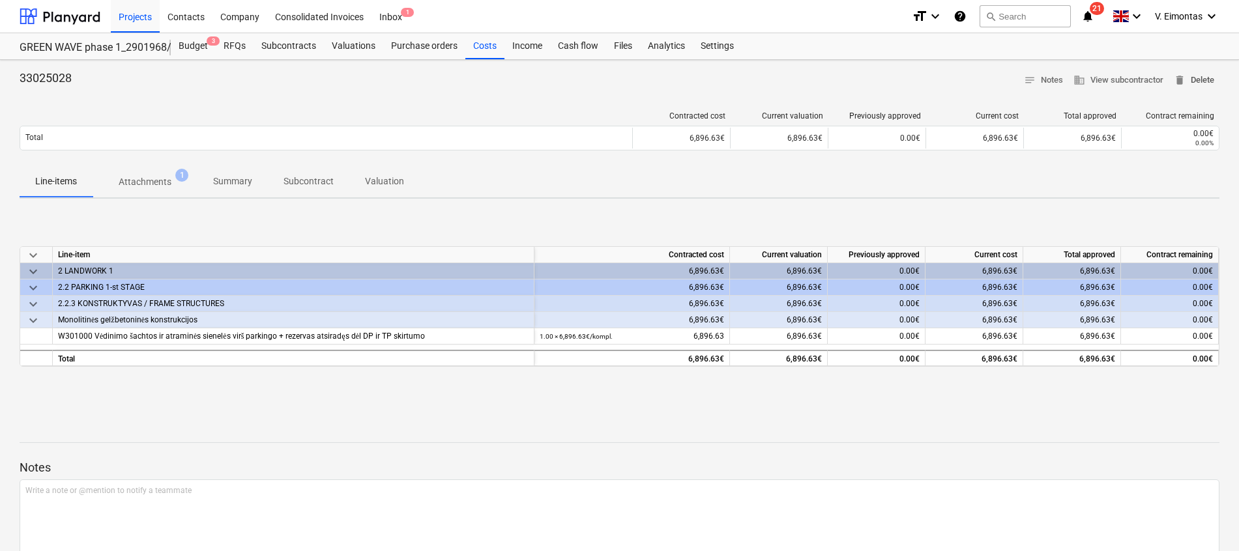
click at [1200, 83] on span "delete Delete" at bounding box center [1194, 80] width 40 height 15
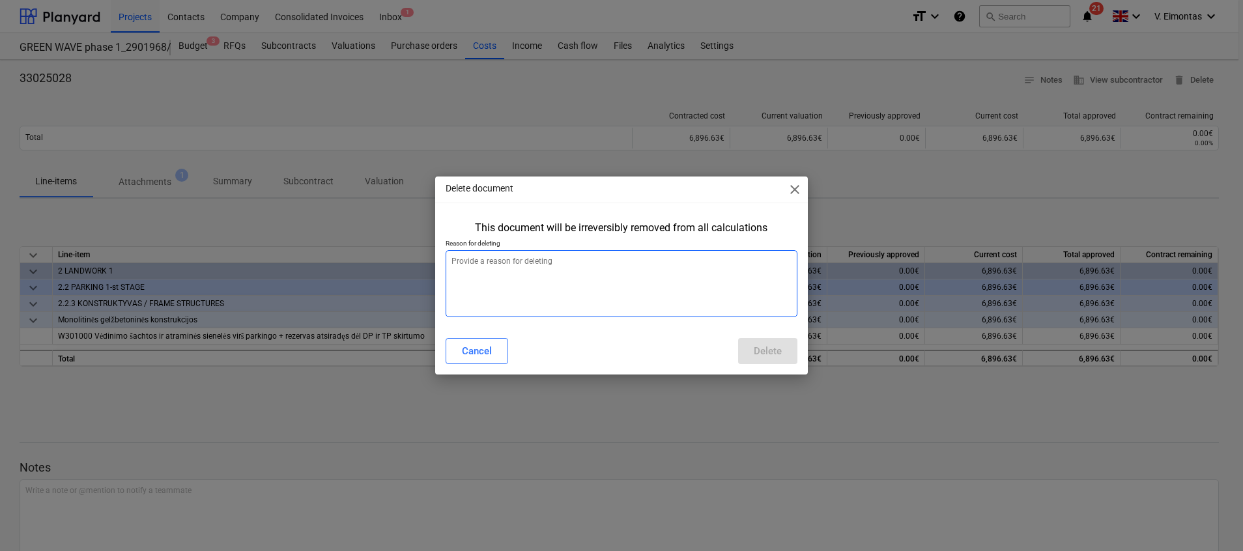
click at [628, 283] on textarea at bounding box center [622, 283] width 352 height 67
type textarea "x"
type textarea "P"
type textarea "x"
type textarea "Pe"
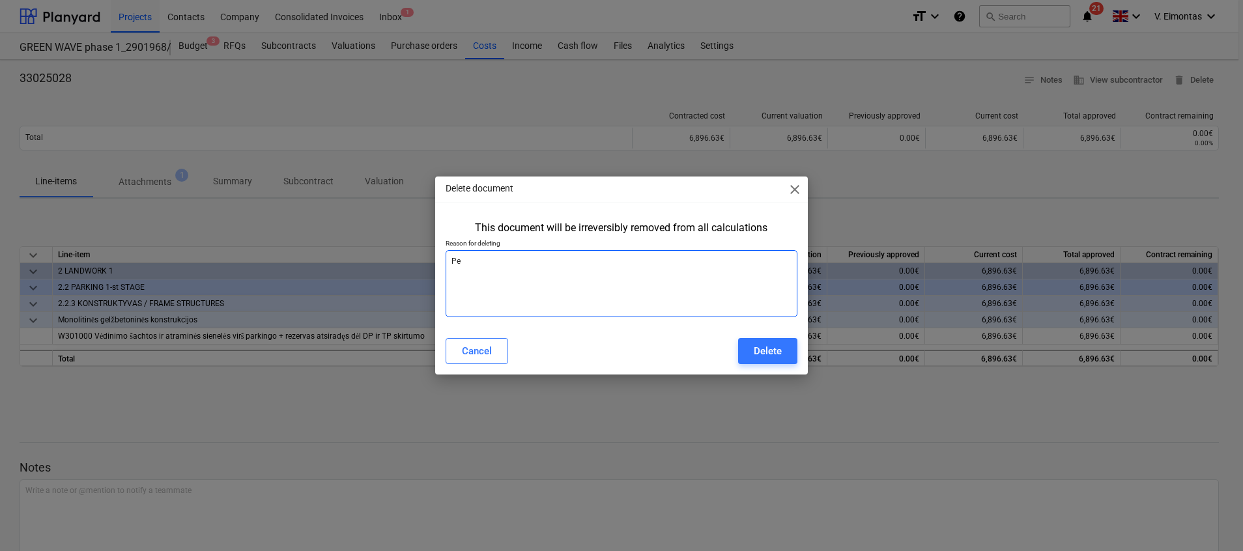
type textarea "x"
type textarea "Per"
type textarea "x"
type textarea "Perk"
type textarea "x"
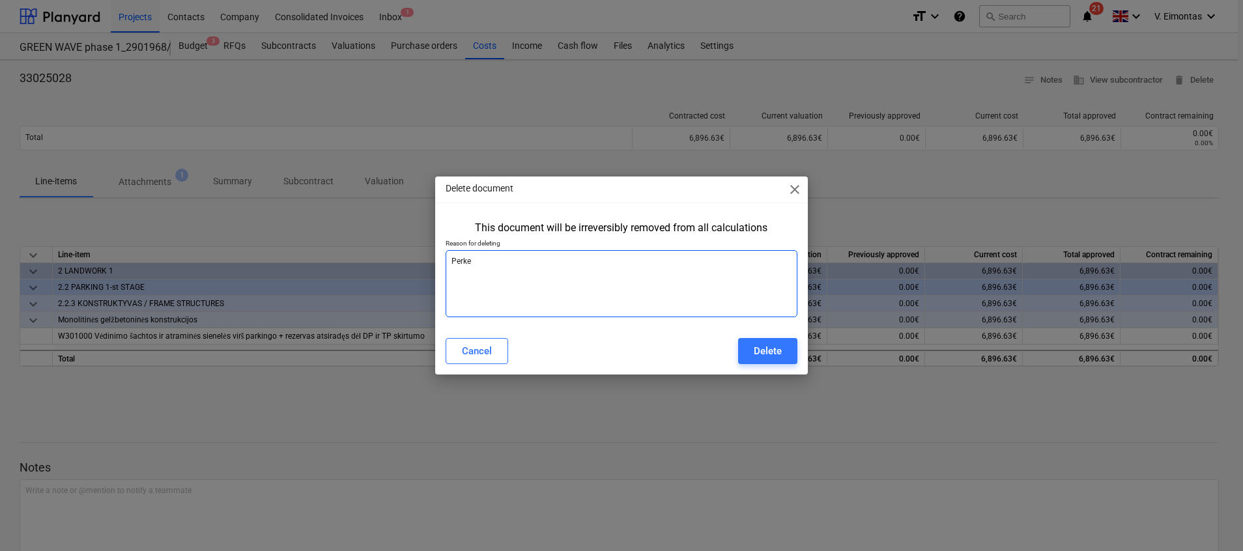
type textarea "Perkel"
type textarea "x"
type textarea "Perkelt"
type textarea "x"
type textarea "Perkelta"
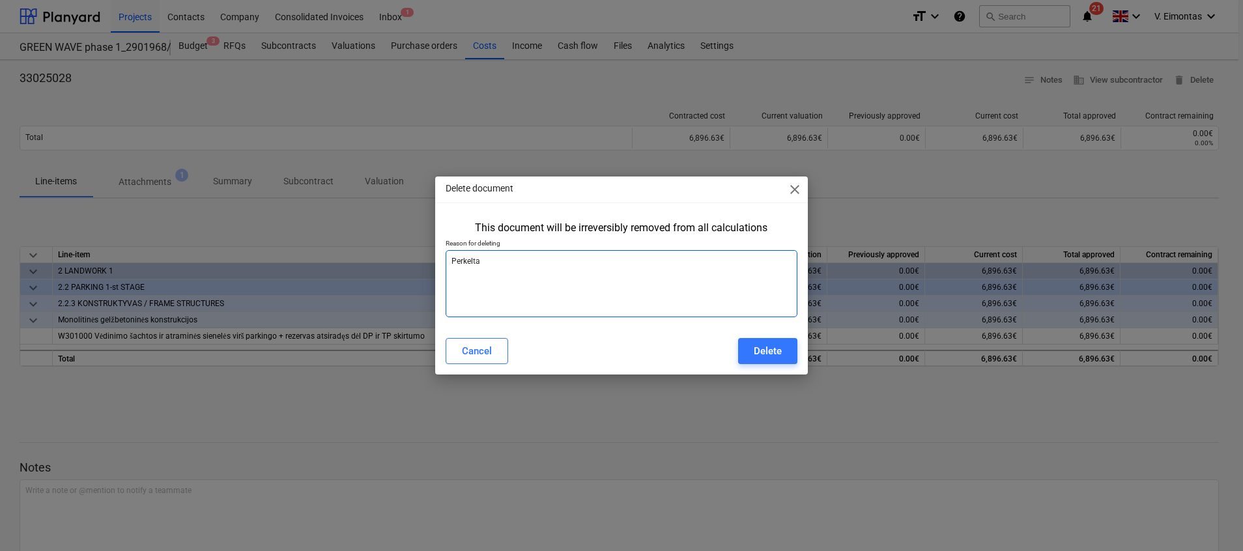
type textarea "x"
type textarea "Perkelta"
type textarea "x"
type textarea "Perkelta i"
type textarea "x"
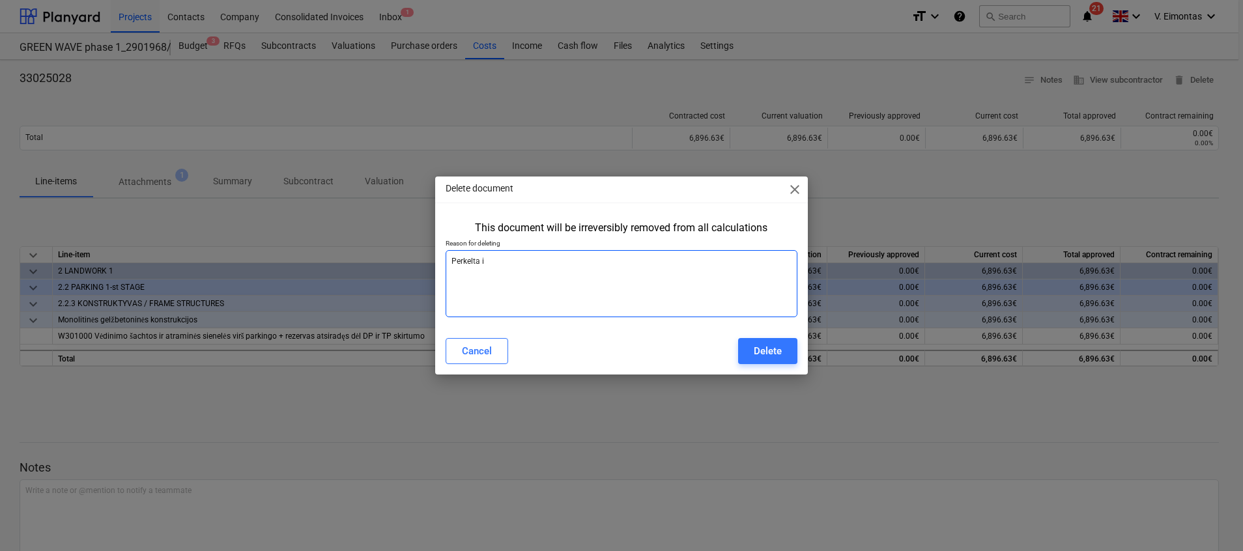
type textarea "Perkelta i"
type textarea "x"
type textarea "Perkelta i k"
type textarea "x"
type textarea "Perkelta i ki"
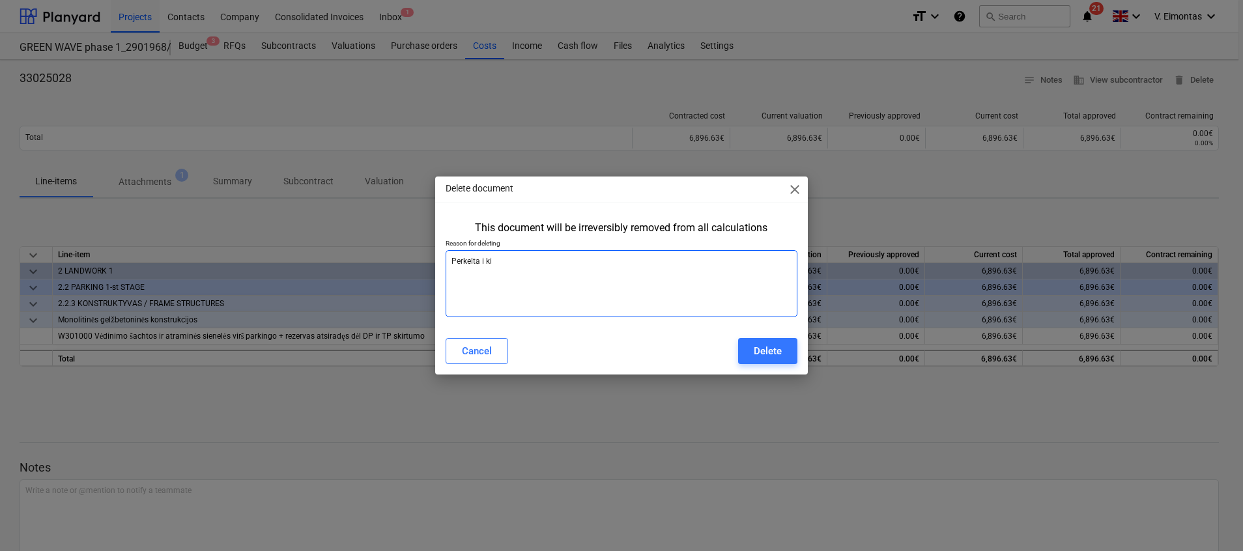
type textarea "x"
type textarea "Perkelta i kit"
type textarea "x"
type textarea "Perkelta i kita"
type textarea "x"
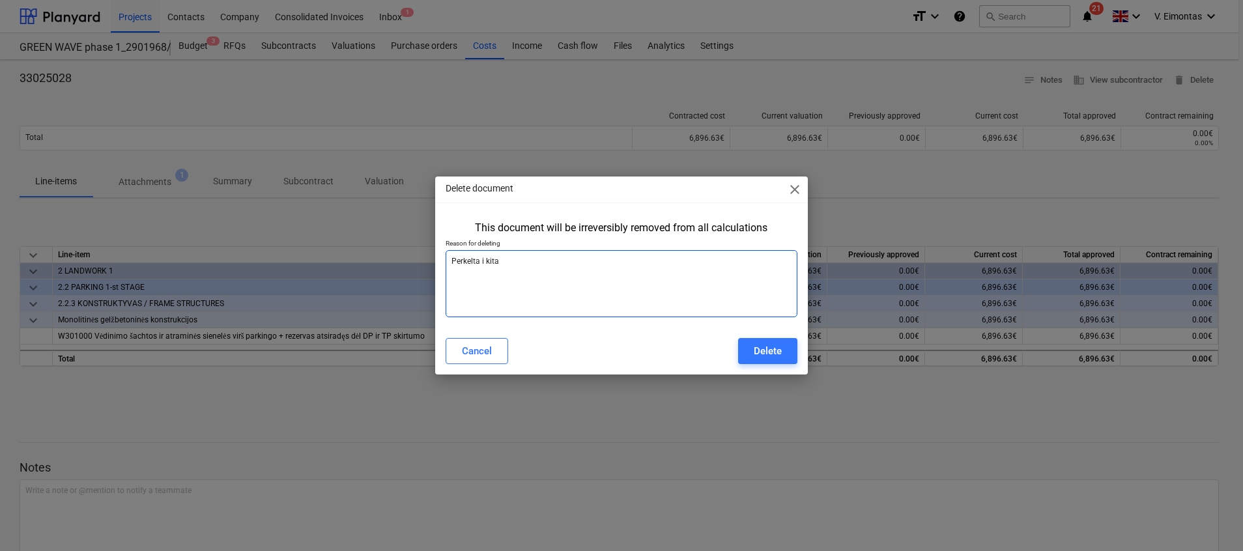
type textarea "Perkelta i kita"
type textarea "x"
type textarea "Perkelta i kita p"
type textarea "x"
type textarea "Perkelta i kita po"
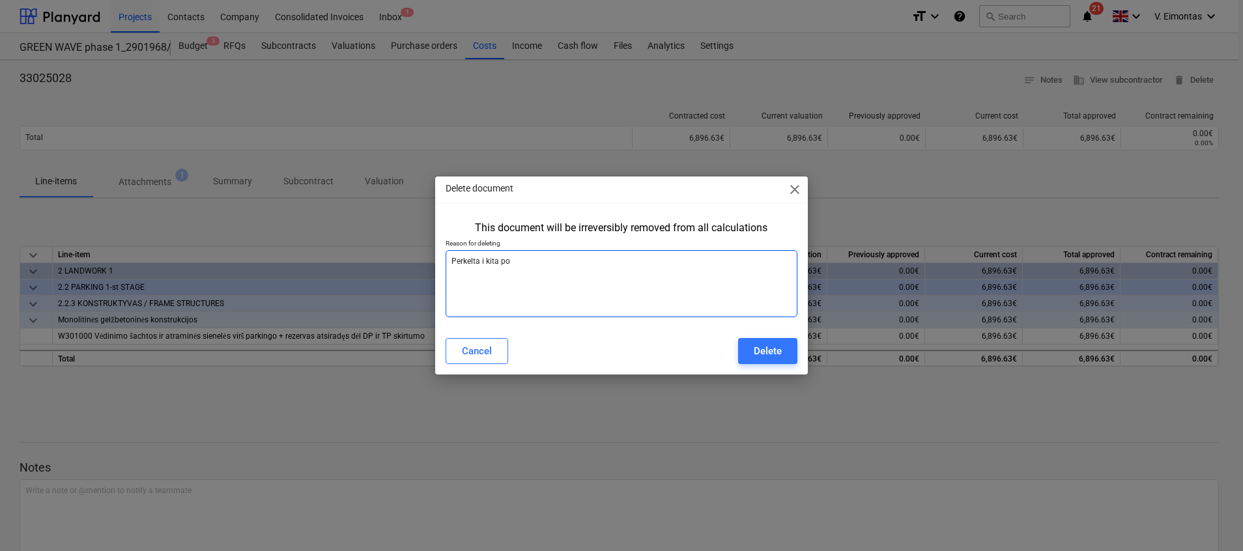
type textarea "x"
type textarea "Perkelta i kita poz"
type textarea "x"
type textarea "Perkelta i kita pozi"
type textarea "x"
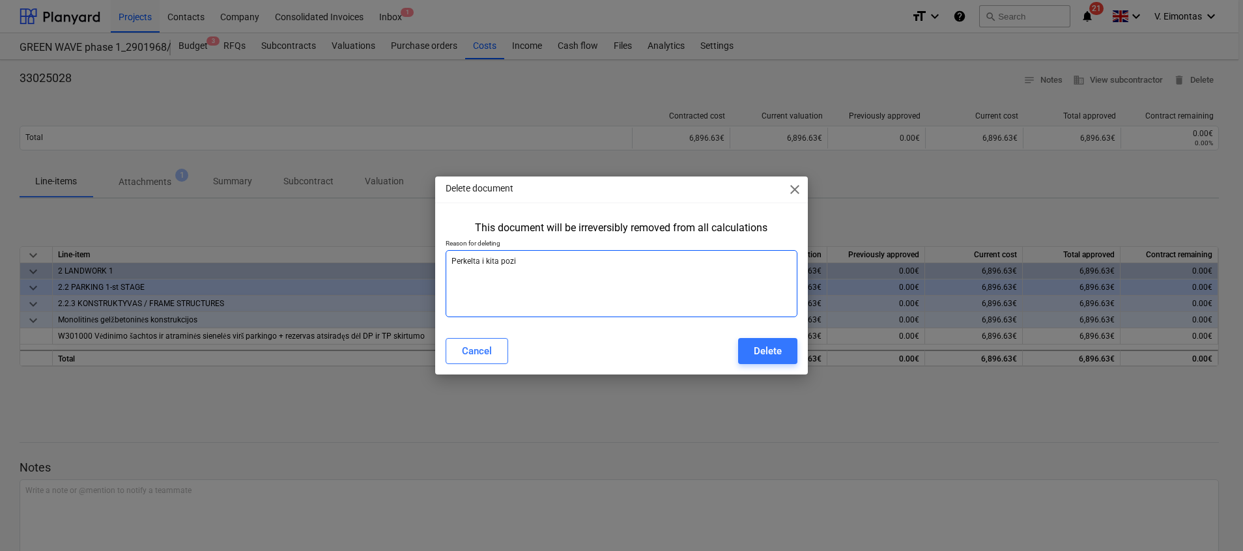
type textarea "Perkelta i kita pozic"
type textarea "x"
type textarea "Perkelta i kita pozici"
type textarea "x"
type textarea "Perkelta i kita pozicij"
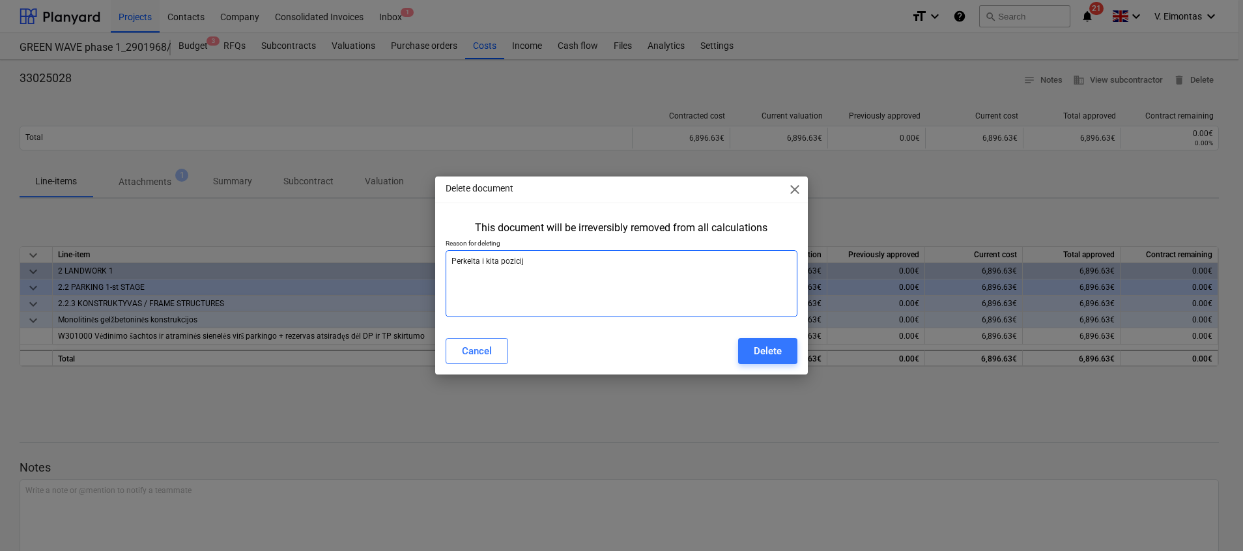
type textarea "x"
type textarea "Perkelta i kita pozicij1"
type textarea "x"
type textarea "Perkelta i kita pozicij"
type textarea "x"
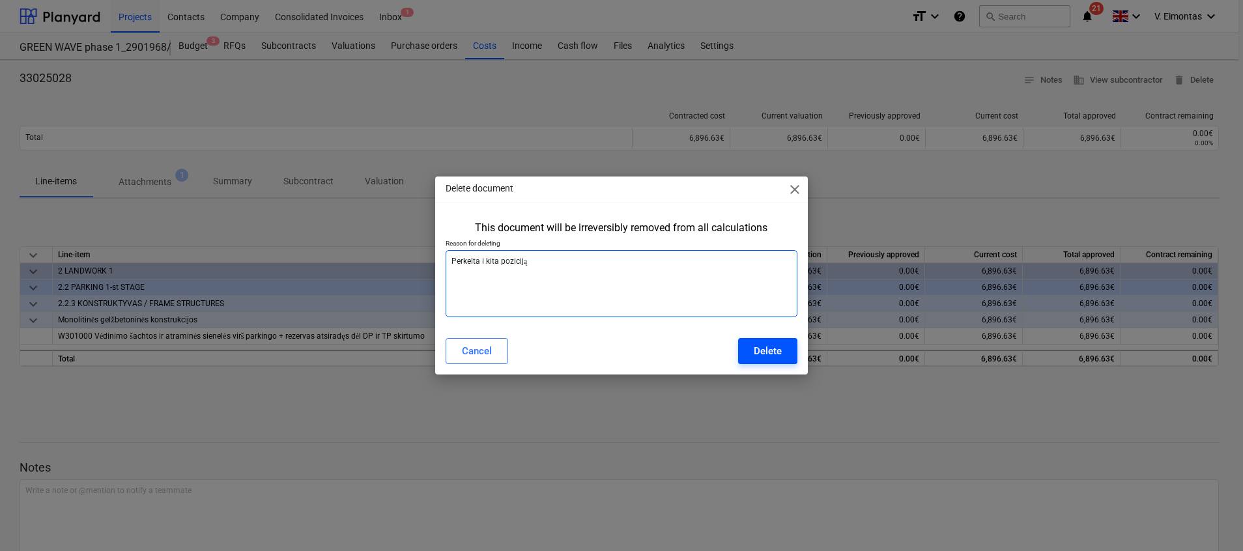
type textarea "Perkelta i kita poziciją"
click at [755, 353] on div "Delete" at bounding box center [768, 351] width 28 height 17
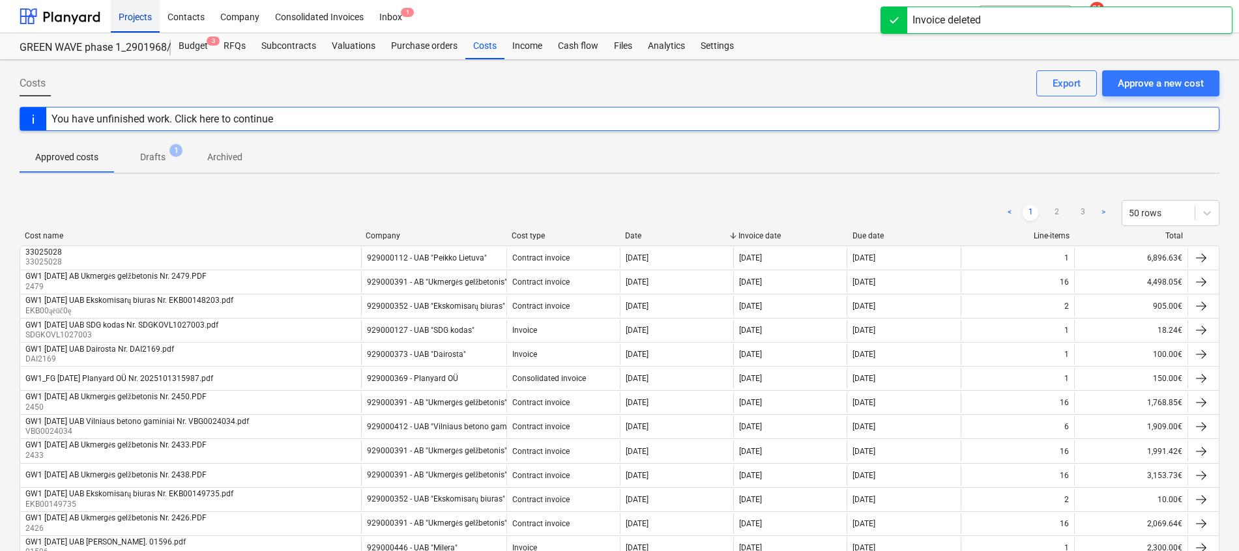
click at [145, 19] on div "Projects" at bounding box center [135, 15] width 49 height 33
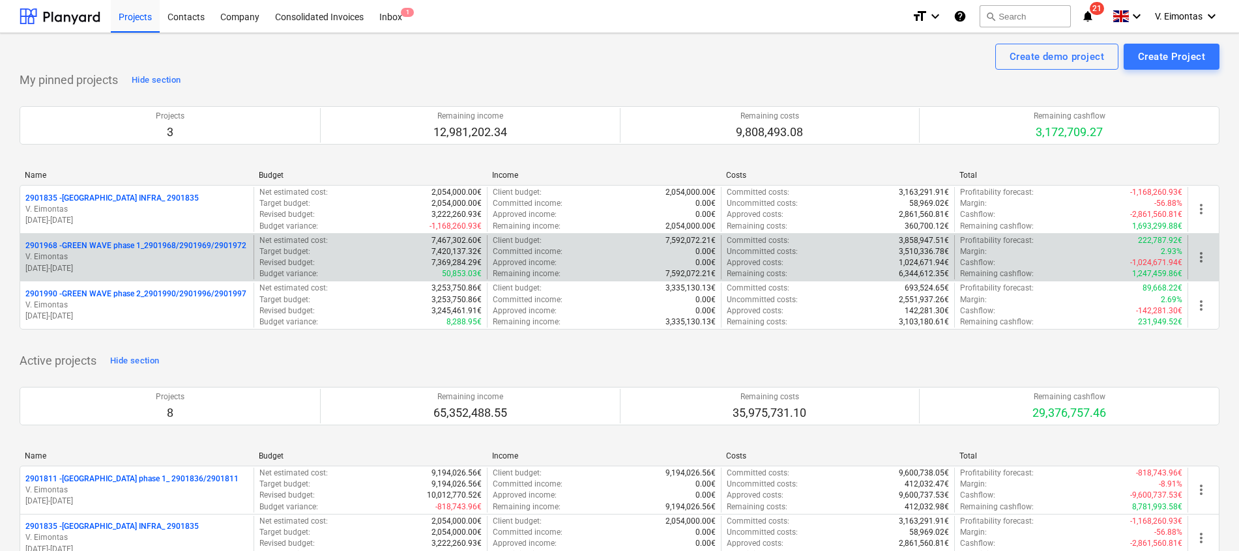
click at [123, 239] on div "2901968 - GREEN WAVE phase 1_2901968/2901969/2901972 V. Eimontas 09.06.2025 - 3…" at bounding box center [136, 257] width 233 height 45
click at [126, 240] on p "2901968 - GREEN WAVE phase 1_2901968/2901969/2901972" at bounding box center [135, 245] width 221 height 11
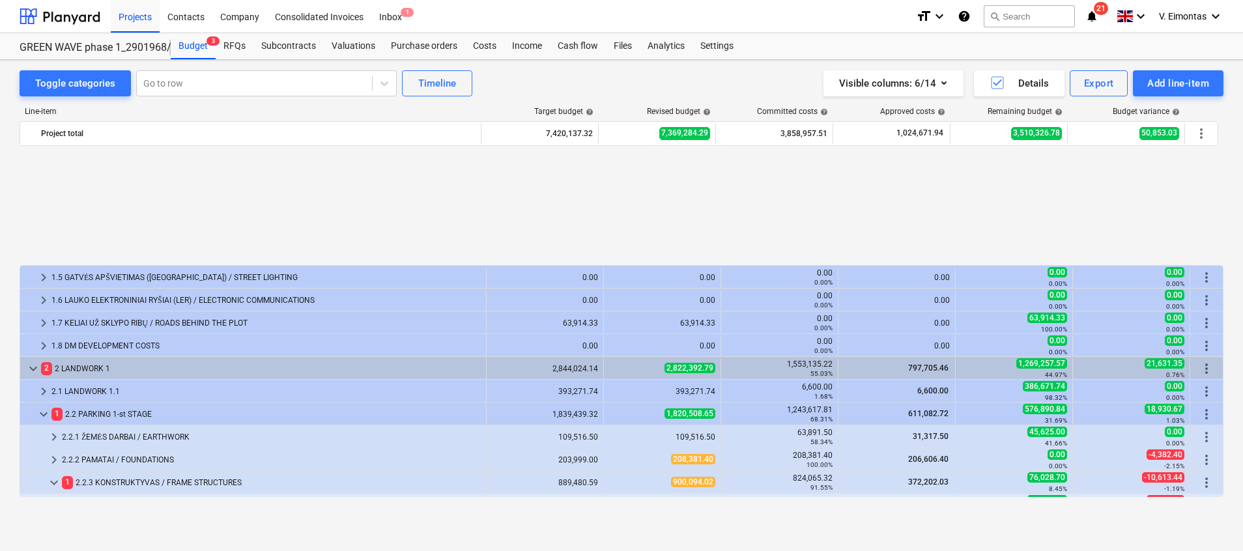
scroll to position [586, 0]
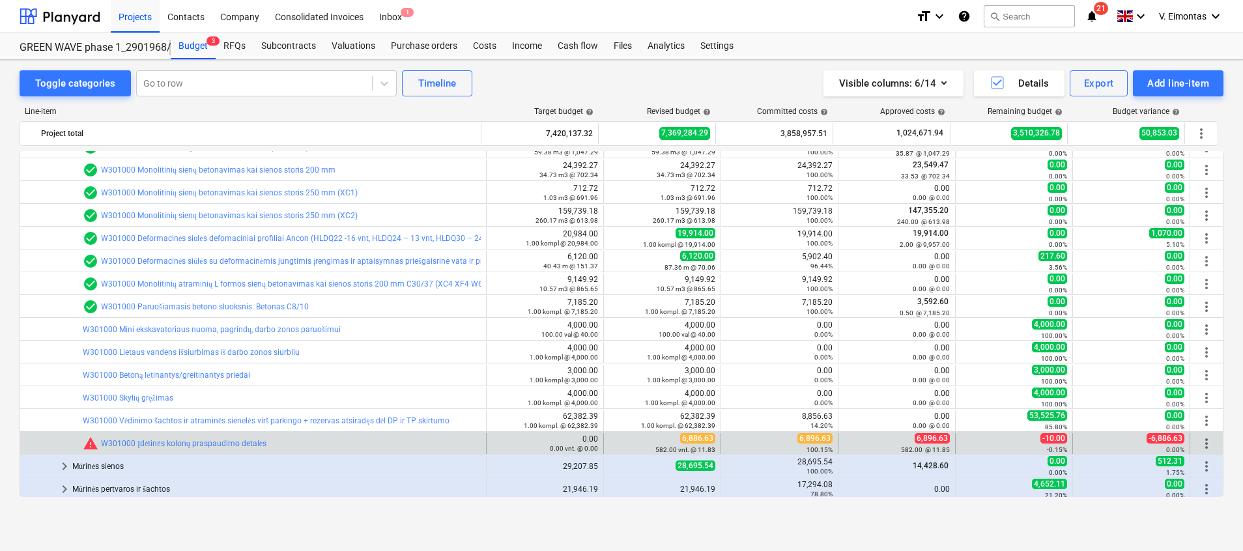
click at [1202, 442] on span "more_vert" at bounding box center [1207, 444] width 16 height 16
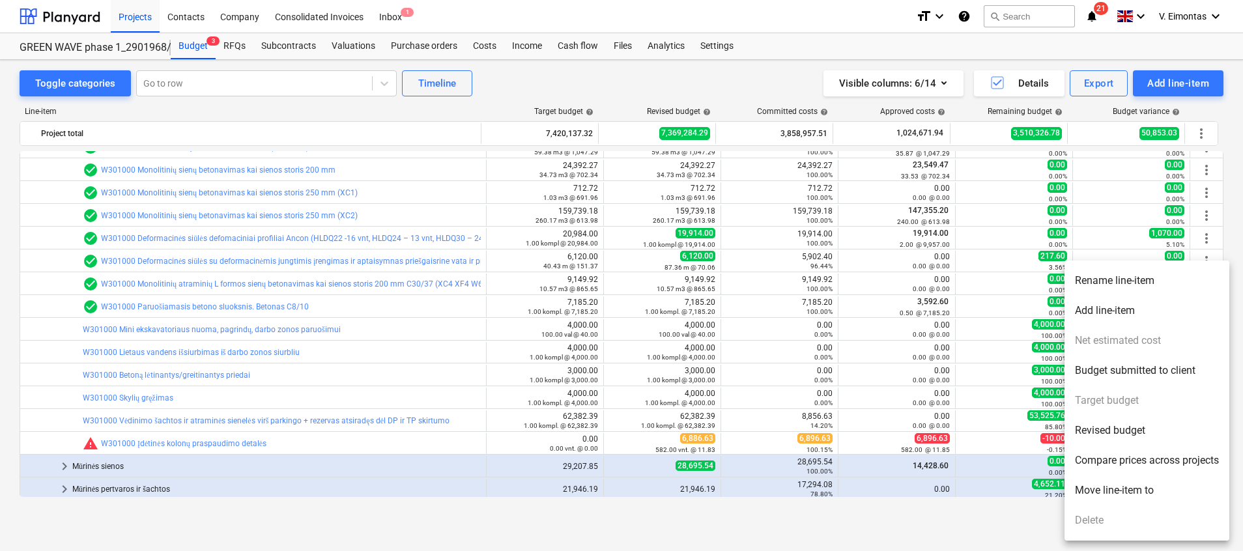
click at [1120, 435] on li "Revised budget" at bounding box center [1147, 431] width 165 height 30
type textarea "x"
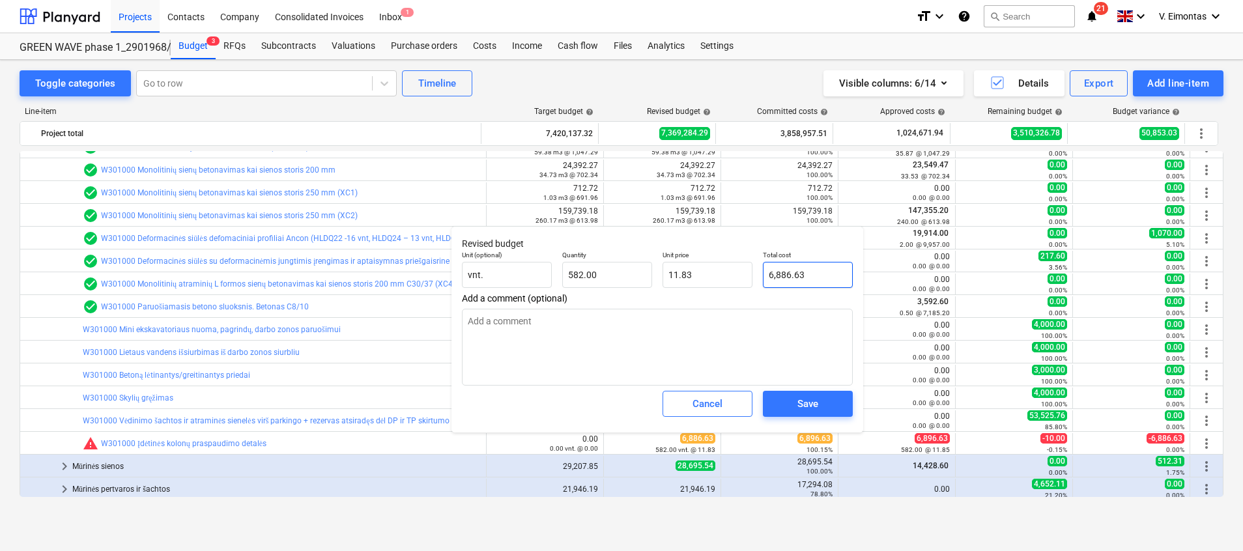
type input "6886.63"
click at [781, 272] on input "6886.63" at bounding box center [808, 275] width 90 height 26
type textarea "x"
type input "6896.63"
type input "11.85"
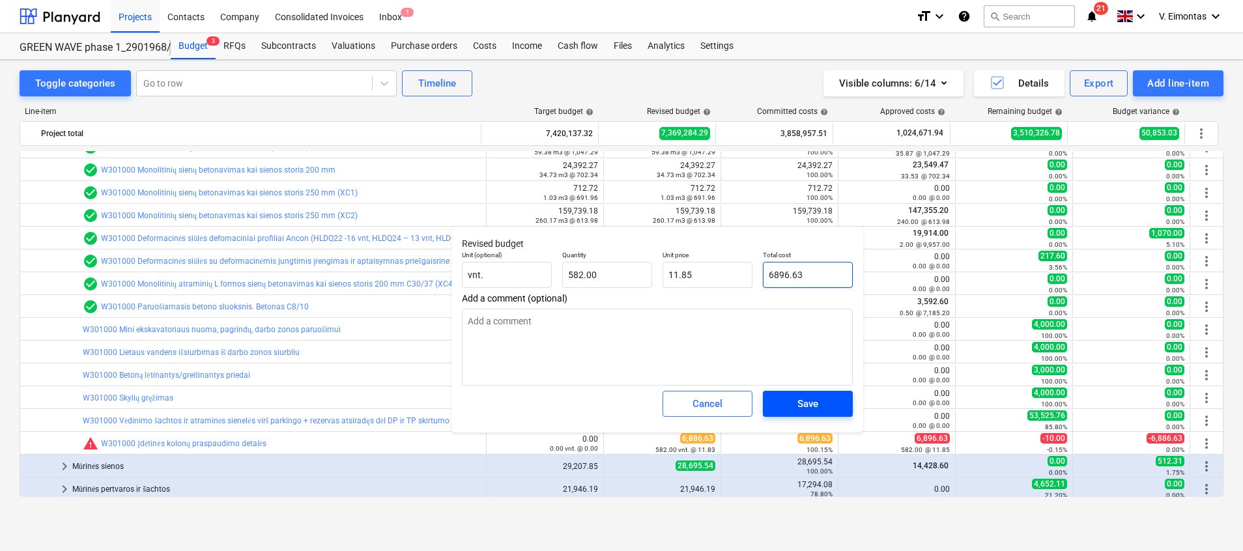
type input "6896.63"
type textarea "x"
type input "6,896.63"
click at [805, 401] on div "Save" at bounding box center [808, 404] width 21 height 17
type textarea "x"
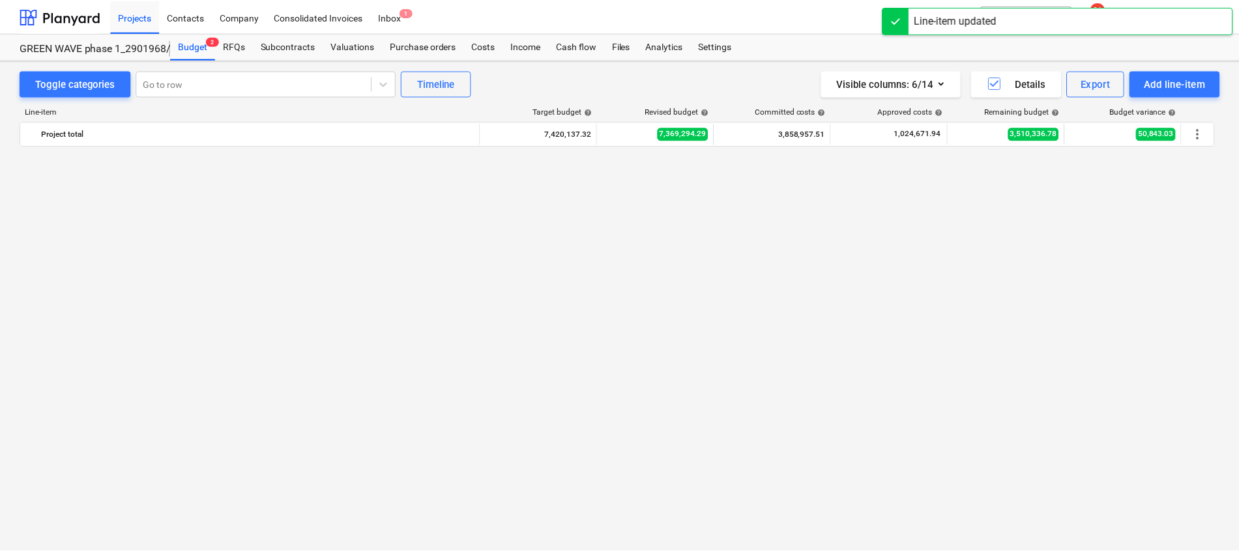
scroll to position [0, 0]
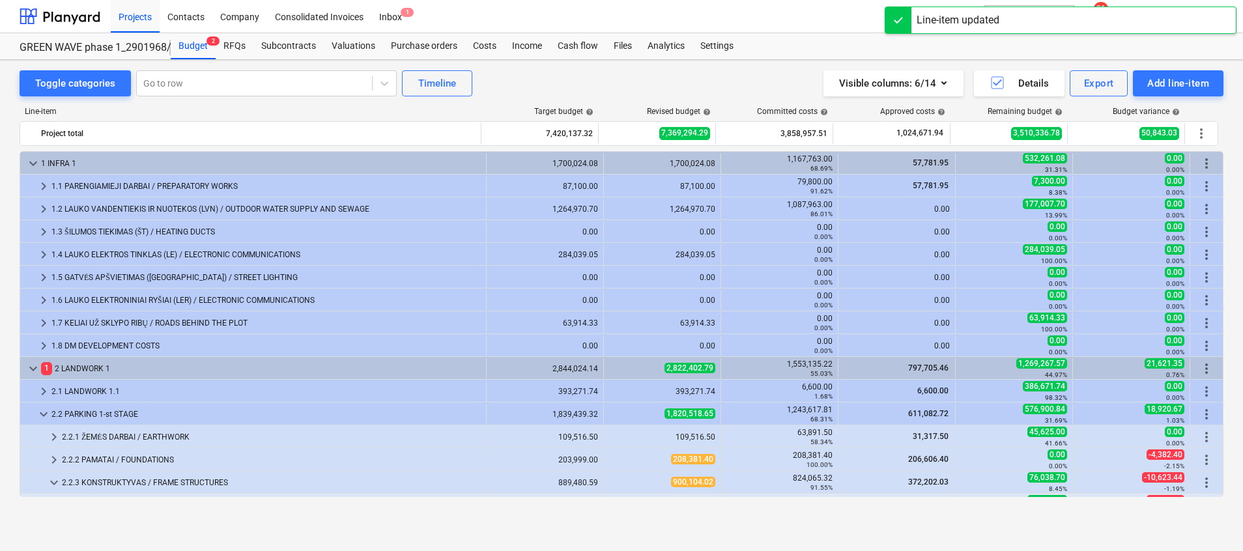
click at [898, 21] on div at bounding box center [899, 20] width 26 height 26
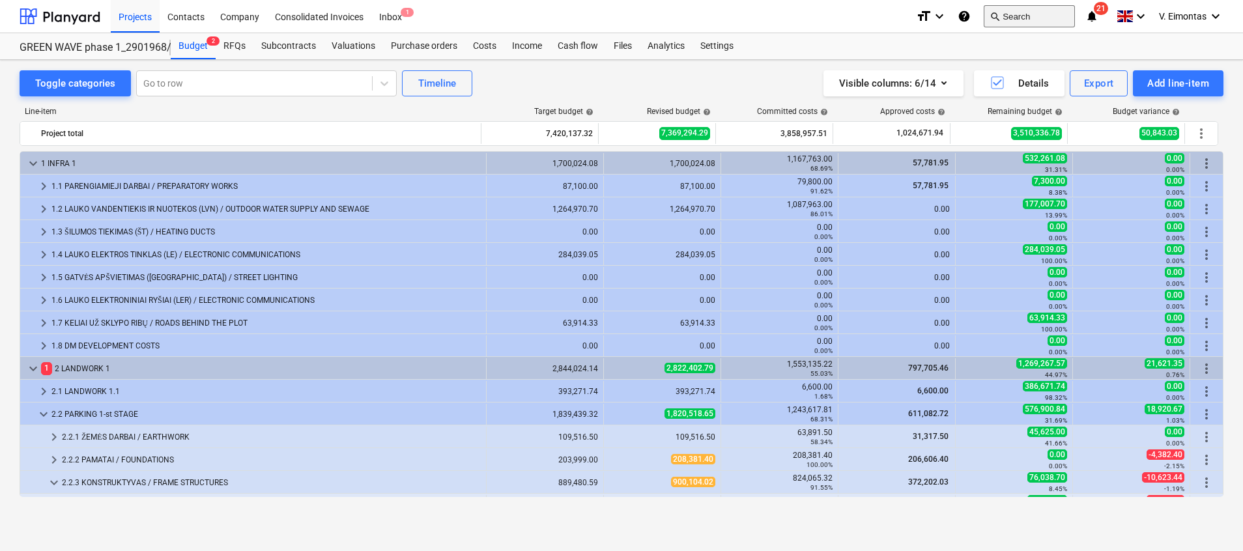
click at [1028, 25] on button "search Search" at bounding box center [1029, 16] width 91 height 22
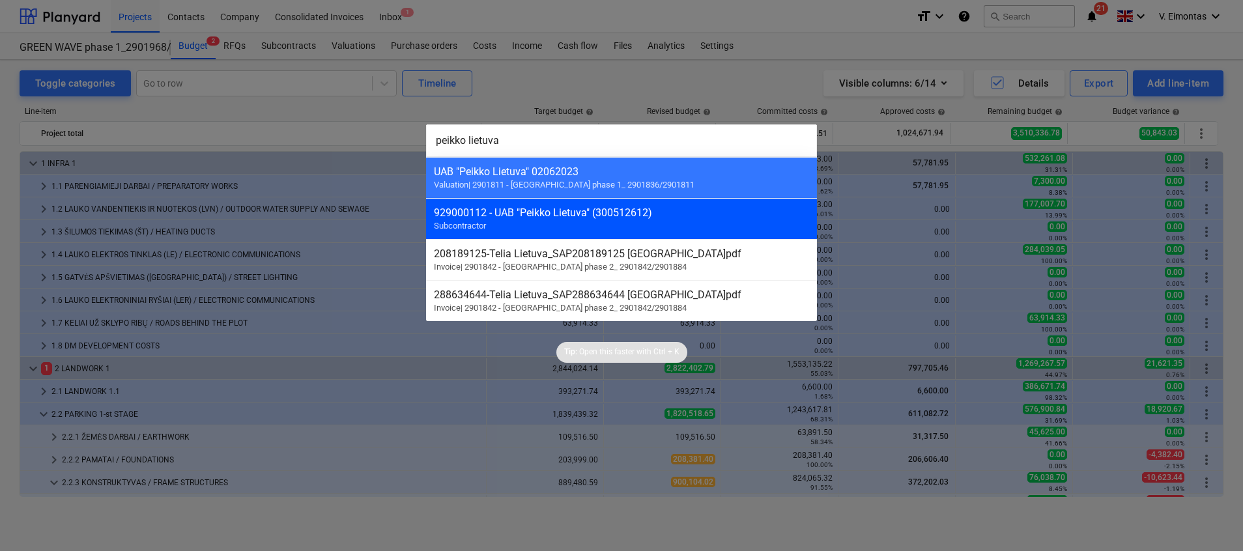
type input "peikko lietuva"
click at [641, 209] on div "929000112 - UAB "Peikko Lietuva" (300512612)" at bounding box center [621, 213] width 375 height 12
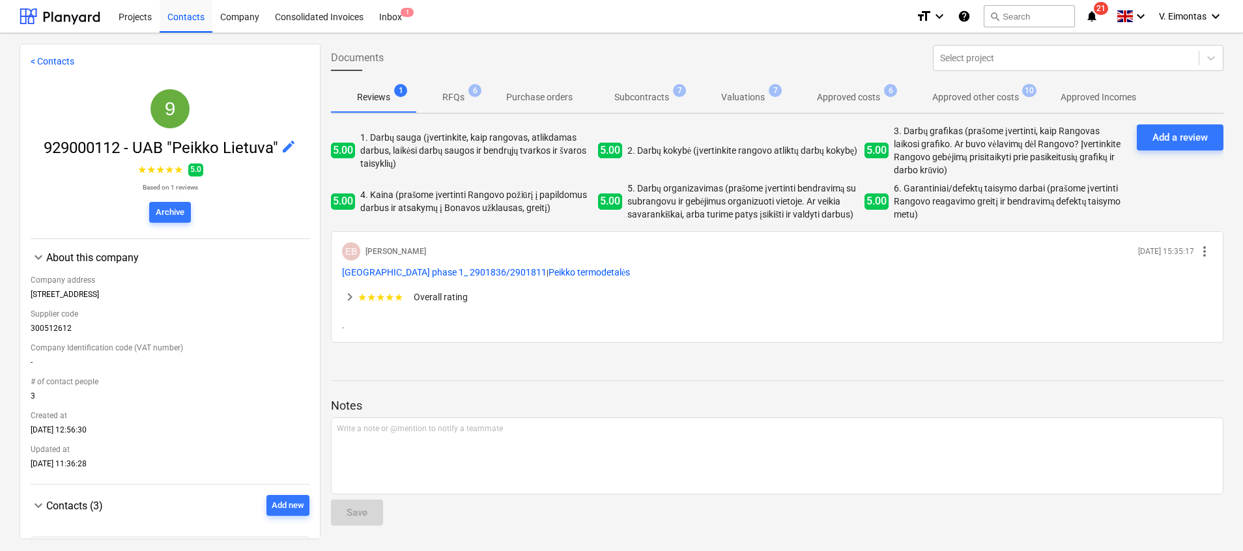
click at [661, 98] on p "Subcontracts" at bounding box center [641, 98] width 55 height 14
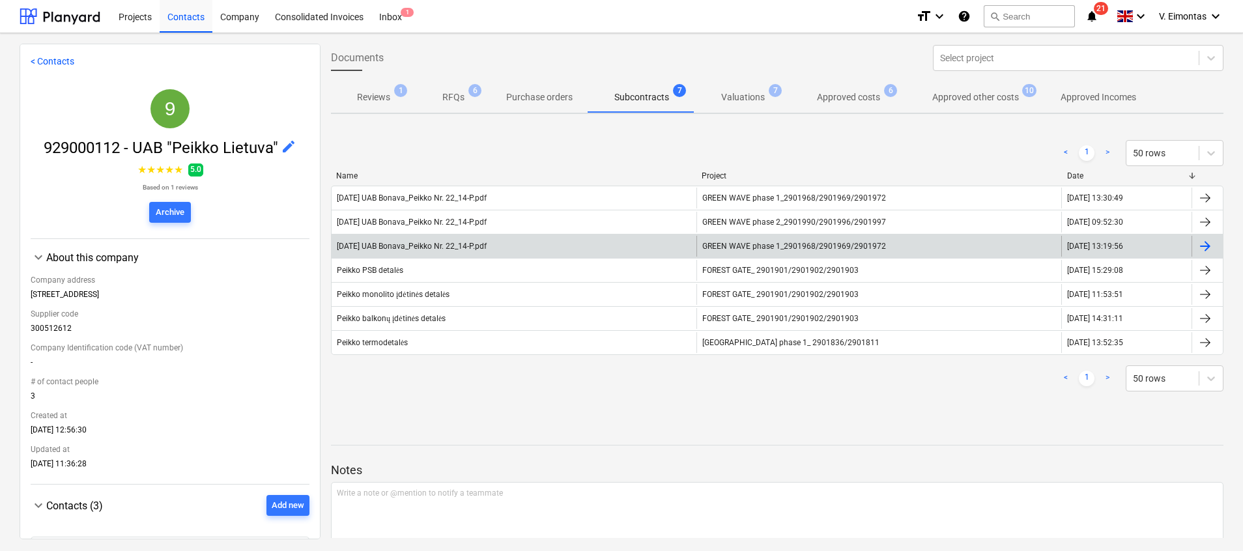
click at [782, 236] on div "GREEN WAVE phase 1_2901968/2901969/2901972" at bounding box center [879, 246] width 365 height 21
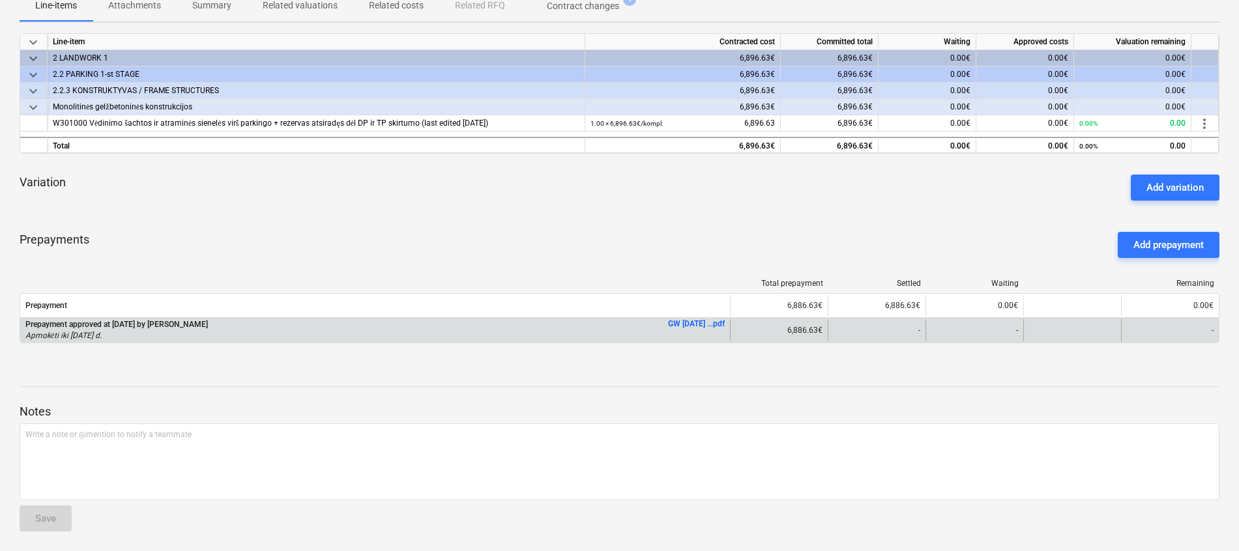
scroll to position [214, 0]
click at [679, 321] on link "GW 2025-06-18 ...pdf" at bounding box center [696, 322] width 57 height 9
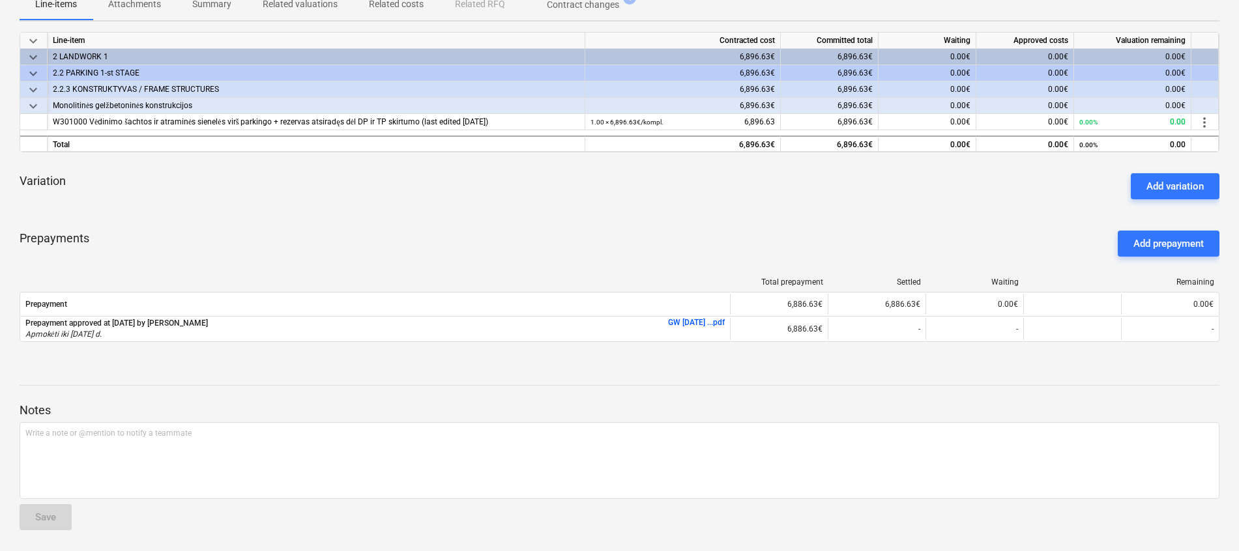
click at [729, 192] on div "Variation Add variation" at bounding box center [620, 186] width 1200 height 47
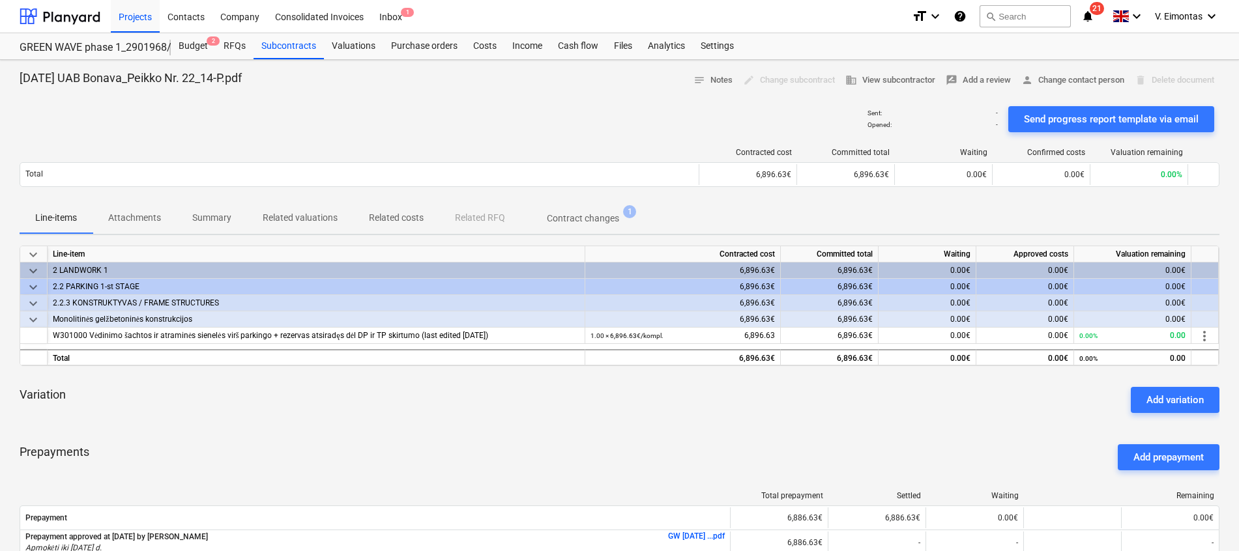
click at [713, 117] on div "Sent : - Opened : - Send progress report template via email" at bounding box center [620, 119] width 1200 height 36
click at [601, 207] on span "Contract changes 1" at bounding box center [583, 218] width 124 height 23
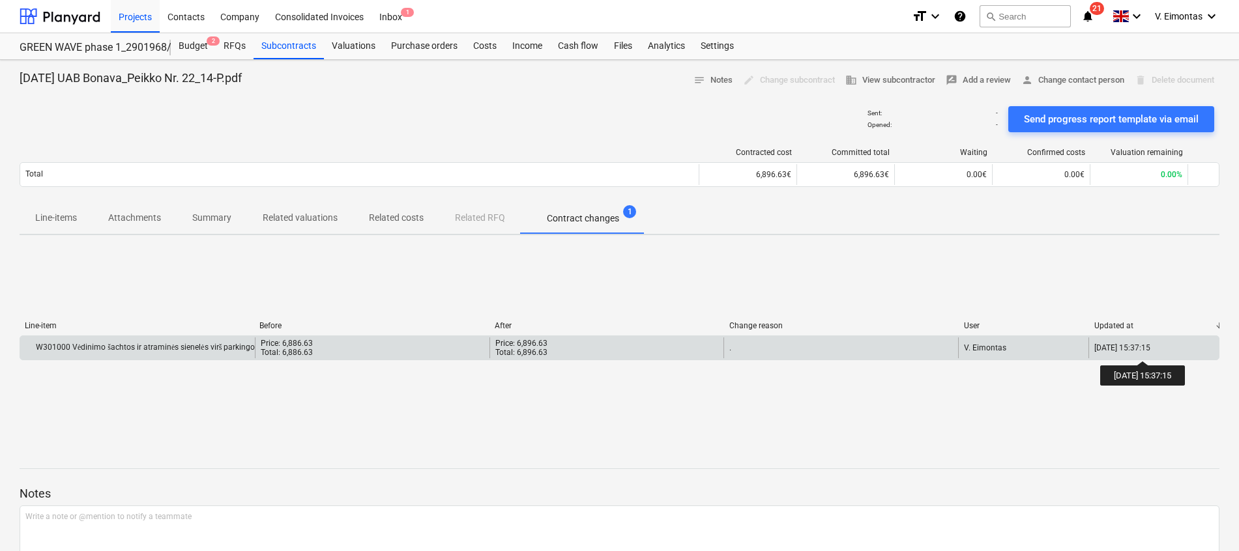
click at [1150, 349] on div "10.07.2025 15:37:15" at bounding box center [1122, 347] width 56 height 9
click at [360, 345] on div "Price: 6,886.63 Total: 6,886.63" at bounding box center [372, 348] width 235 height 21
click at [209, 345] on div "W301000 Vėdinimo šachtos ir atraminės sienelės virš parkingo + rezervas atsirad…" at bounding box center [213, 348] width 377 height 10
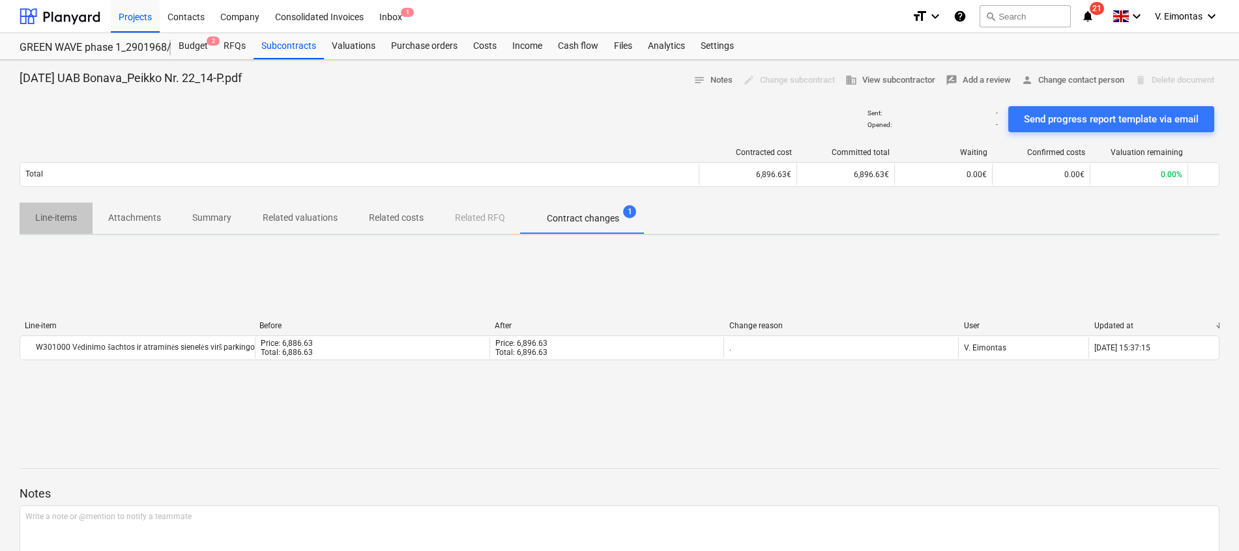
click at [56, 220] on p "Line-items" at bounding box center [56, 218] width 42 height 14
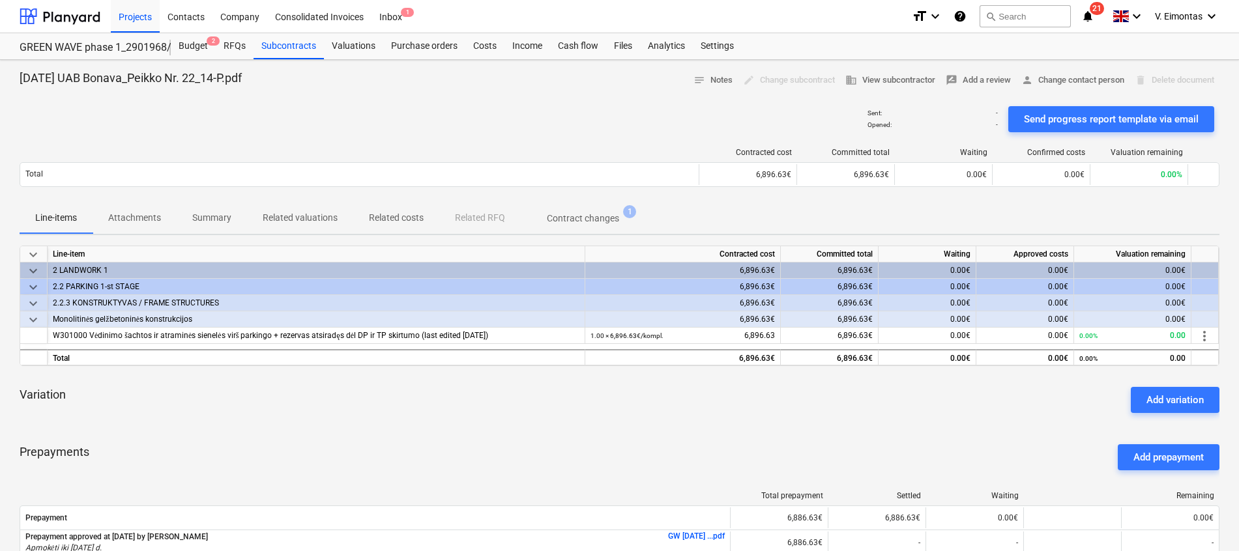
click at [658, 119] on div "Sent : - Opened : - Send progress report template via email" at bounding box center [620, 119] width 1200 height 36
click at [299, 220] on p "Related valuations" at bounding box center [300, 218] width 75 height 14
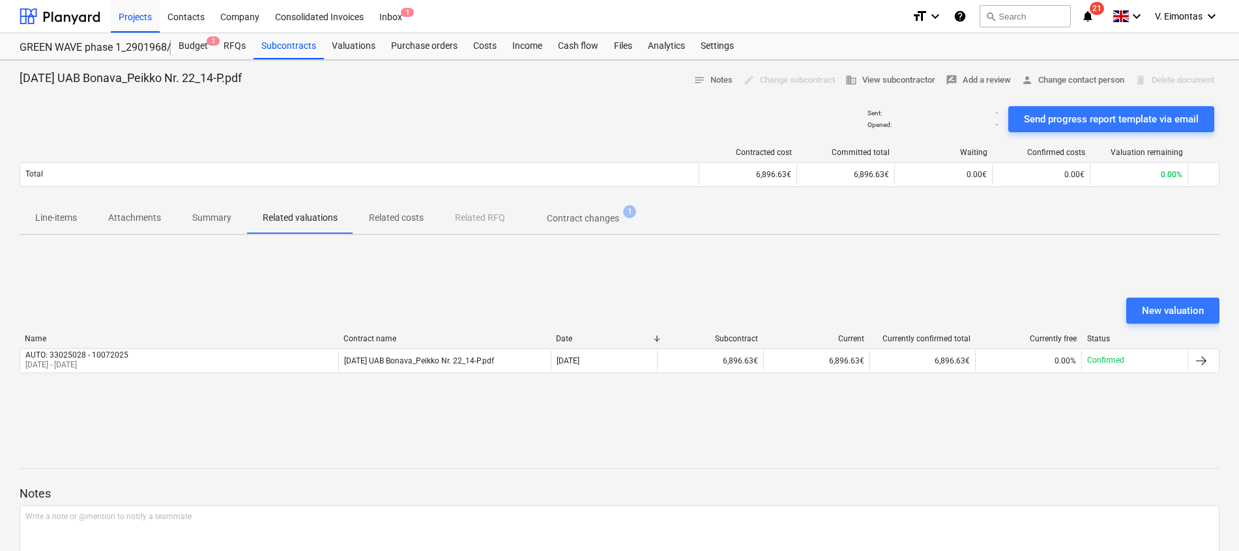
click at [218, 220] on p "Summary" at bounding box center [211, 218] width 39 height 14
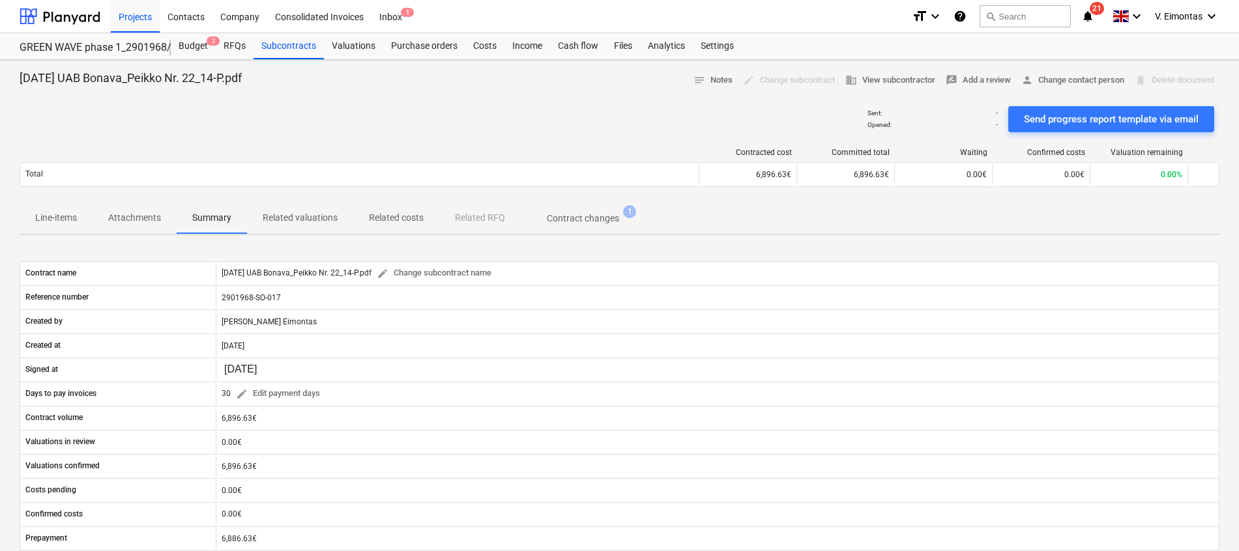
click at [51, 210] on span "Line-items" at bounding box center [56, 218] width 73 height 22
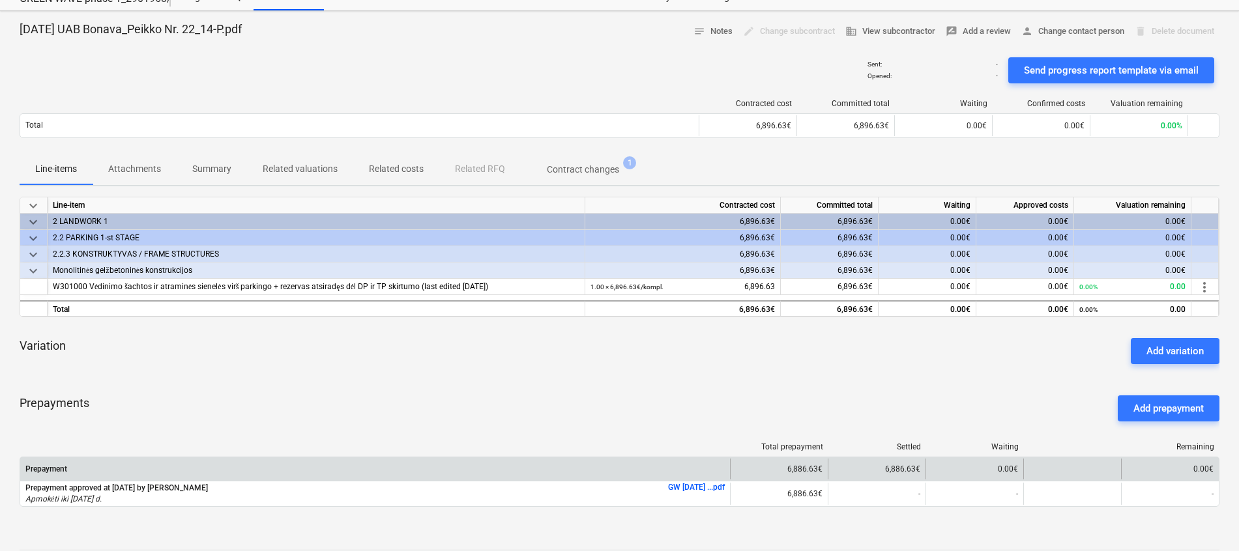
scroll to position [18, 0]
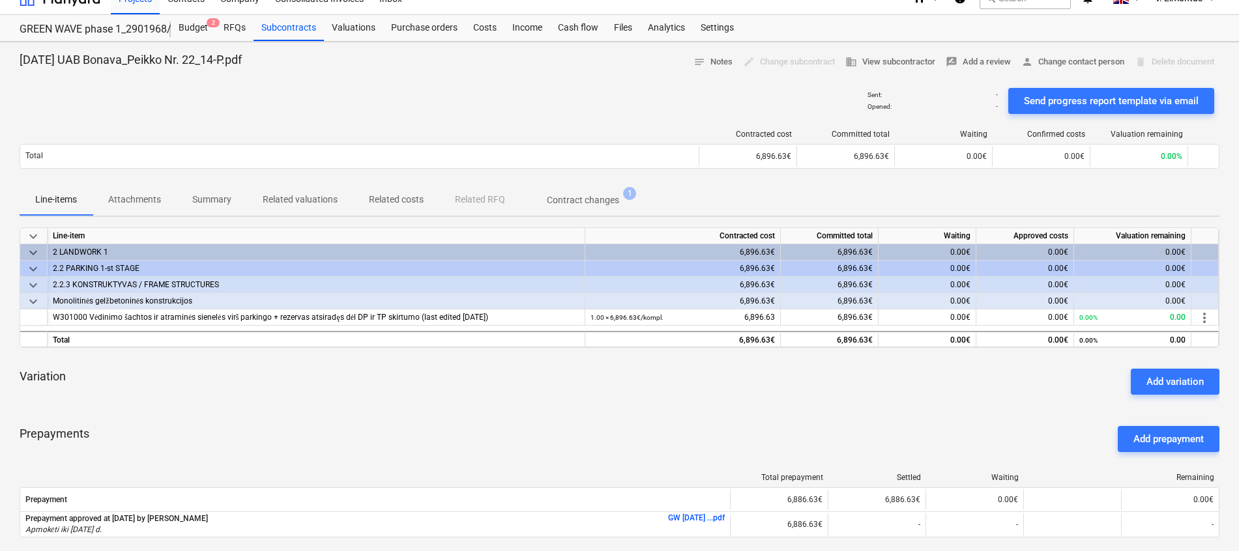
click at [1045, 385] on div "Variation Add variation" at bounding box center [620, 381] width 1200 height 47
click at [569, 66] on div "2022-10-10 UAB Bonava_Peikko Nr. 22_14-P.pdf notes Notes edit Change subcontrac…" at bounding box center [620, 62] width 1200 height 20
click at [556, 81] on div at bounding box center [620, 77] width 1200 height 10
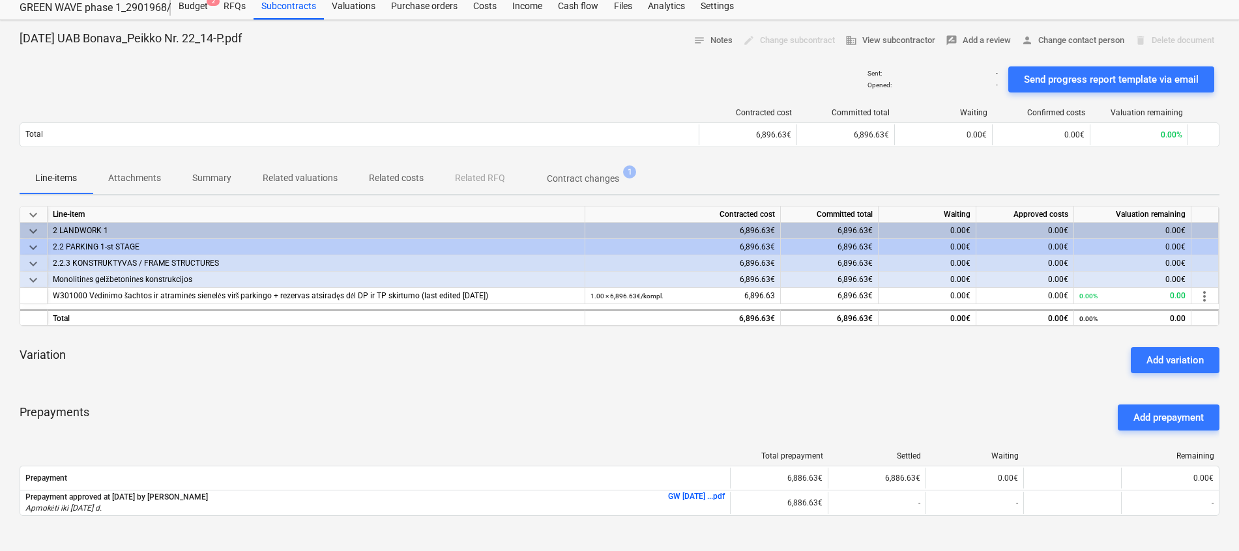
scroll to position [0, 0]
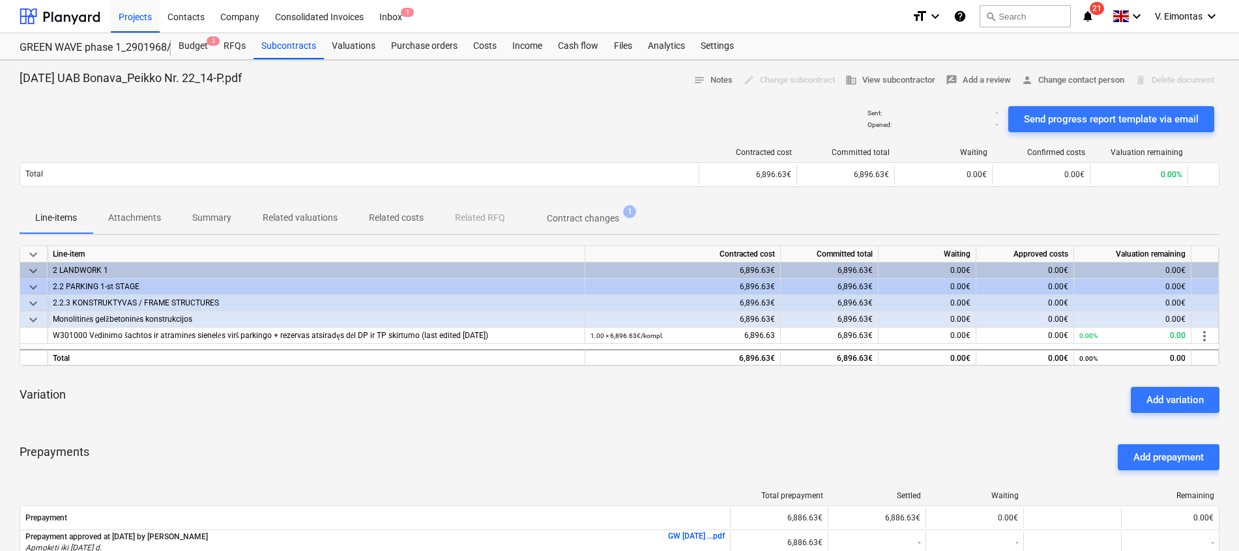
click at [611, 126] on div "Sent : - Opened : - Send progress report template via email" at bounding box center [620, 119] width 1200 height 36
click at [364, 44] on div "Valuations" at bounding box center [353, 46] width 59 height 26
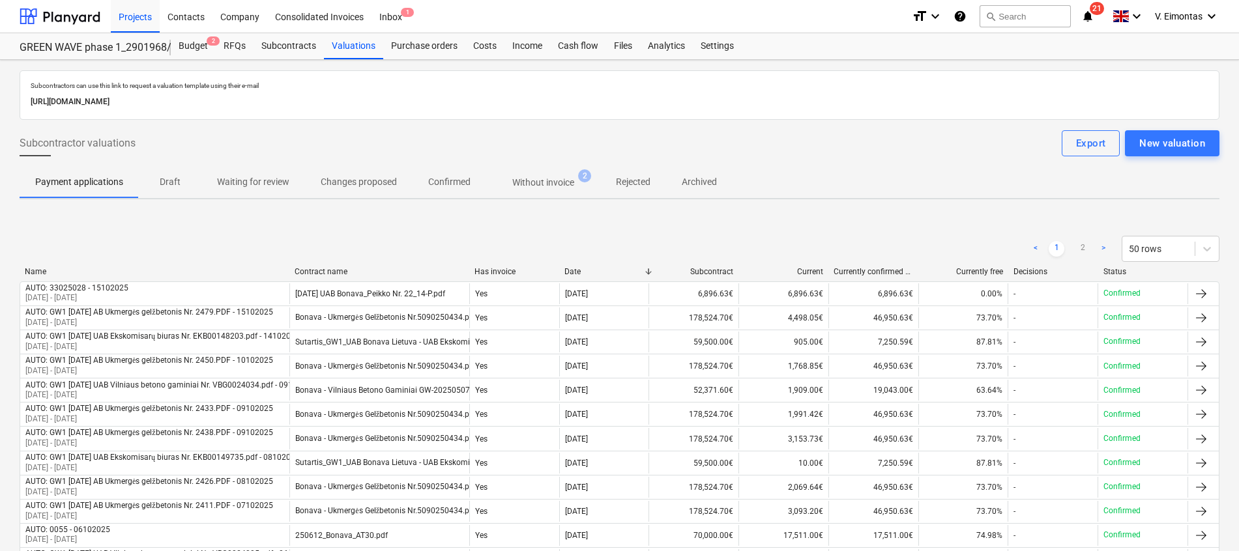
click at [551, 182] on p "Without invoice" at bounding box center [543, 183] width 62 height 14
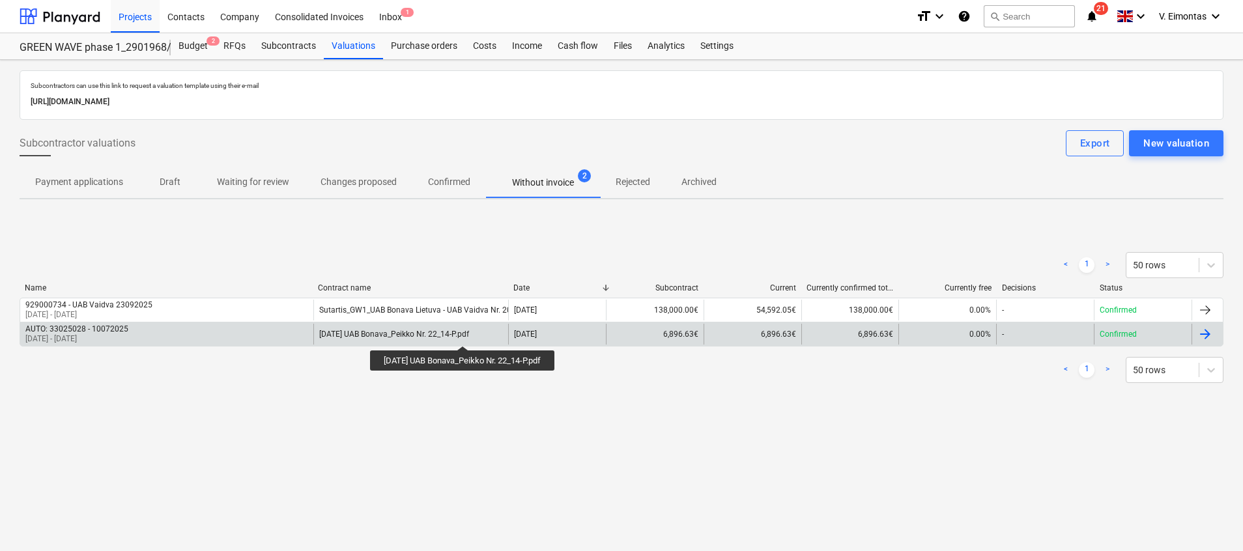
click at [469, 335] on div "2022-10-10 UAB Bonava_Peikko Nr. 22_14-P.pdf" at bounding box center [394, 334] width 150 height 9
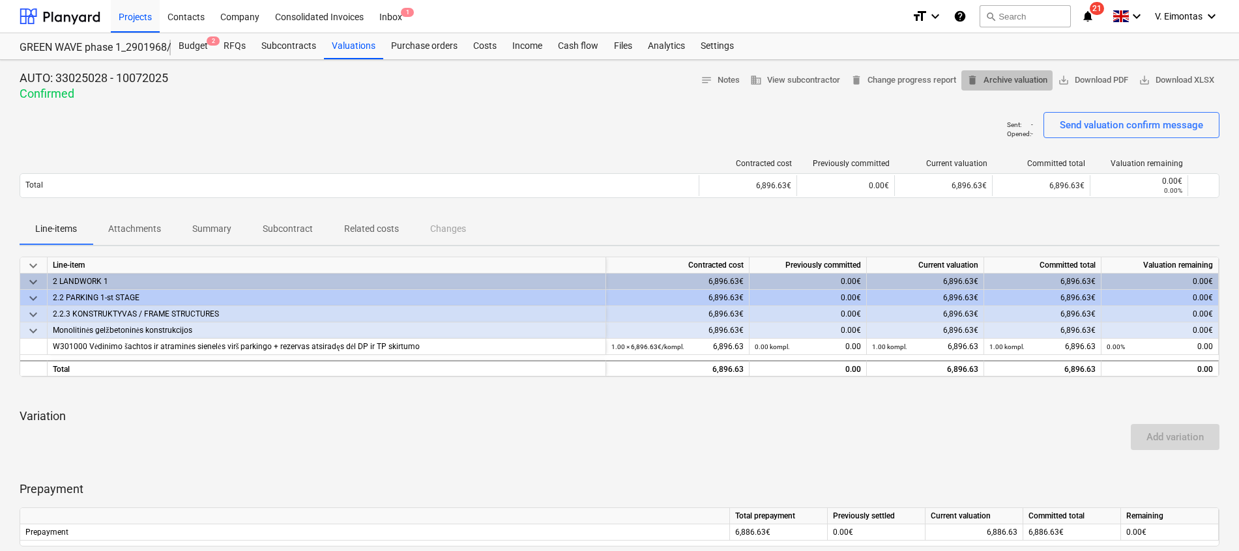
click at [1026, 84] on span "delete Archive valuation" at bounding box center [1006, 80] width 81 height 15
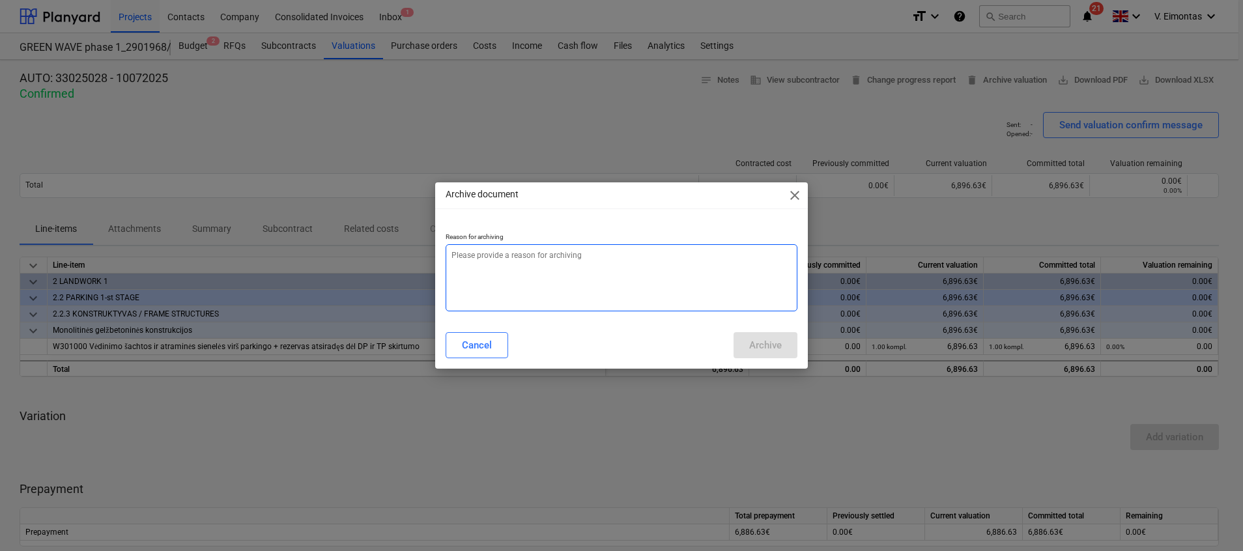
click at [534, 284] on textarea at bounding box center [622, 277] width 352 height 67
type textarea "x"
type textarea "p"
type textarea "x"
type textarea "pe"
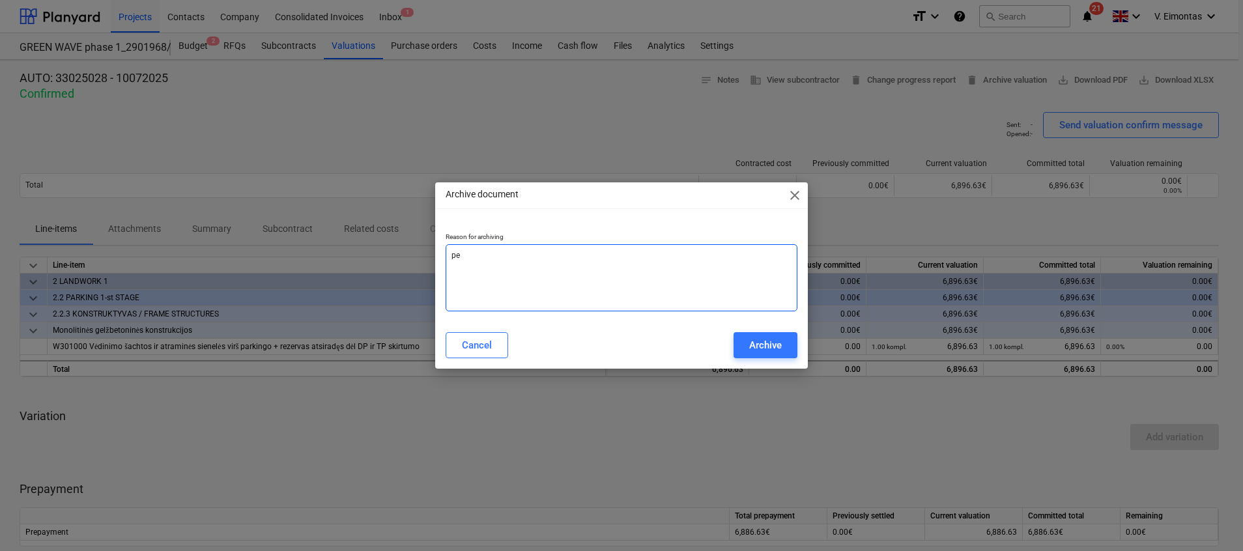
type textarea "x"
type textarea "per"
type textarea "x"
type textarea "perk"
type textarea "x"
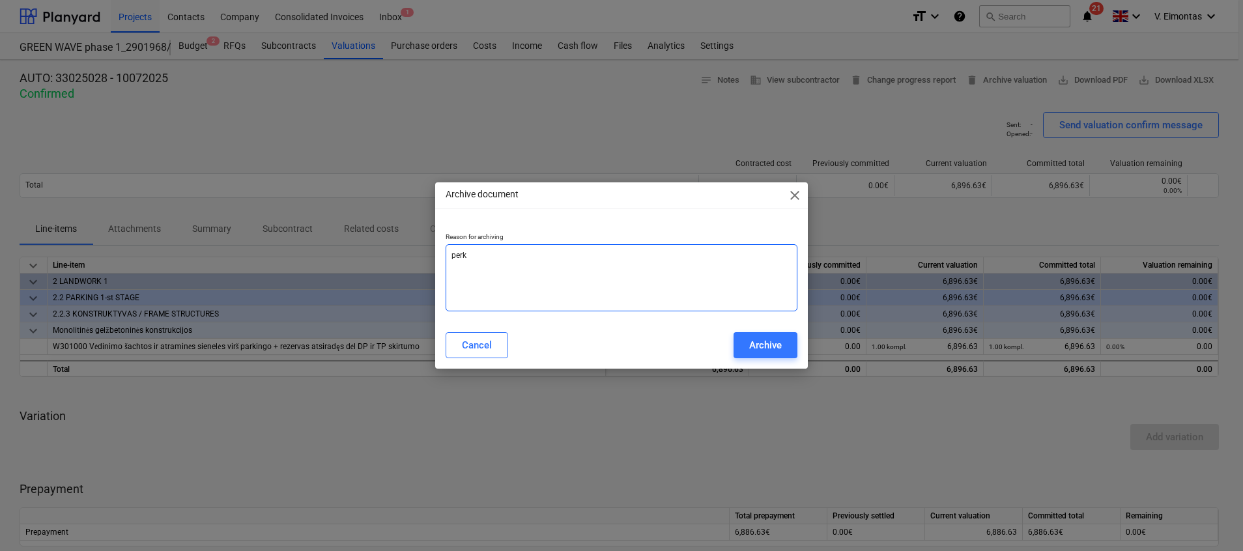
type textarea "perke"
type textarea "x"
type textarea "perkel"
type textarea "x"
type textarea "perkelt"
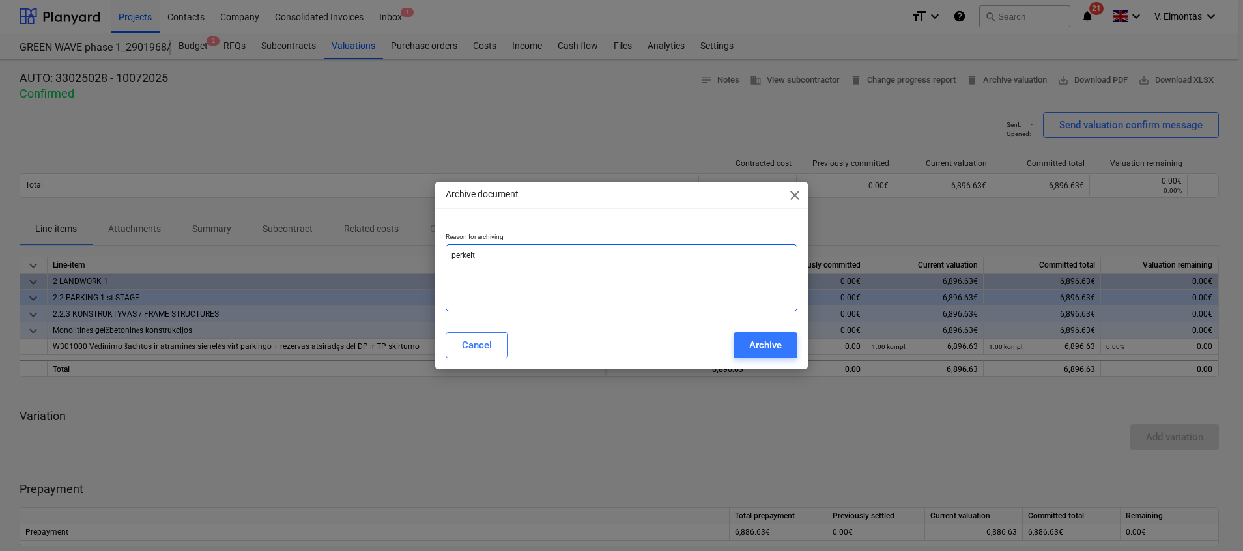
type textarea "x"
type textarea "perkelta"
click at [759, 351] on div "Archive" at bounding box center [765, 345] width 33 height 17
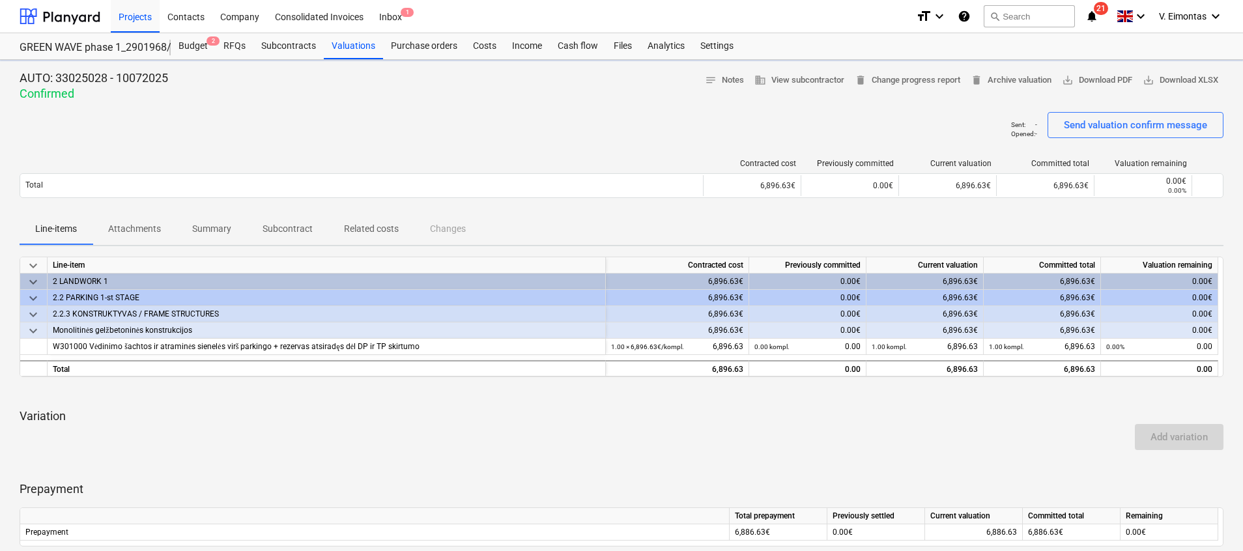
type textarea "x"
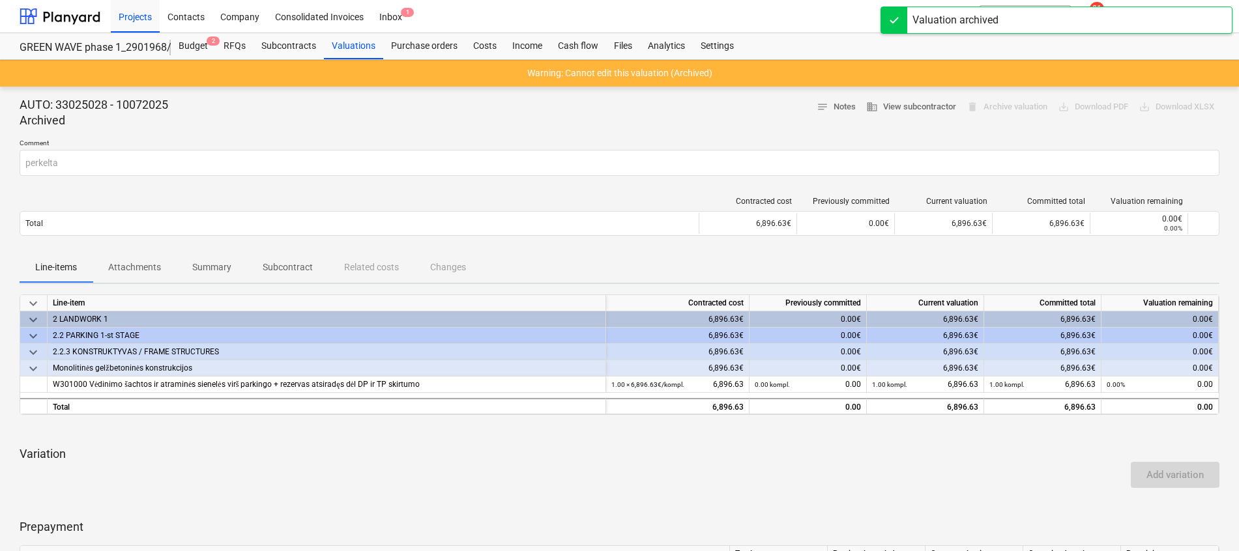
click at [672, 113] on div "AUTO: 33025028 - 10072025 Archived notes Notes business View subcontractor dele…" at bounding box center [620, 112] width 1200 height 31
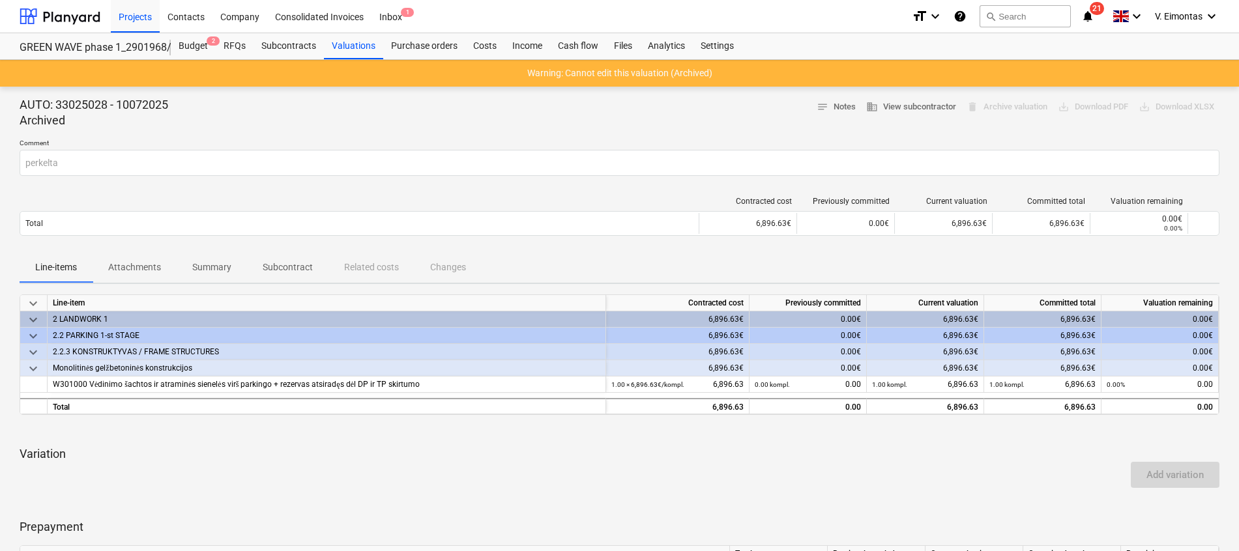
click at [677, 142] on p "Comment" at bounding box center [620, 144] width 1200 height 11
click at [348, 50] on div "Valuations" at bounding box center [353, 46] width 59 height 26
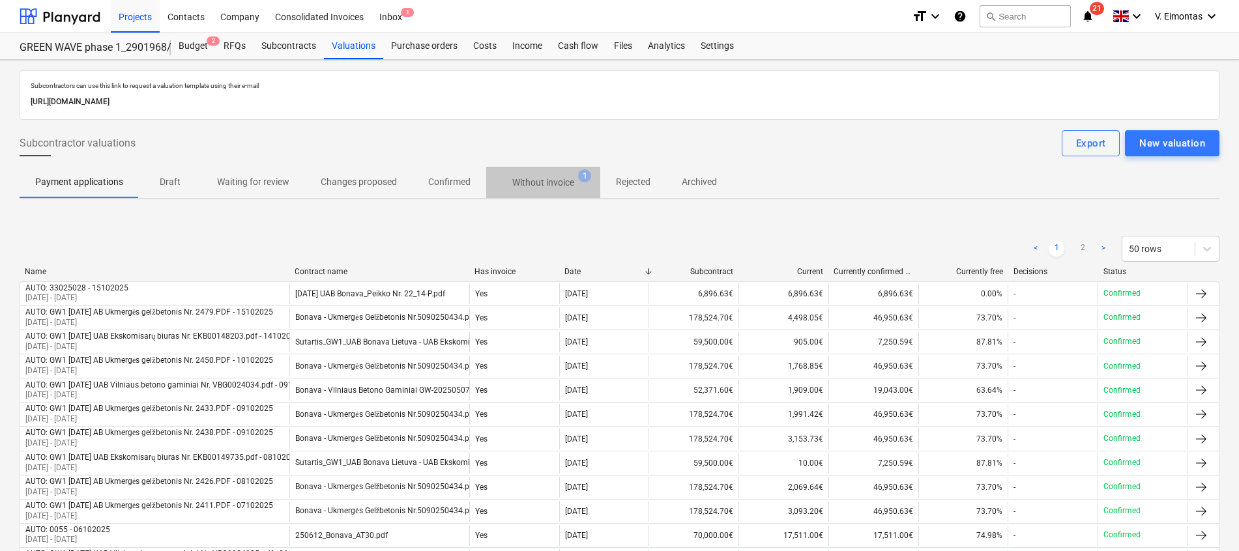
click at [518, 171] on span "Without invoice 1" at bounding box center [543, 182] width 114 height 23
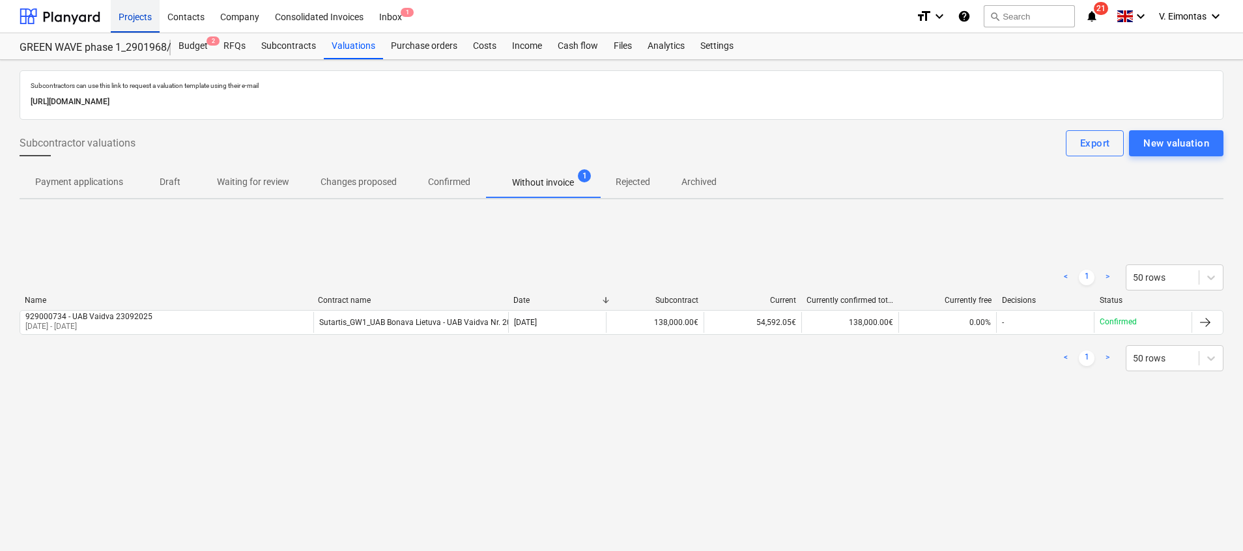
click at [128, 13] on div "Projects" at bounding box center [135, 15] width 49 height 33
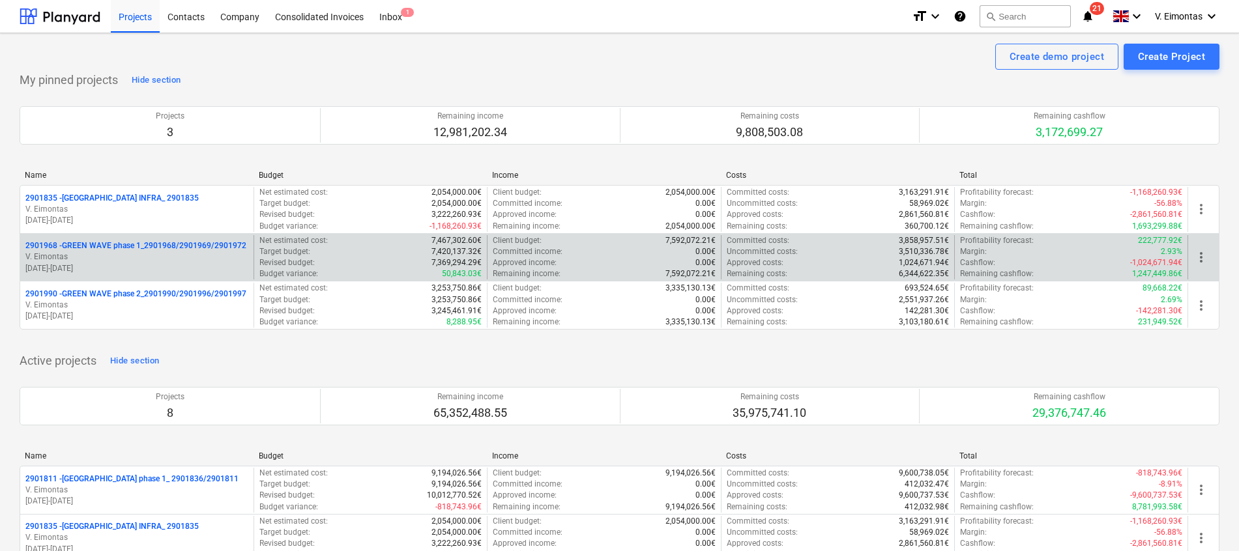
click at [193, 244] on p "2901968 - GREEN WAVE phase 1_2901968/2901969/2901972" at bounding box center [135, 245] width 221 height 11
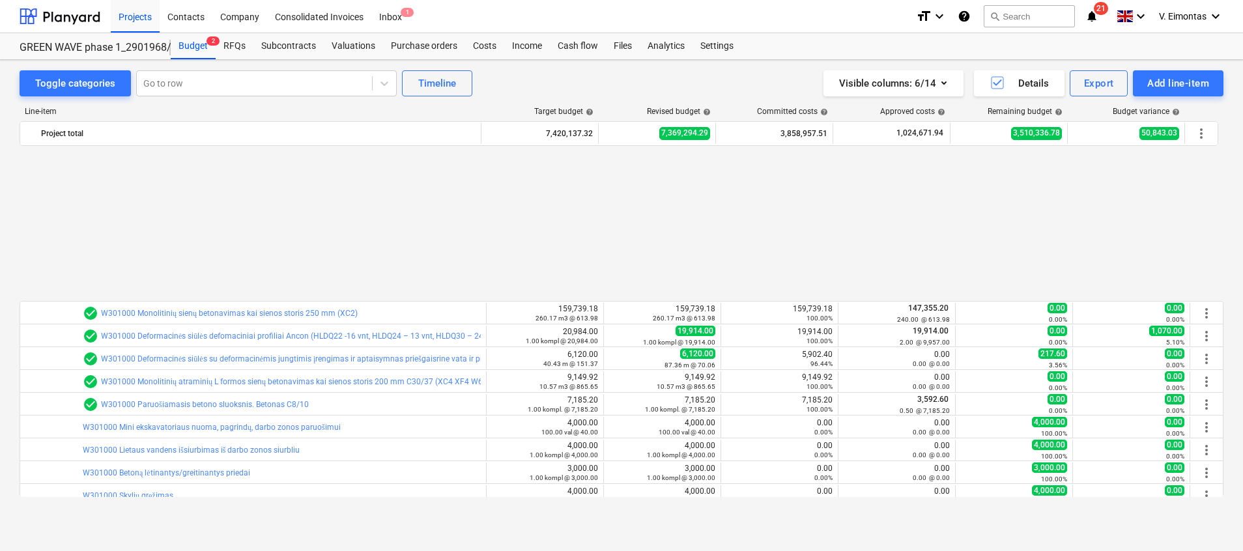
scroll to position [684, 0]
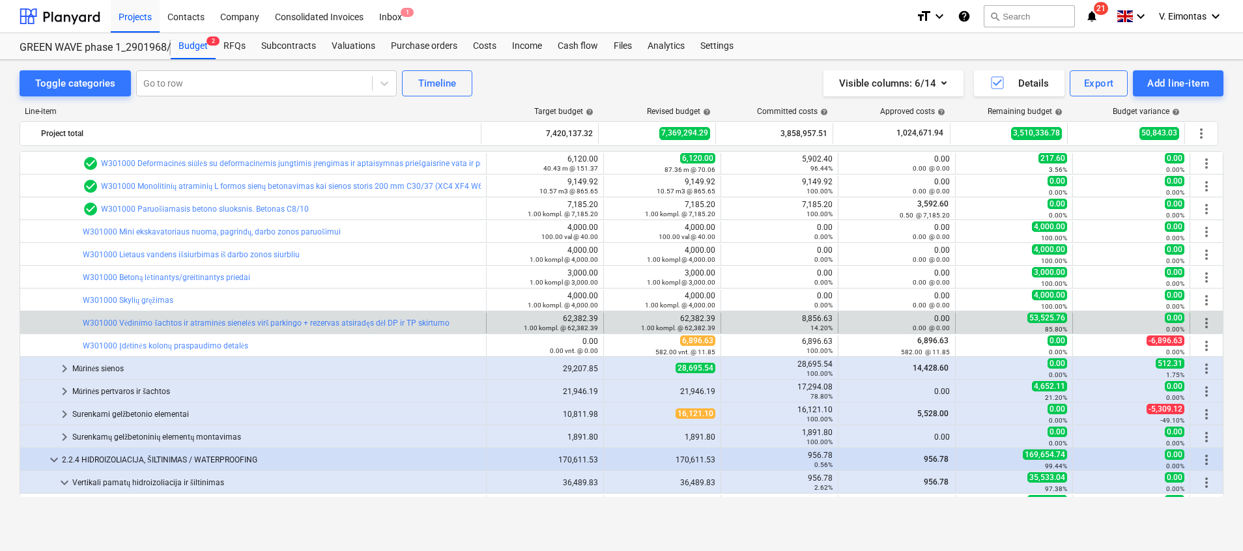
click at [273, 318] on div "bar_chart W301000 Vėdinimo šachtos ir atraminės sienelės virš parkingo + rezerv…" at bounding box center [282, 323] width 398 height 21
click at [276, 320] on link "W301000 Vėdinimo šachtos ir atraminės sienelės virš parkingo + rezervas atsirad…" at bounding box center [266, 323] width 367 height 9
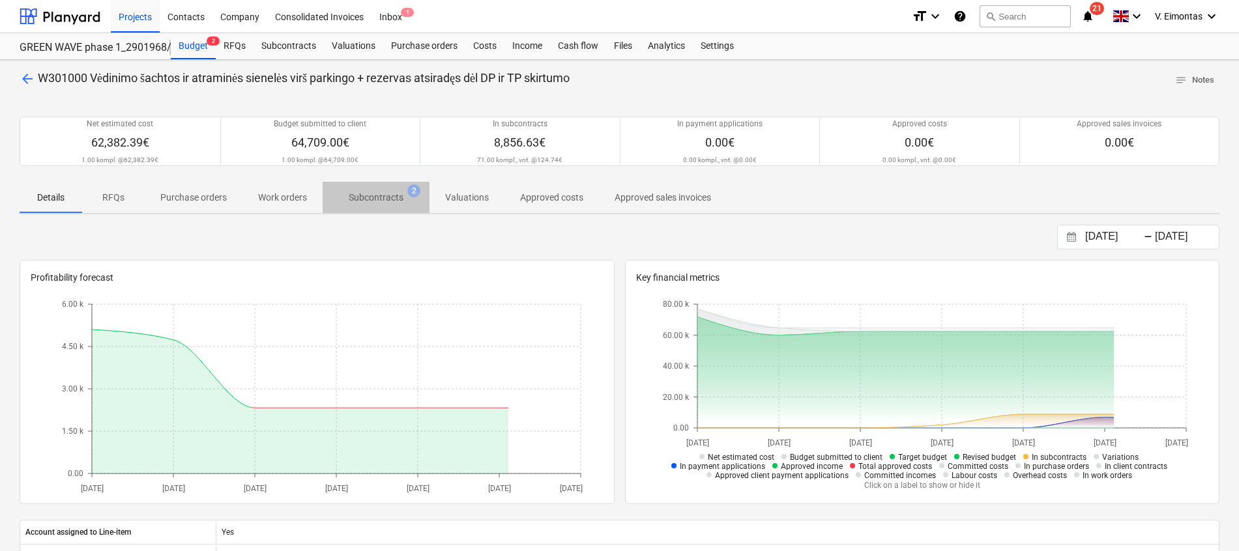
click at [377, 199] on p "Subcontracts" at bounding box center [376, 198] width 55 height 14
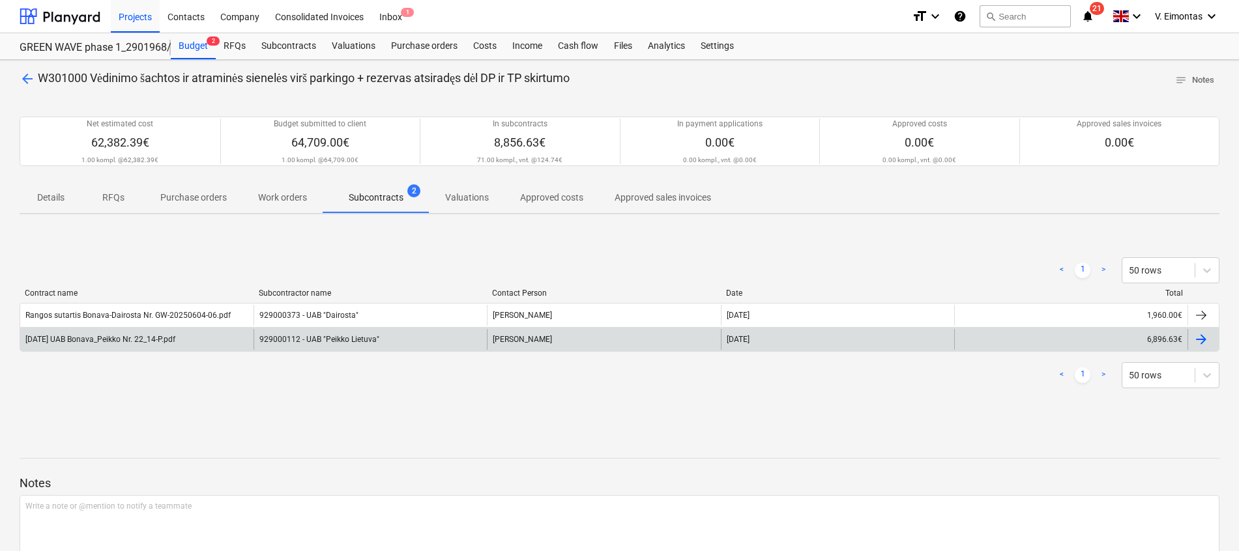
click at [332, 341] on div "929000112 - UAB "Peikko Lietuva"" at bounding box center [369, 339] width 233 height 21
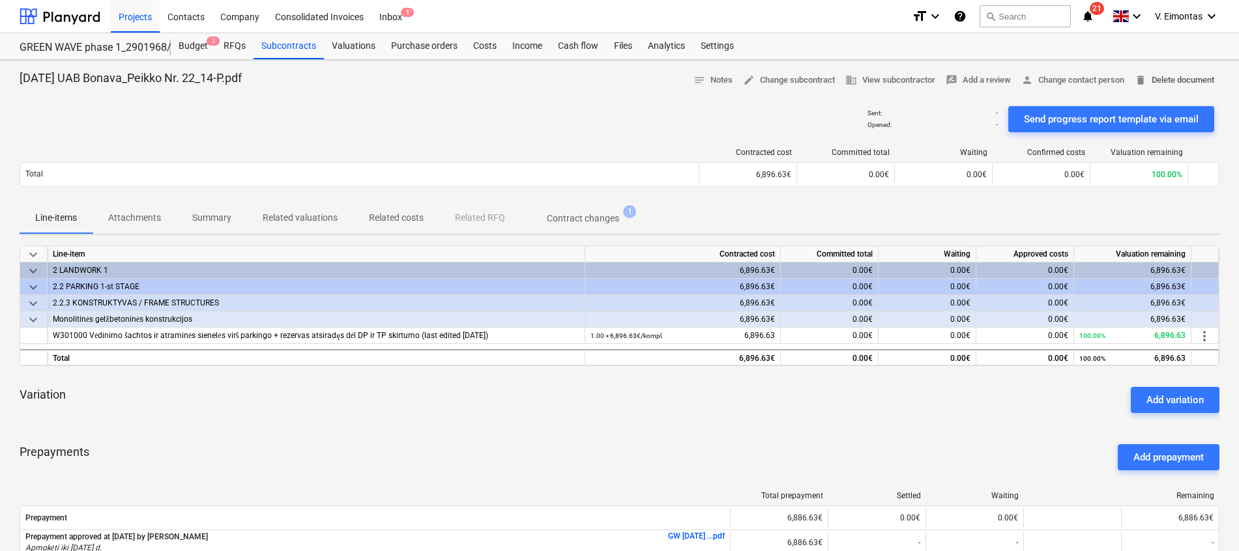
click at [1184, 77] on span "delete Delete document" at bounding box center [1173, 80] width 79 height 15
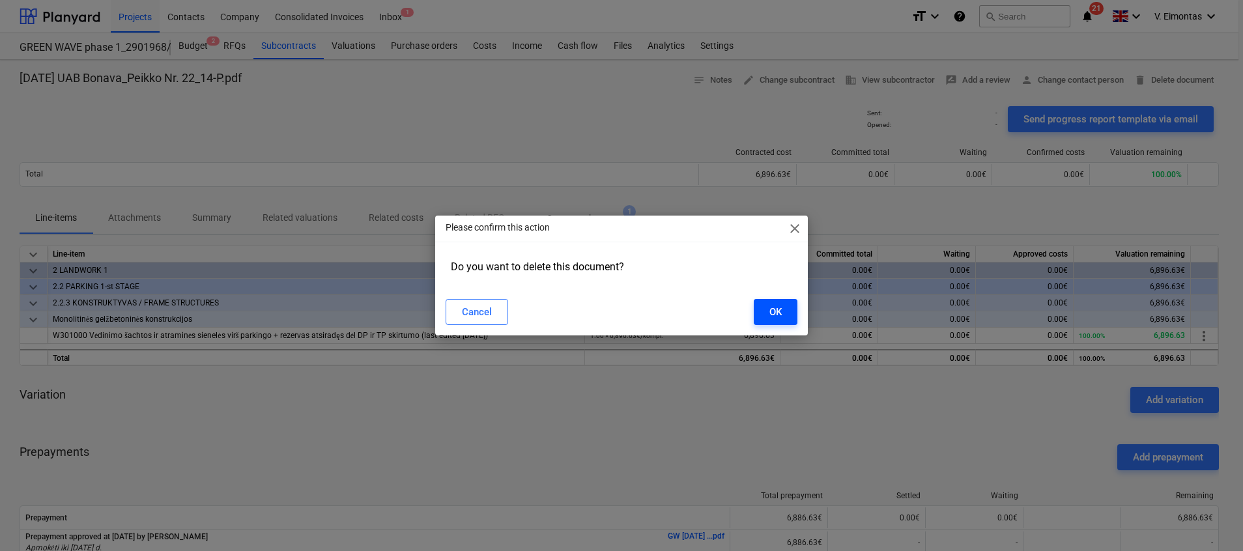
click at [777, 308] on div "OK" at bounding box center [776, 312] width 12 height 17
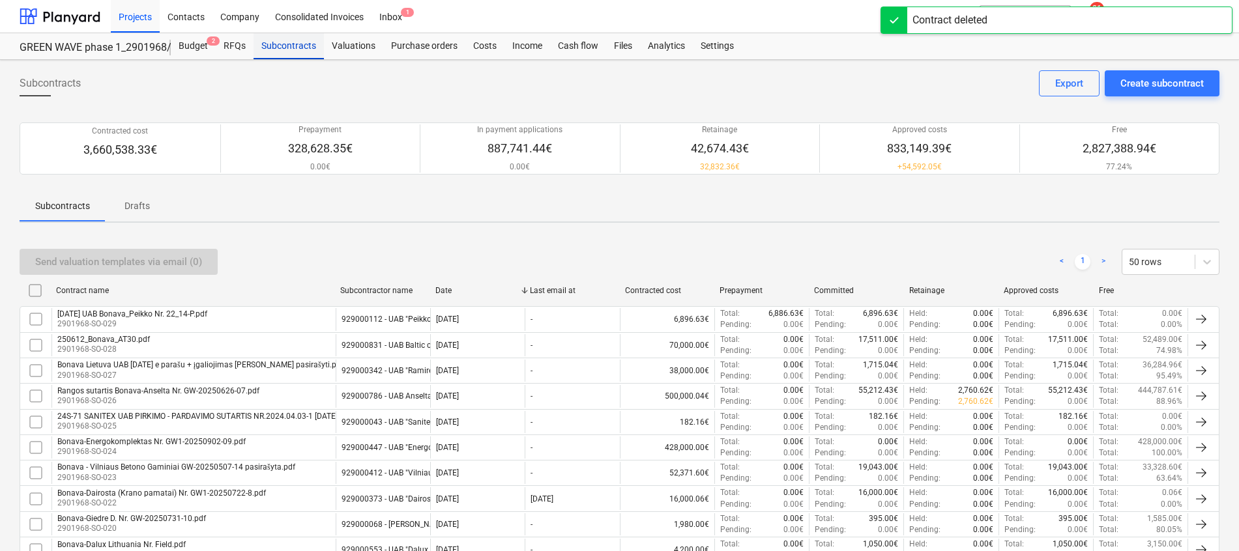
click at [305, 42] on div "Subcontracts" at bounding box center [288, 46] width 70 height 26
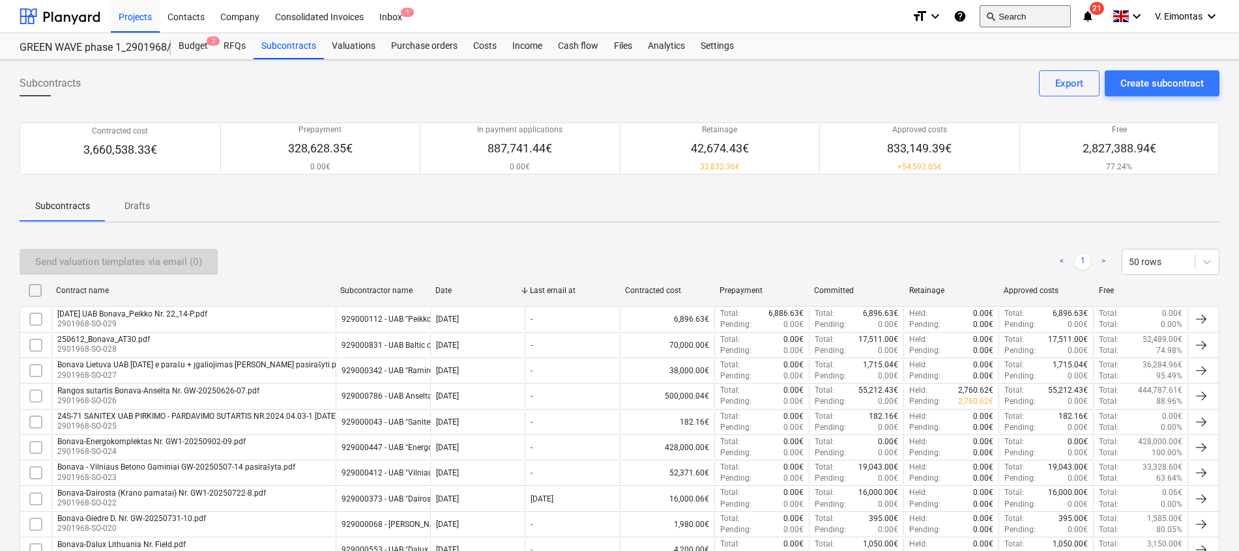
click at [1036, 16] on button "search Search" at bounding box center [1024, 16] width 91 height 22
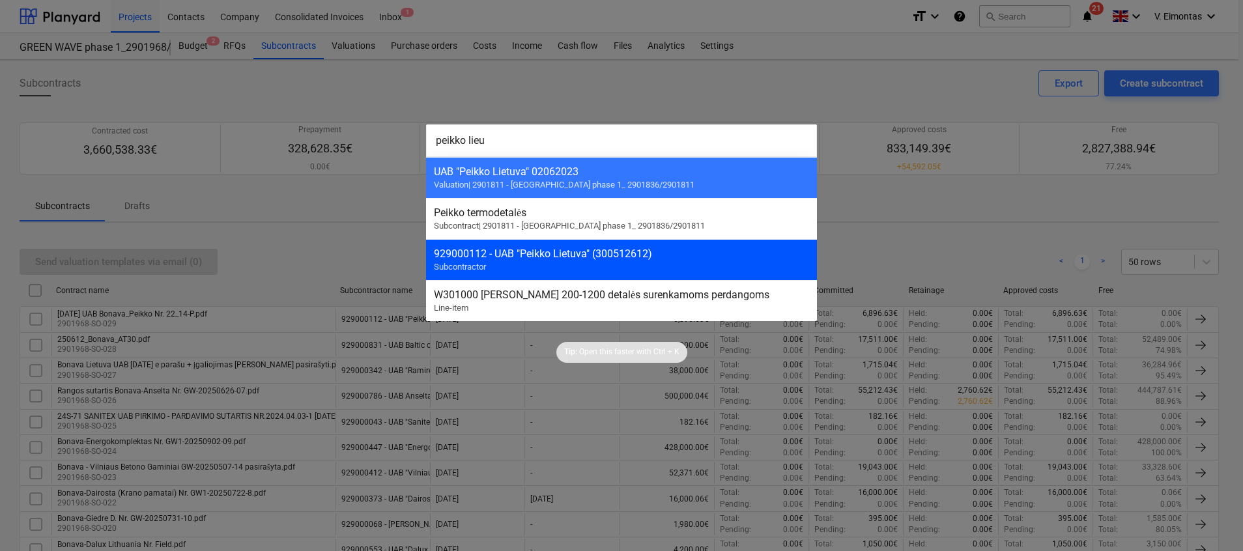
type input "peikko lieu"
click at [541, 259] on div "929000112 - UAB "Peikko Lietuva" (300512612)" at bounding box center [621, 254] width 375 height 12
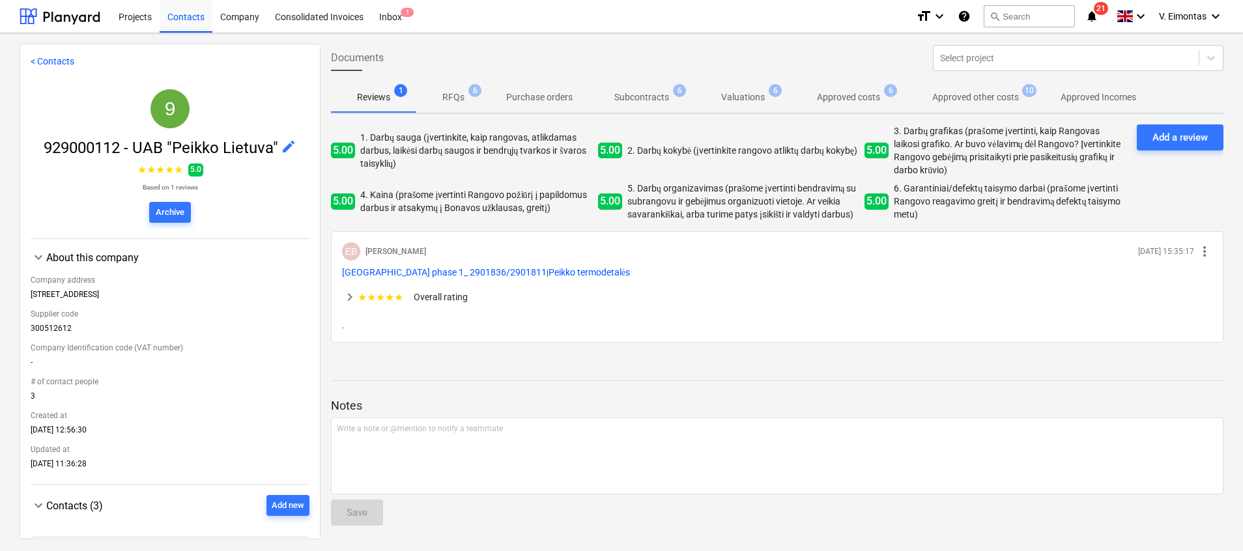
click at [662, 97] on p "Subcontracts" at bounding box center [641, 98] width 55 height 14
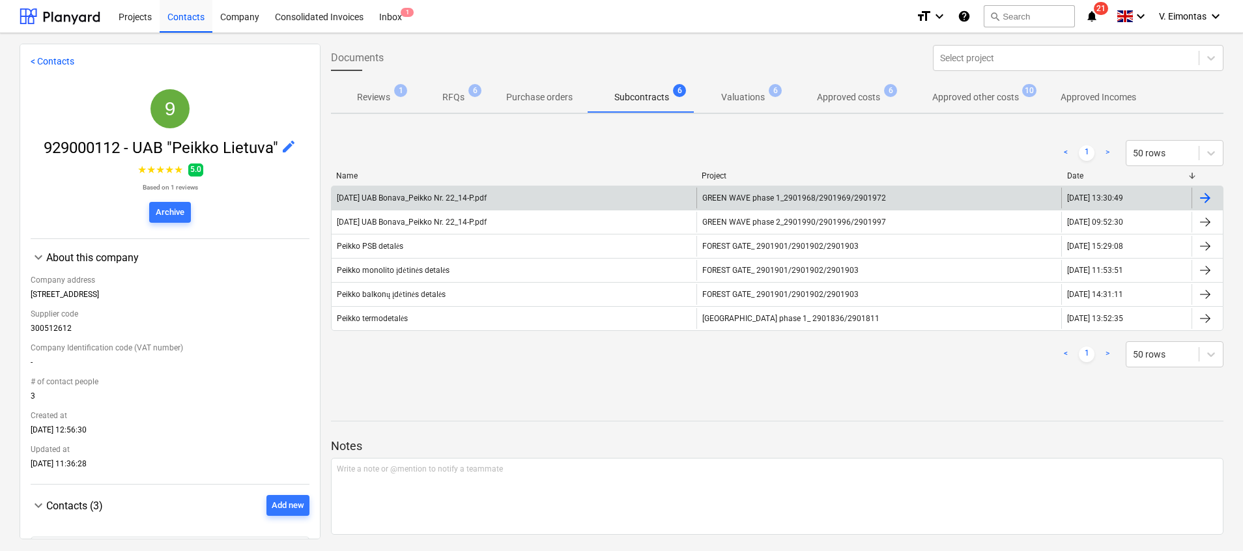
click at [779, 195] on span "GREEN WAVE phase 1_2901968/2901969/2901972" at bounding box center [794, 198] width 184 height 9
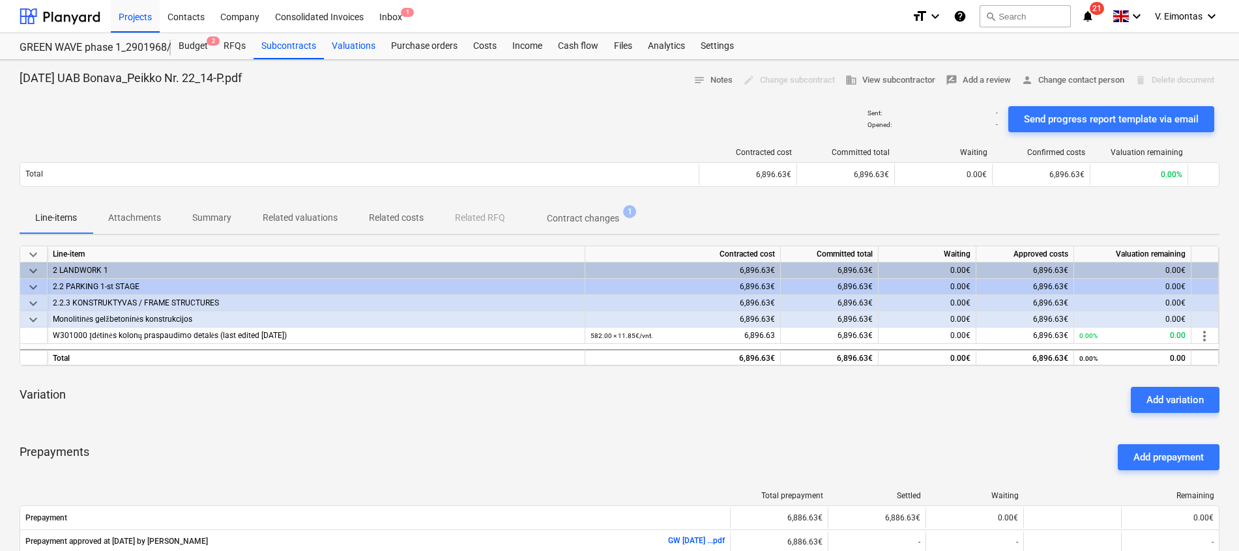
click at [365, 48] on div "Valuations" at bounding box center [353, 46] width 59 height 26
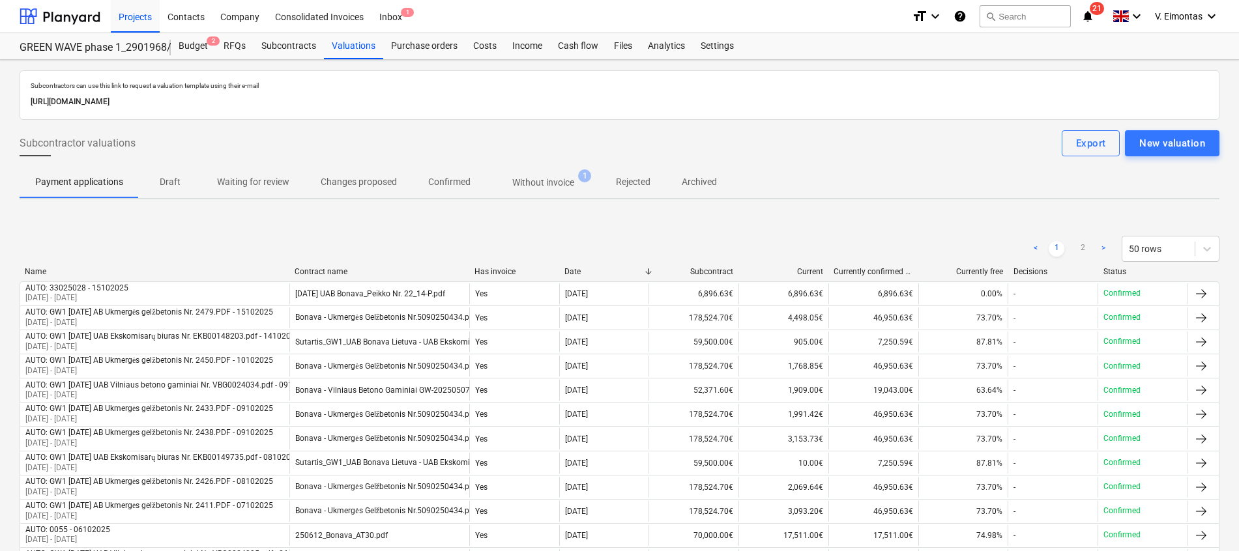
click at [540, 167] on button "Without invoice 1" at bounding box center [543, 182] width 114 height 31
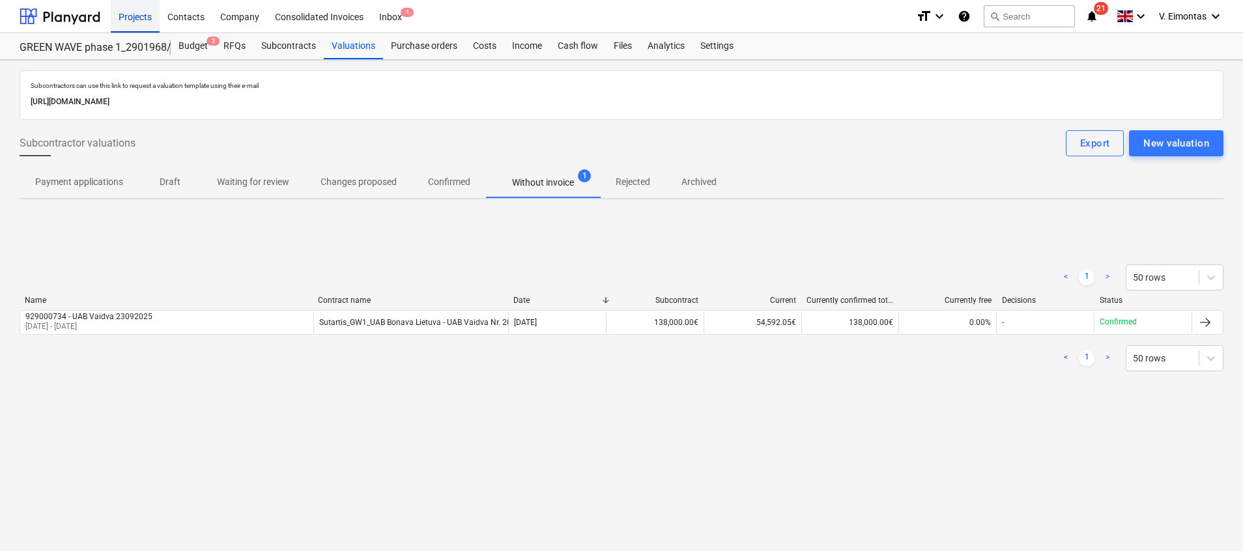
click at [149, 17] on div "Projects" at bounding box center [135, 15] width 49 height 33
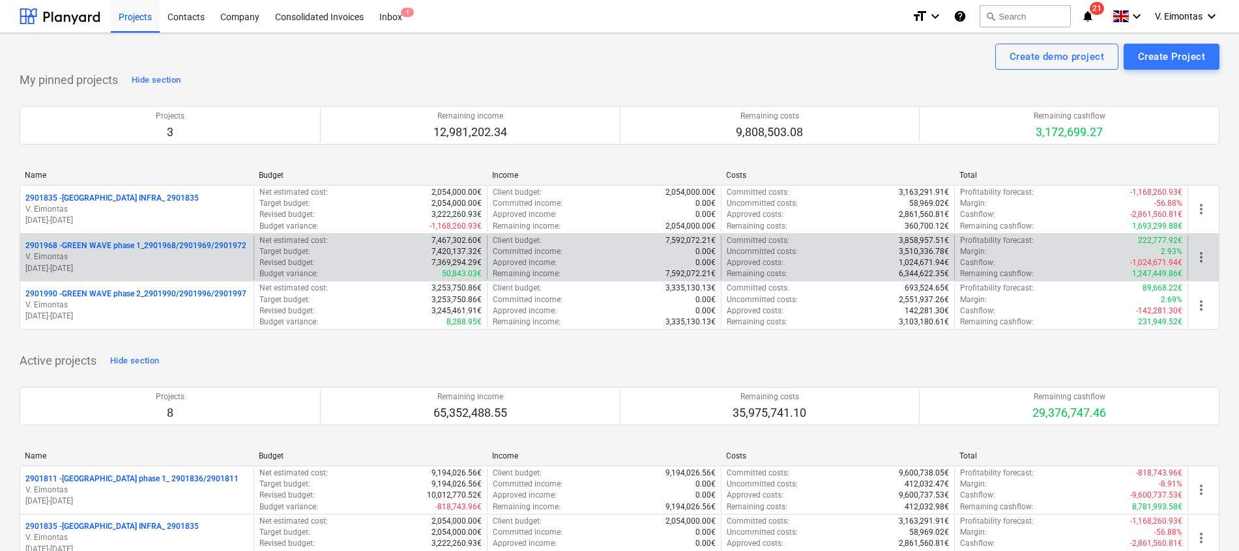
click at [142, 240] on div "2901968 - GREEN WAVE phase 1_2901968/2901969/2901972 V. Eimontas 09.06.2025 - 3…" at bounding box center [136, 257] width 233 height 45
click at [142, 242] on p "2901968 - GREEN WAVE phase 1_2901968/2901969/2901972" at bounding box center [135, 245] width 221 height 11
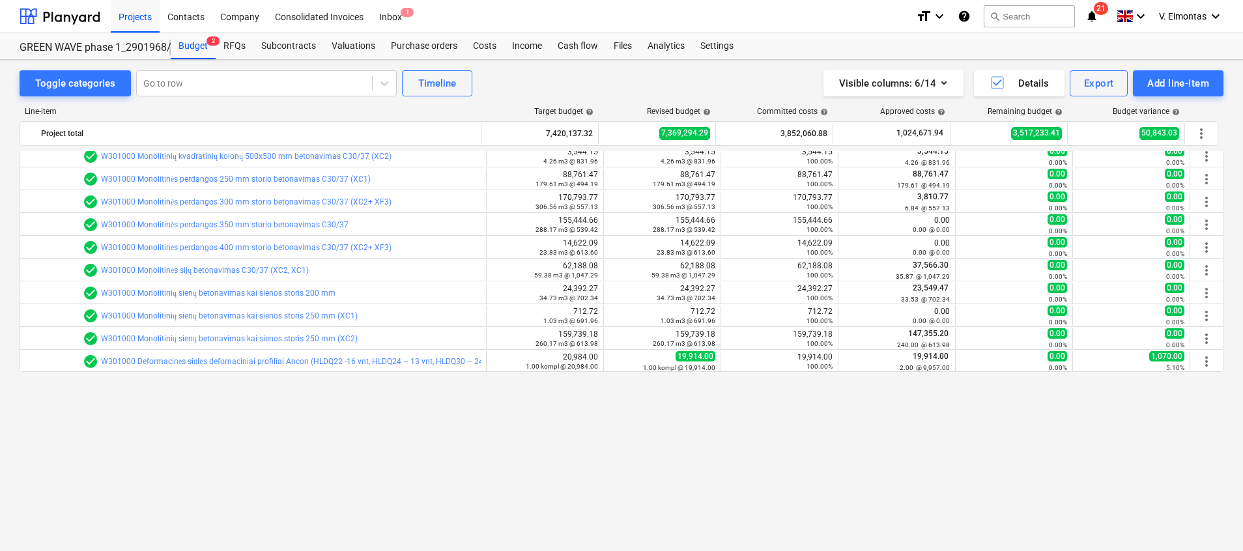
scroll to position [293, 0]
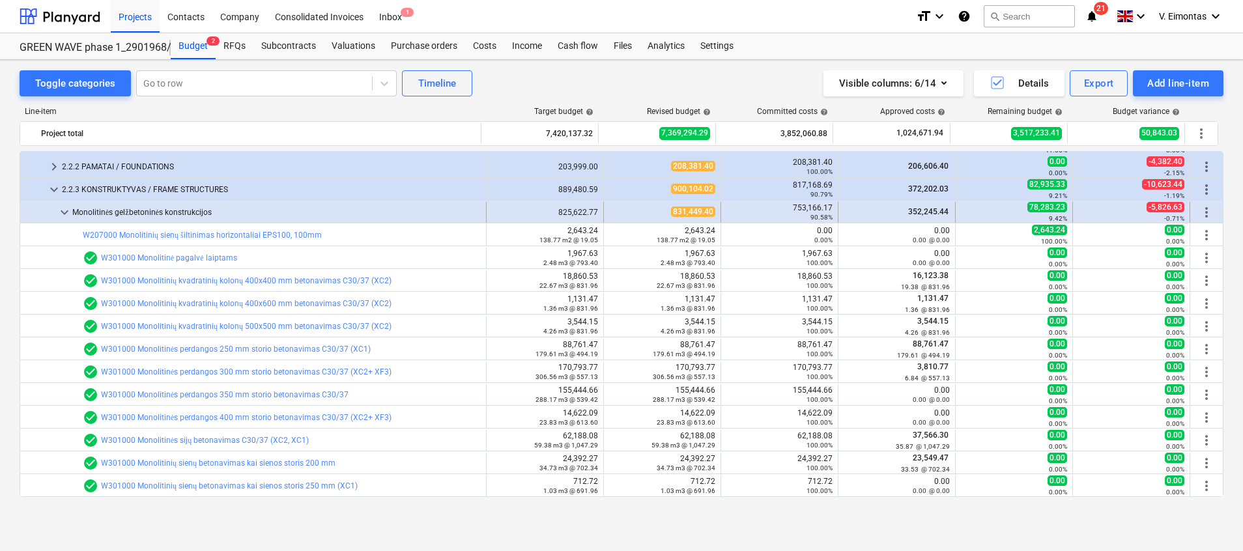
click at [141, 213] on div "Monolitinės gelžbetoninės konstrukcijos" at bounding box center [276, 212] width 409 height 21
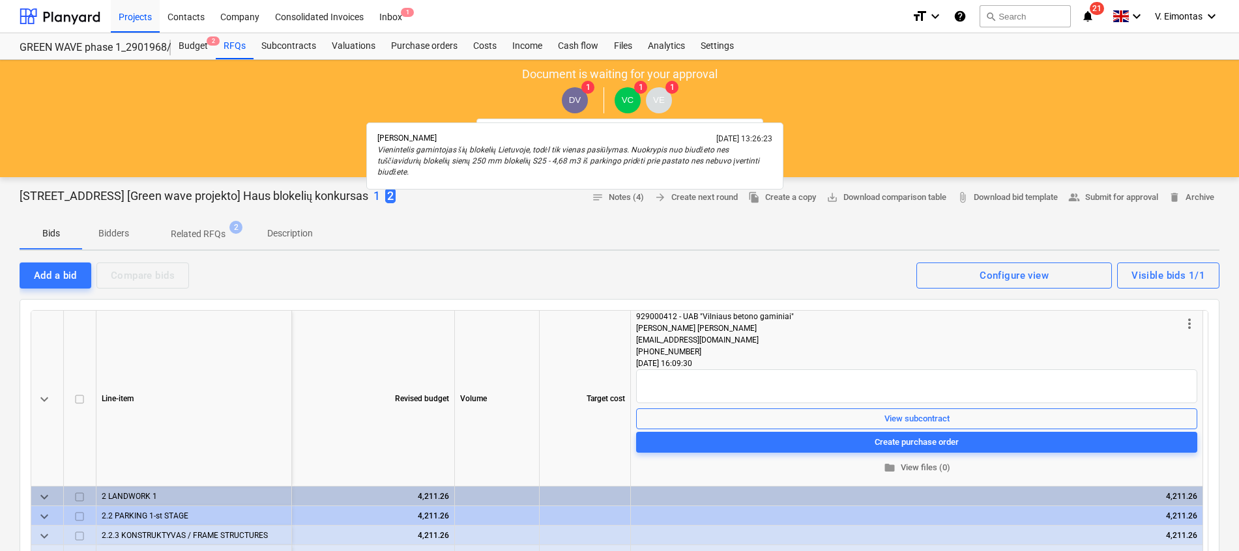
click at [573, 94] on span "DV" at bounding box center [575, 100] width 26 height 26
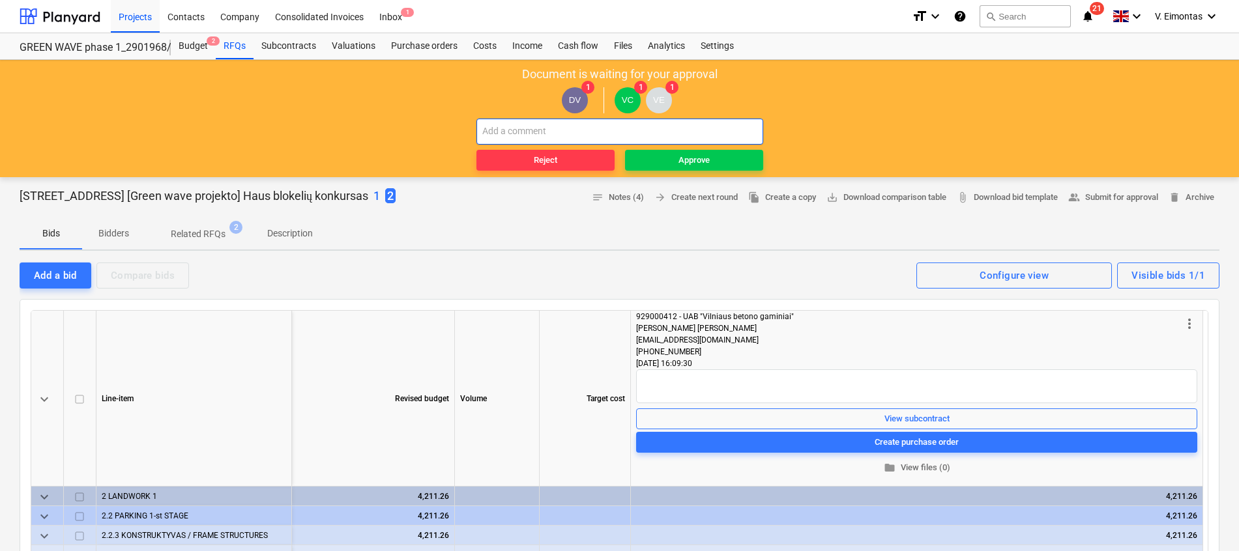
click at [555, 131] on input "text" at bounding box center [619, 132] width 287 height 26
click at [600, 131] on input "text" at bounding box center [619, 132] width 287 height 26
drag, startPoint x: 583, startPoint y: 128, endPoint x: 549, endPoint y: 132, distance: 34.7
click at [549, 132] on input "Prašau priežastį papildyk ir nuokrypių lentelėje." at bounding box center [619, 132] width 287 height 26
type input "Prašau priežastį nurodyk ir nuokrypių lentelėje."
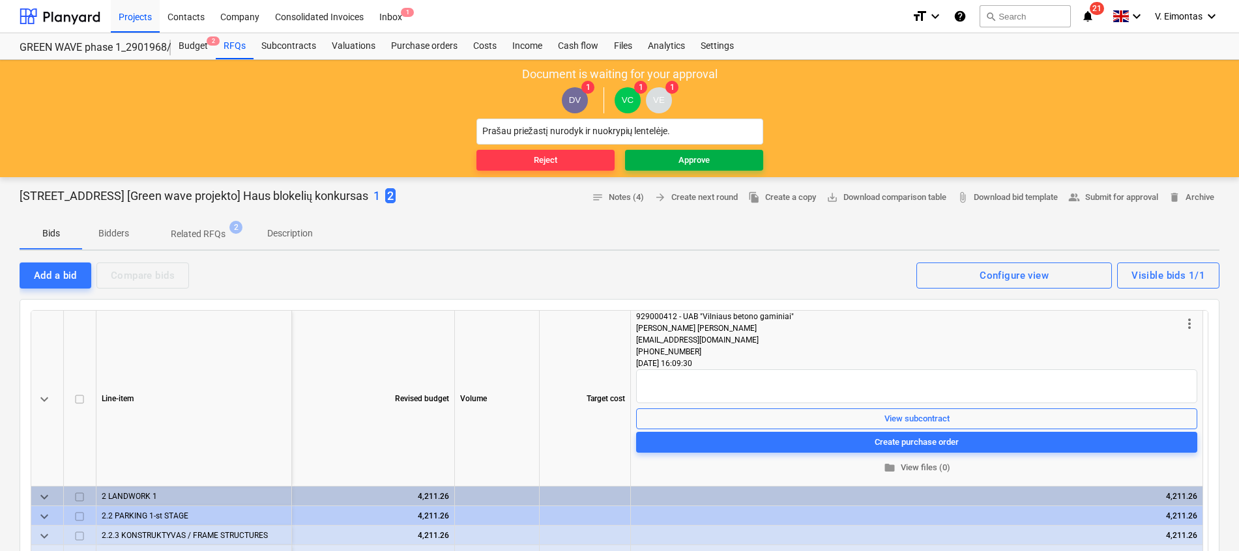
click at [682, 155] on div "Approve" at bounding box center [693, 160] width 31 height 15
